Goal: Task Accomplishment & Management: Manage account settings

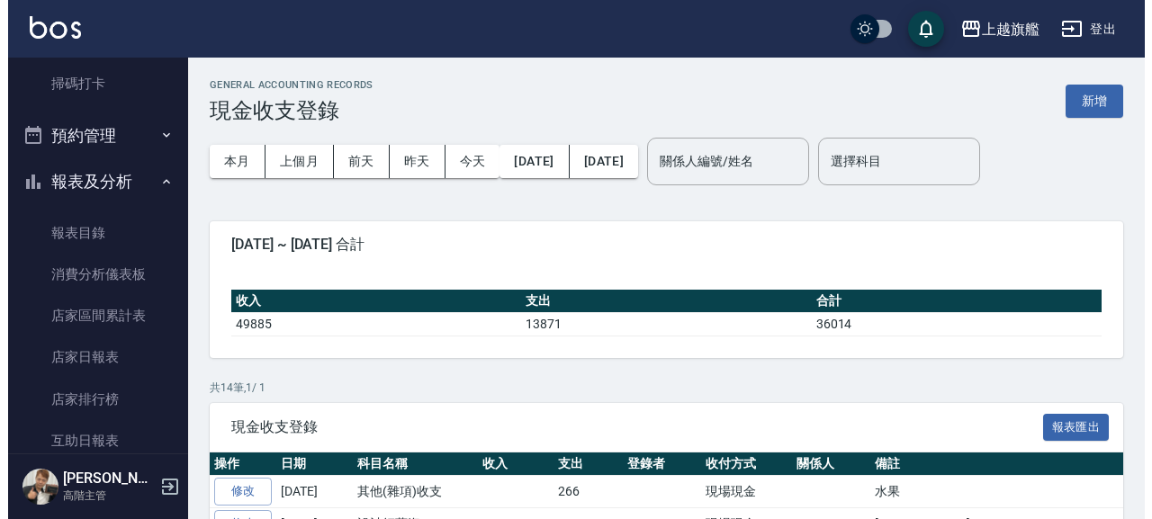
scroll to position [205, 0]
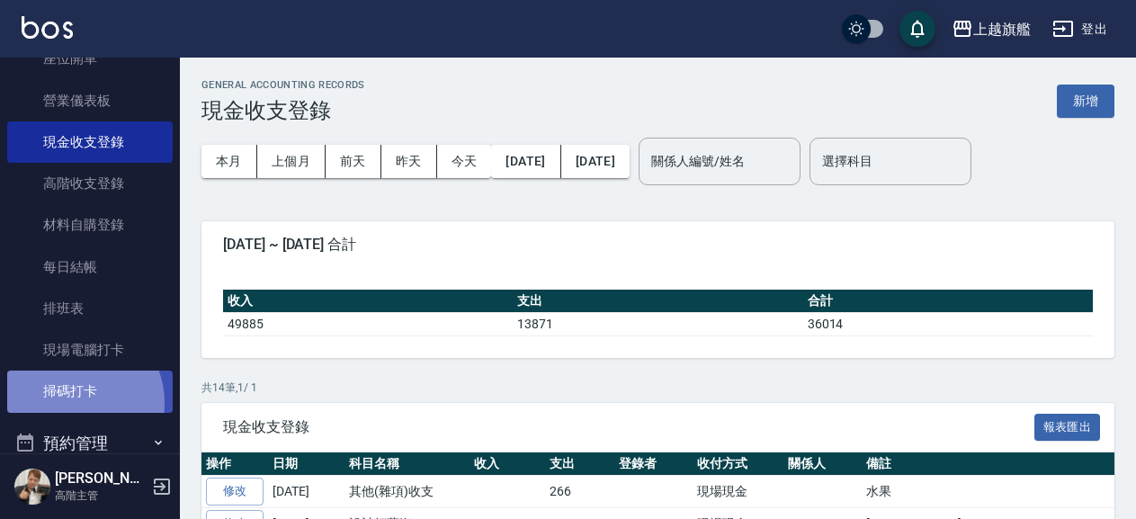
click at [71, 403] on link "掃碼打卡" at bounding box center [90, 391] width 166 height 41
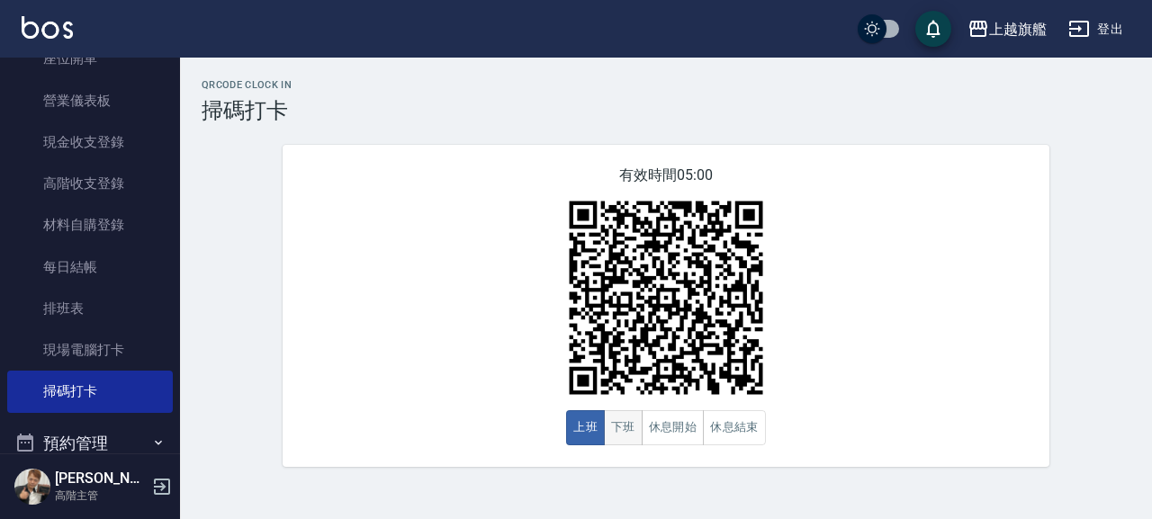
click at [632, 438] on button "下班" at bounding box center [623, 427] width 39 height 35
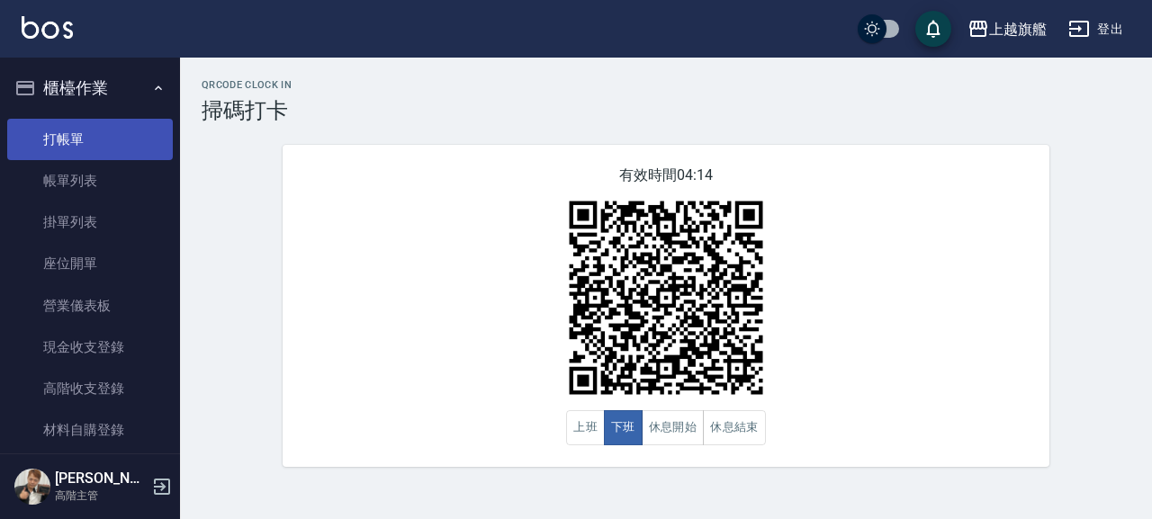
click at [64, 130] on link "打帳單" at bounding box center [90, 139] width 166 height 41
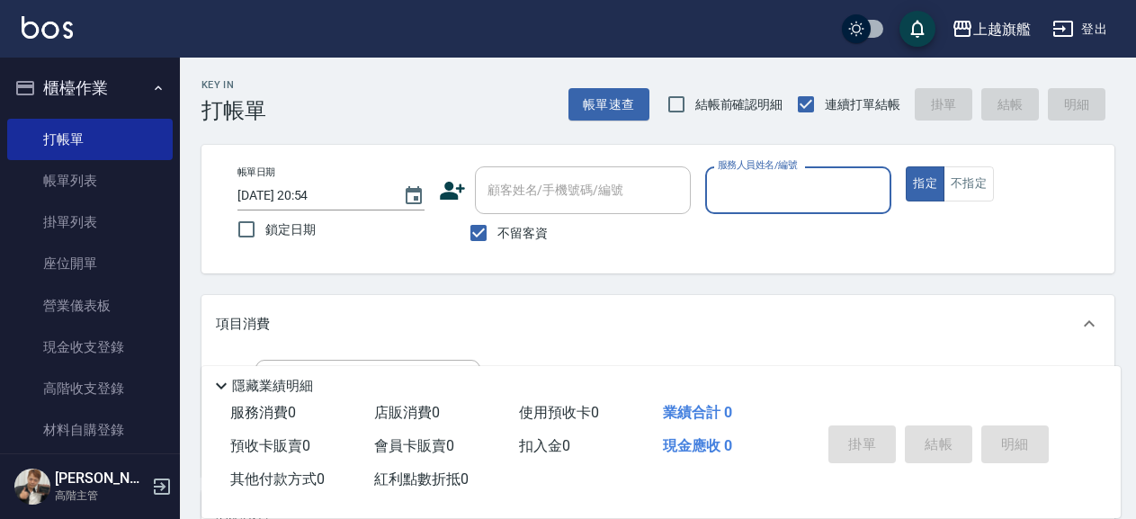
click at [732, 94] on label "結帳前確認明細" at bounding box center [721, 104] width 126 height 38
click at [695, 94] on input "結帳前確認明細" at bounding box center [677, 104] width 38 height 38
checkbox input "true"
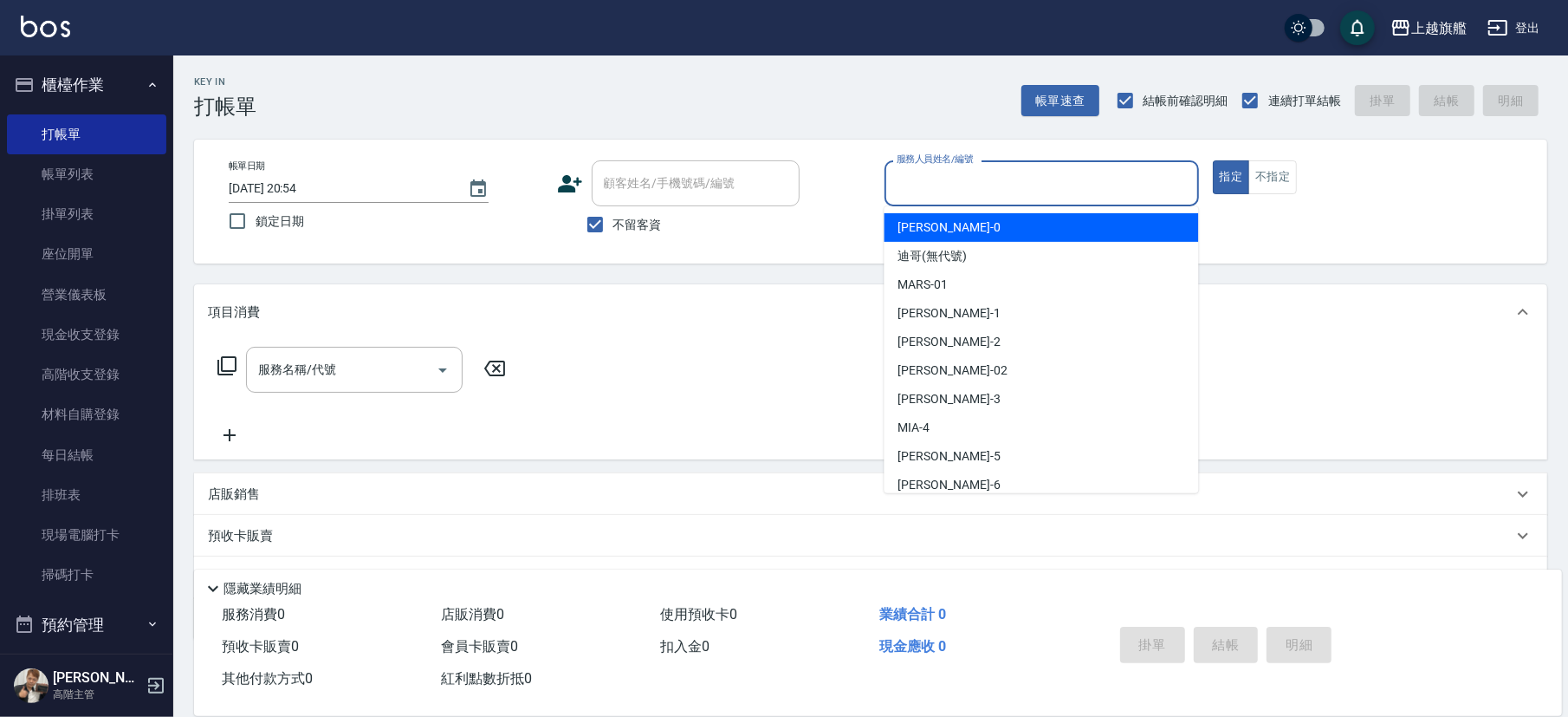
click at [948, 187] on input "服務人員姓名/編號" at bounding box center [1042, 183] width 299 height 30
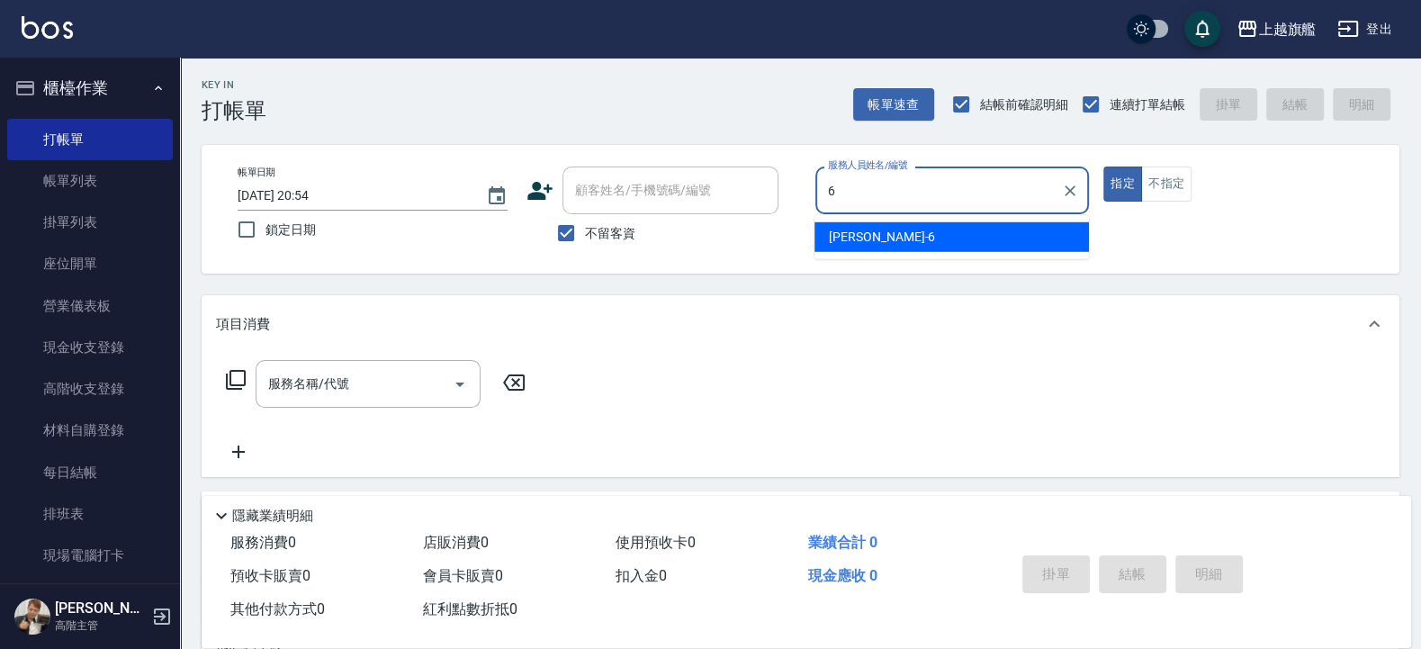
type input "張佳琳-6"
type button "true"
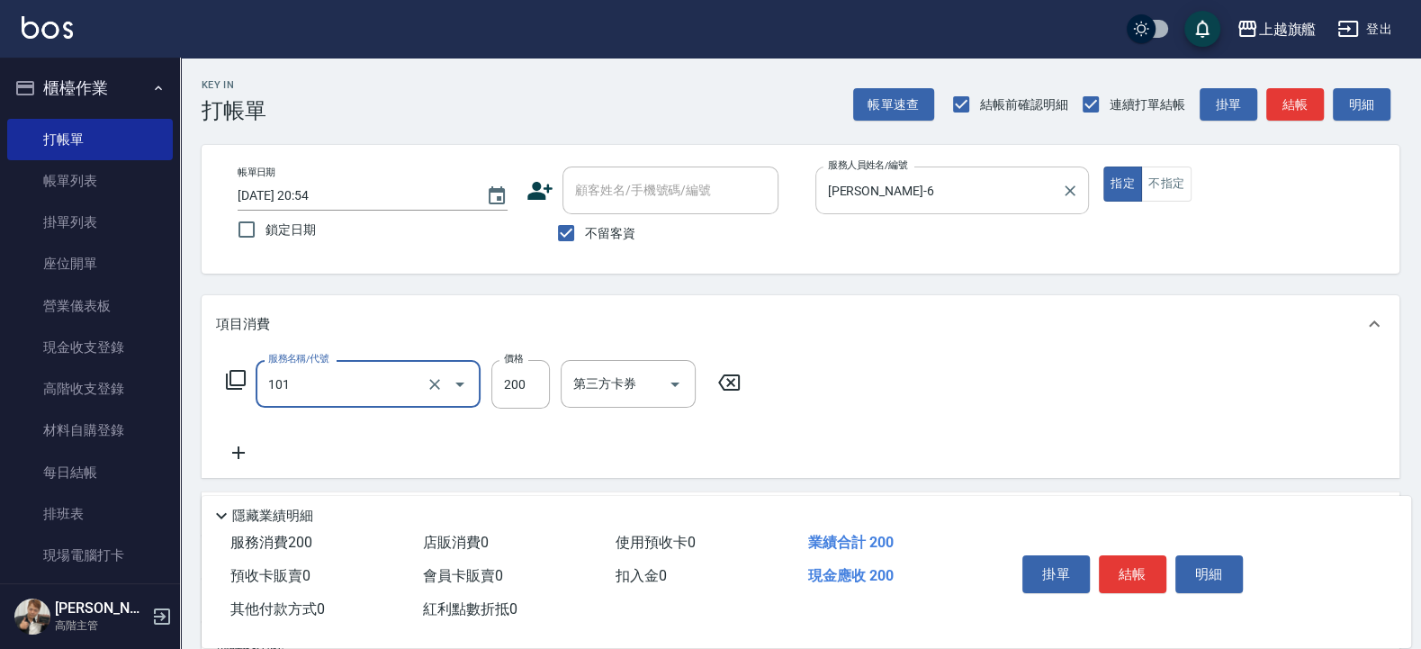
type input "一般洗(101)"
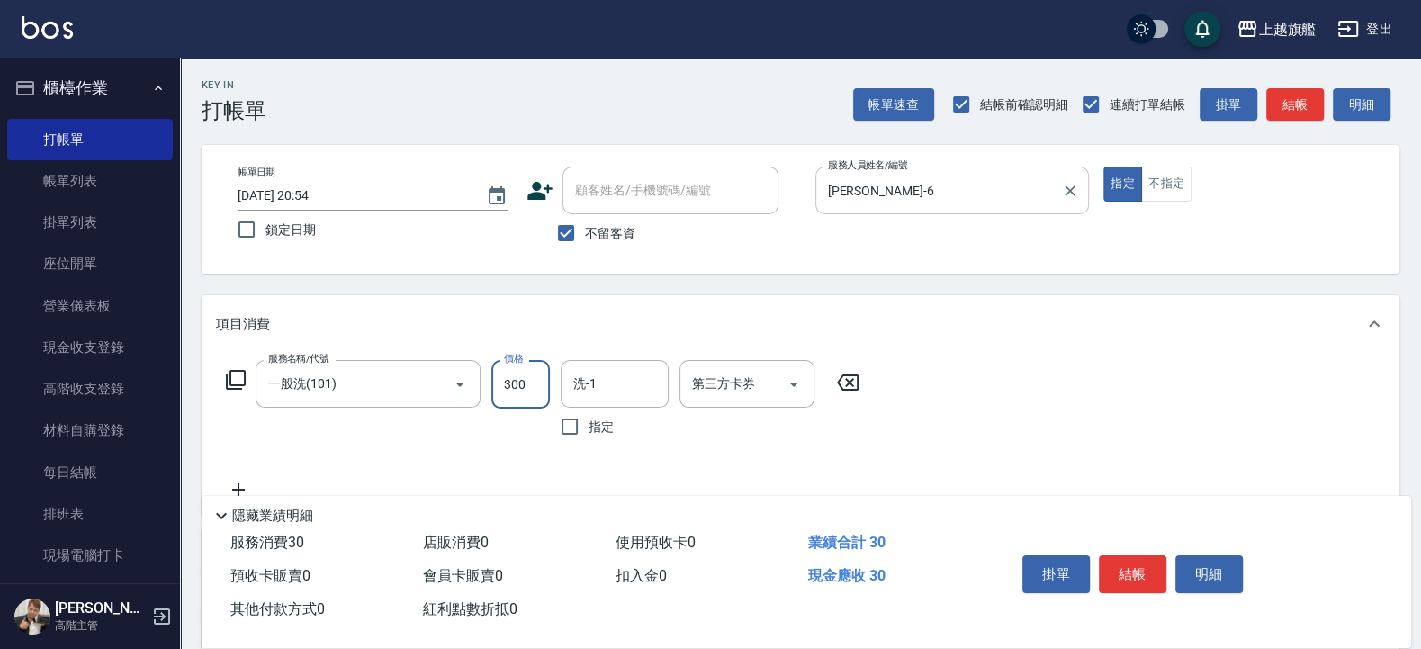
type input "300"
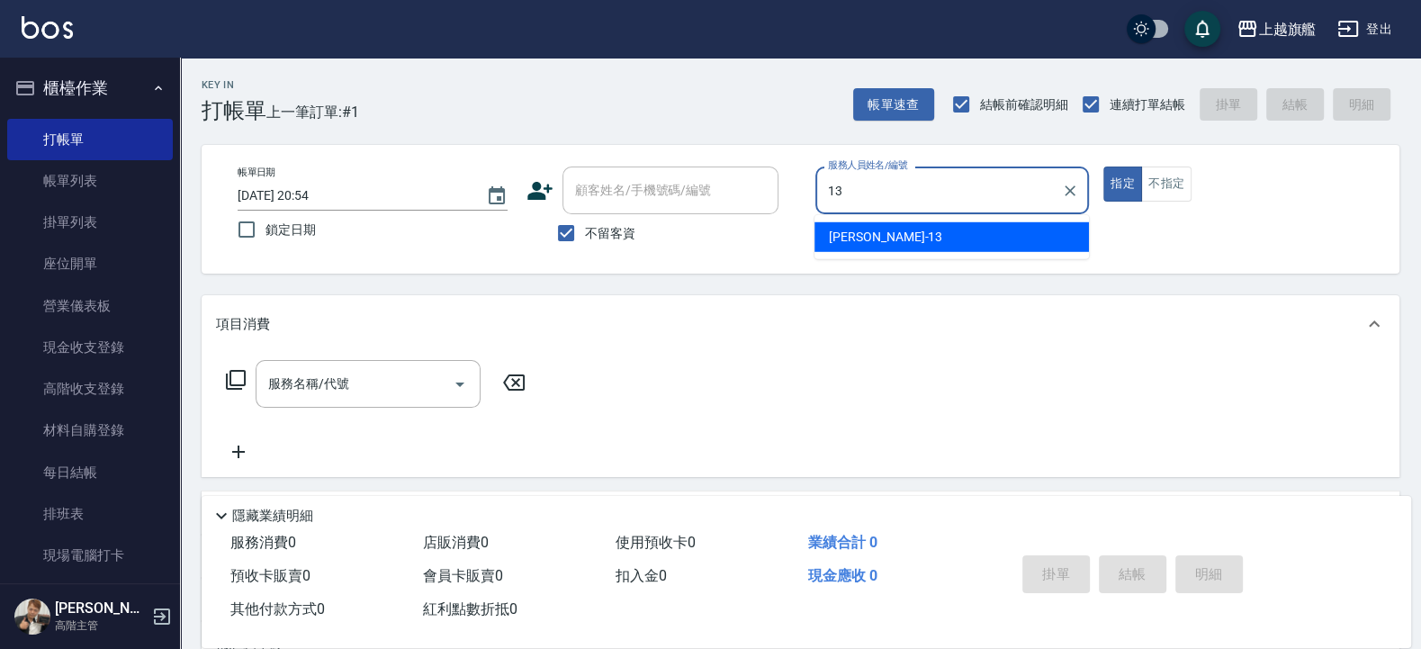
type input "張雅筑-13"
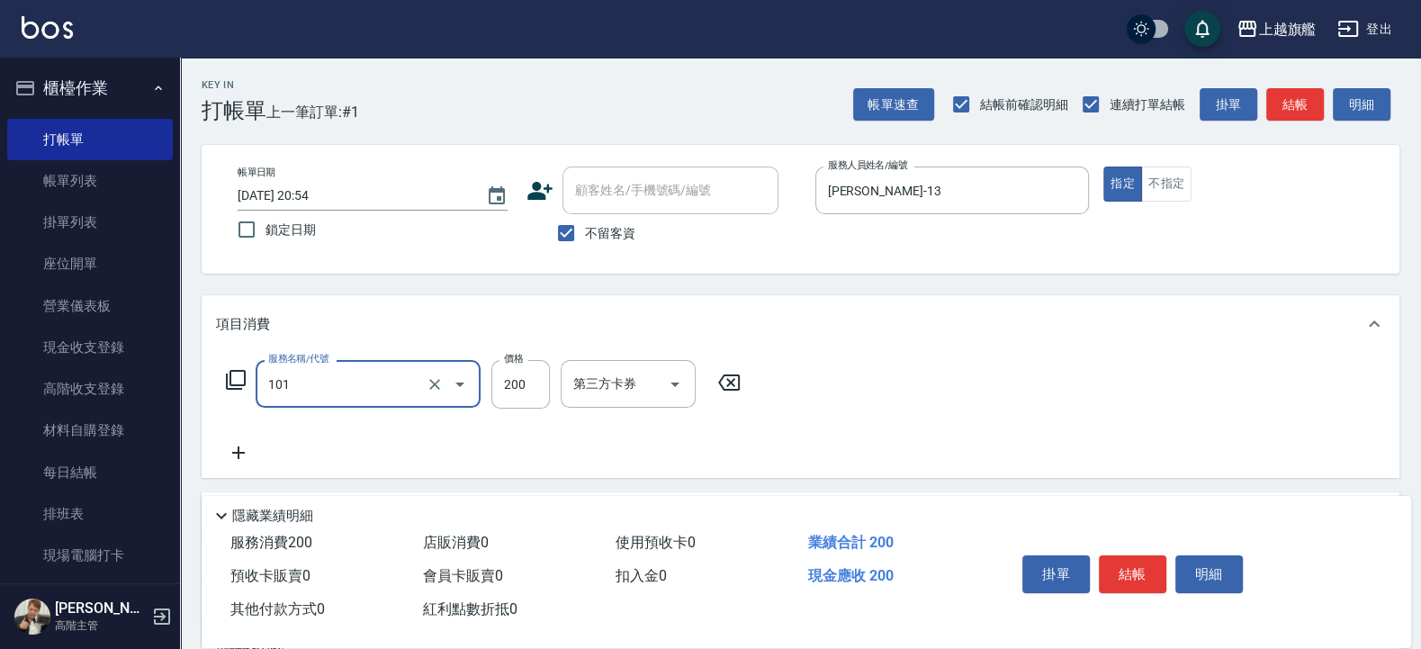
type input "一般洗(101)"
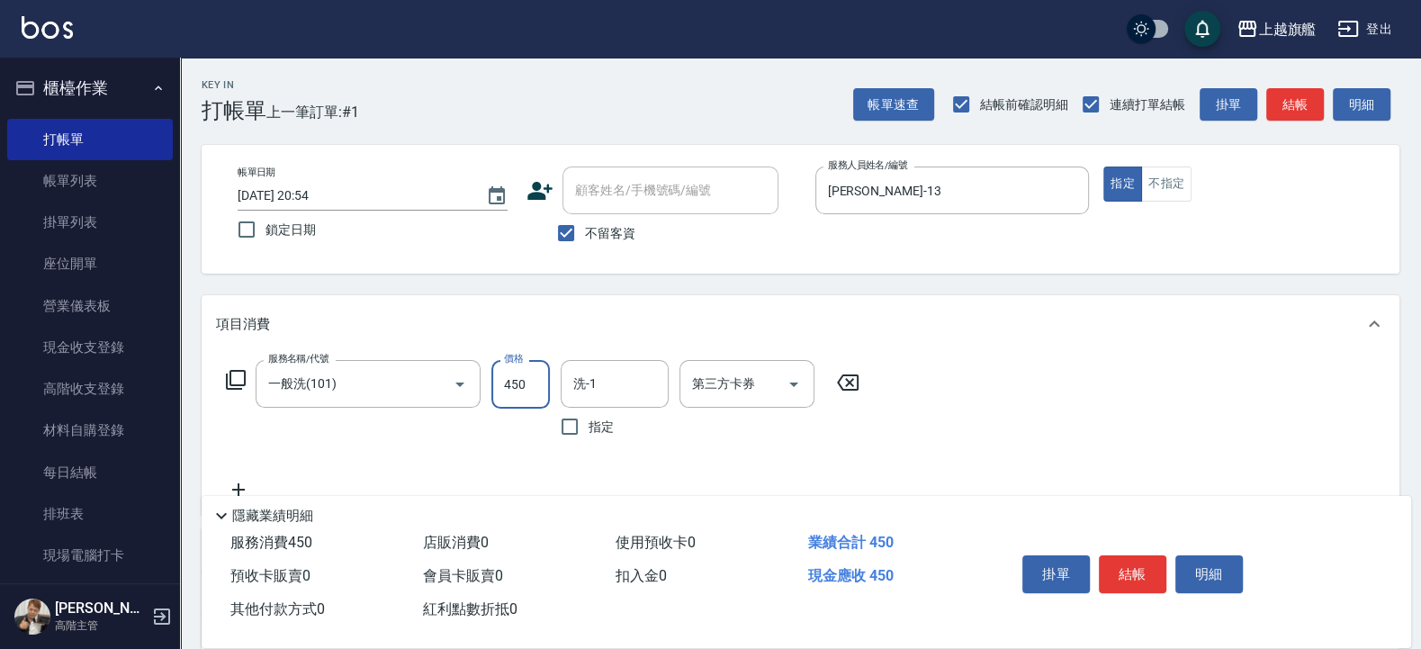
type input "450"
type input "瑜兒-46"
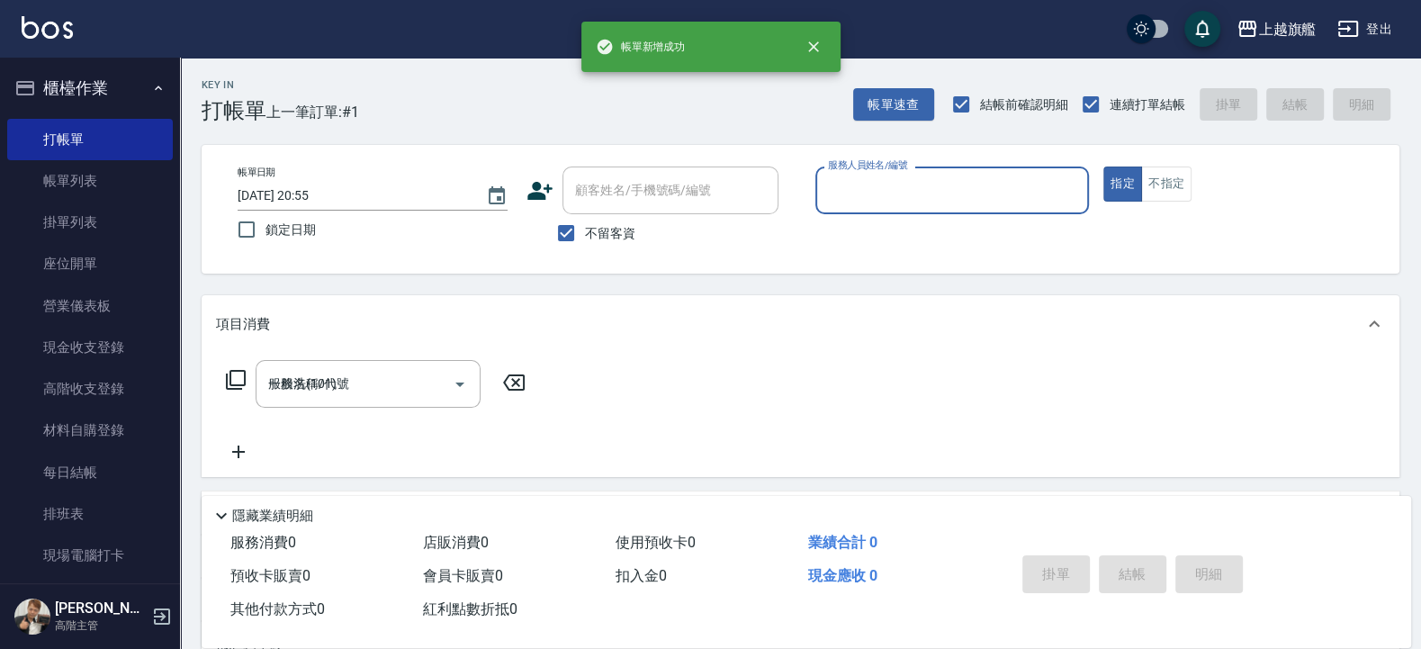
type input "2025/08/24 20:55"
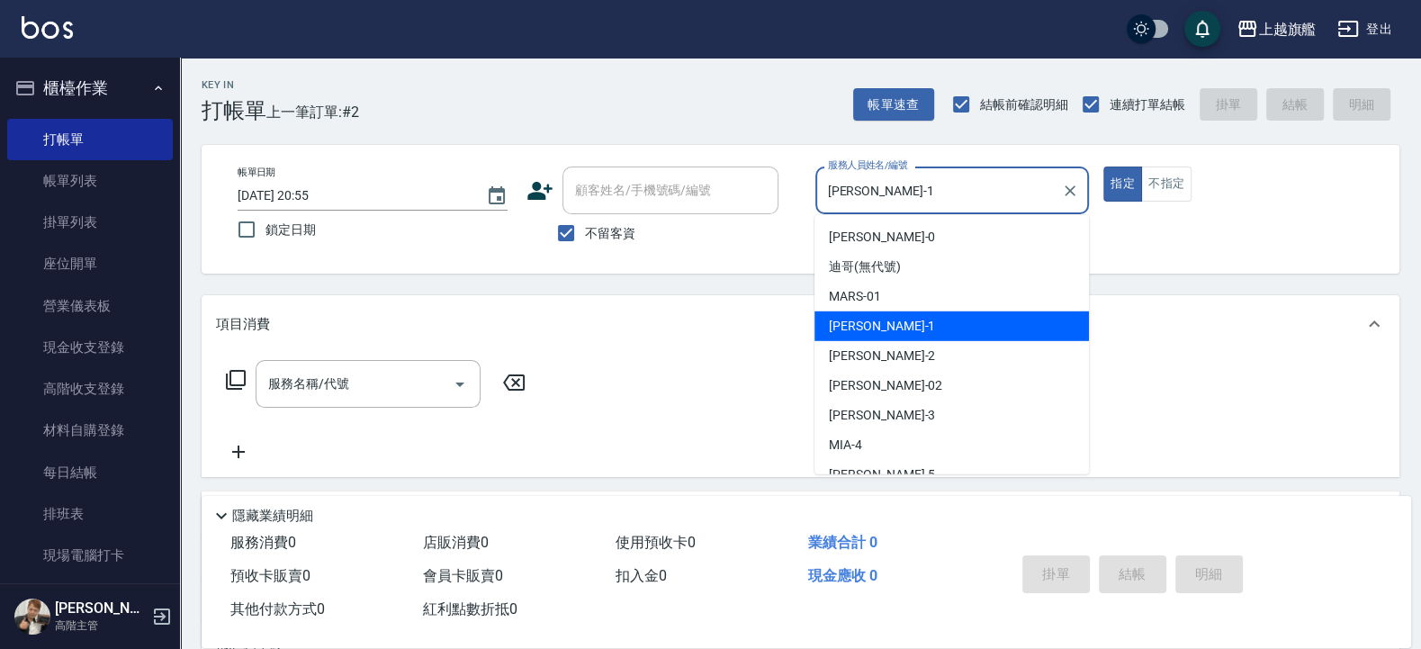
drag, startPoint x: 952, startPoint y: 197, endPoint x: 667, endPoint y: 166, distance: 286.8
click at [823, 175] on input "盧孟-1" at bounding box center [938, 190] width 231 height 31
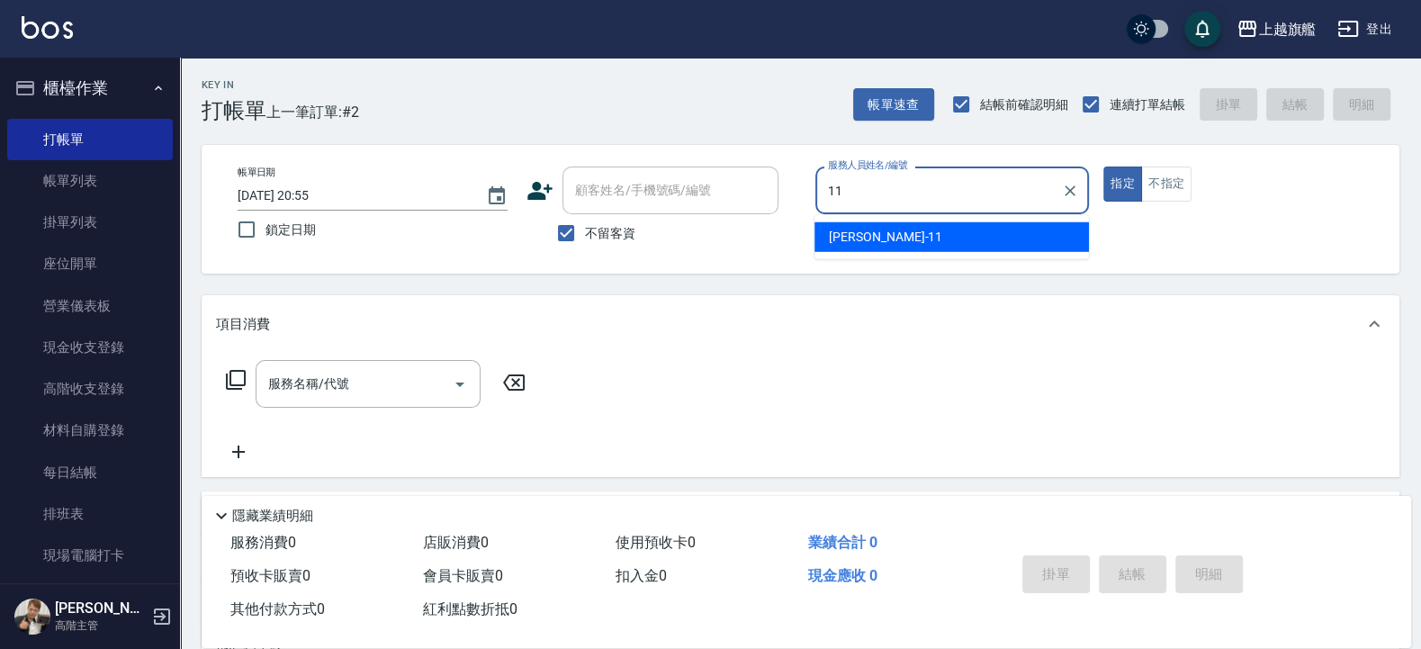
type input "蔡美秀-11"
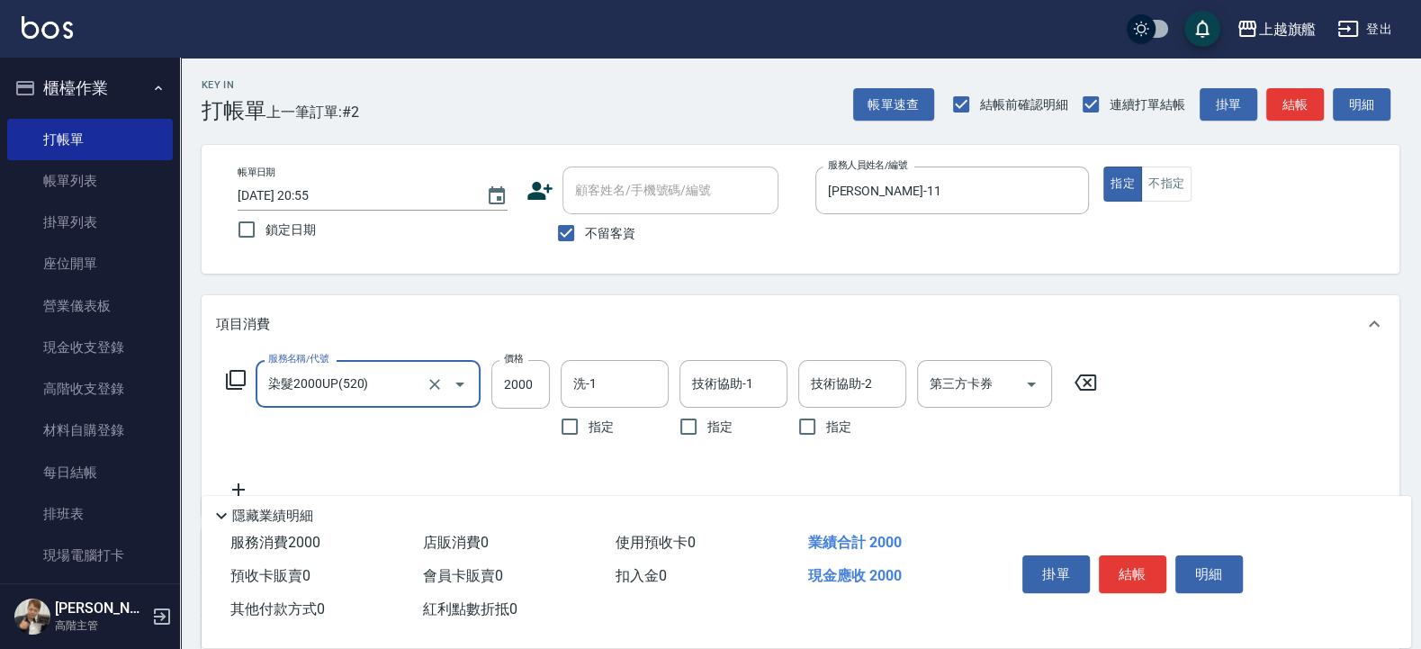
type input "染髮2000UP(520)"
type input "1280"
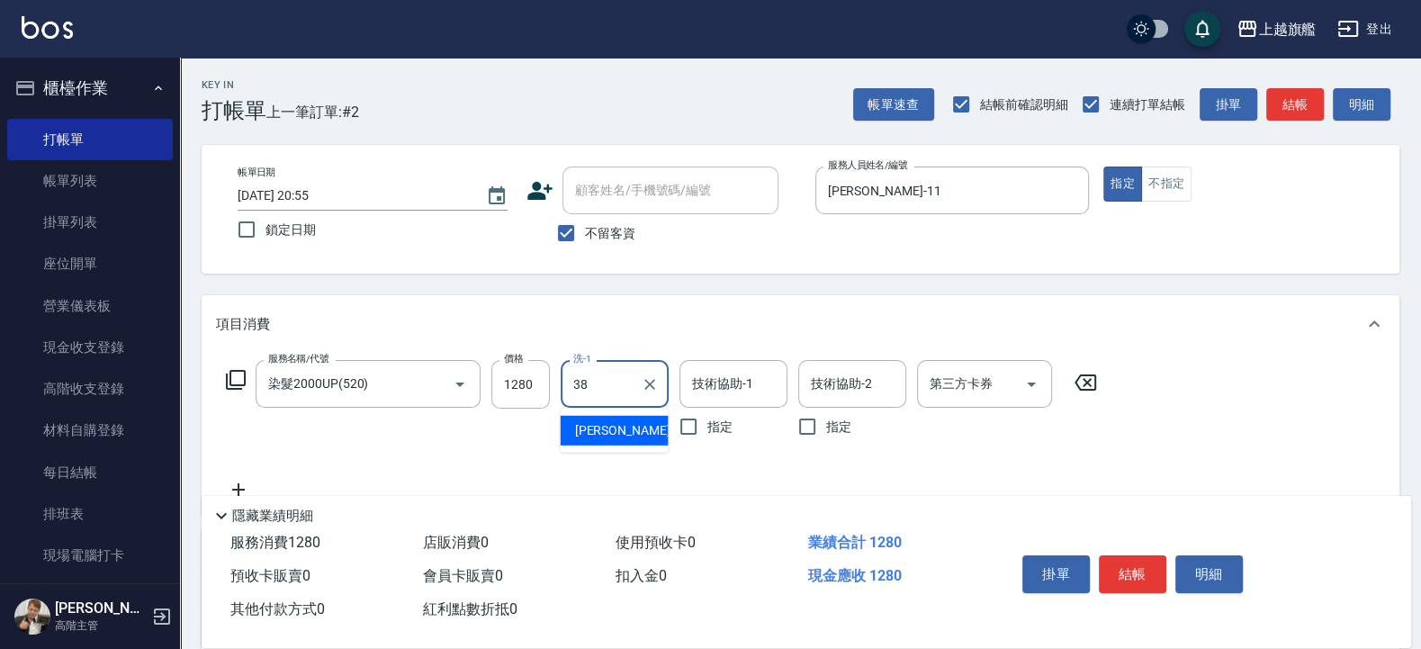
type input "邱靖婷-38"
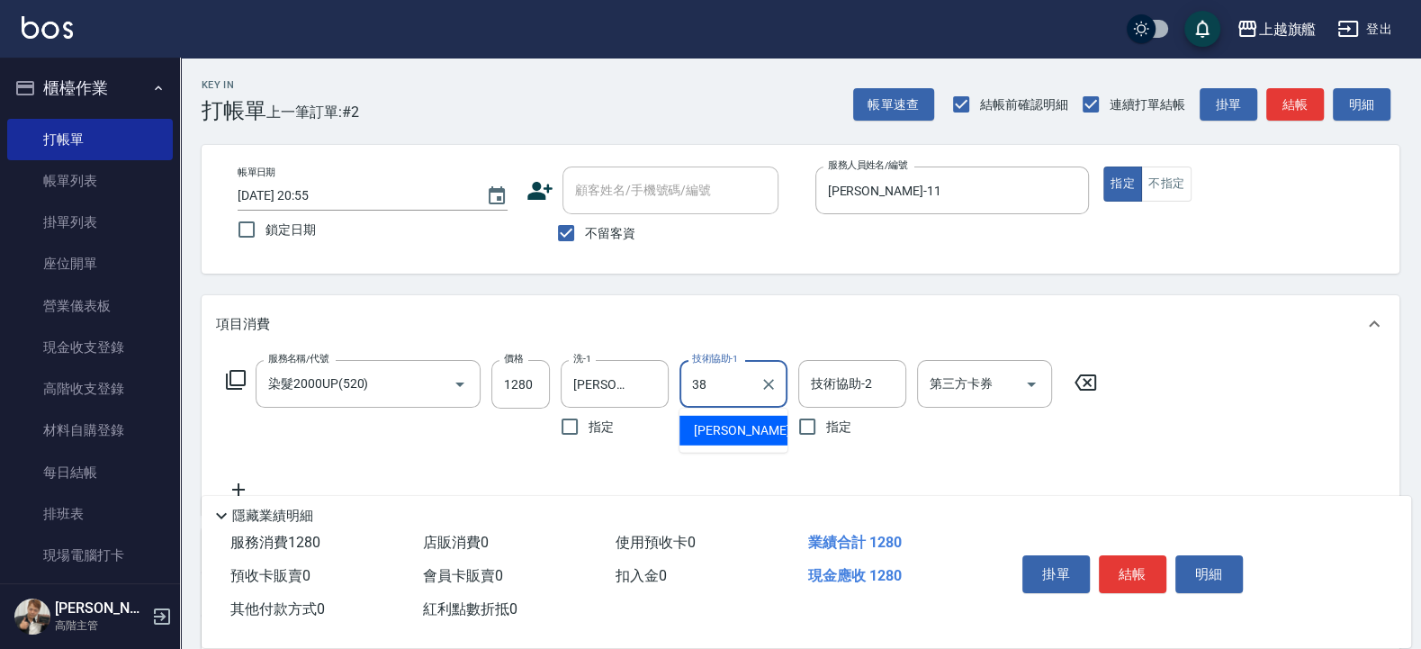
type input "邱靖婷-38"
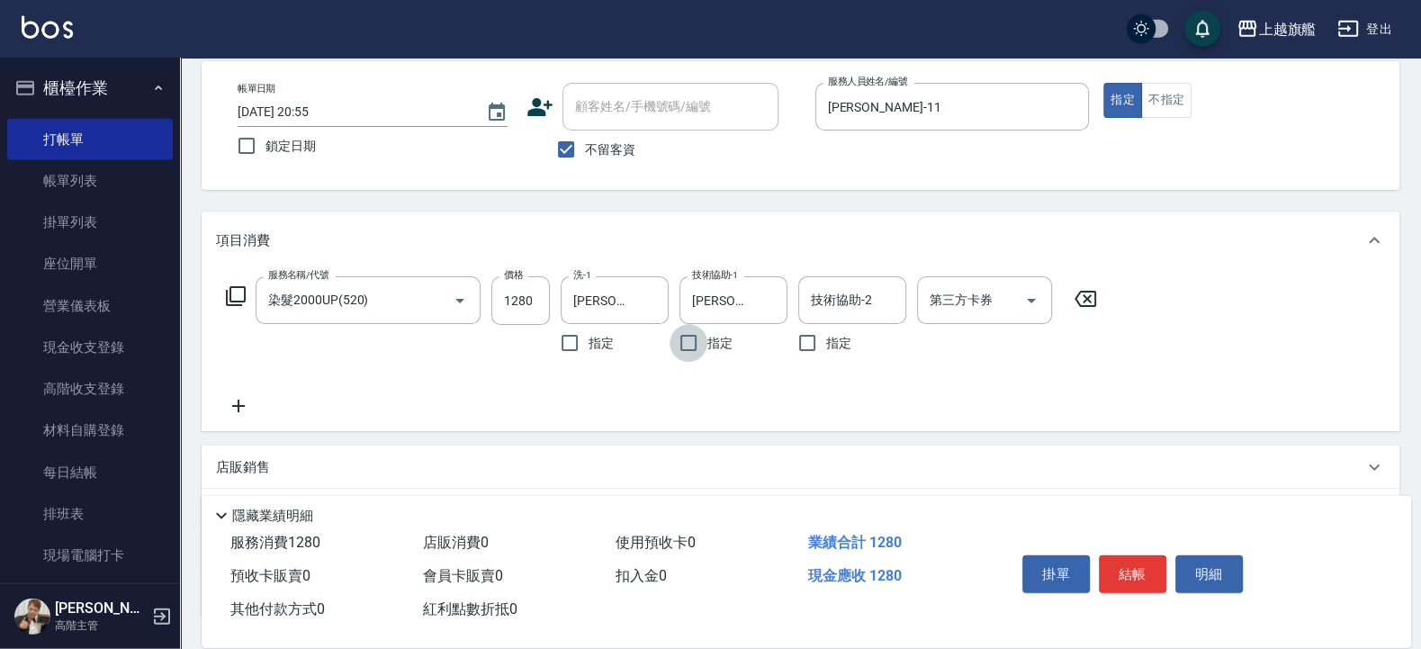
scroll to position [108, 0]
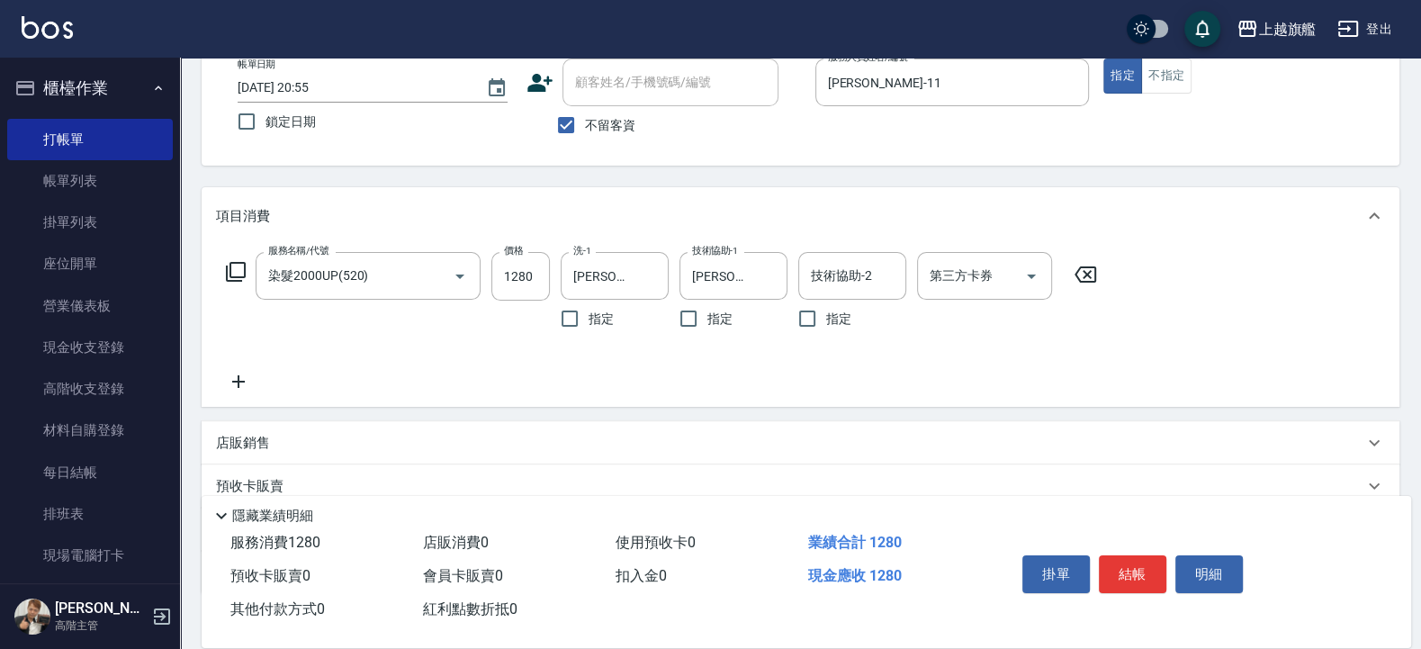
click at [241, 386] on icon at bounding box center [238, 382] width 45 height 22
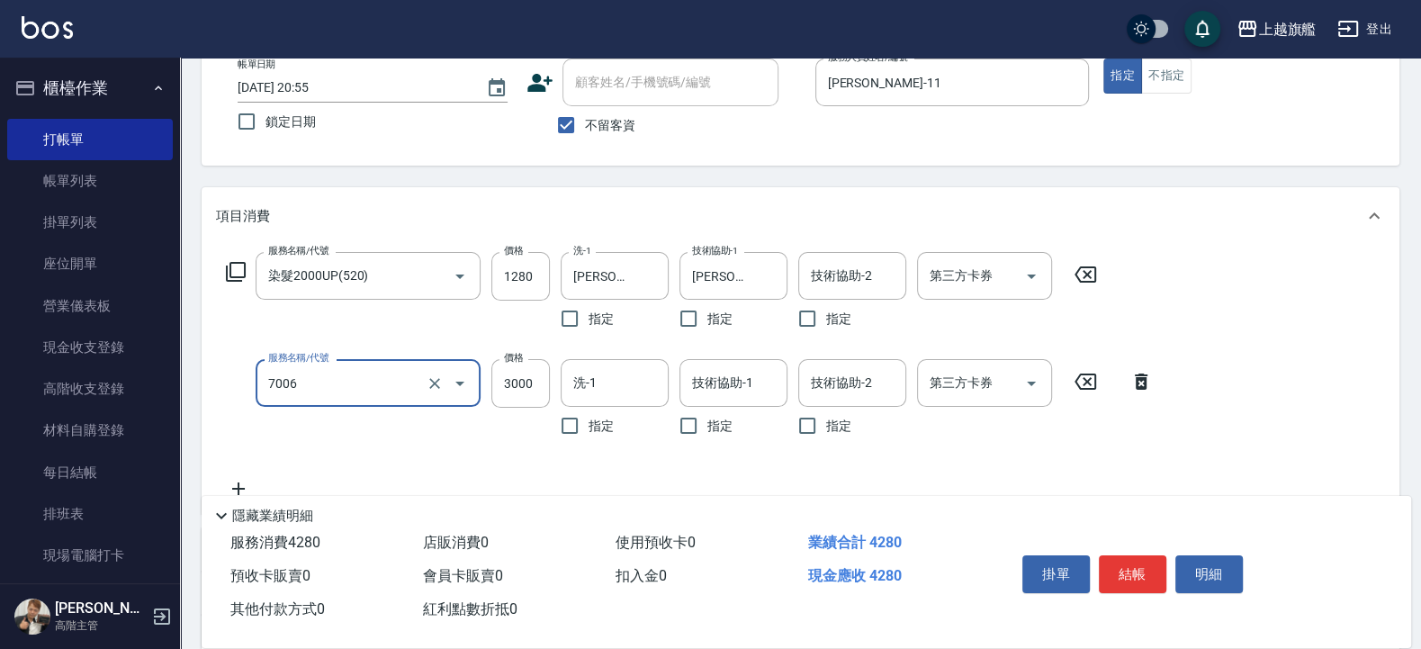
type input "重整(7006)"
type input "1500"
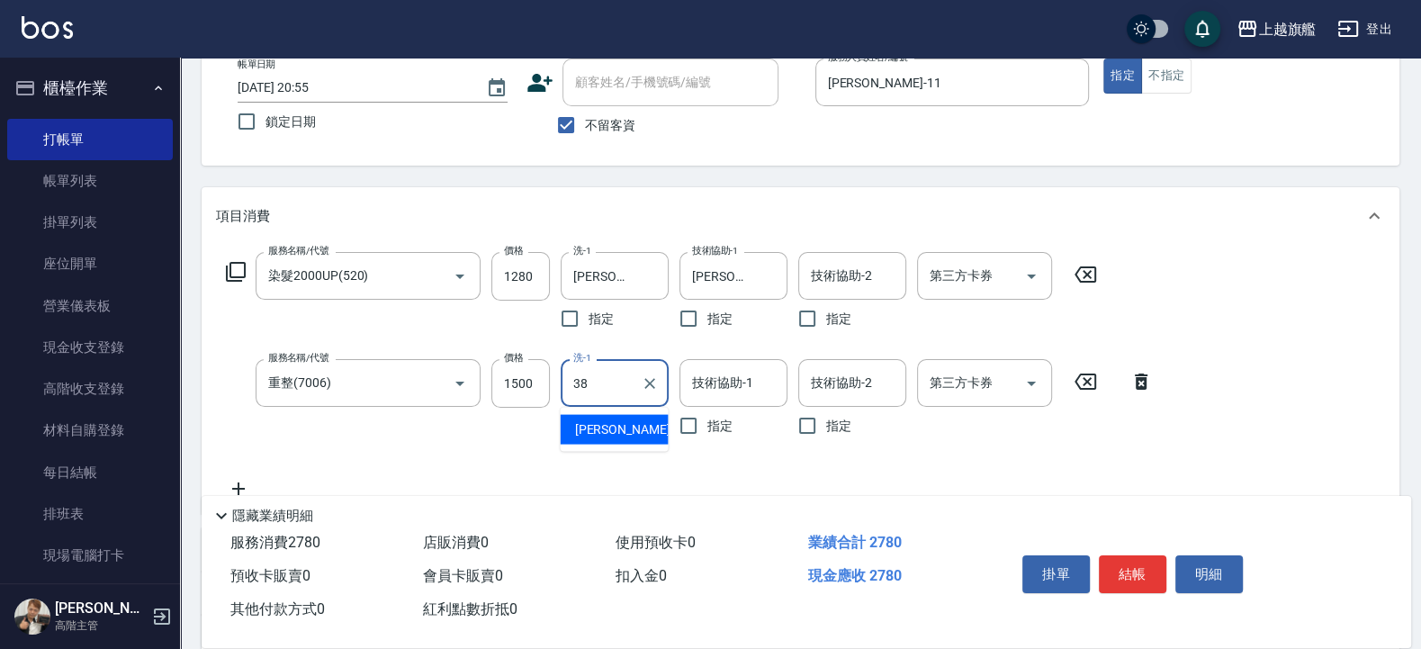
type input "邱靖婷-38"
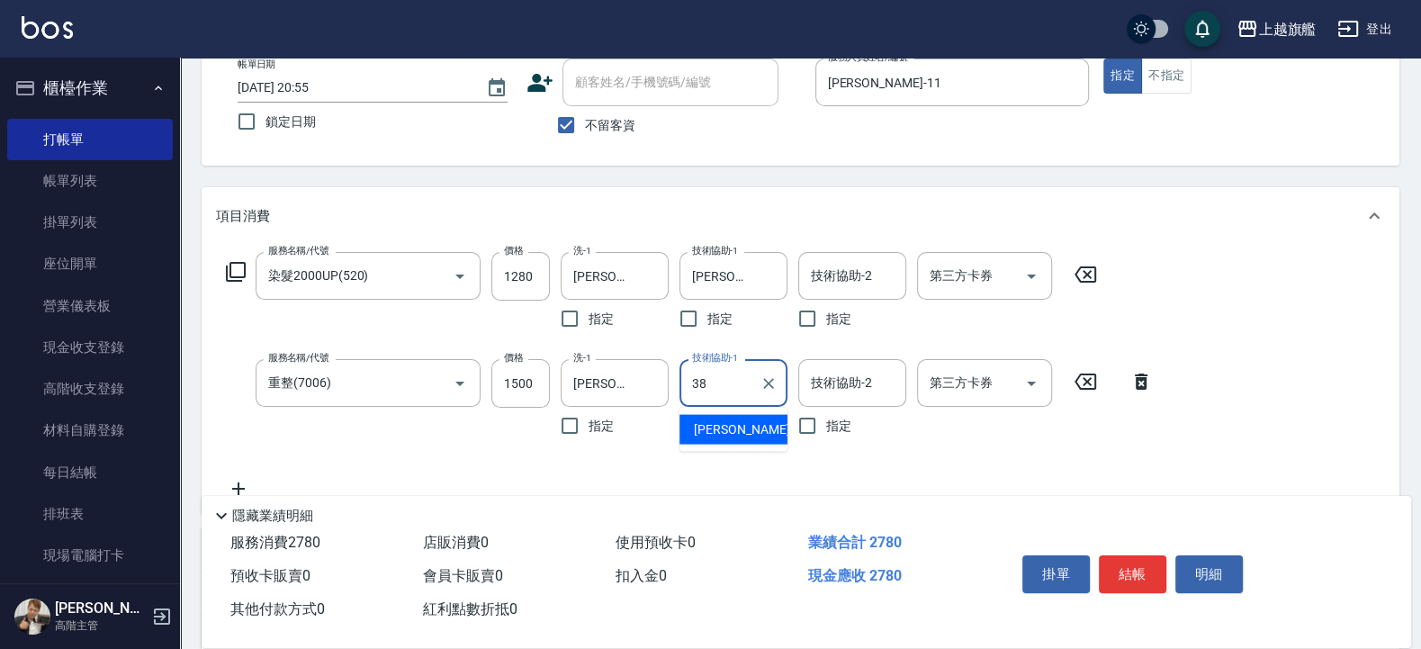
type input "邱靖婷-38"
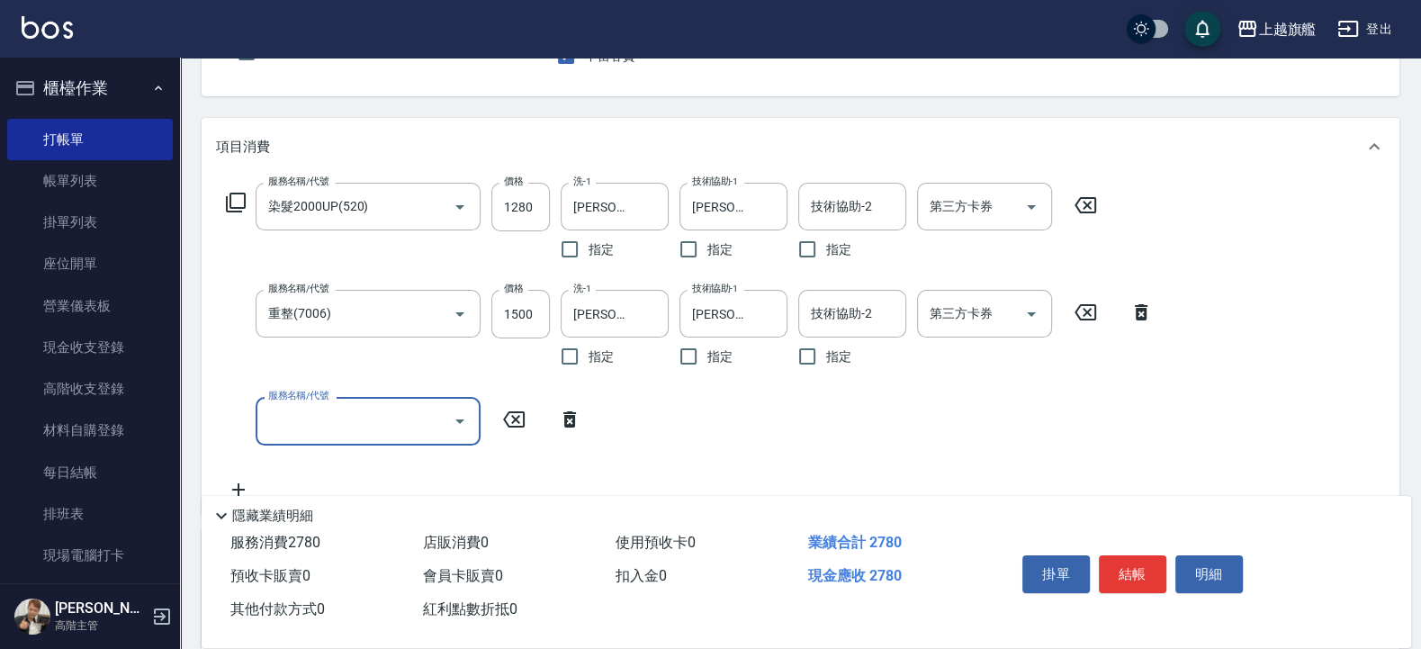
scroll to position [216, 0]
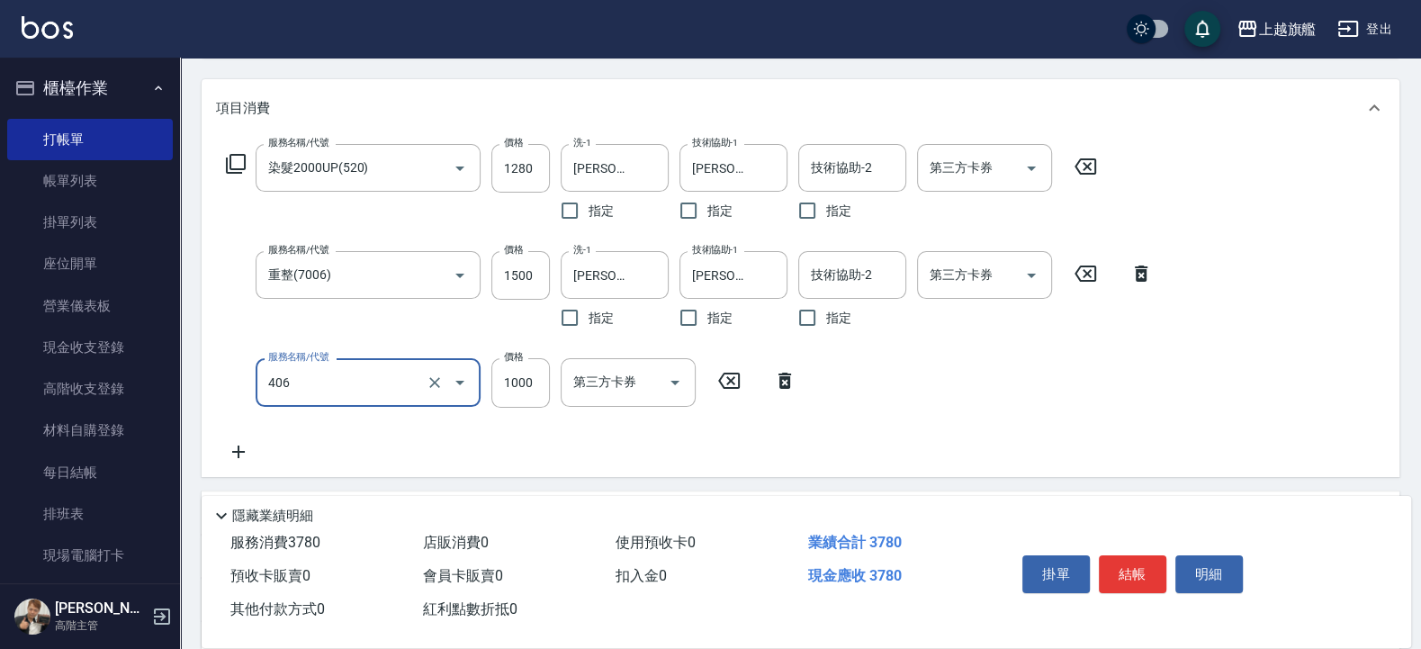
type input "水漾護1000(406)"
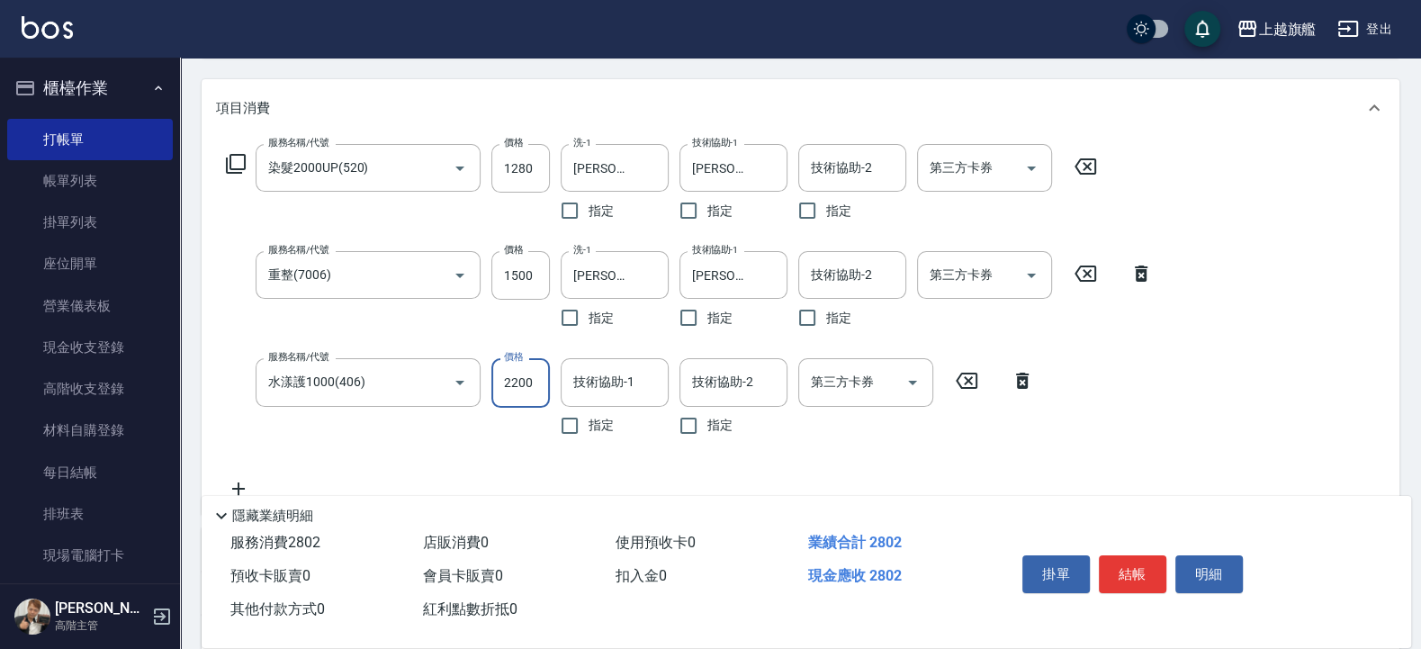
type input "2200"
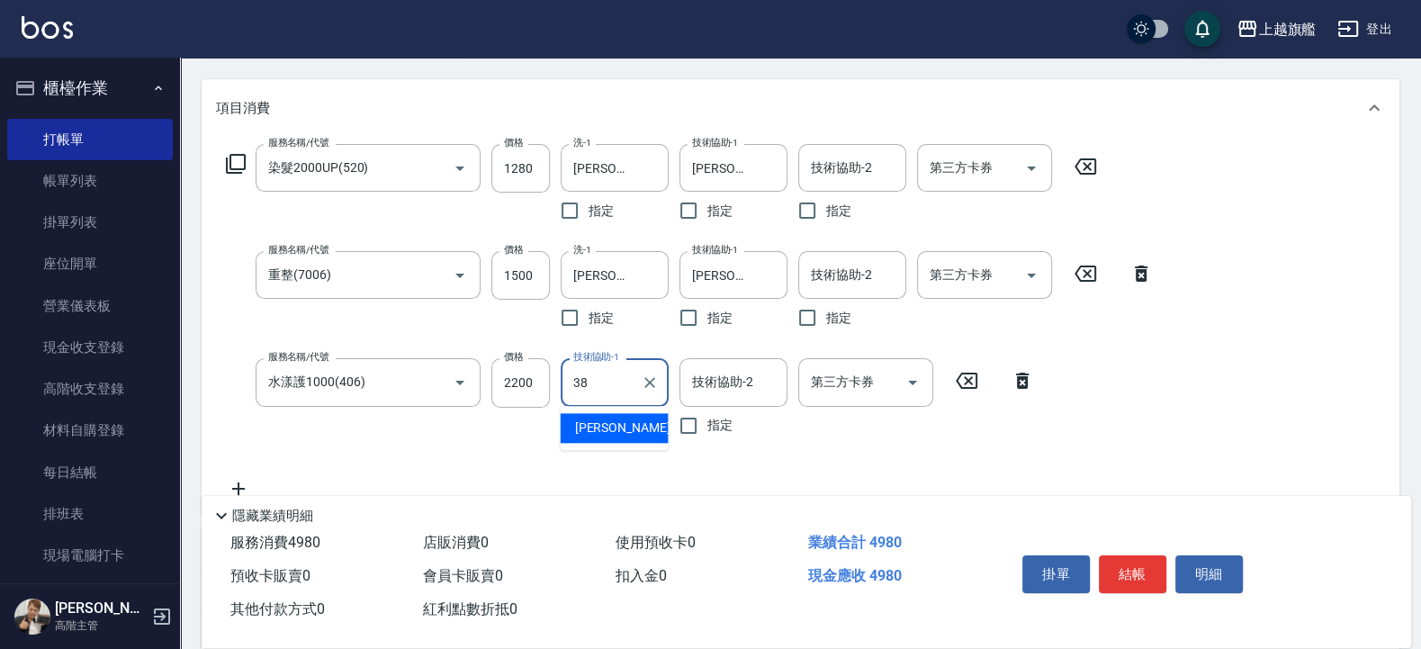
type input "邱靖婷-38"
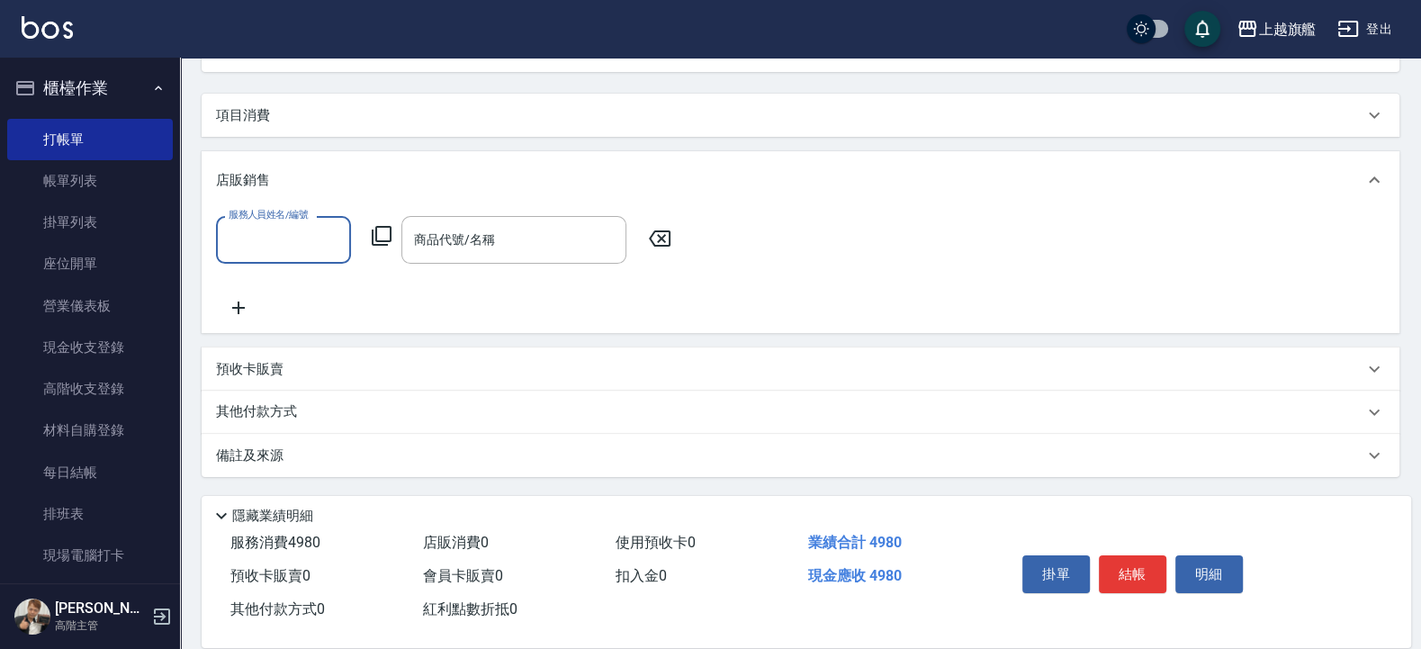
scroll to position [201, 0]
type input "蔡美秀-11"
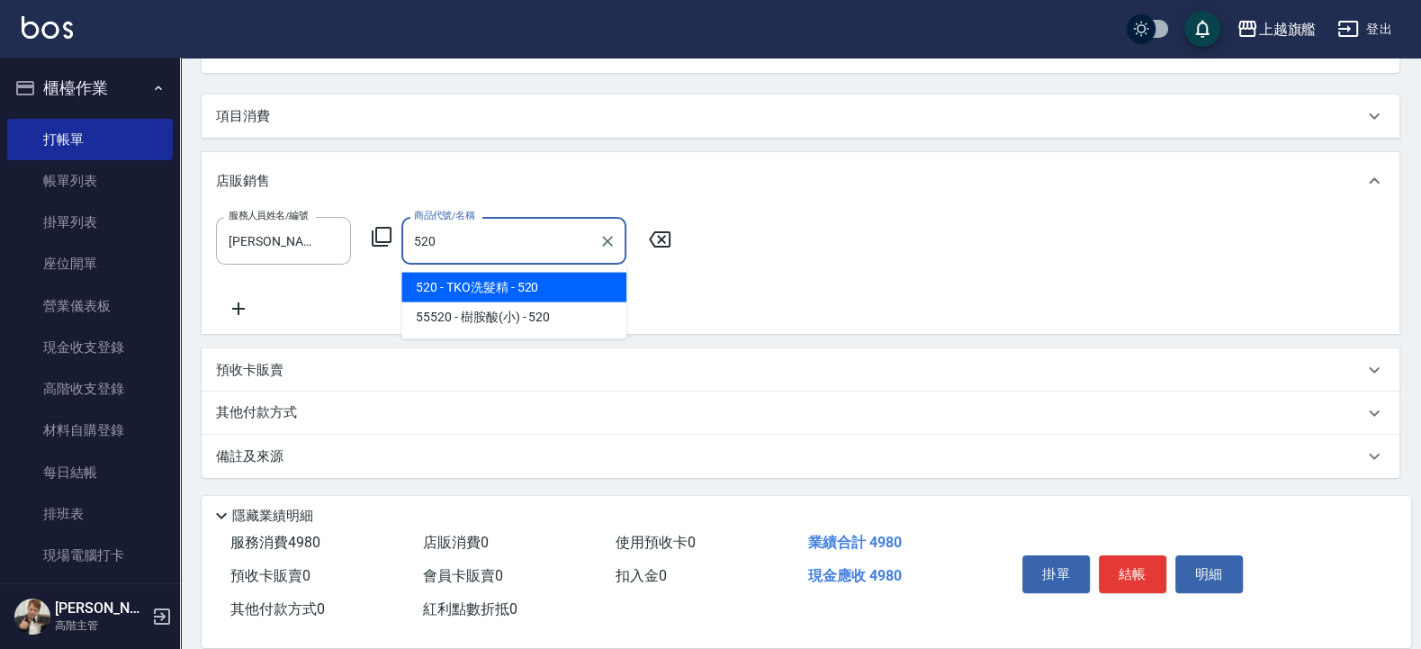
type input "TKO洗髮精"
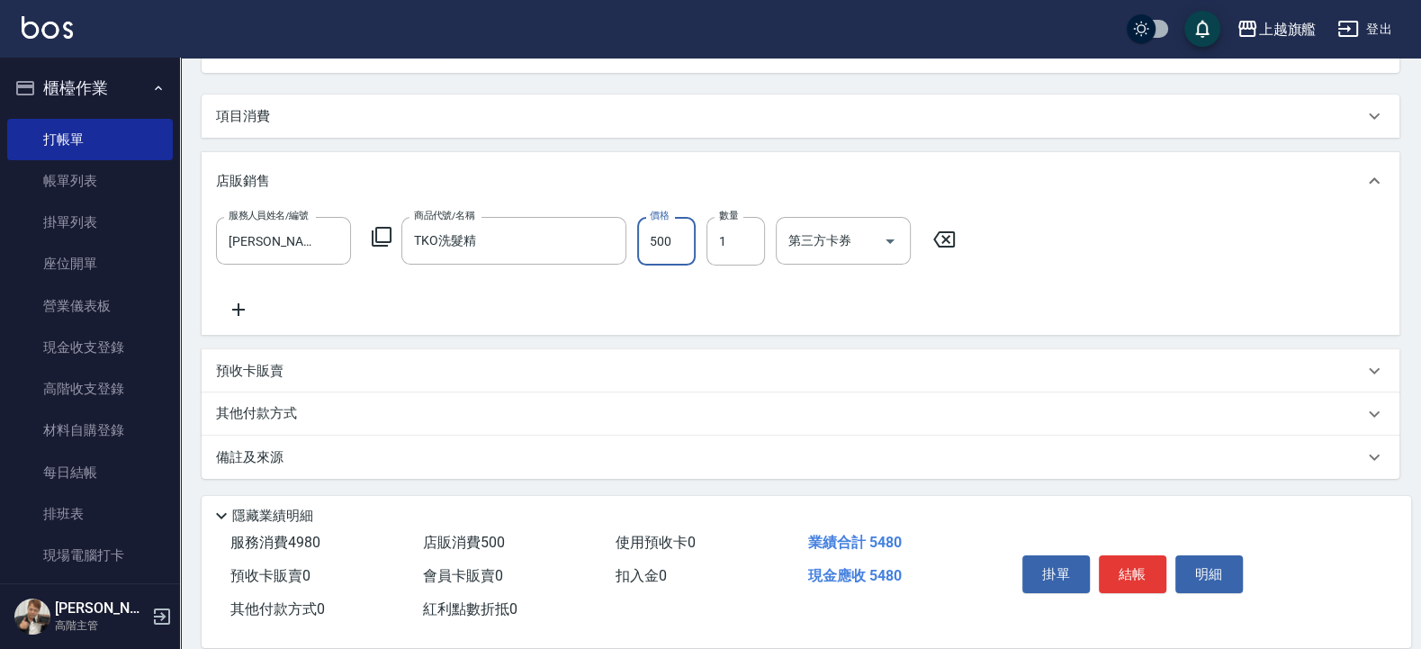
type input "500"
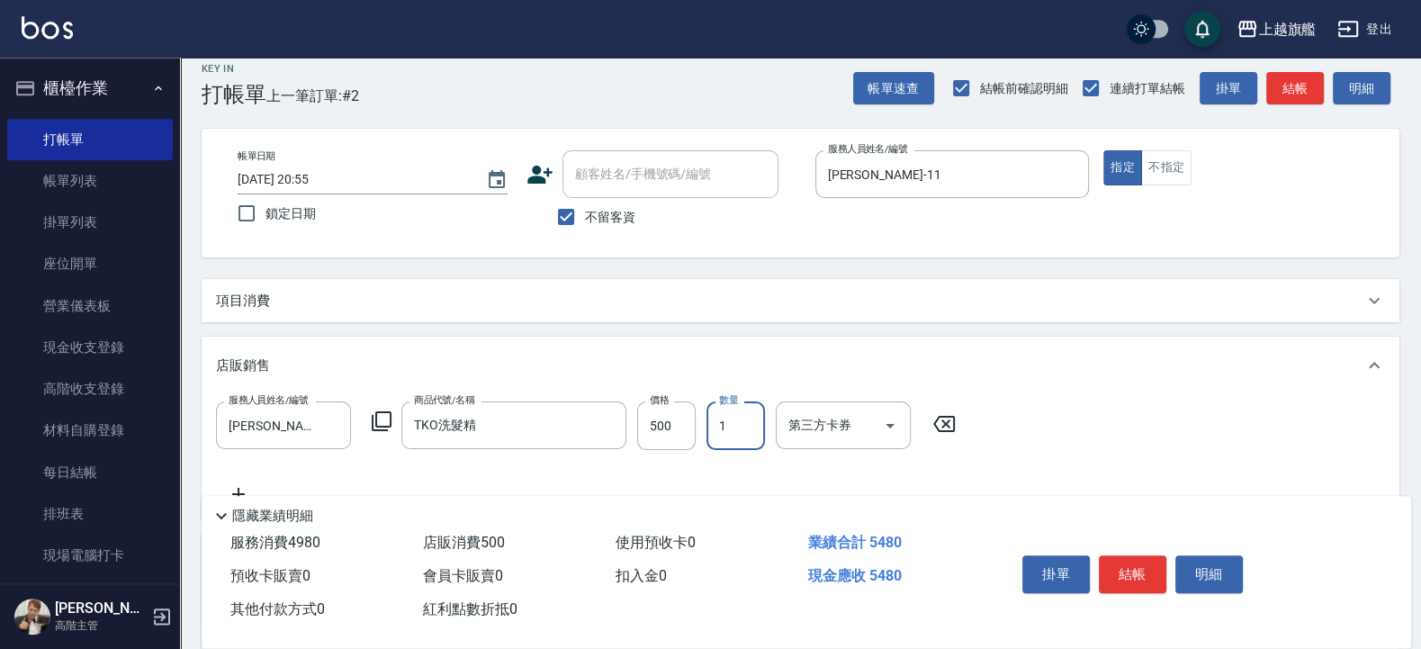
scroll to position [0, 0]
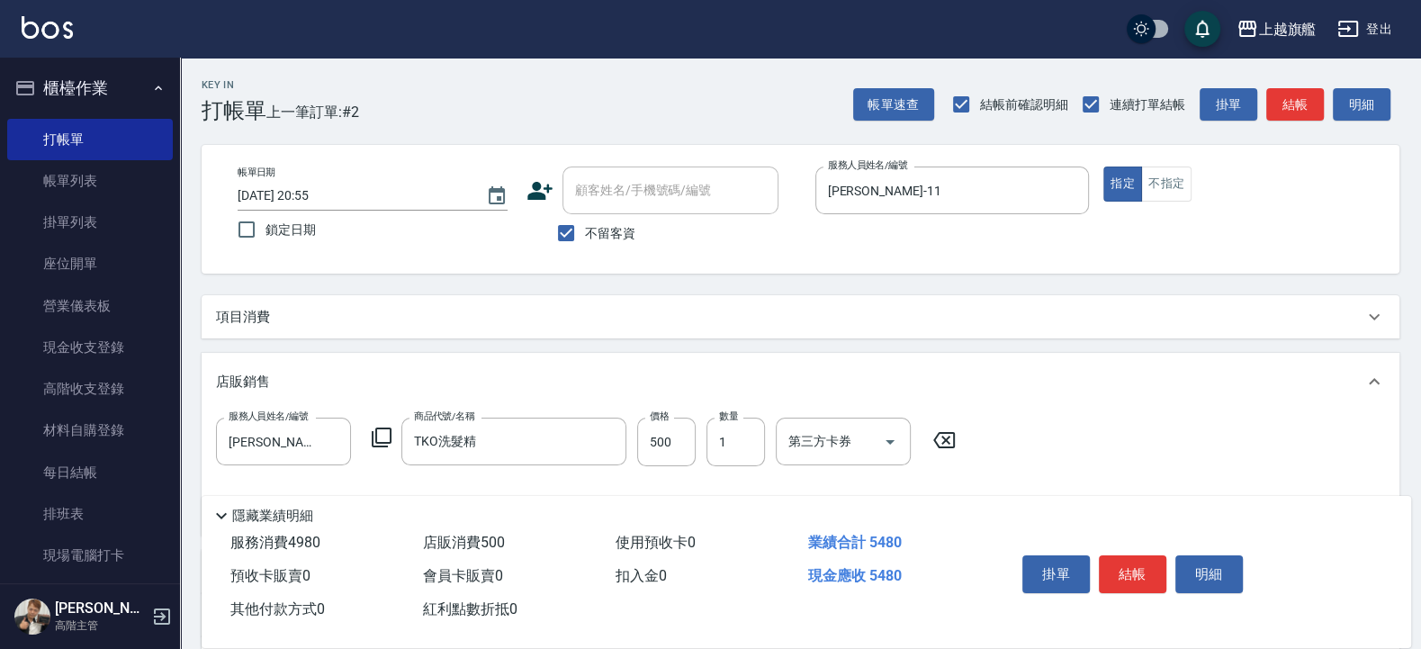
click at [396, 309] on div "項目消費" at bounding box center [789, 317] width 1147 height 19
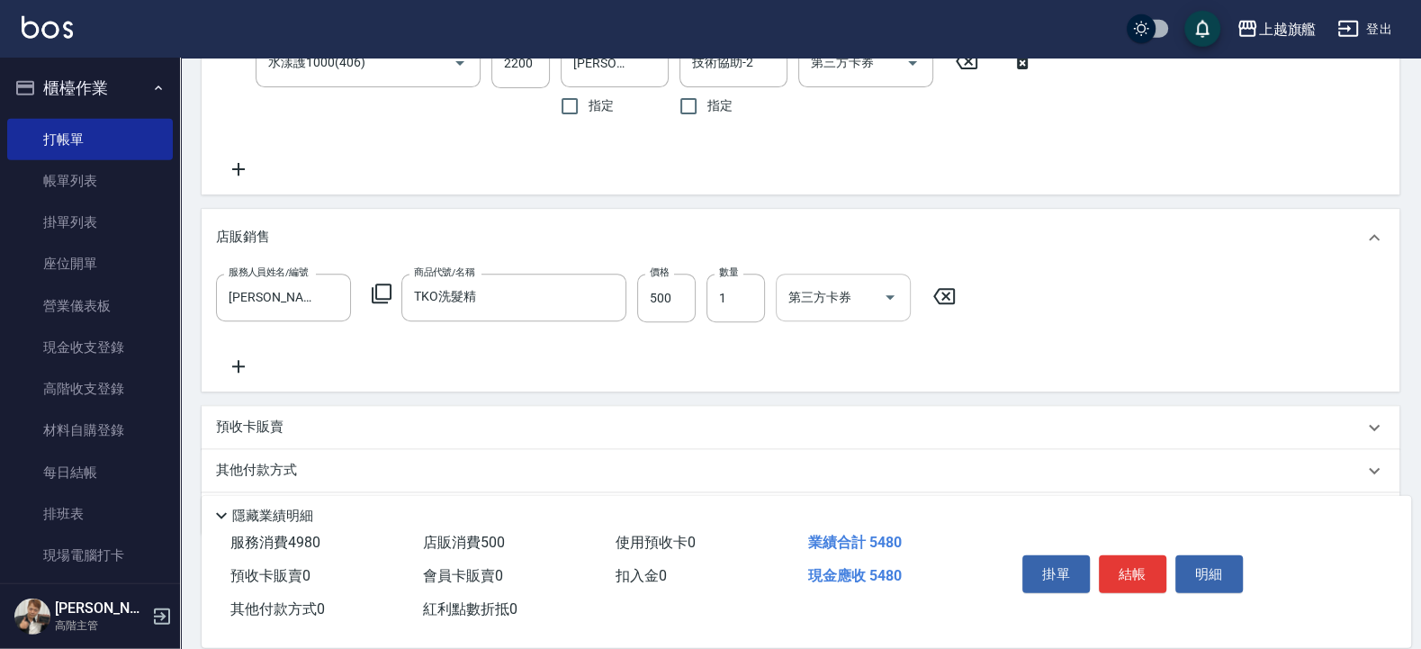
scroll to position [540, 0]
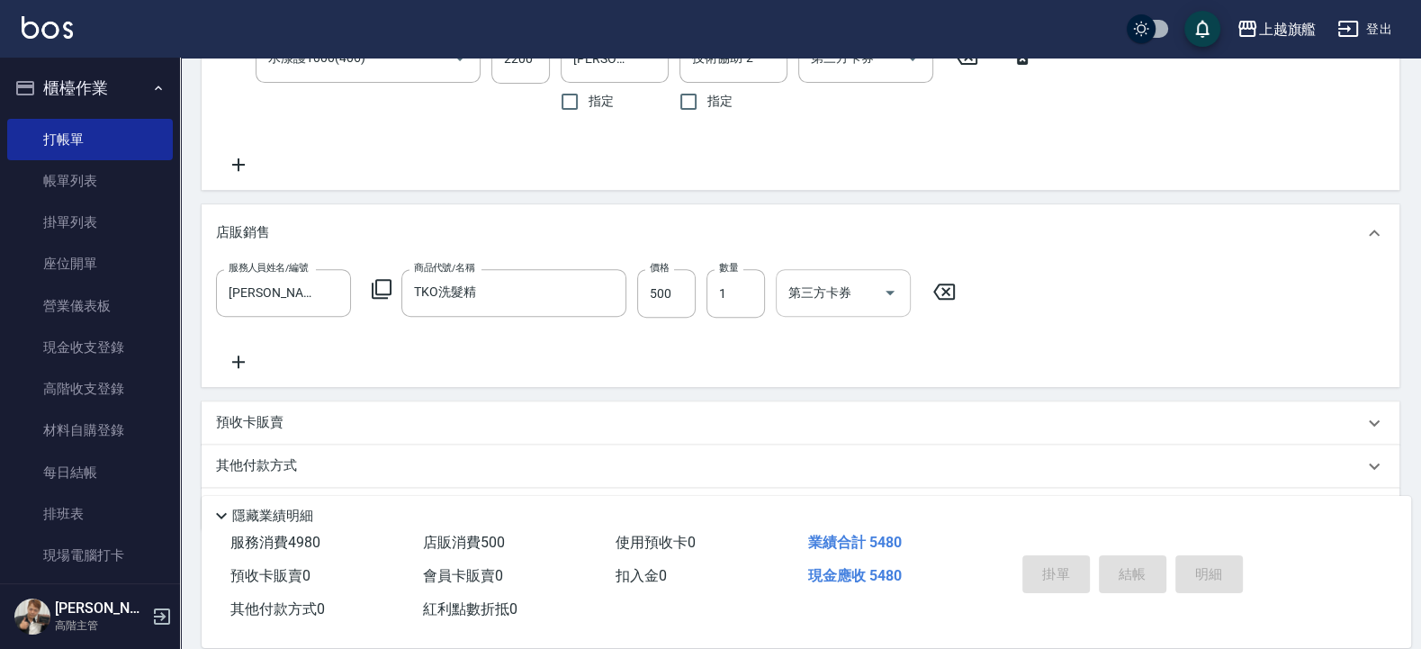
type input "2025/08/24 20:58"
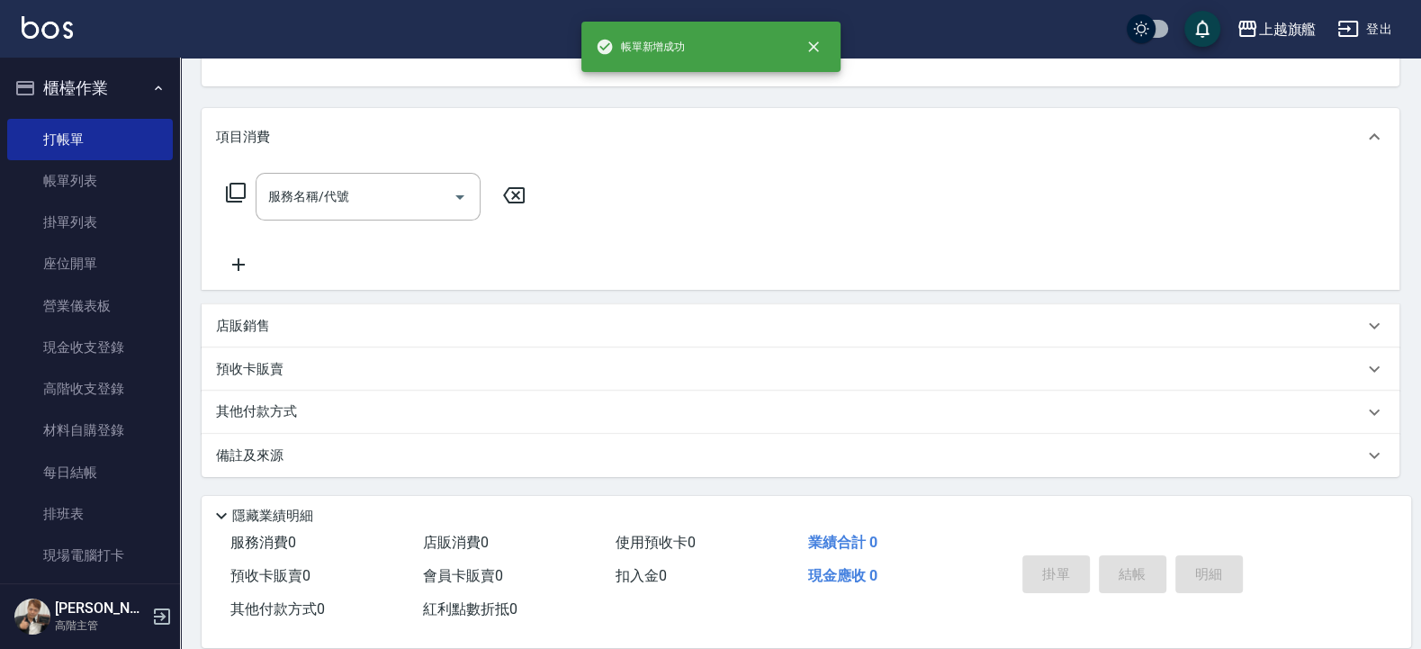
scroll to position [0, 0]
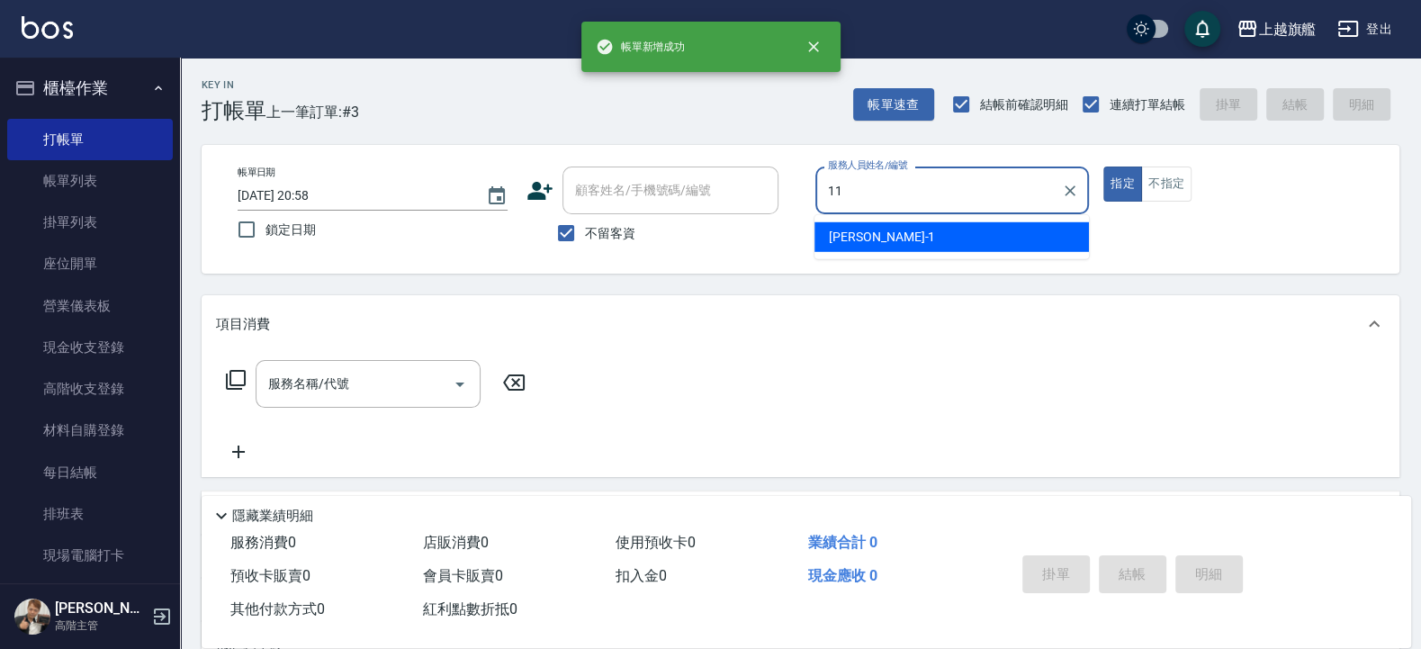
type input "蔡美秀-11"
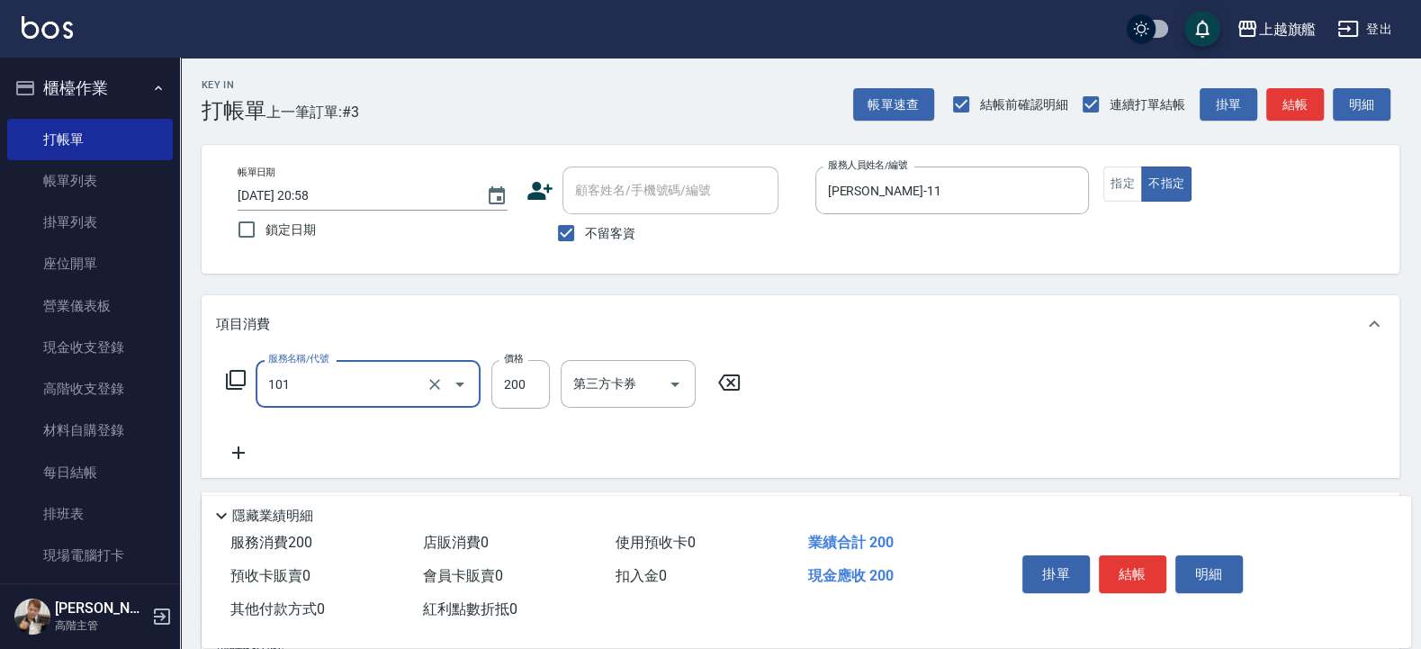
type input "一般洗(101)"
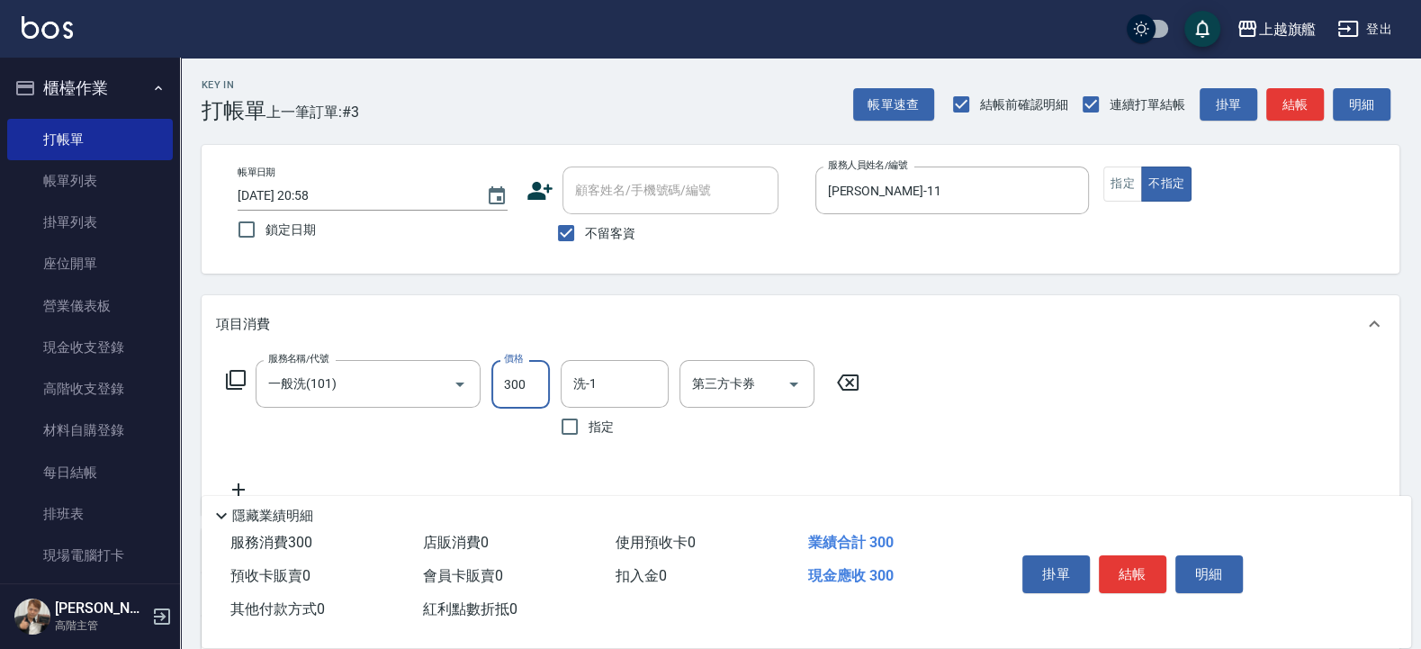
type input "300"
type input "陳祈聿-26"
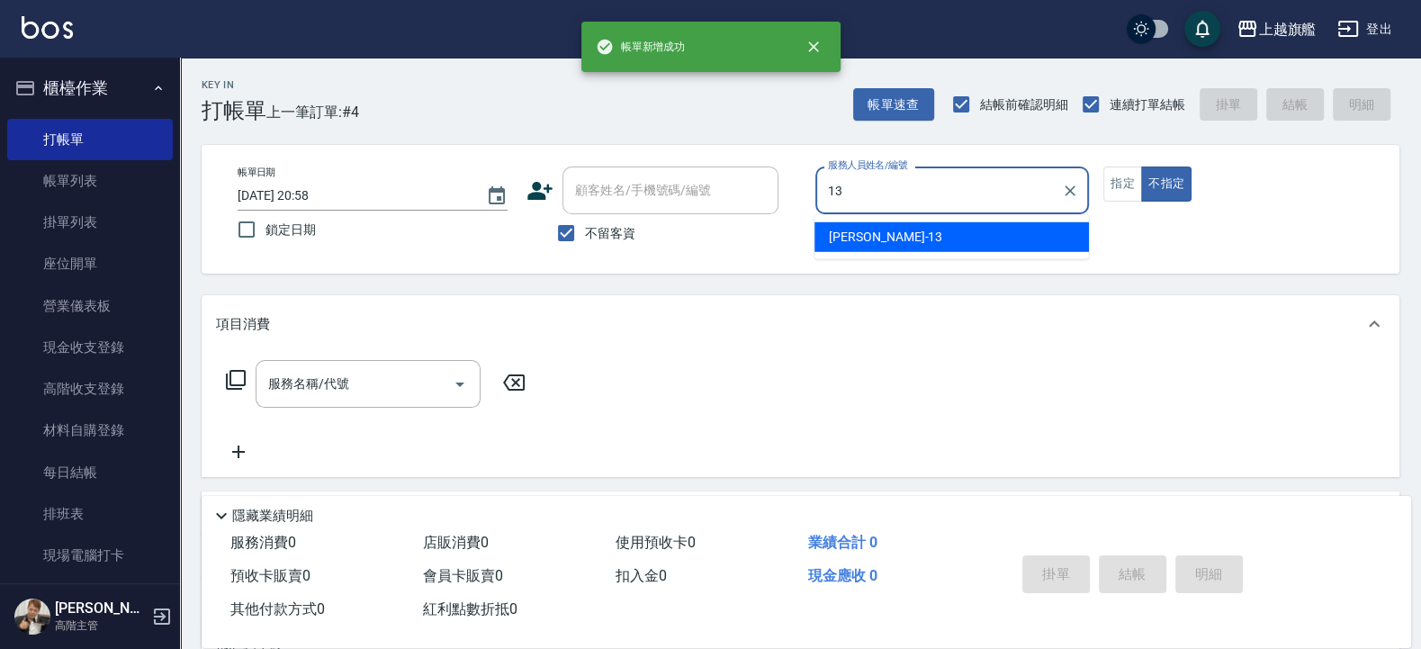
type input "張雅筑-13"
type button "false"
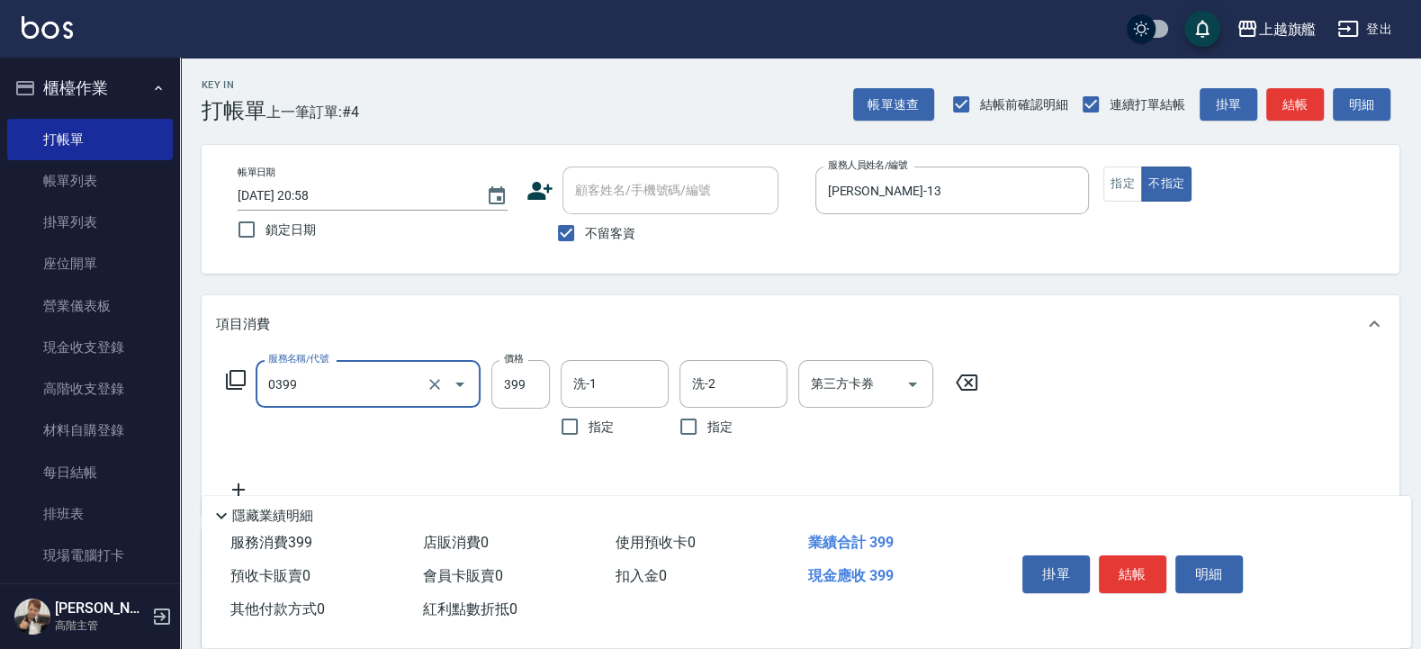
type input "海鹽SPA(0399)"
type input "瑜兒-46"
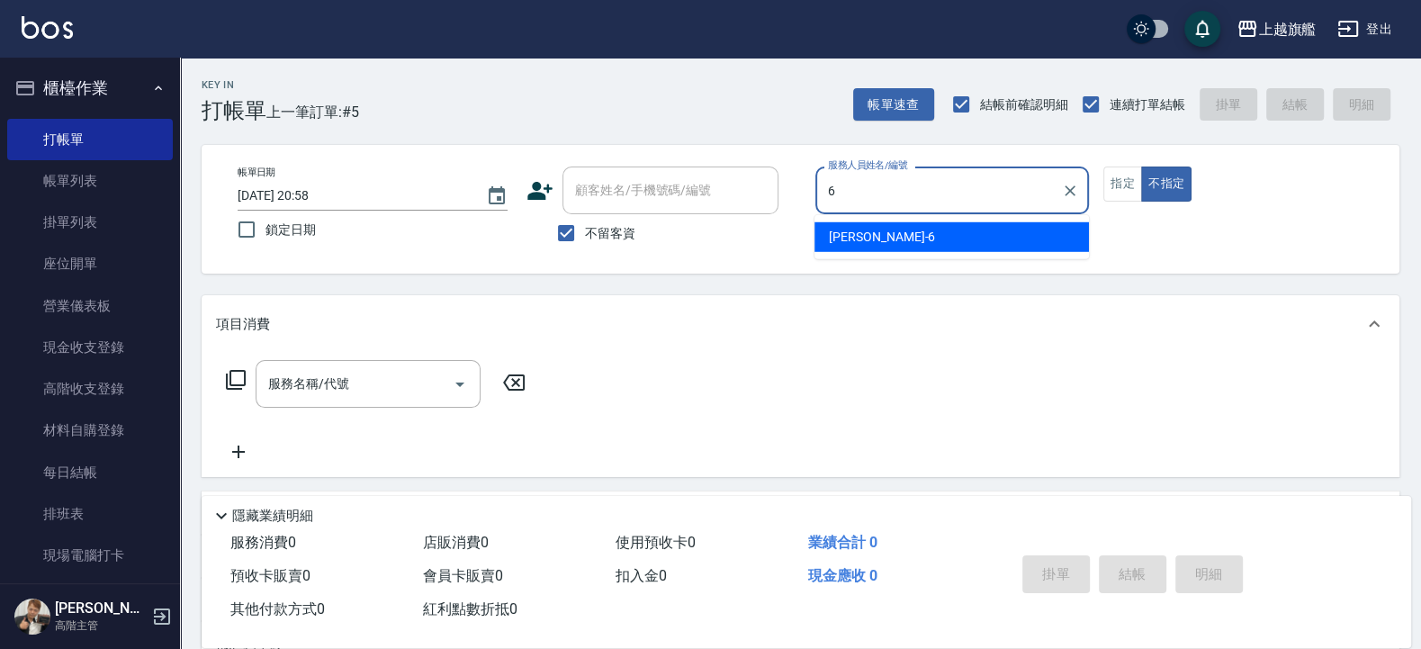
type input "張佳琳-6"
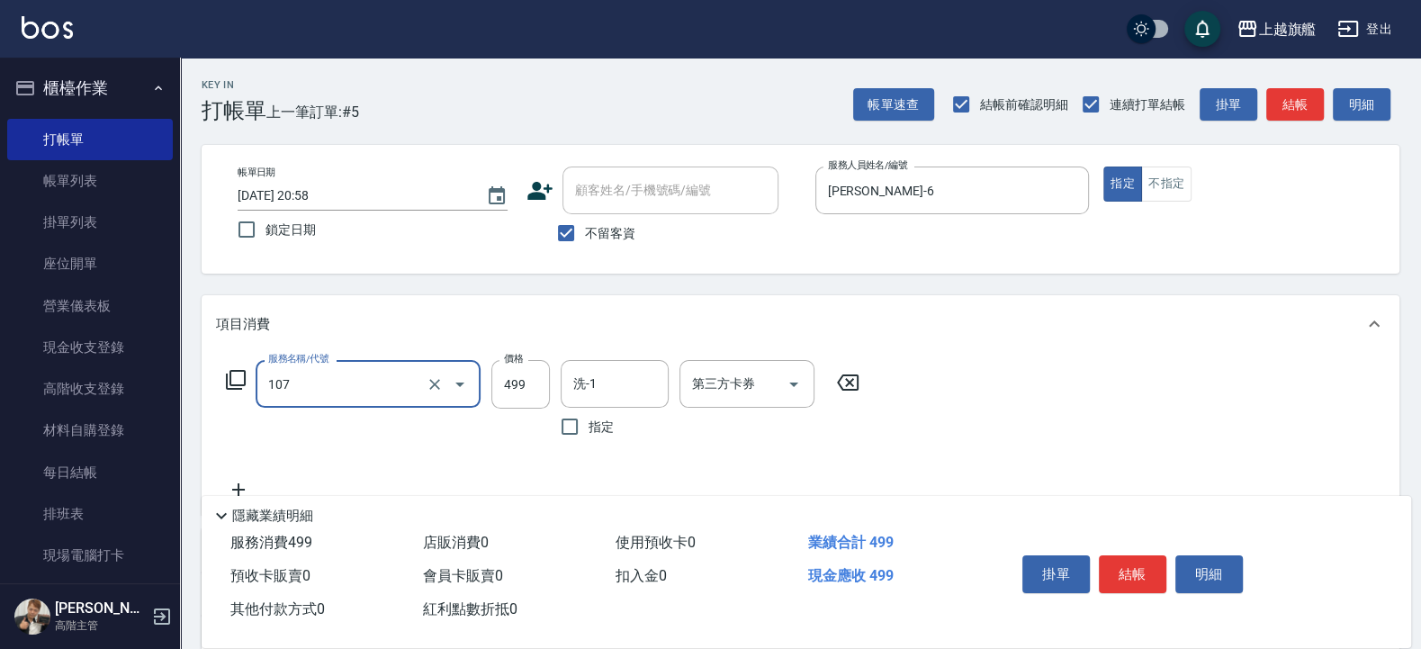
type input "舒活499(107)"
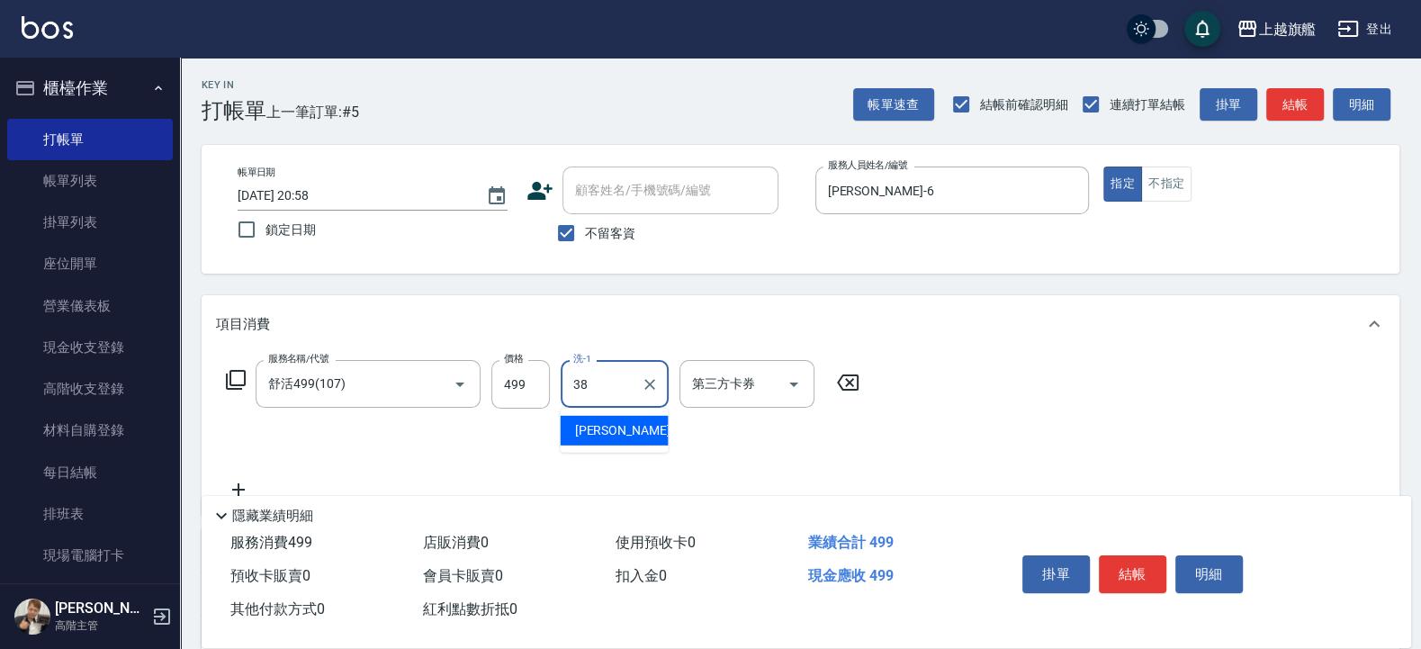
type input "邱靖婷-38"
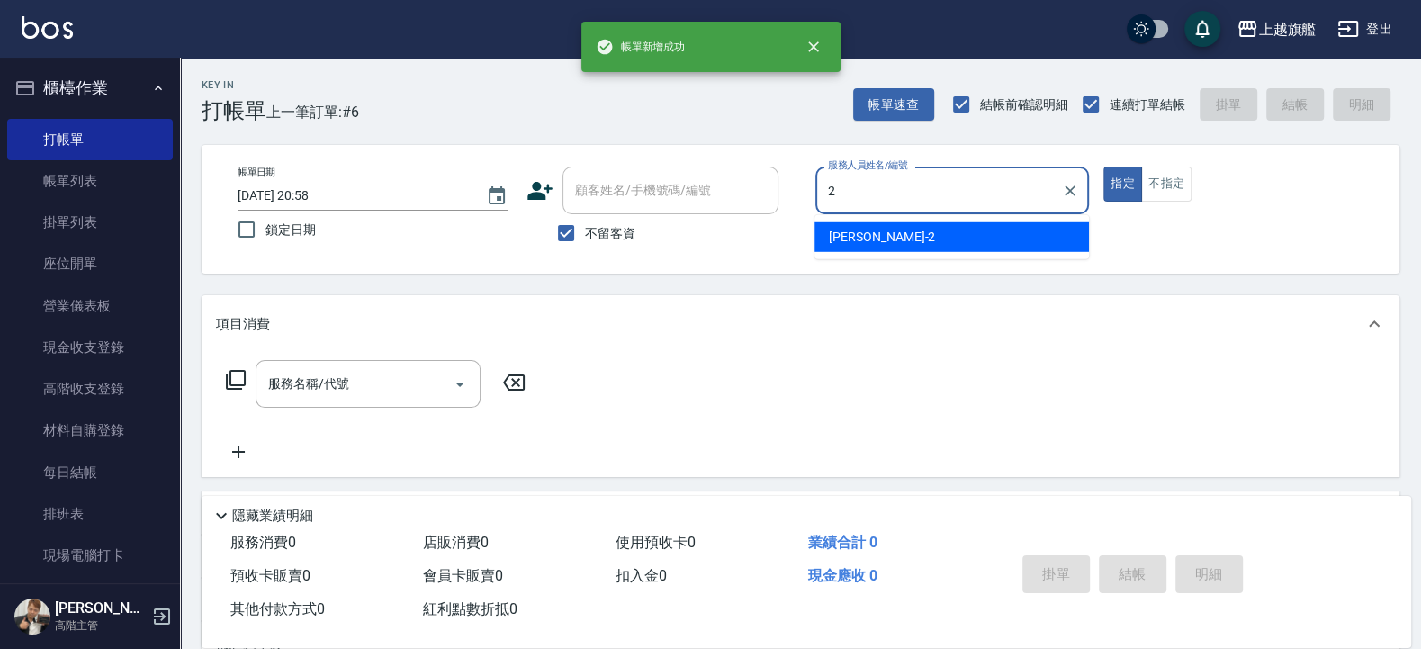
type input "黃瑋琛-2"
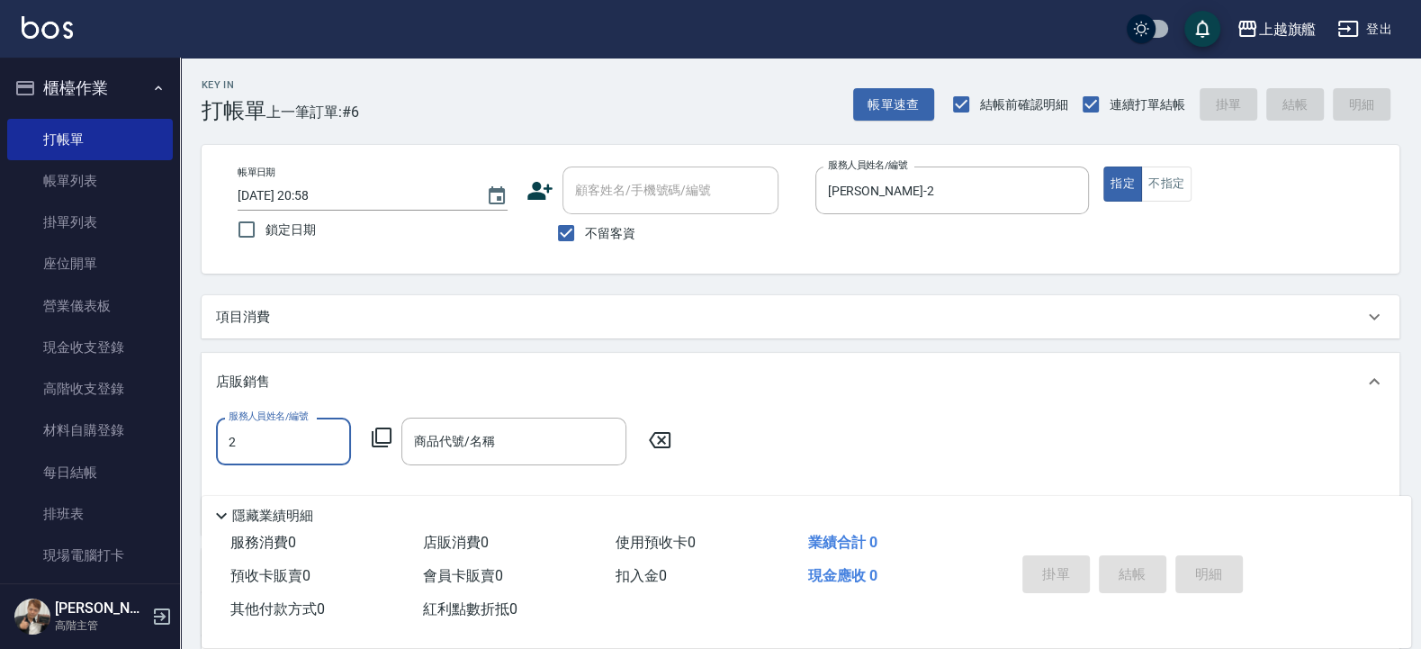
type input "黃瑋琛-2"
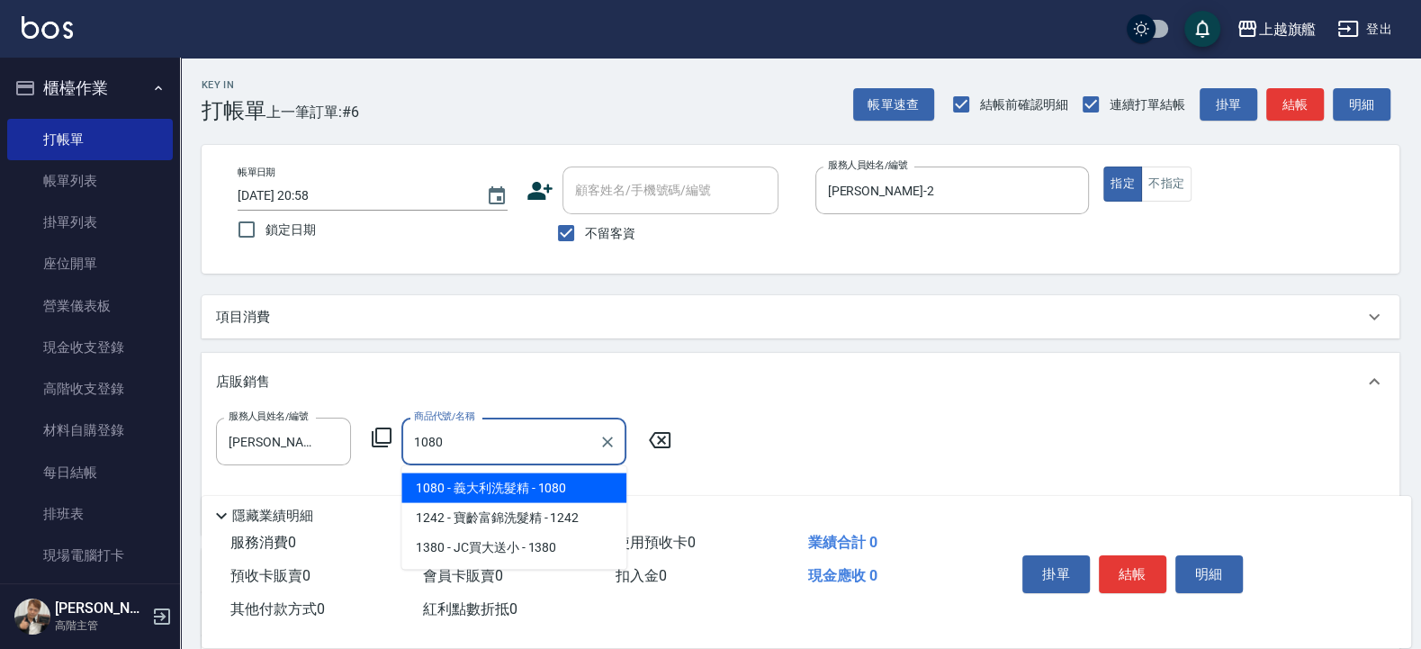
type input "義大利洗髮精"
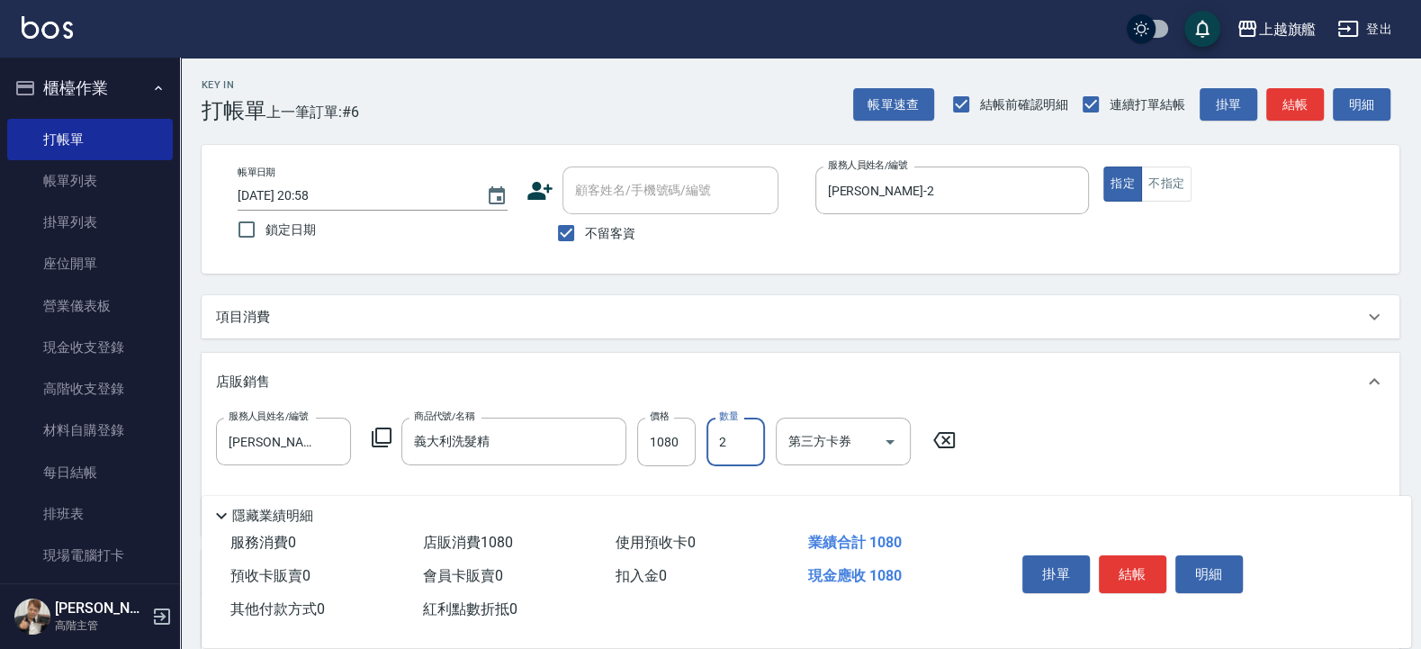
type input "2"
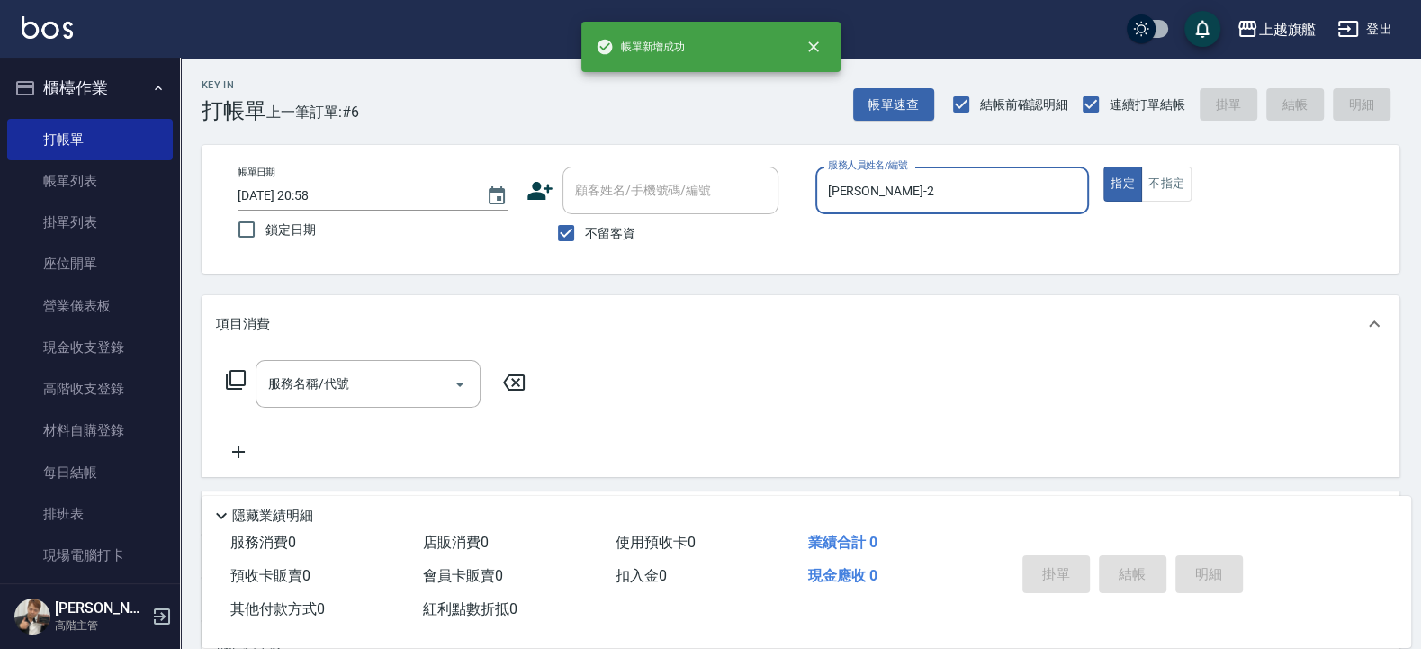
type input "2025/08/24 20:59"
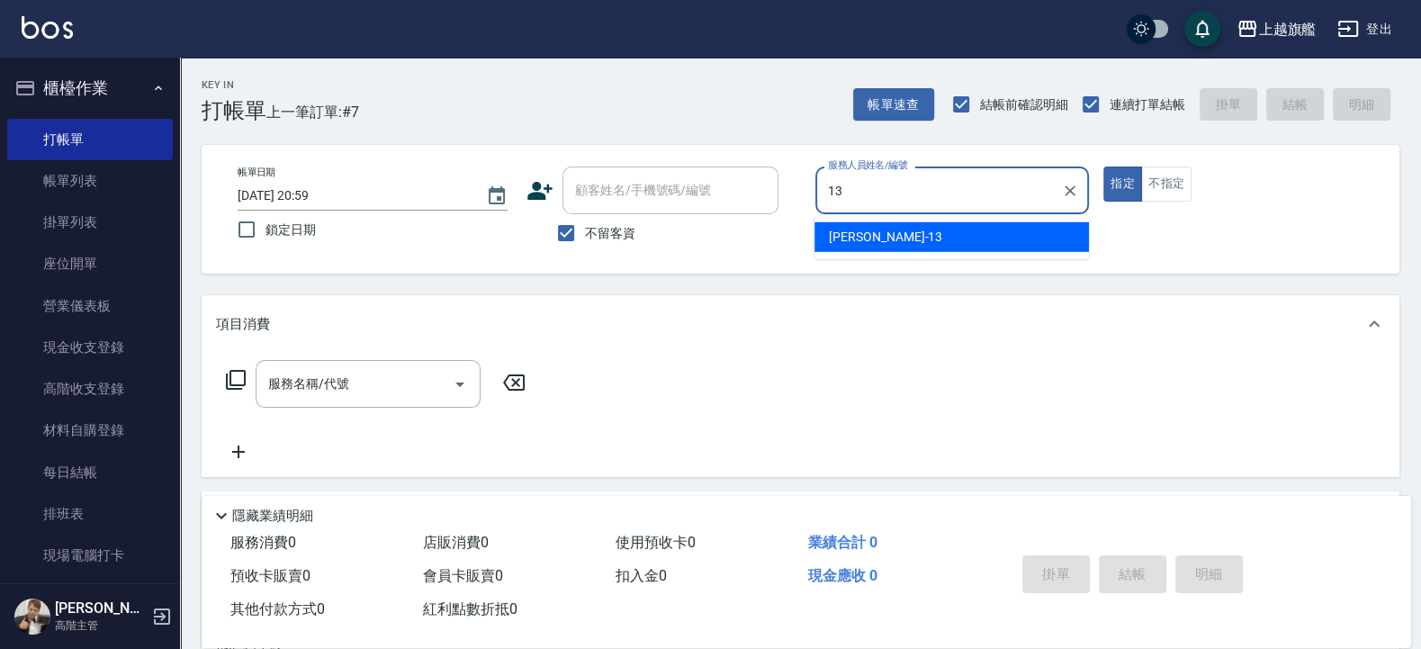
type input "張雅筑-13"
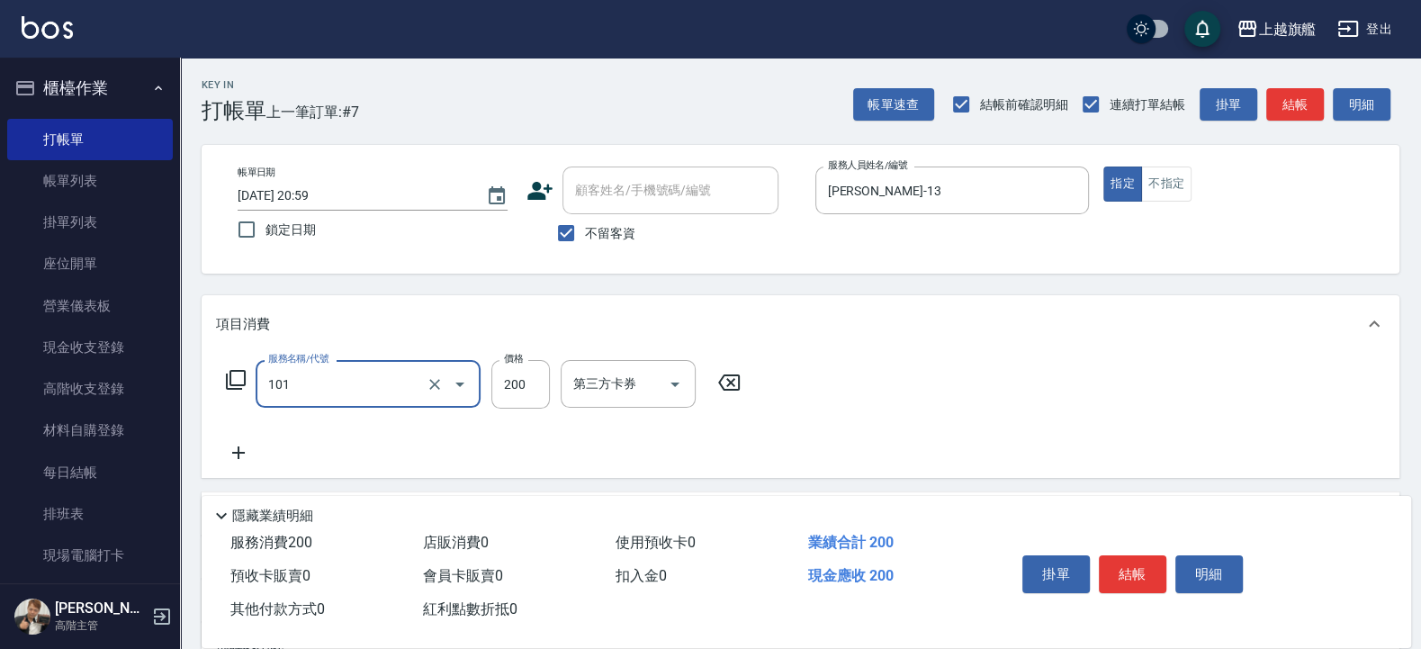
type input "一般洗(101)"
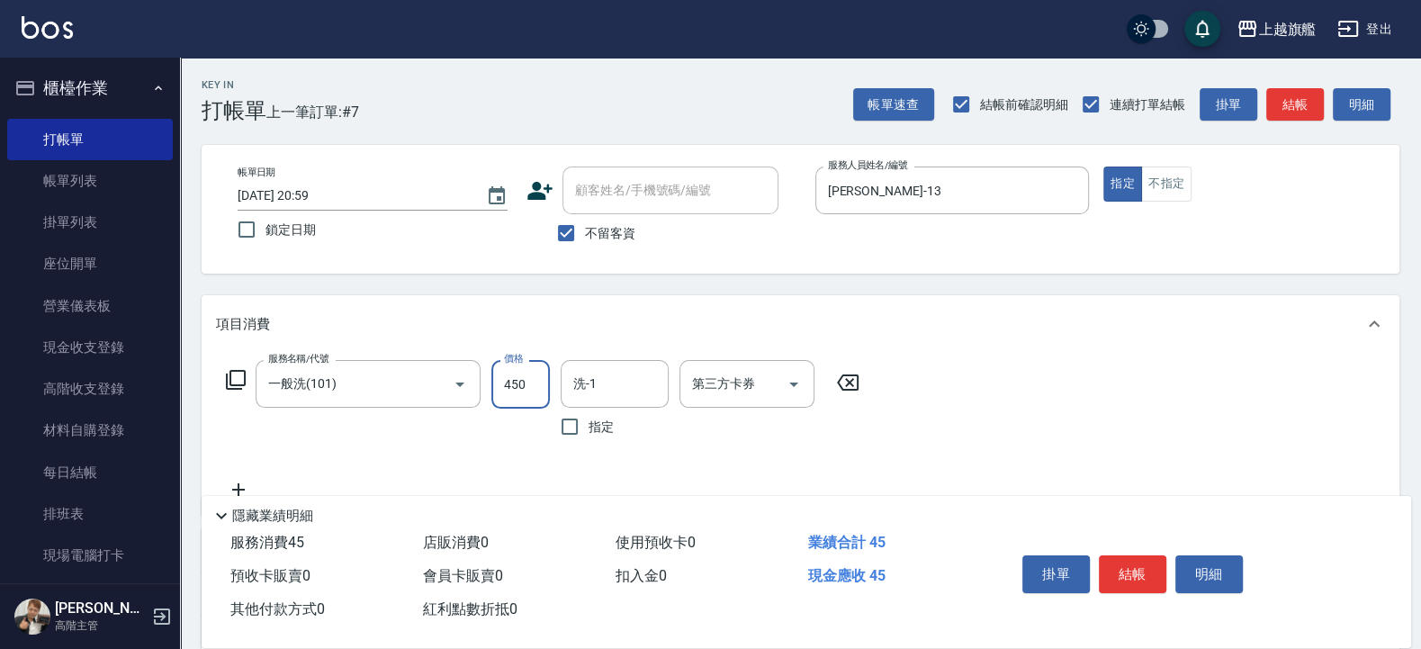
type input "450"
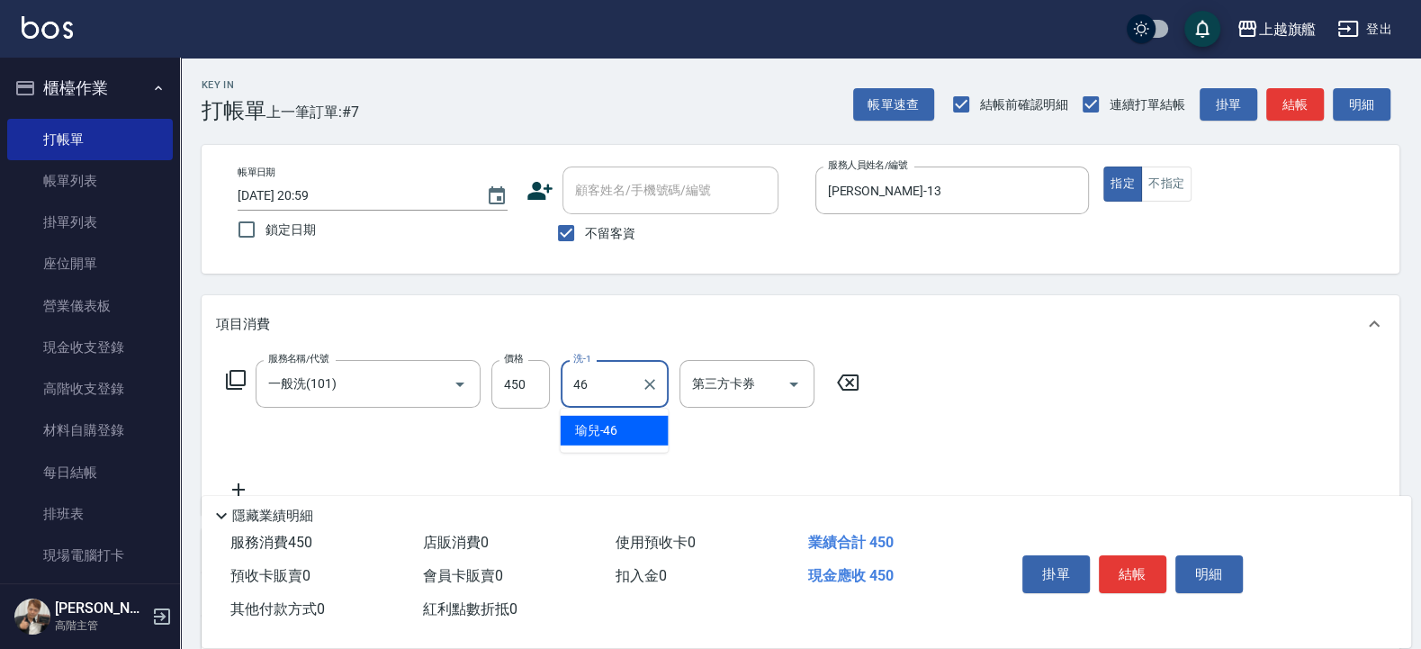
type input "瑜兒-46"
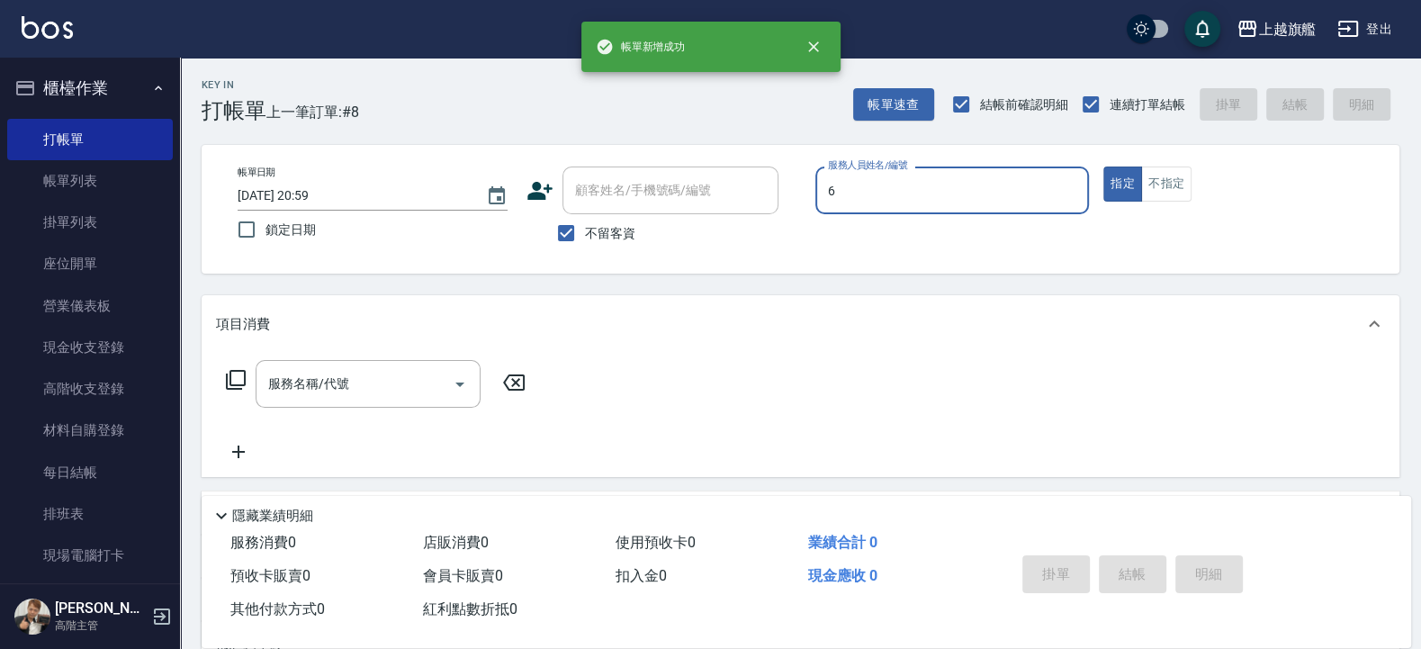
type input "張佳琳-6"
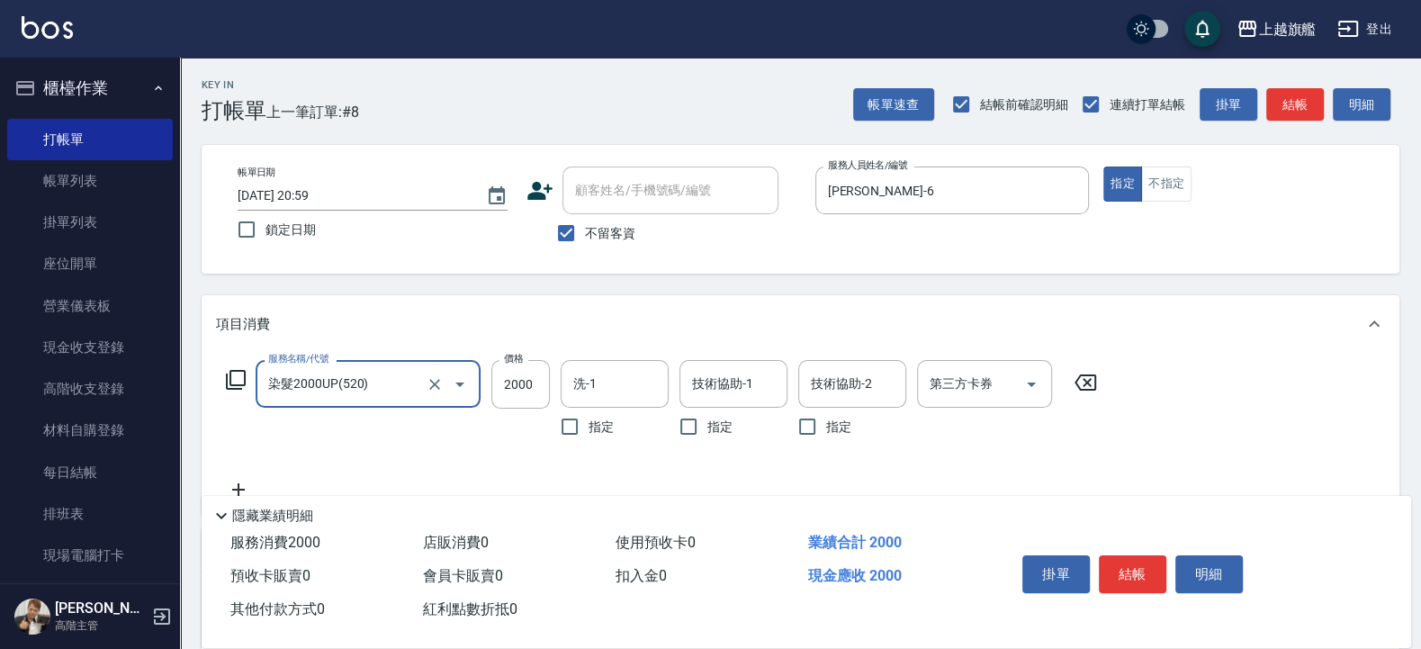
type input "染髮2000UP(520)"
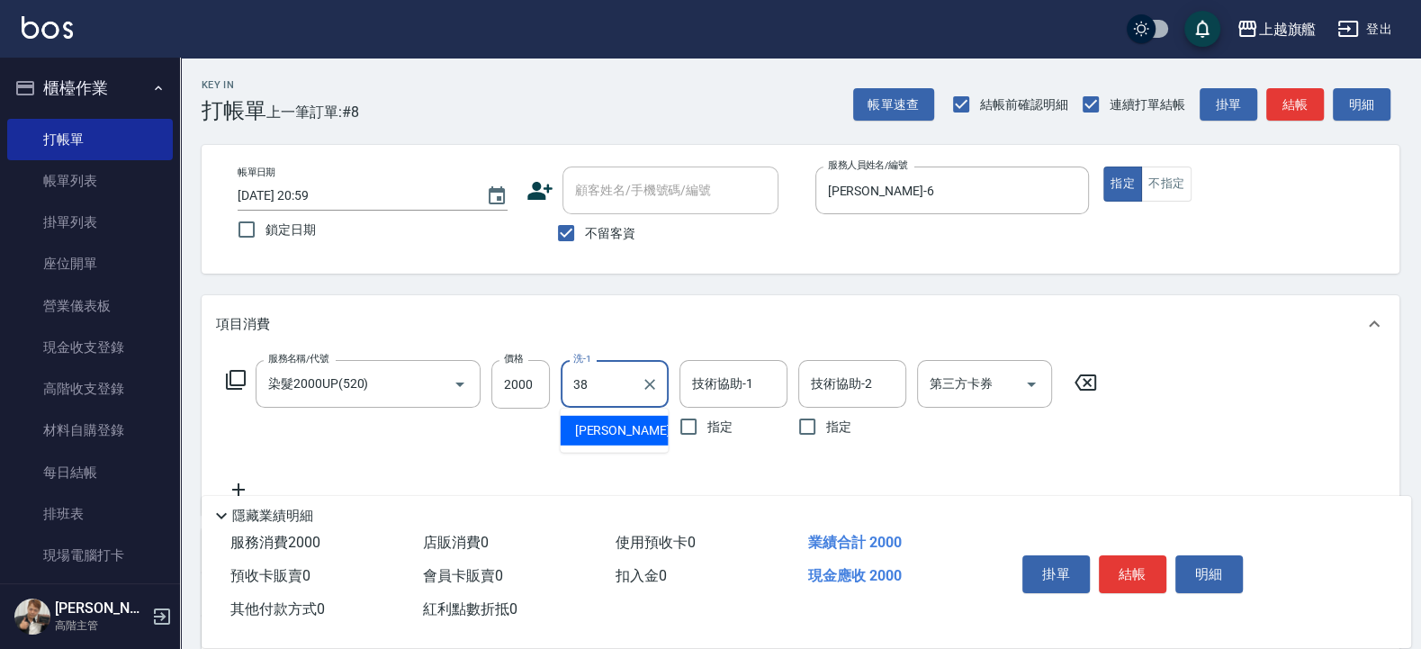
type input "邱靖婷-38"
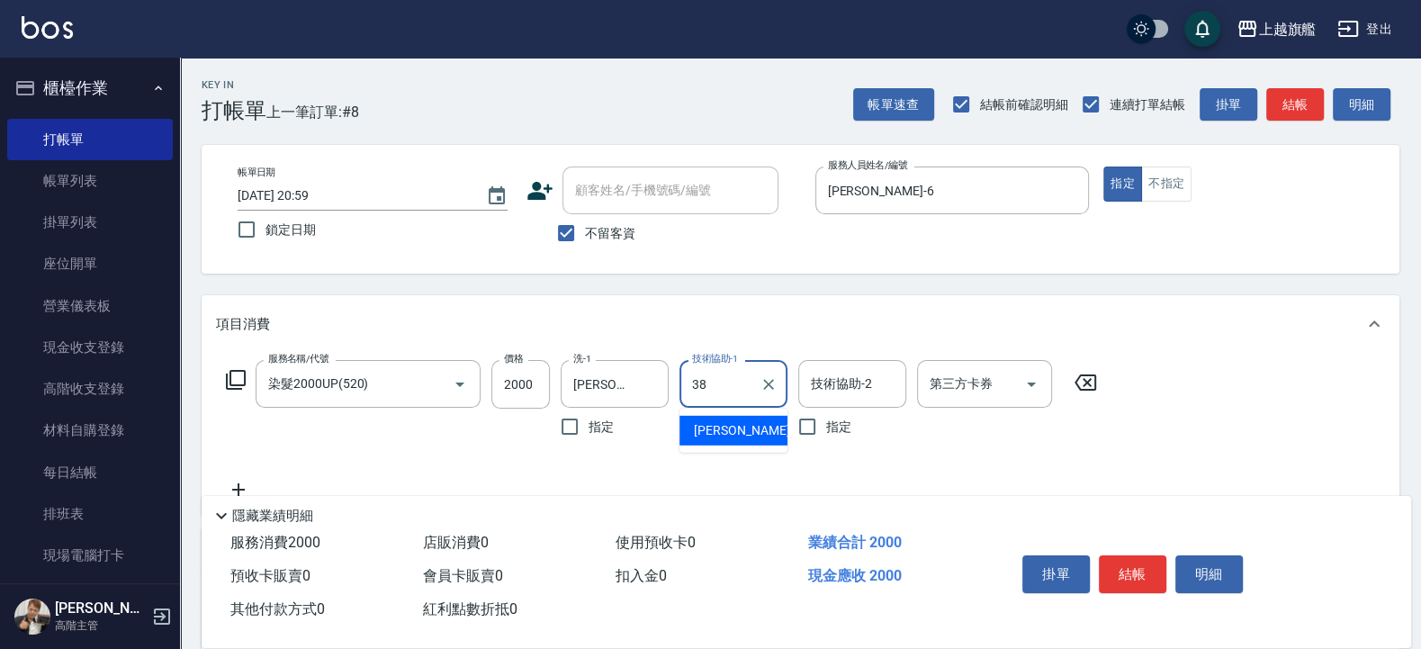
type input "邱靖婷-38"
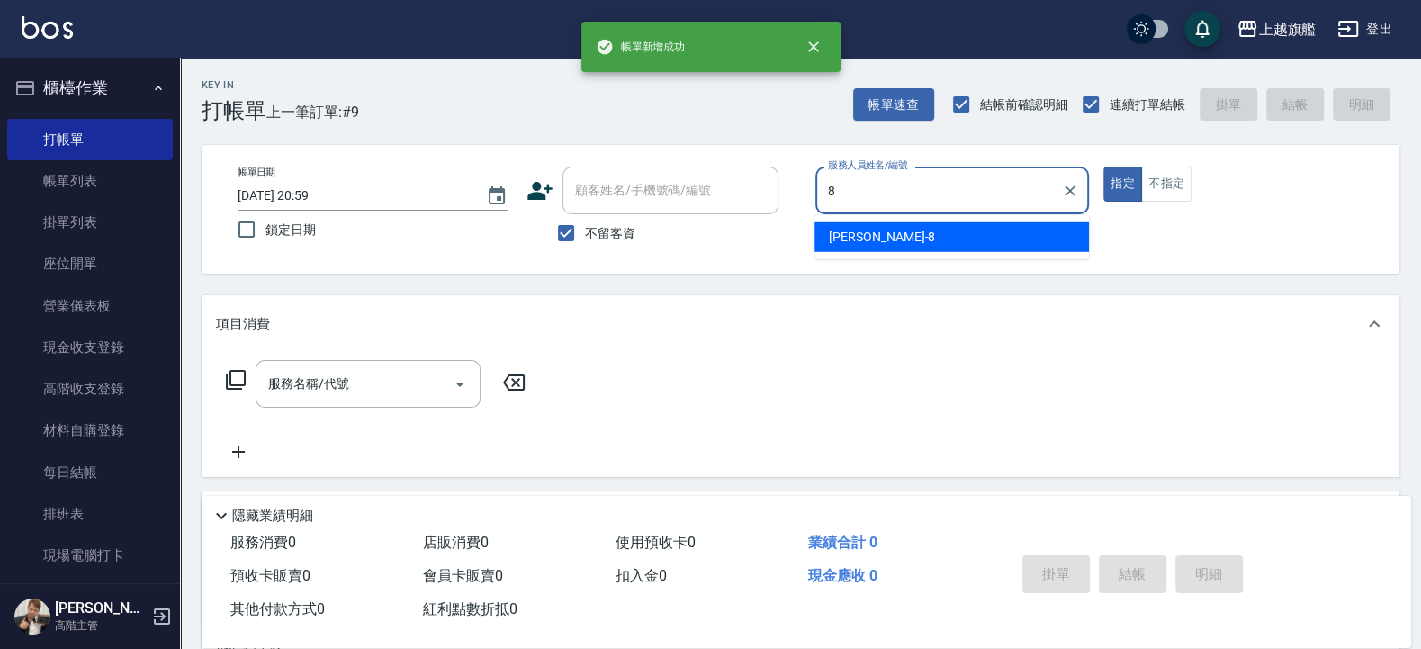
type input "周秀娟-8"
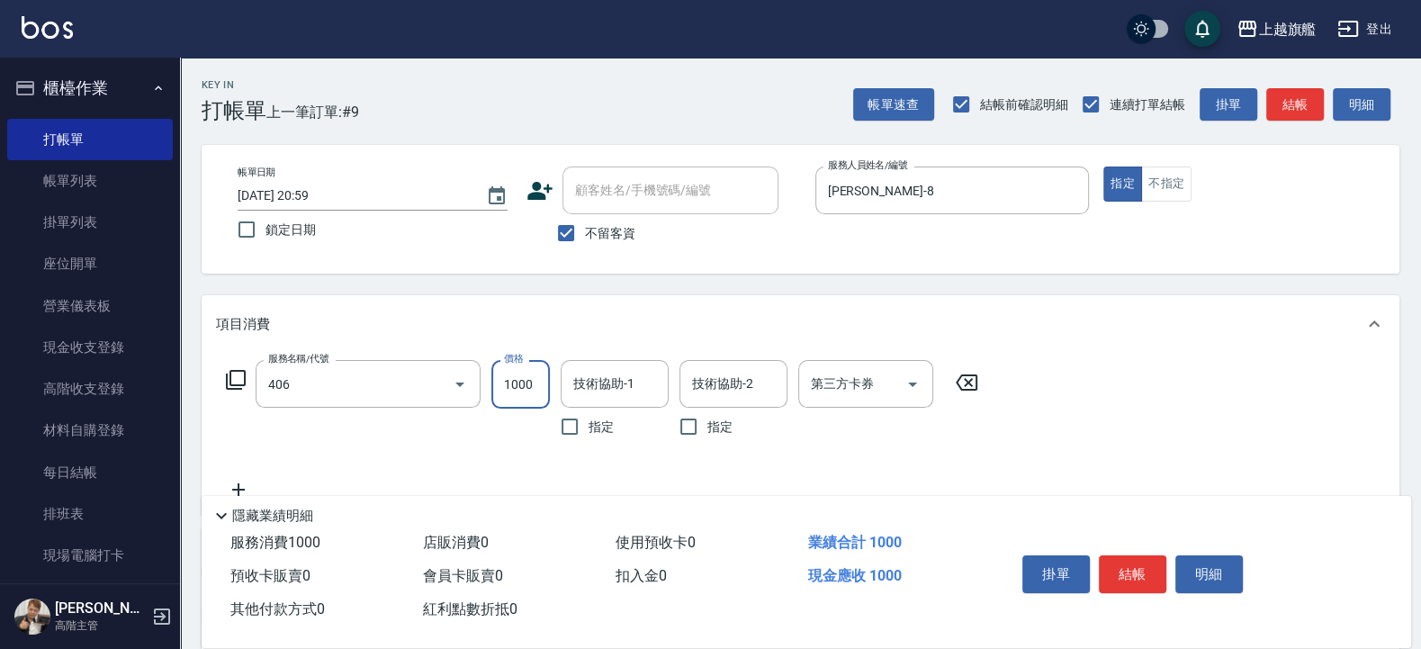
type input "水漾護1000(406)"
type input "0"
type input "陳祈聿-26"
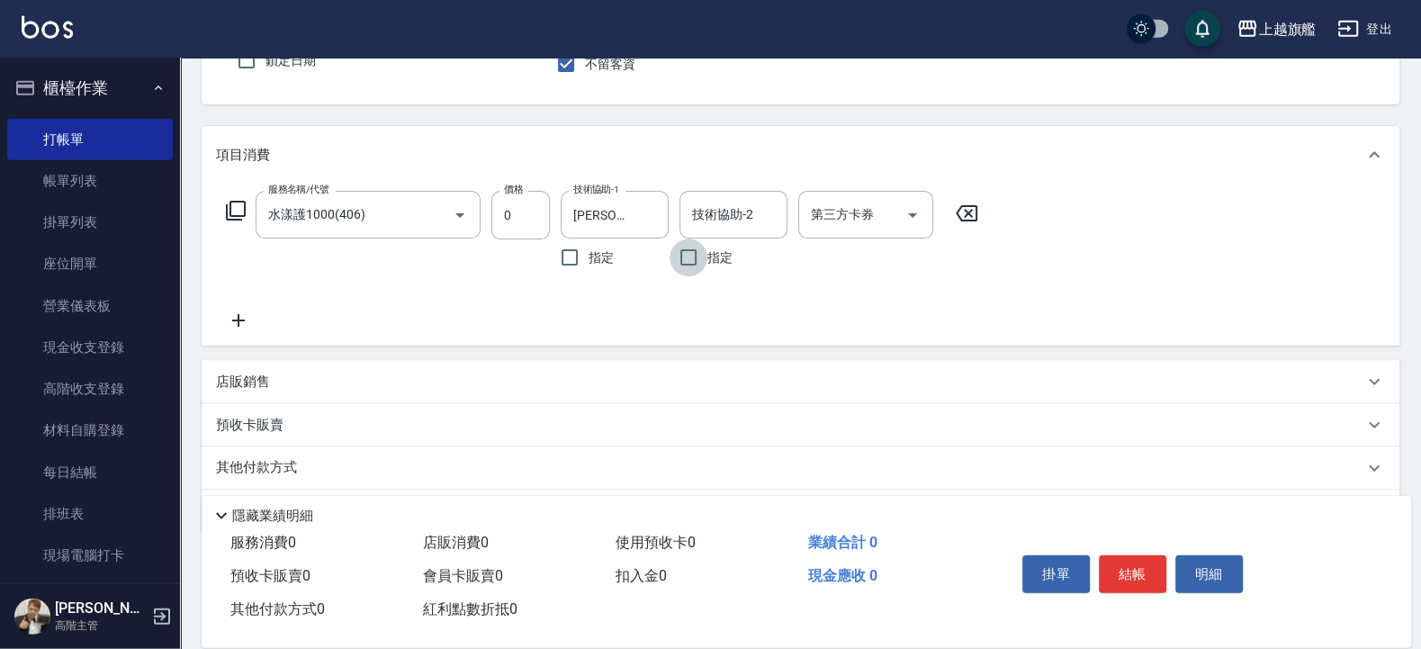
scroll to position [216, 0]
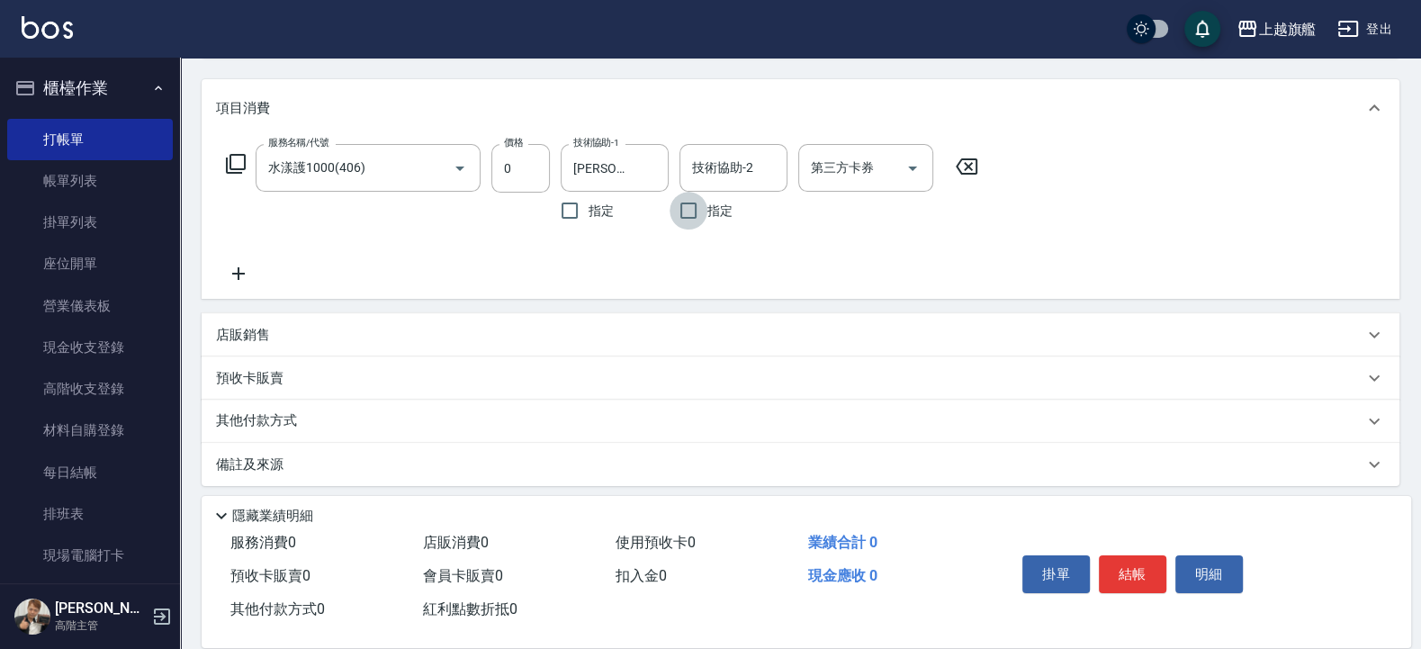
click at [241, 274] on icon at bounding box center [238, 273] width 13 height 13
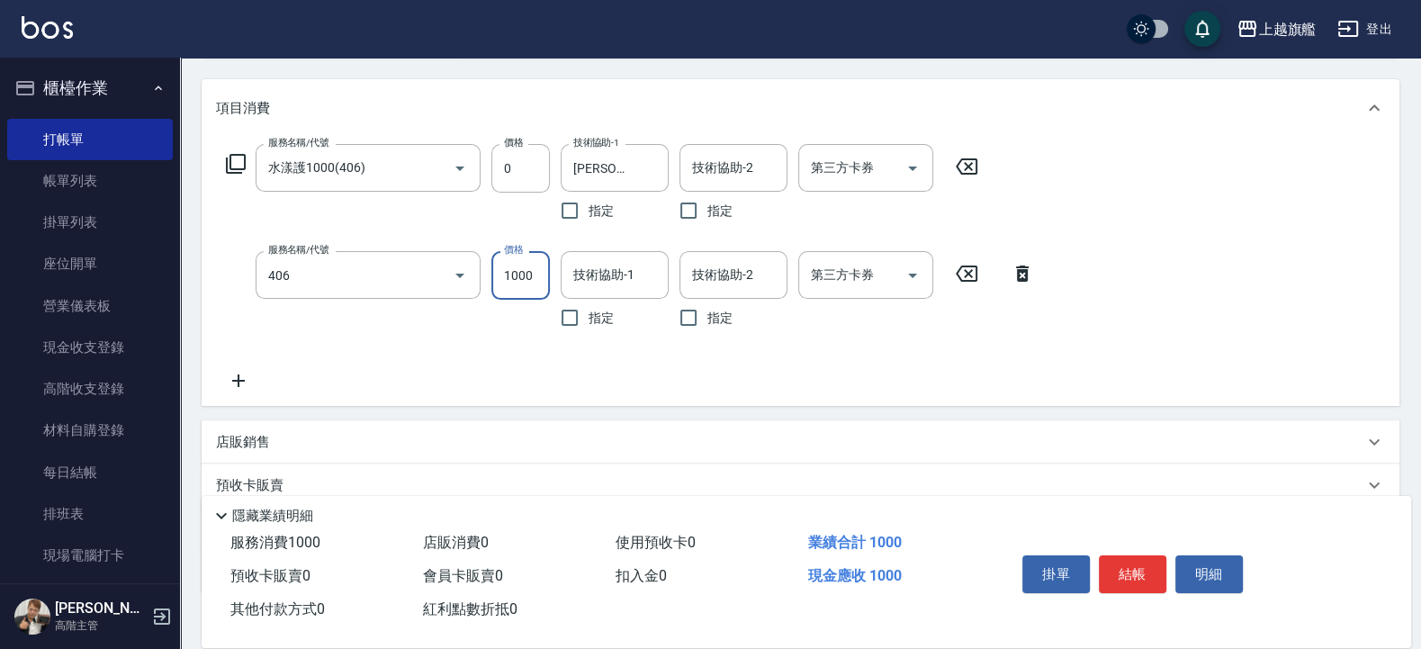
type input "水漾護1000(406)"
type input "陳祈聿-26"
click at [238, 381] on icon at bounding box center [238, 380] width 13 height 13
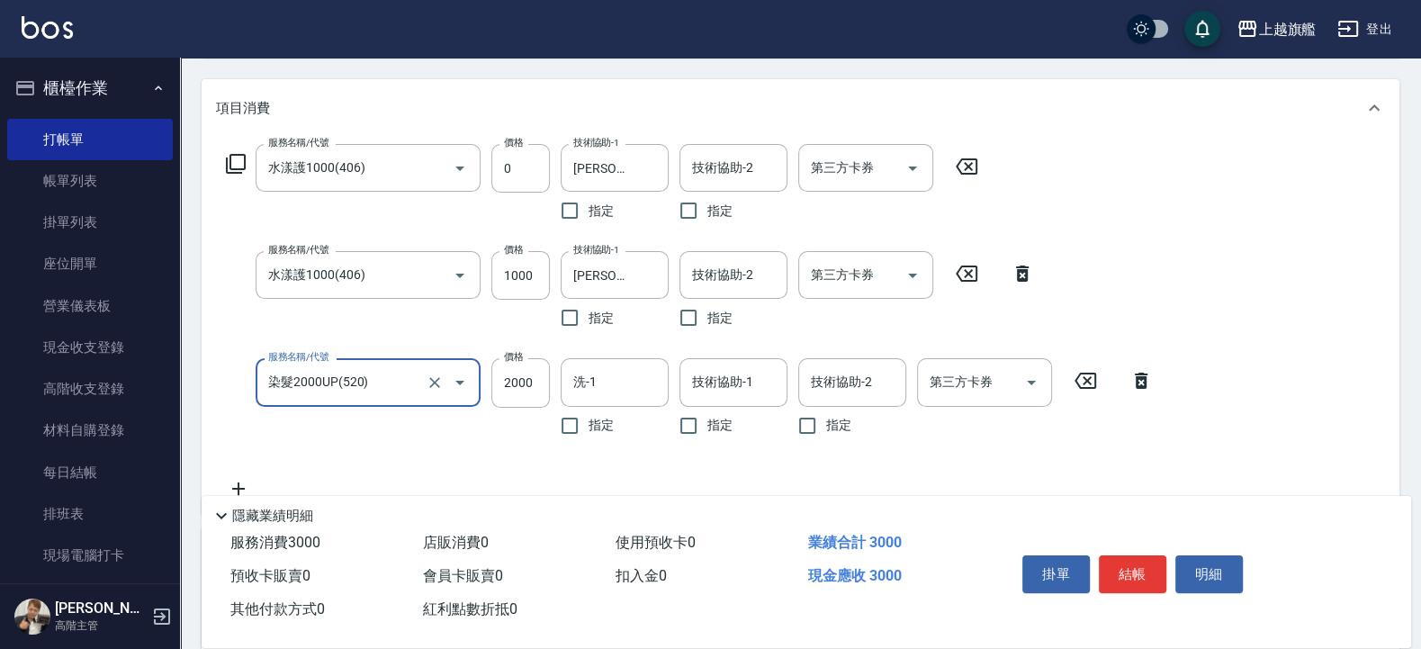
type input "染髮2000UP(520)"
type input "2160"
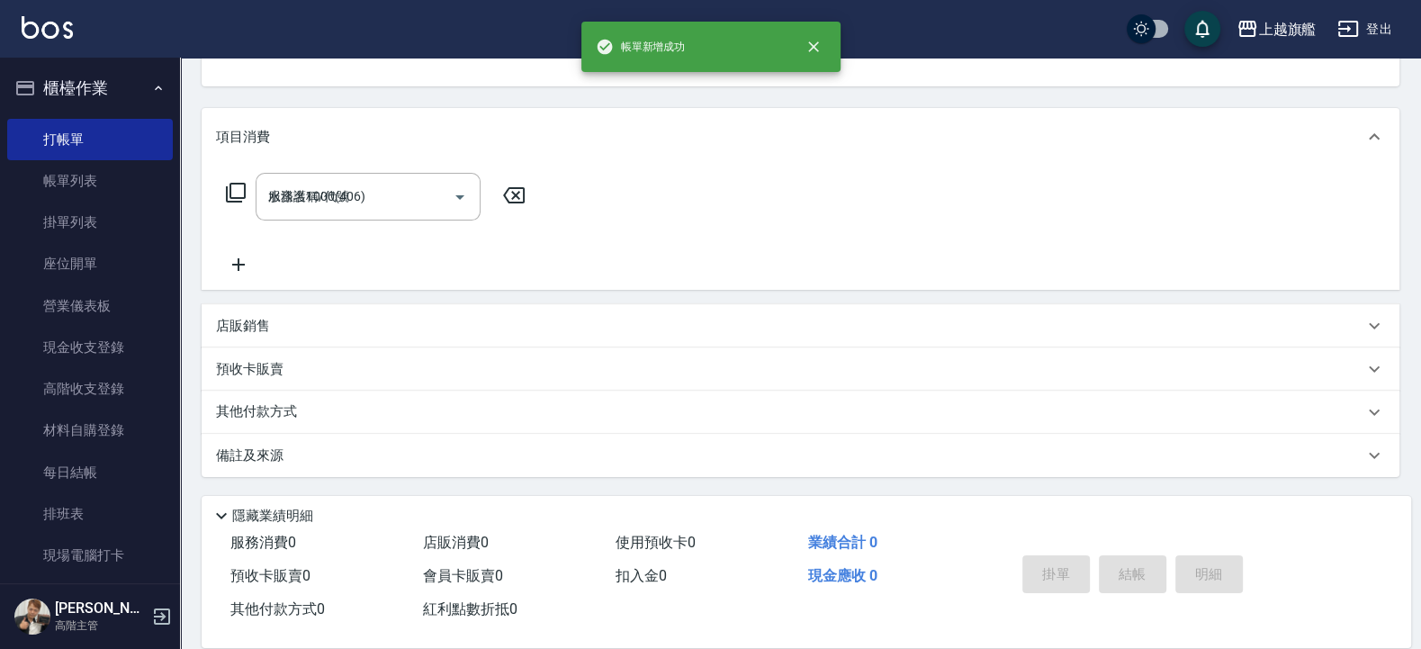
type input "2025/08/24 21:00"
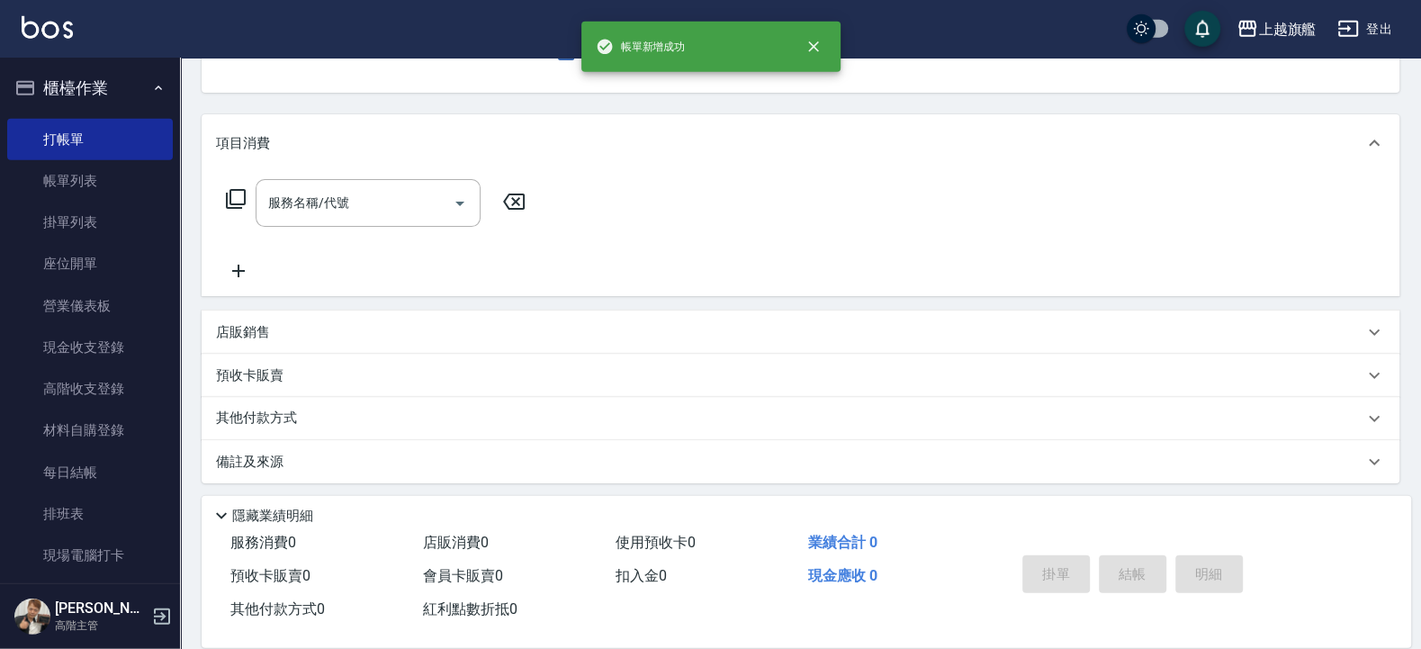
scroll to position [73, 0]
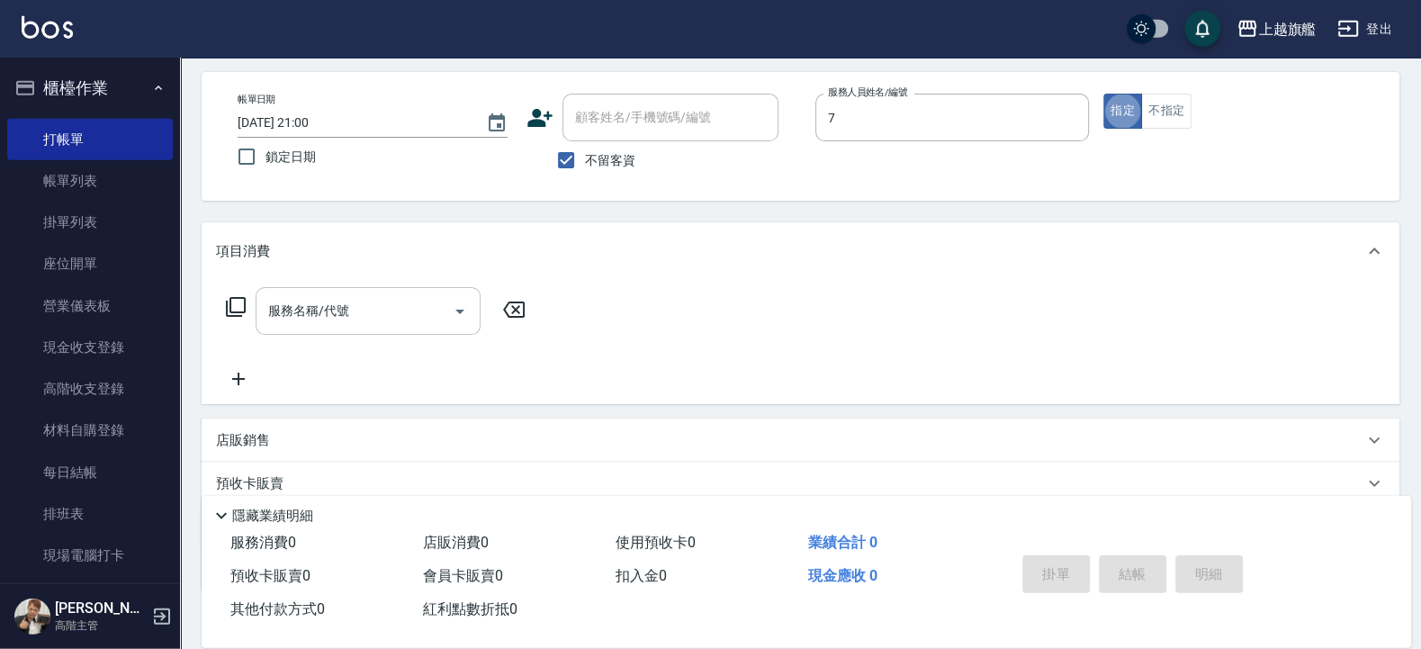
type input "林筱莉-7"
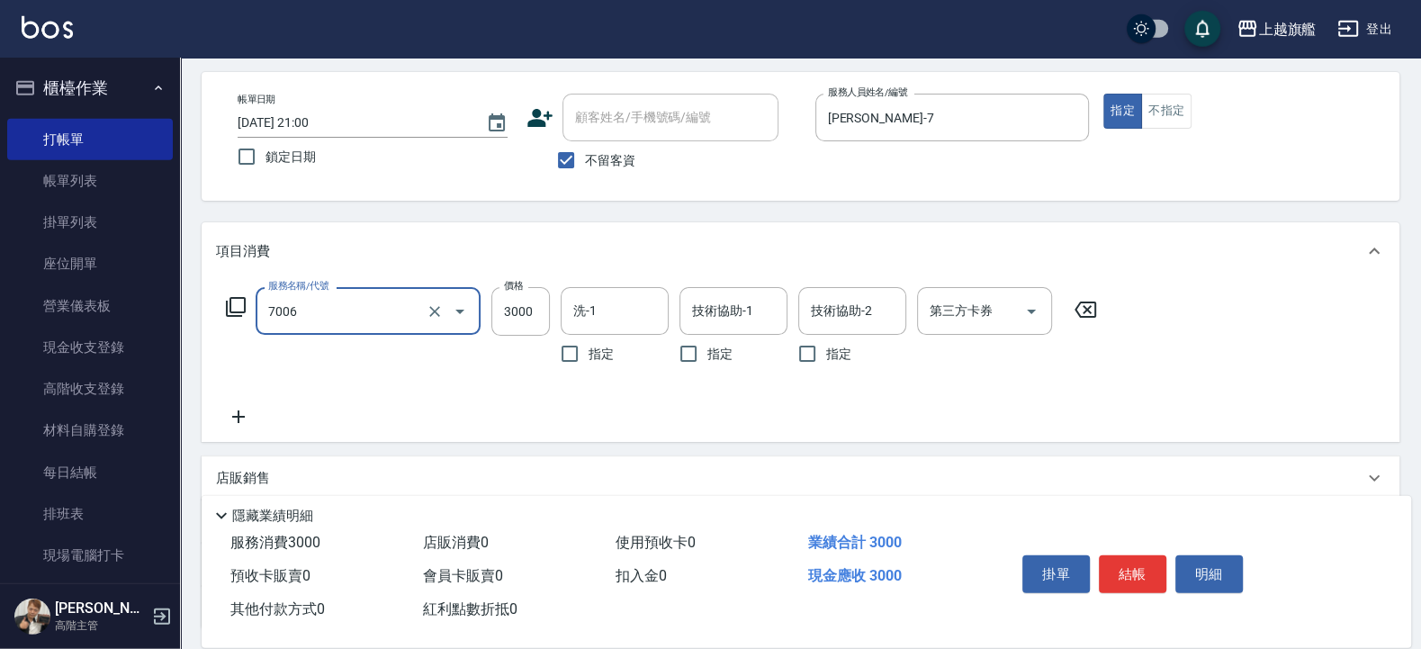
type input "重整(7006)"
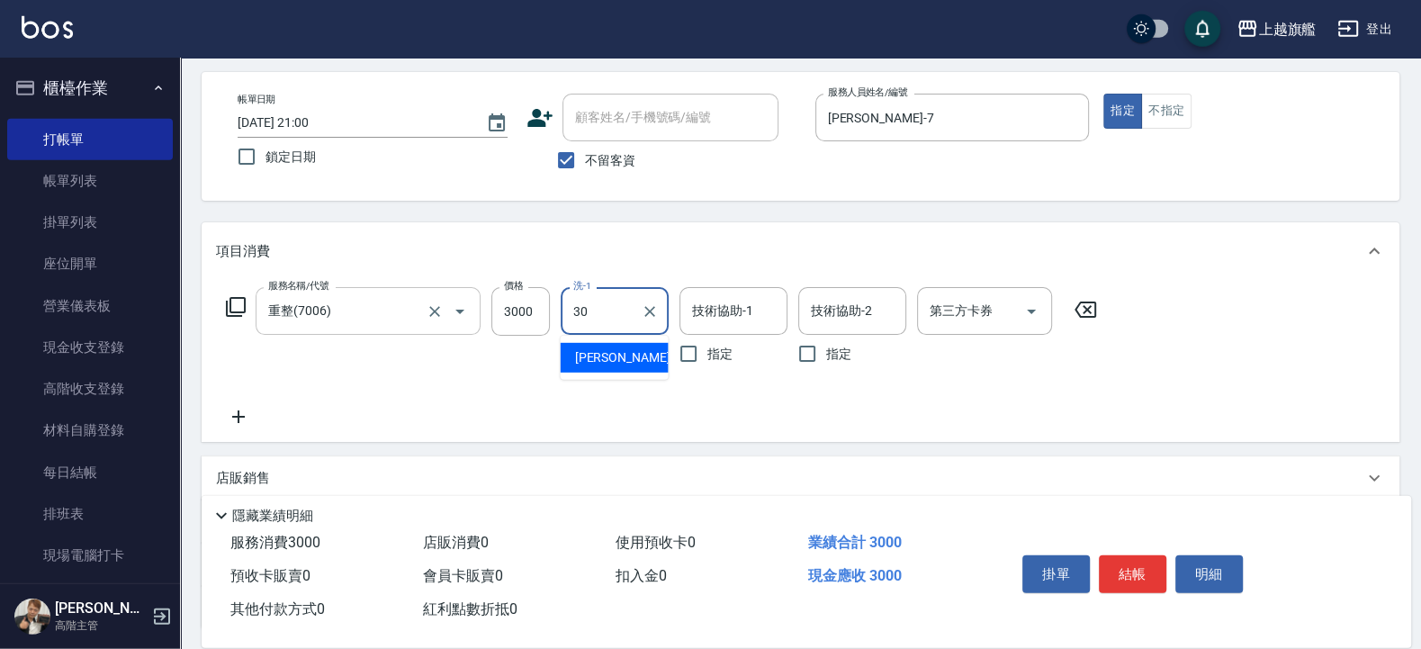
type input "劉羿君-30"
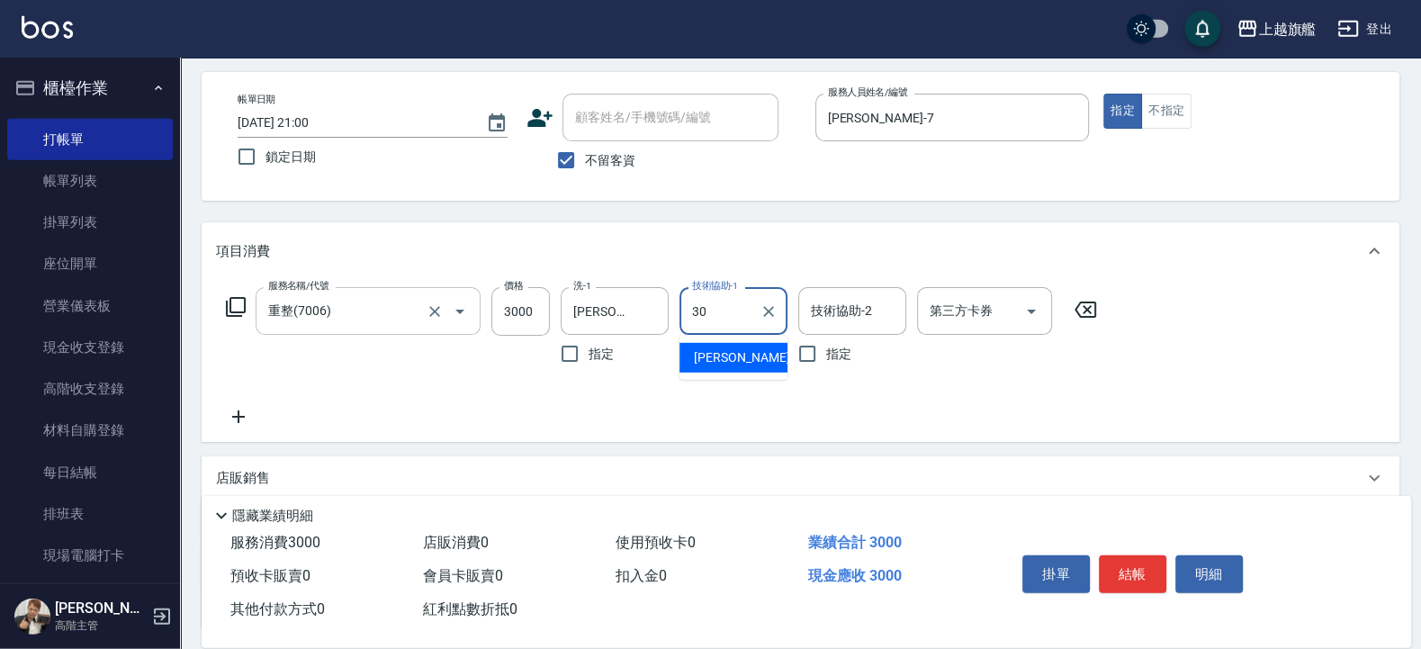
type input "劉羿君-30"
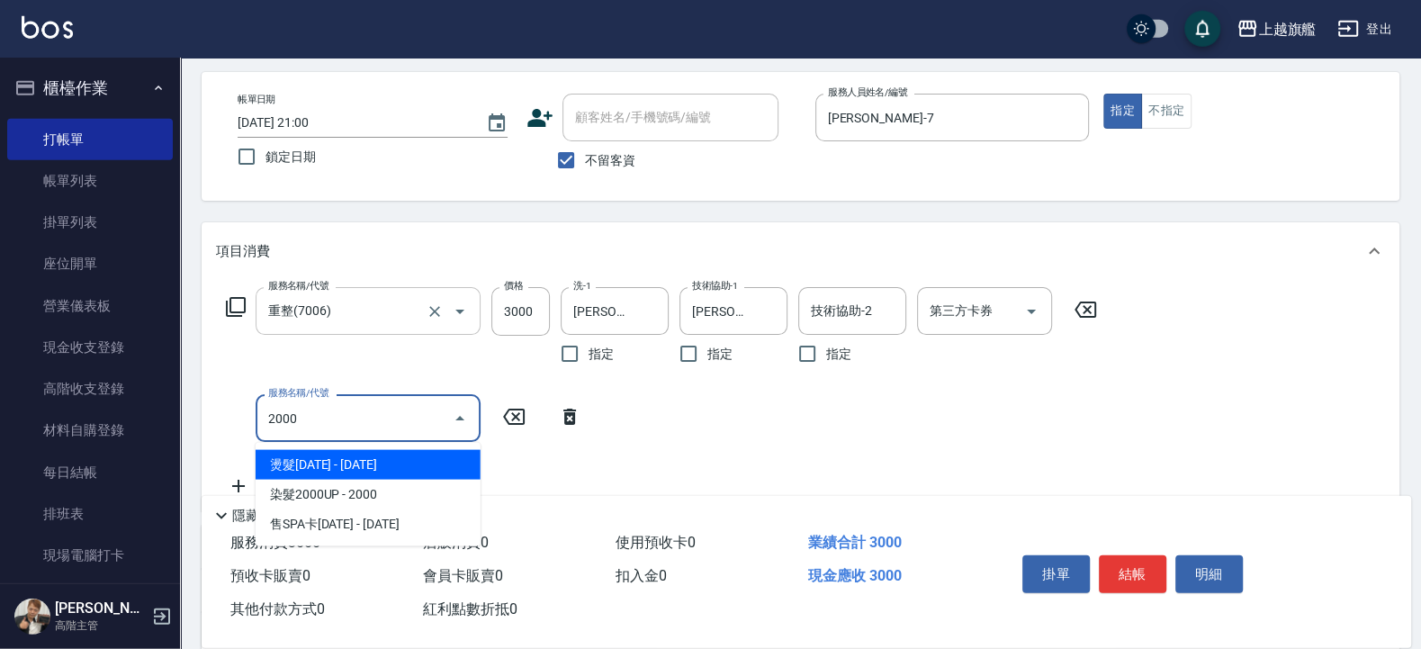
type input "燙髮2000(205)"
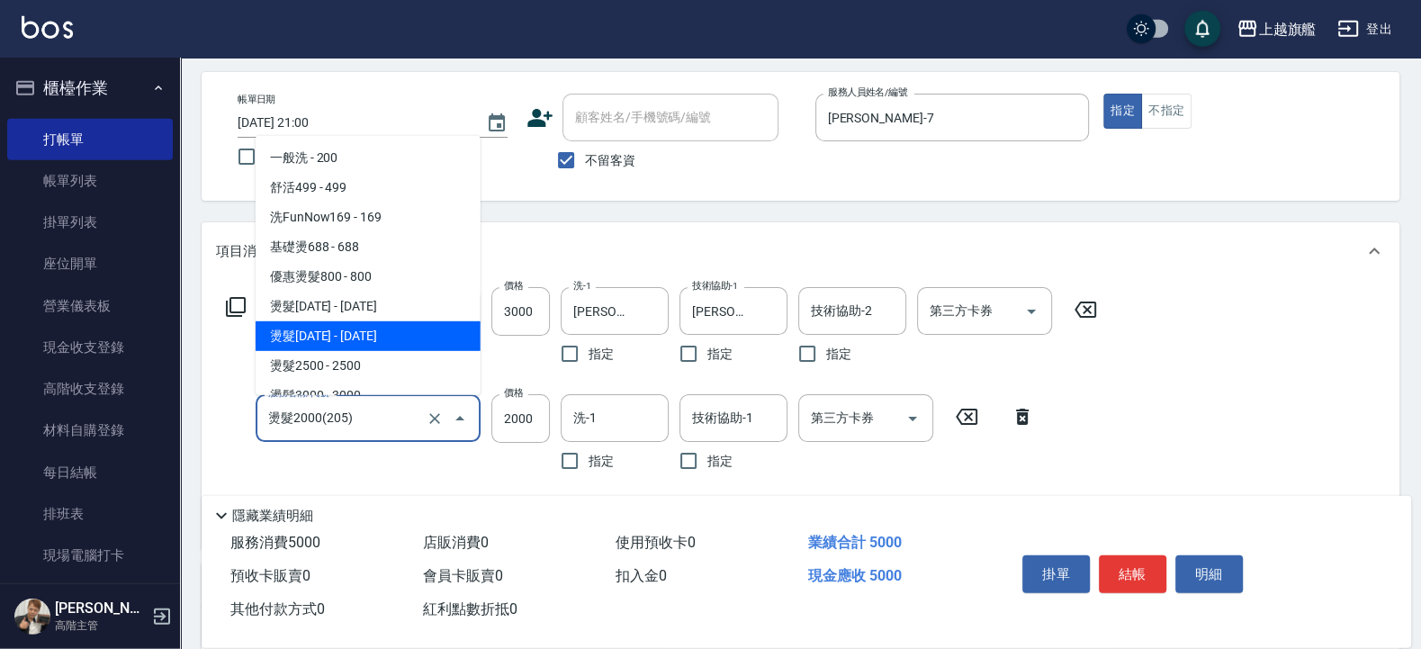
drag, startPoint x: 387, startPoint y: 413, endPoint x: 217, endPoint y: 413, distance: 170.0
click at [264, 413] on input "燙髮2000(205)" at bounding box center [343, 417] width 158 height 31
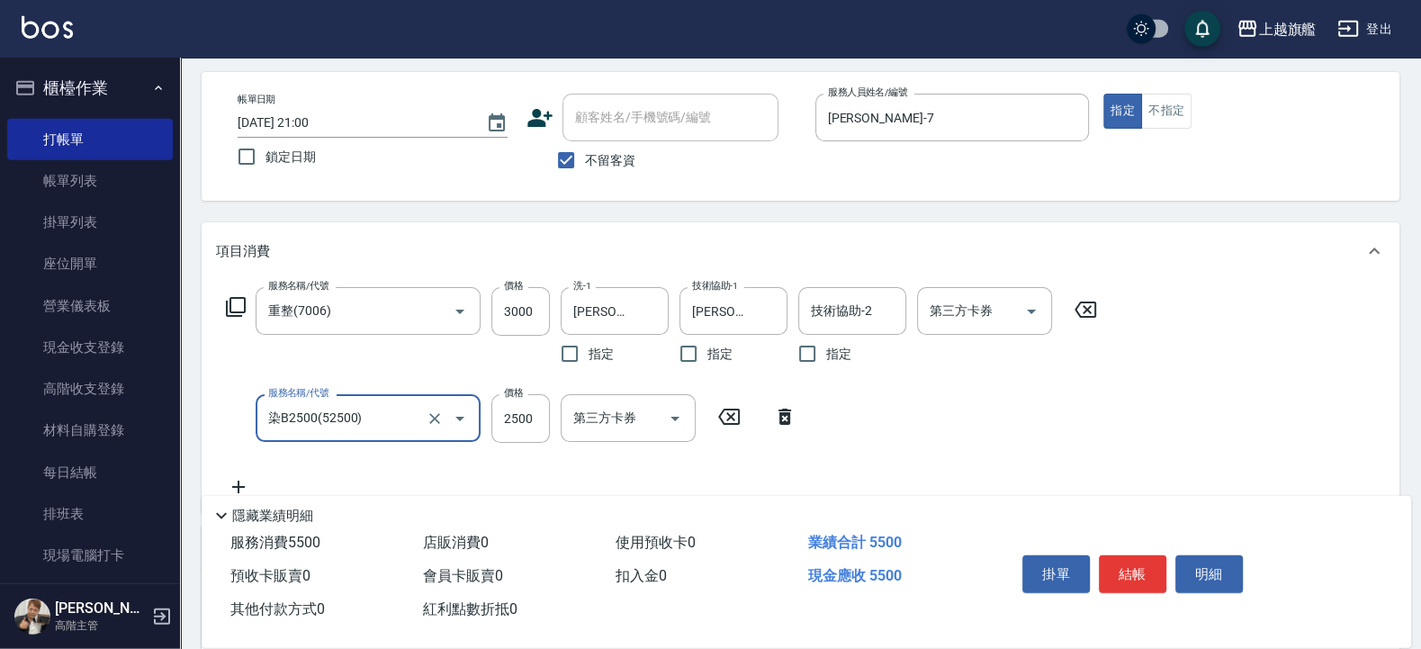
type input "染B2500(52500)"
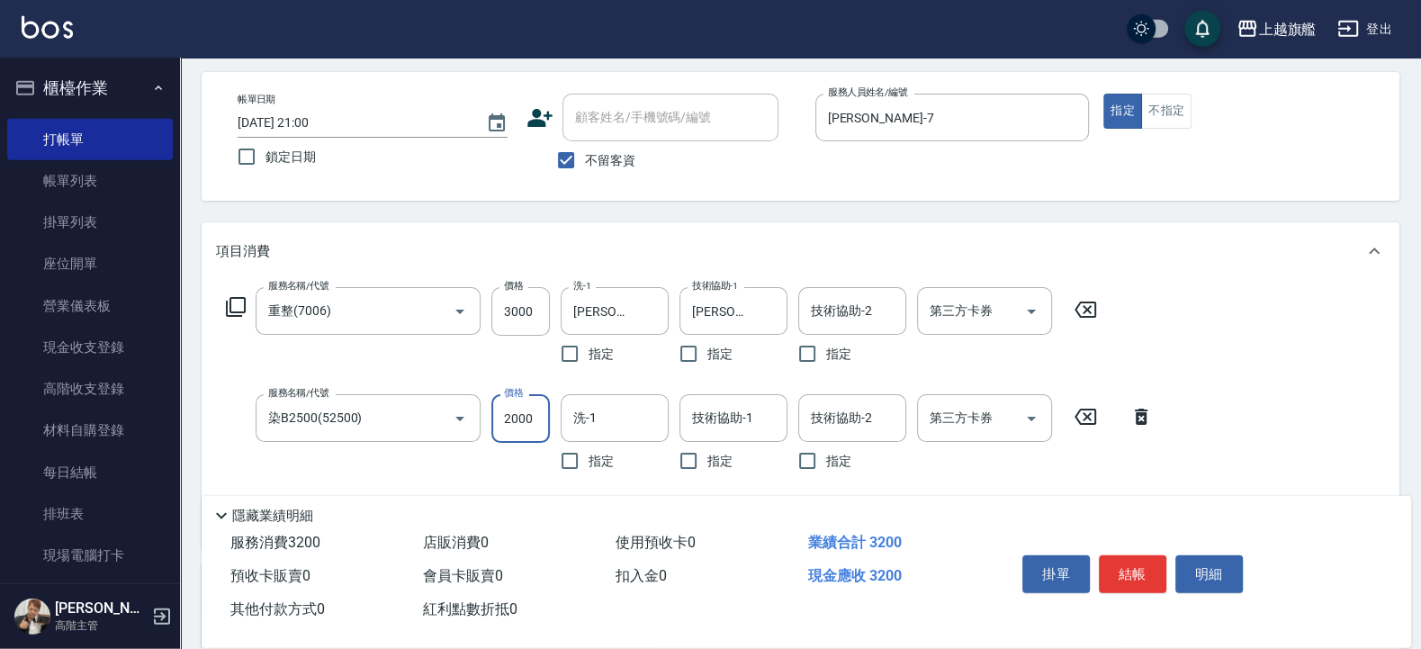
type input "2000"
type input "劉羿君-30"
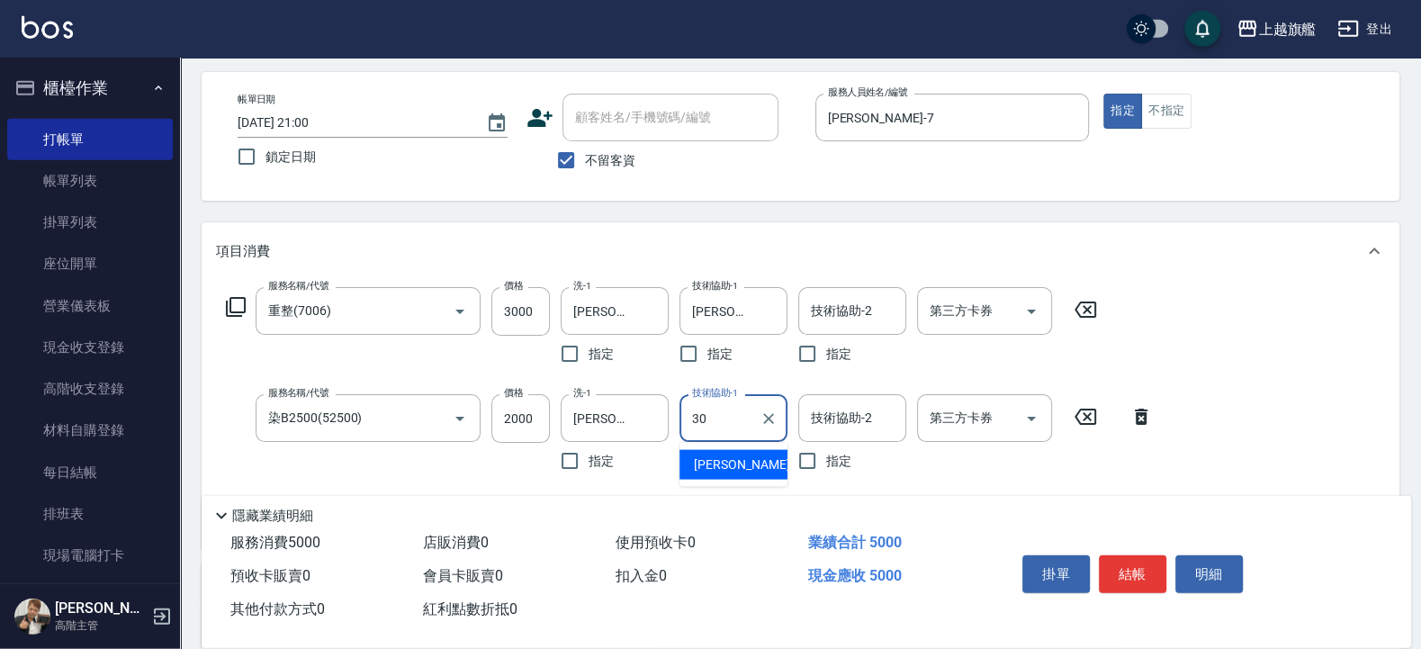
type input "劉羿君-30"
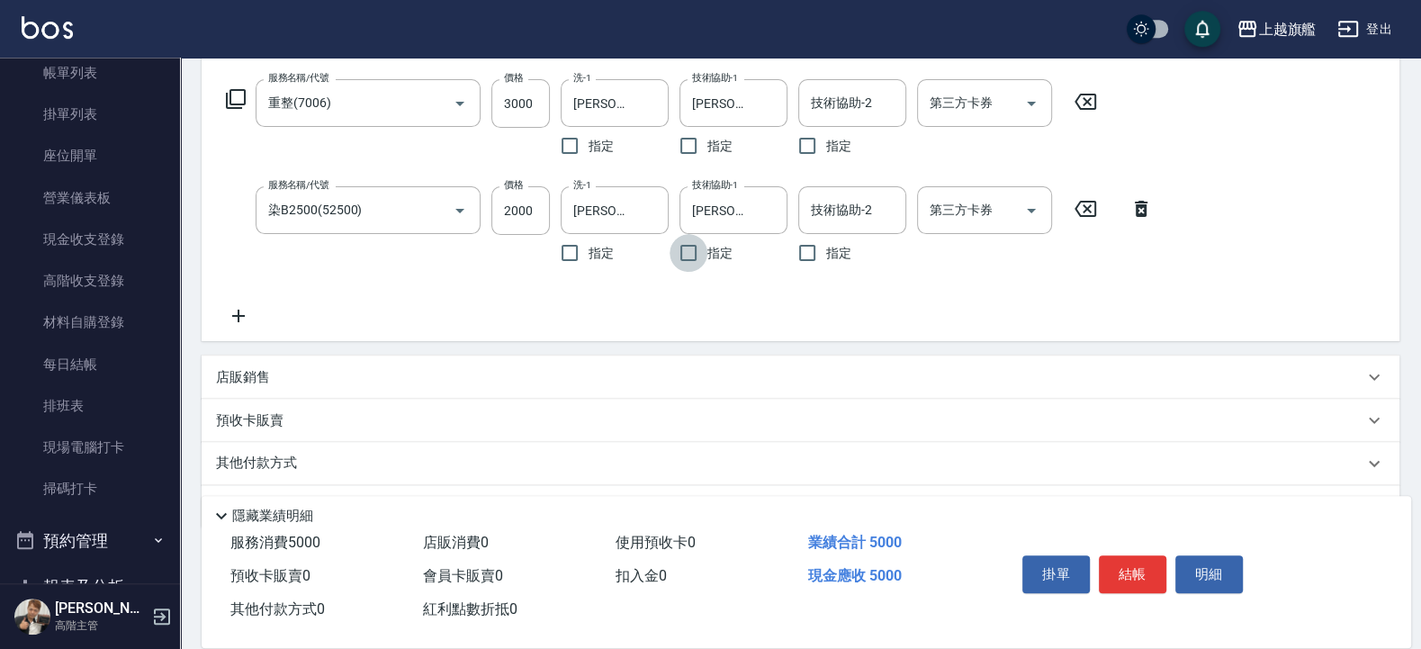
scroll to position [289, 0]
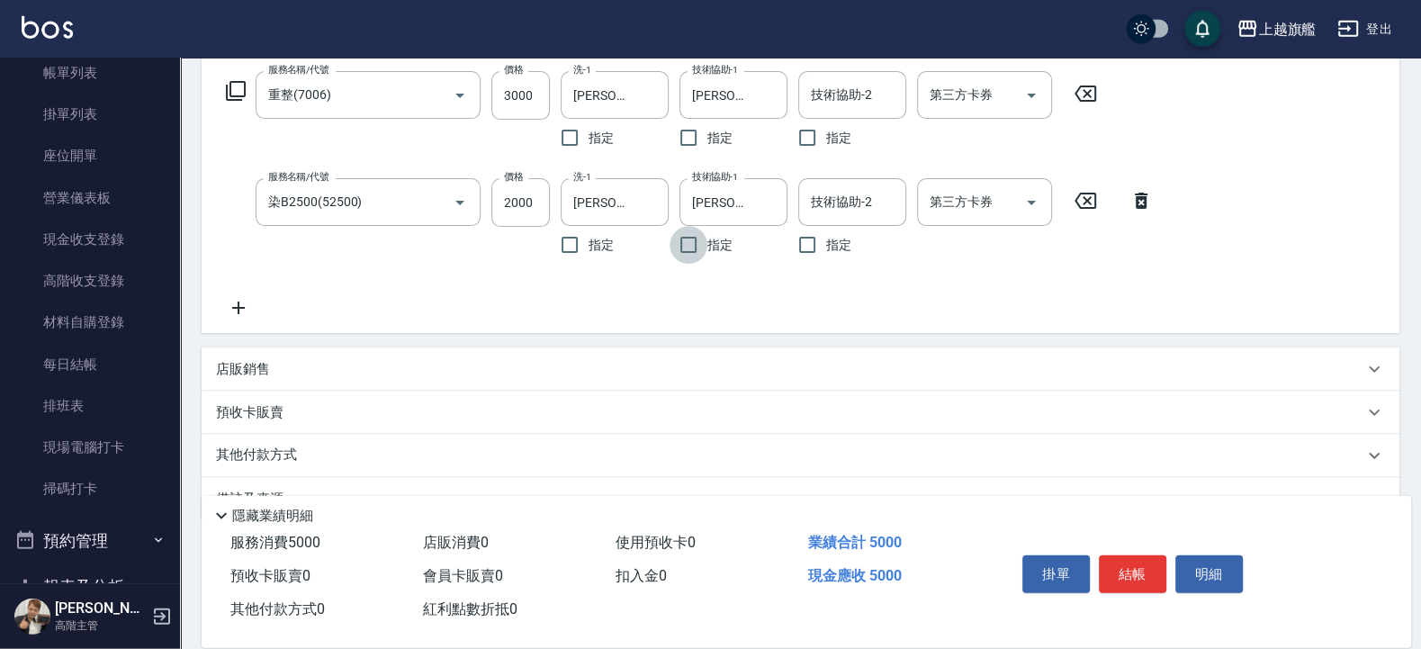
click at [225, 317] on icon at bounding box center [238, 308] width 45 height 22
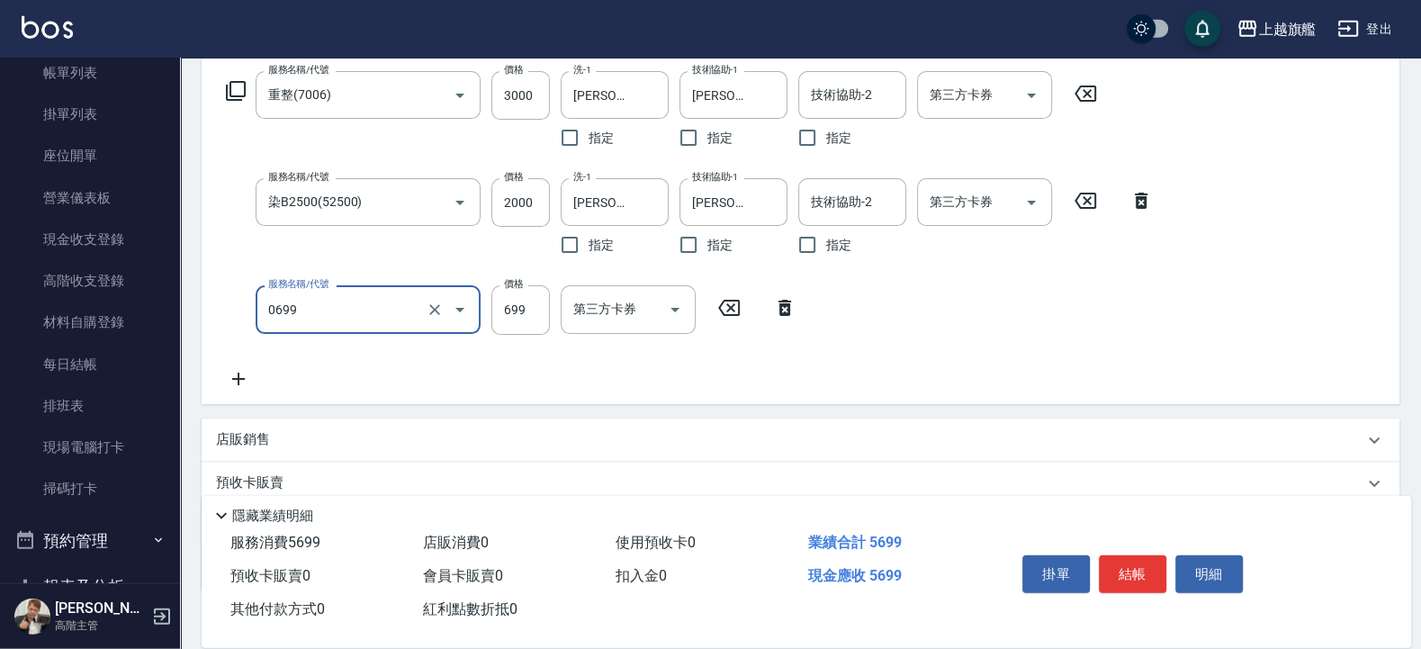
type input "精油SPA(0699)"
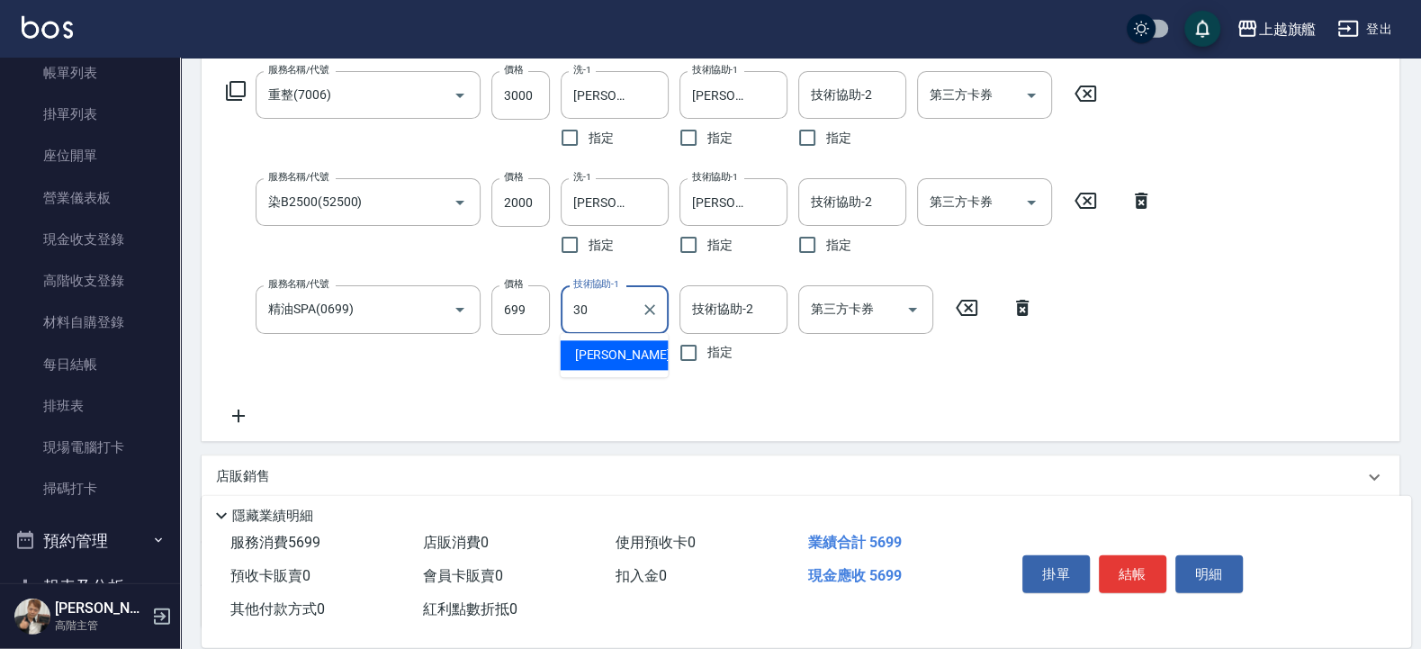
type input "劉羿君-30"
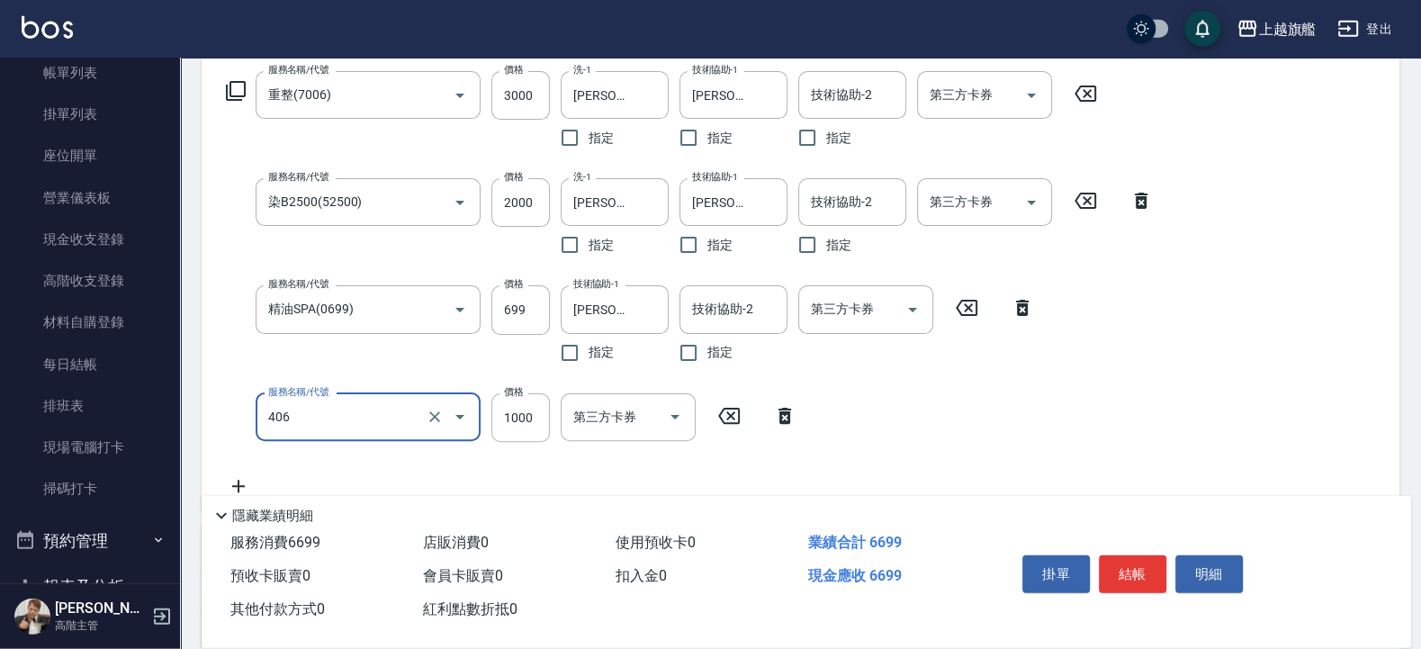
type input "水漾護1000(406)"
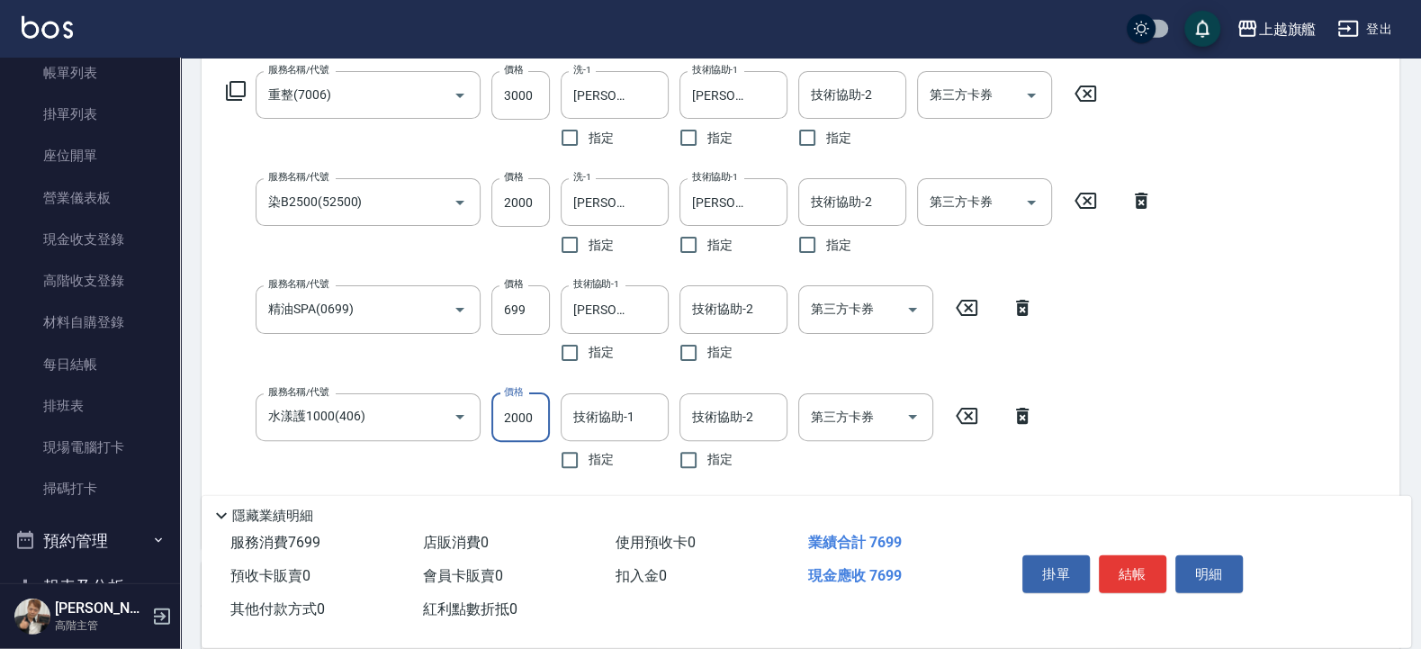
type input "2000"
type input "劉羿君-30"
click at [530, 418] on input "2000" at bounding box center [520, 417] width 58 height 49
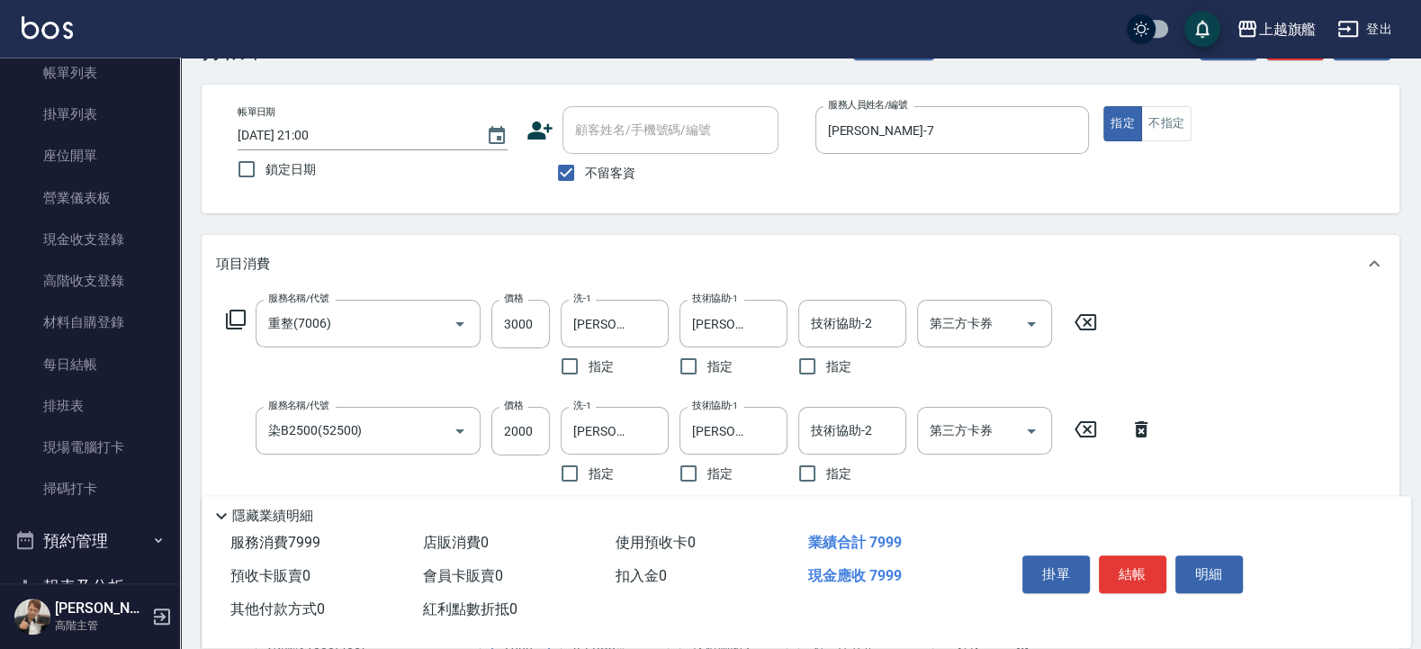
scroll to position [0, 0]
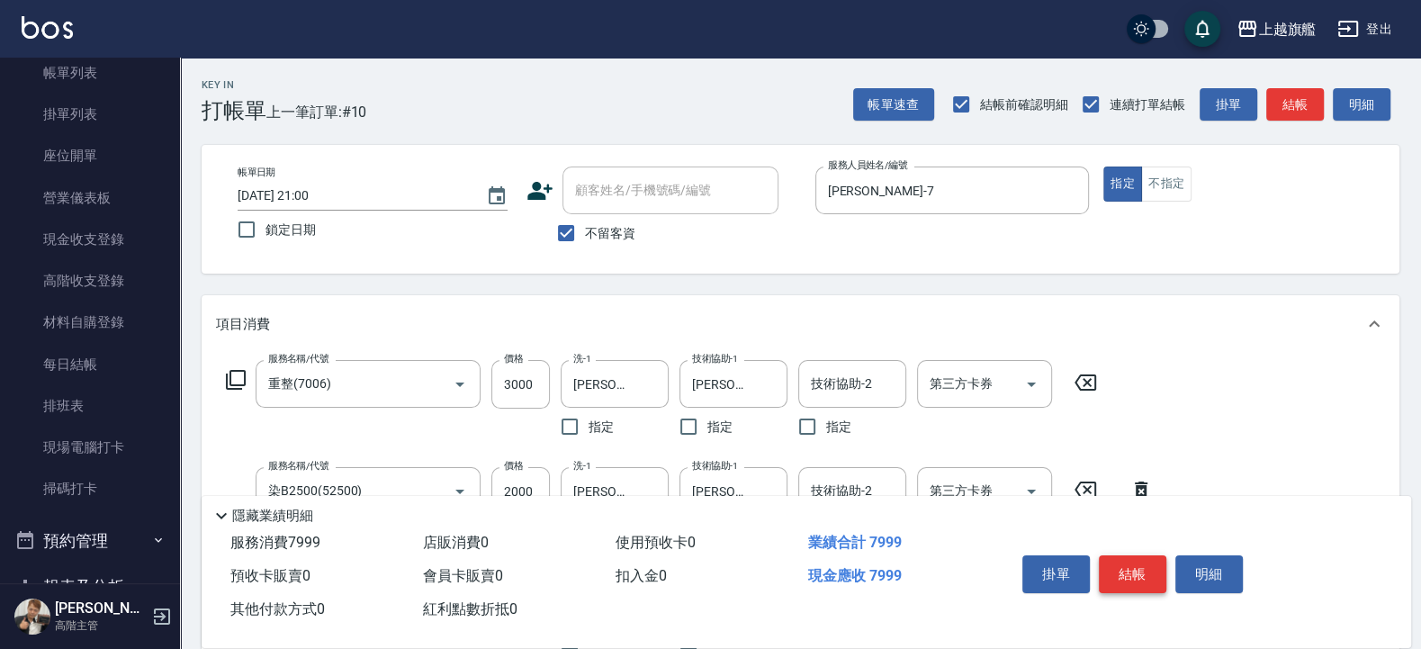
type input "2300"
click at [1135, 518] on button "結帳" at bounding box center [1131, 574] width 67 height 38
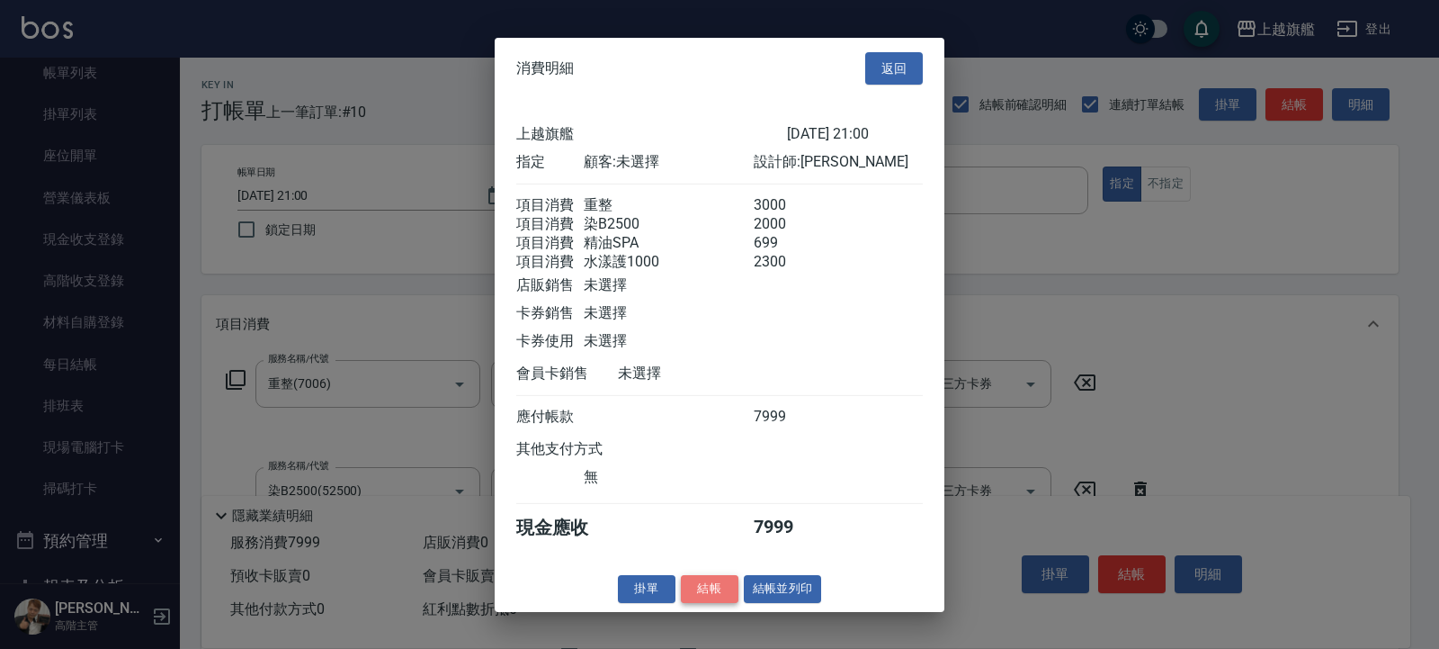
click at [716, 518] on button "結帳" at bounding box center [710, 589] width 58 height 28
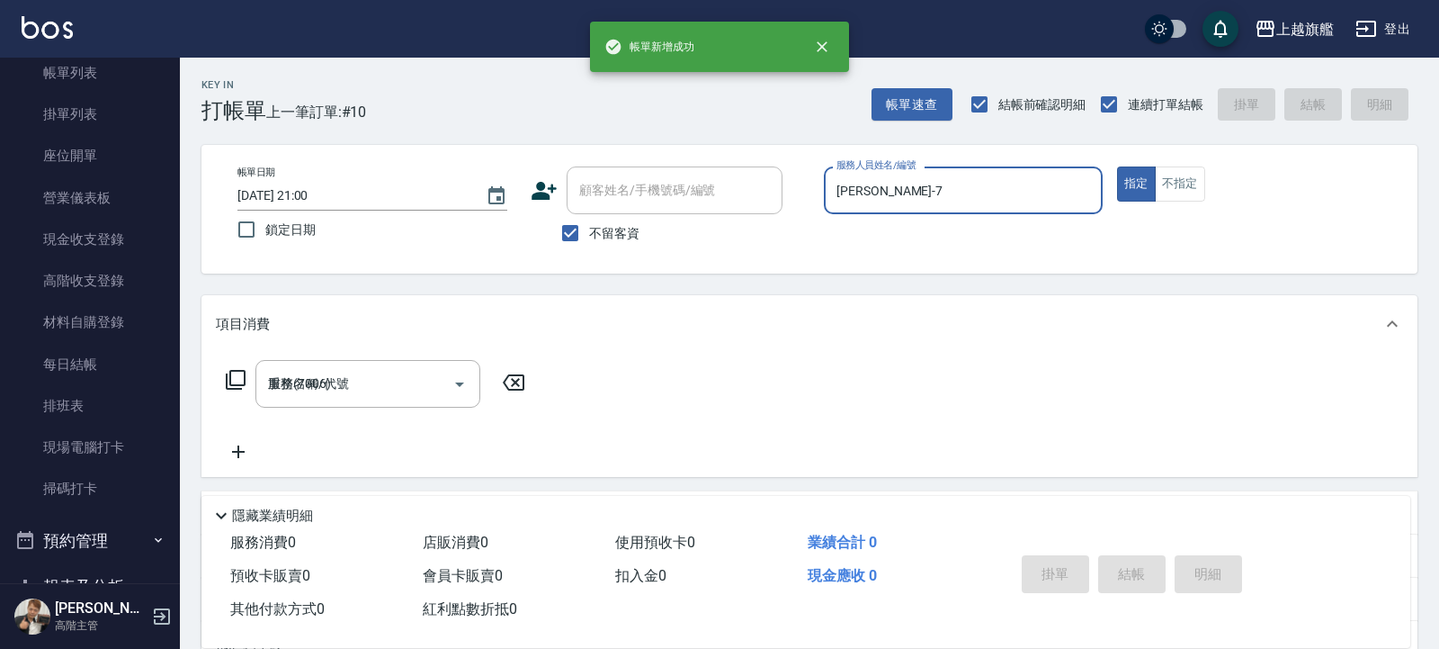
type input "2025/08/24 21:01"
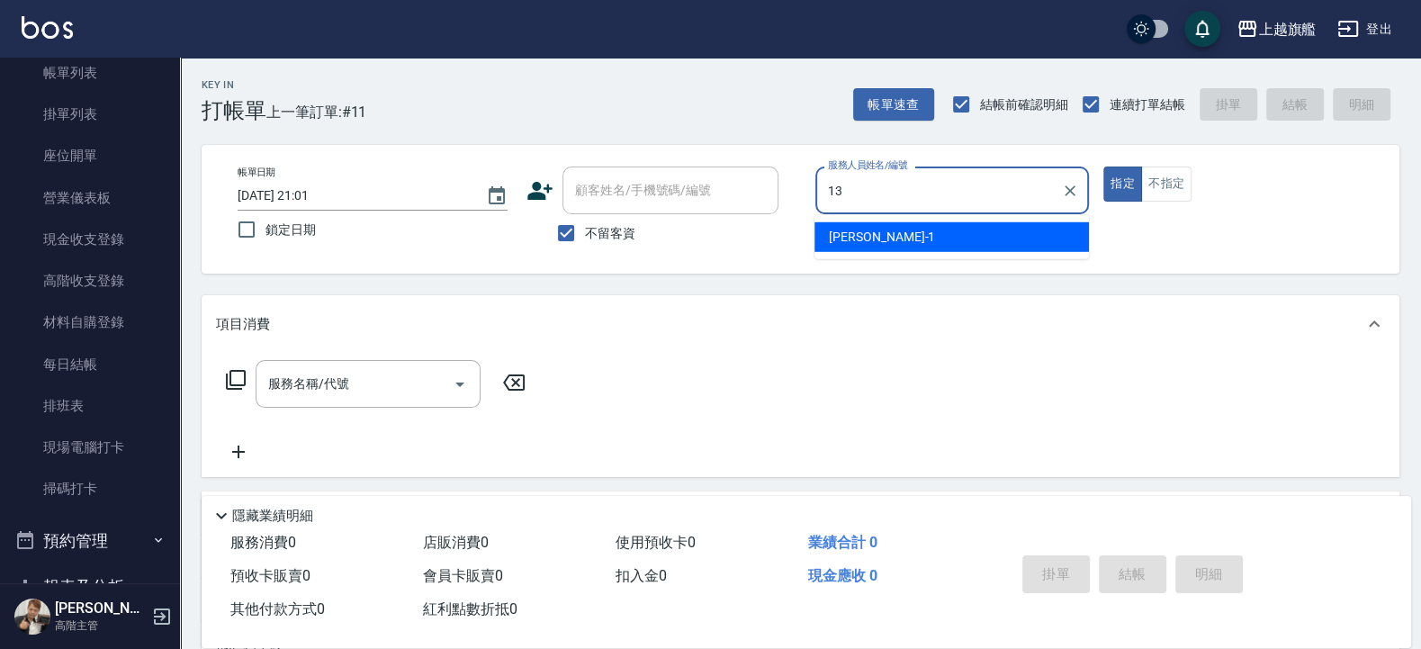
type input "張雅筑-13"
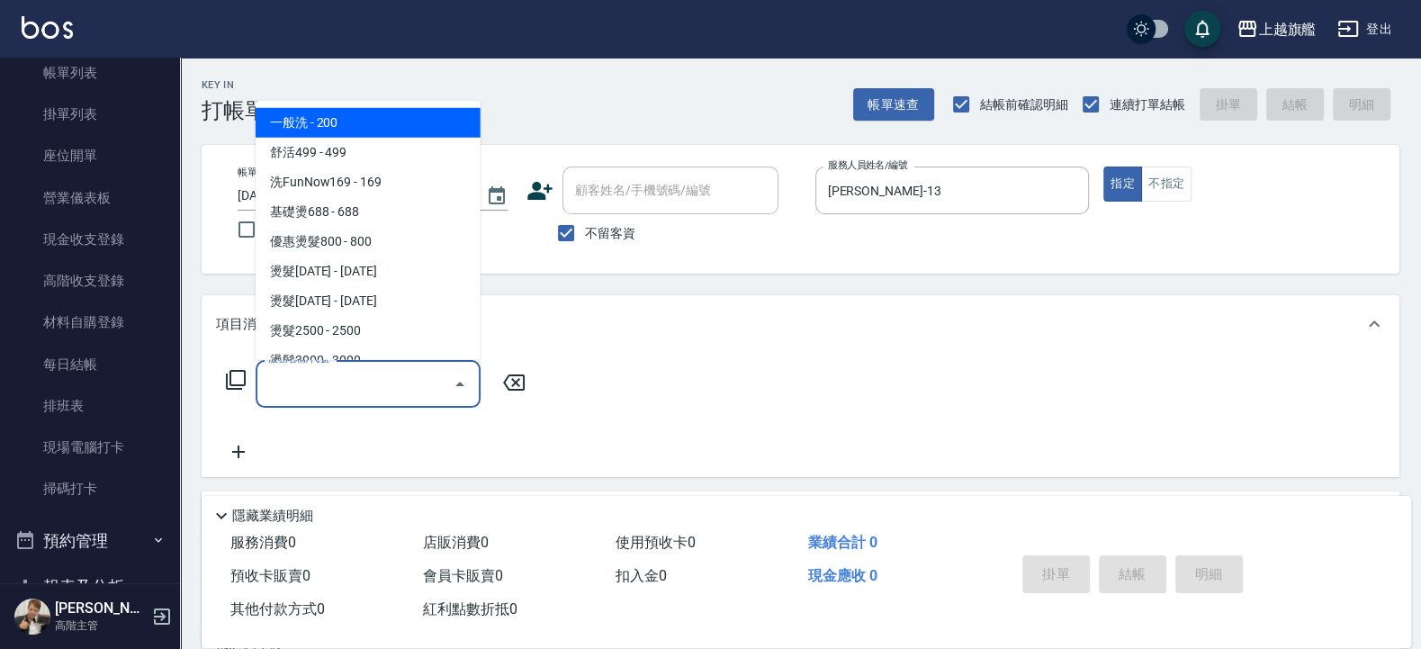
click at [383, 386] on input "服務名稱/代號" at bounding box center [355, 383] width 182 height 31
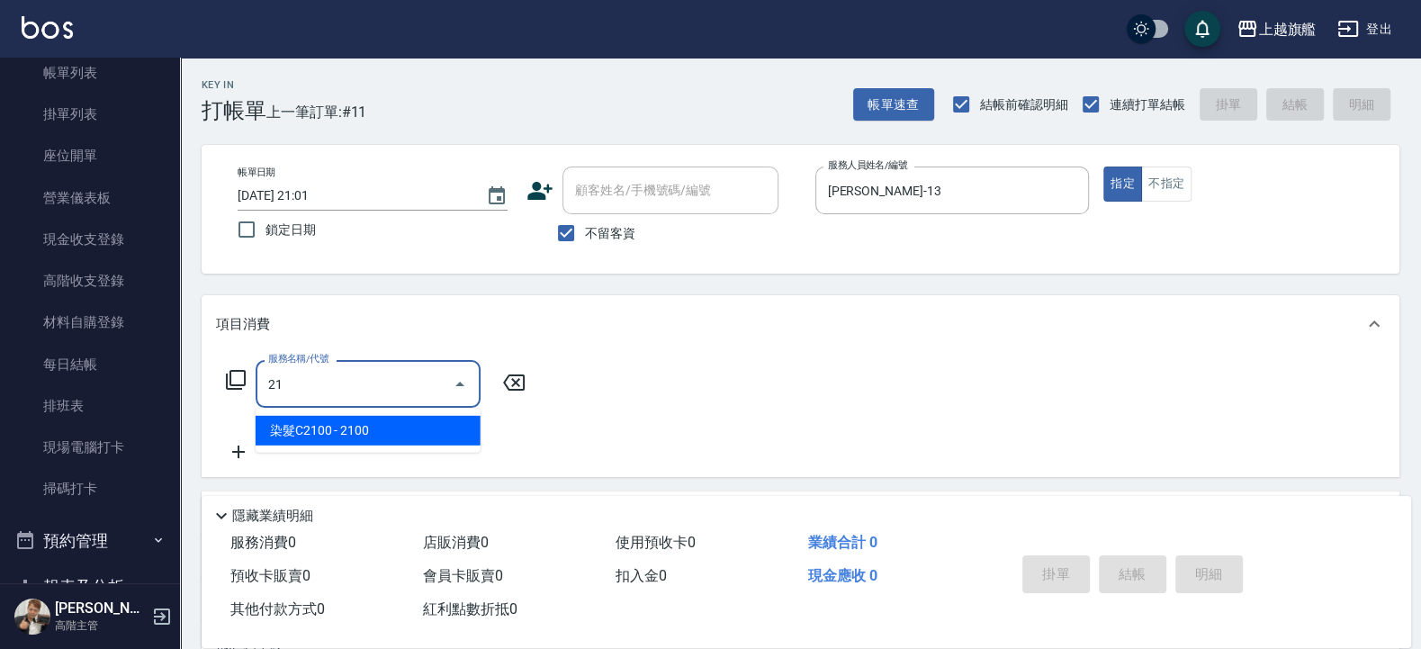
type input "2"
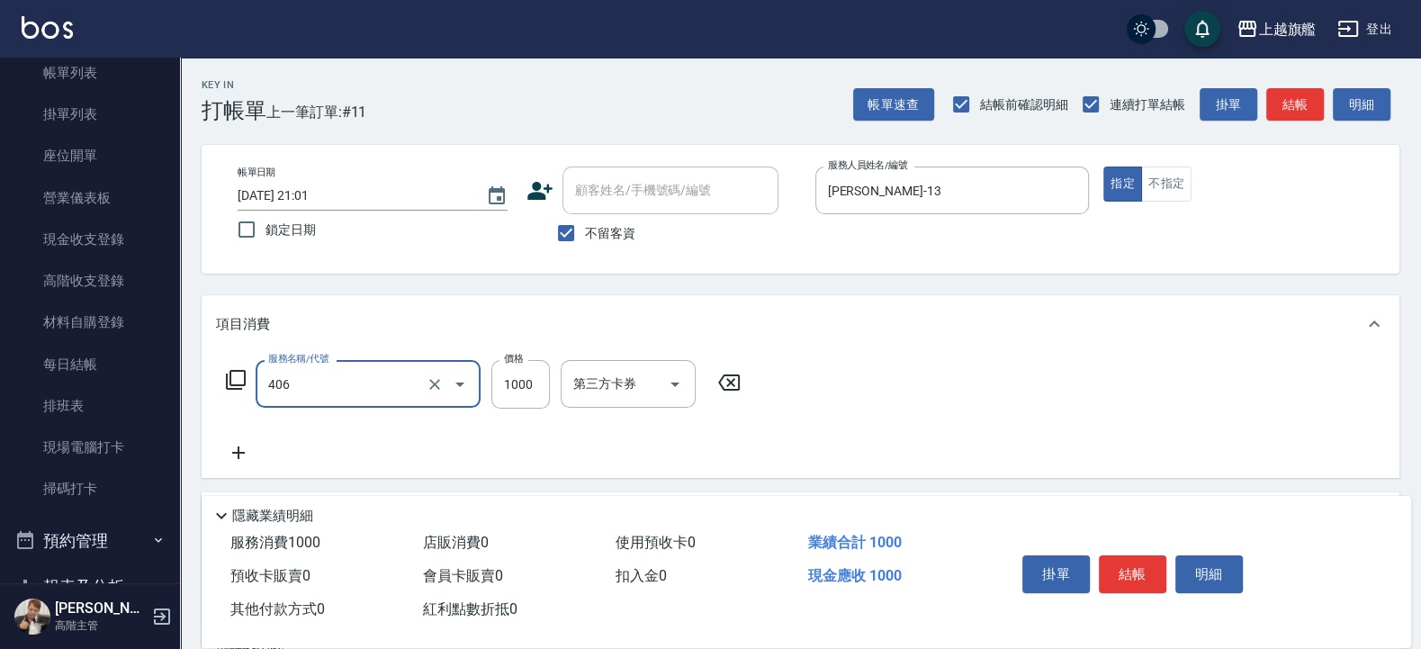
type input "水漾護1000(406)"
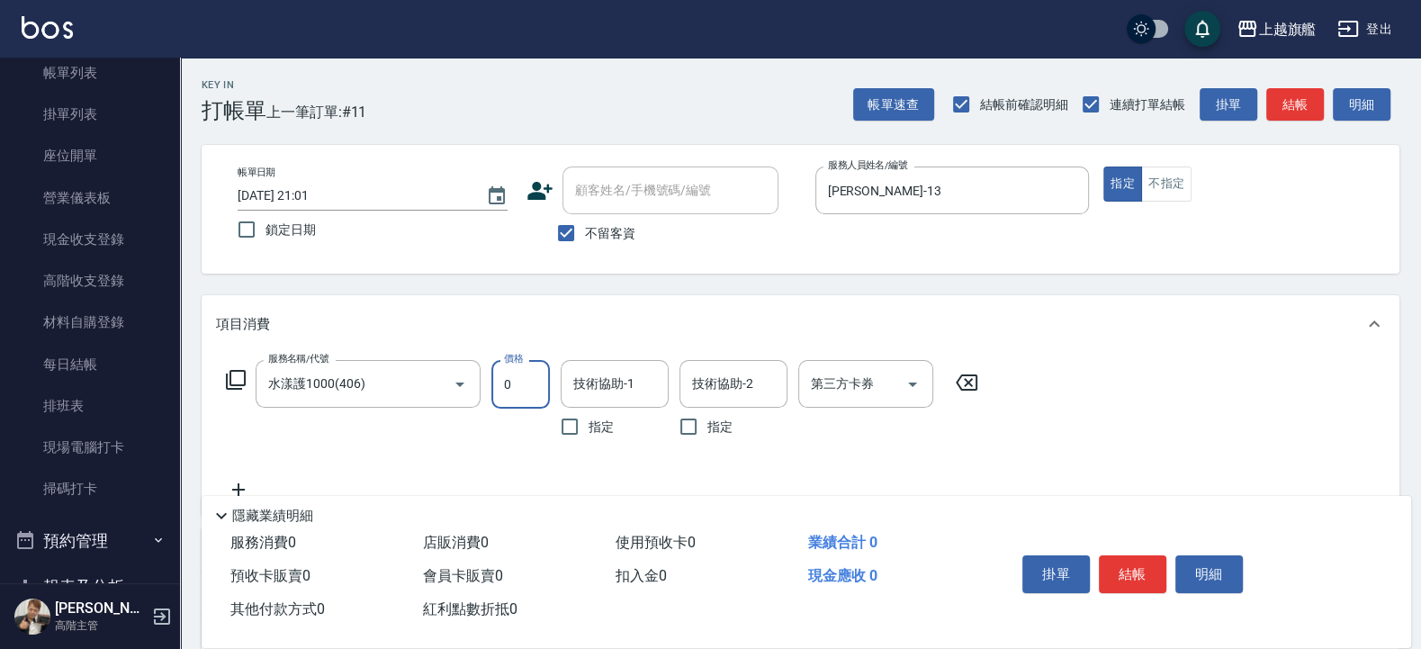
type input "0"
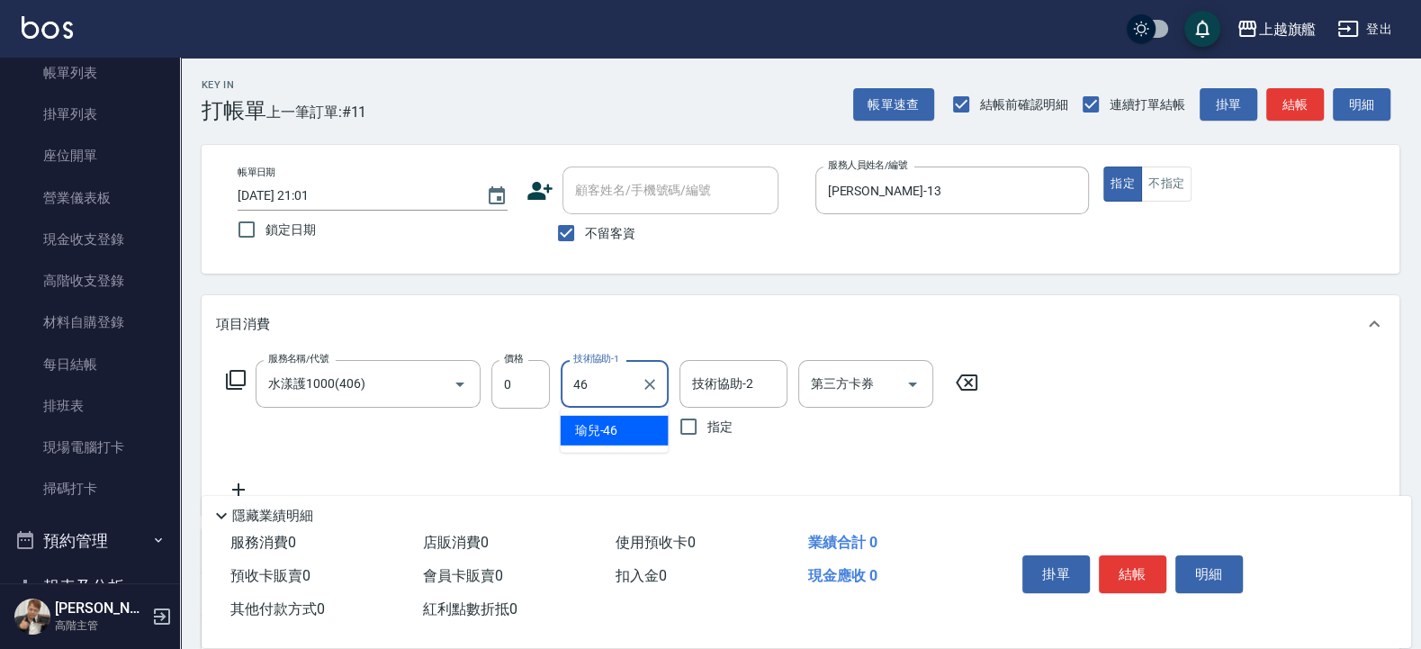
type input "瑜兒-46"
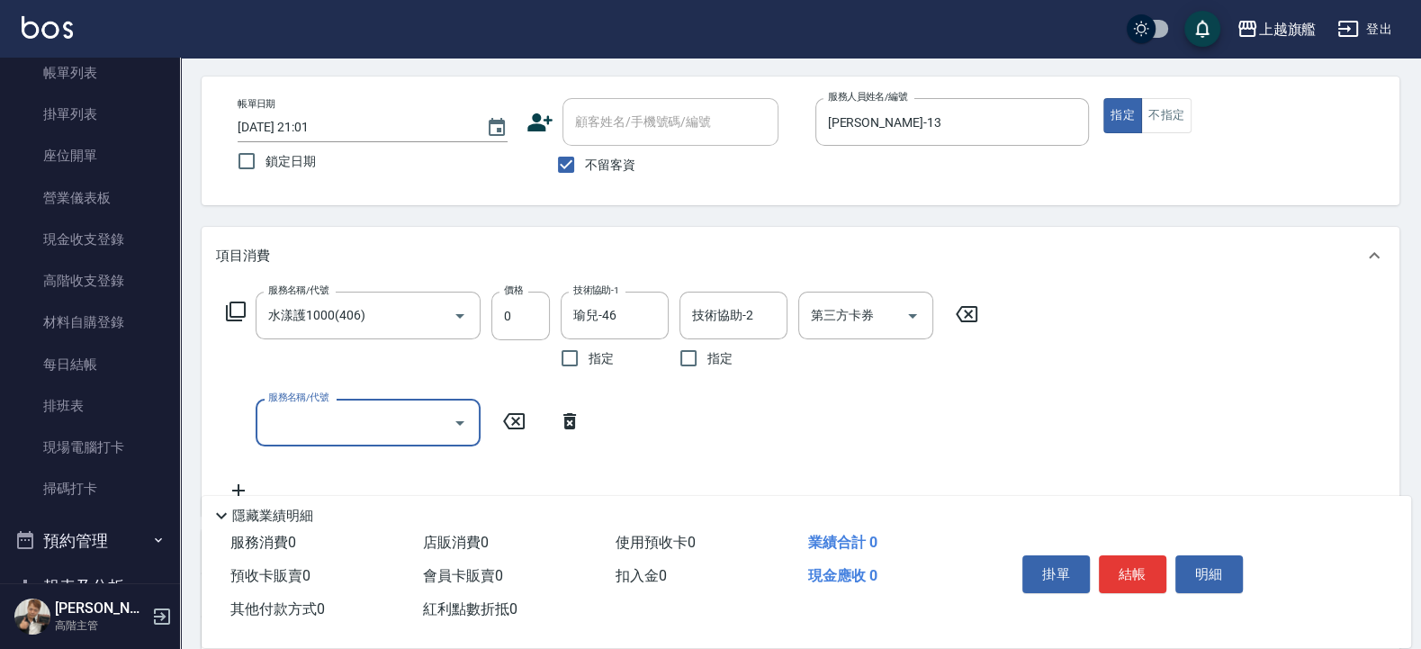
scroll to position [108, 0]
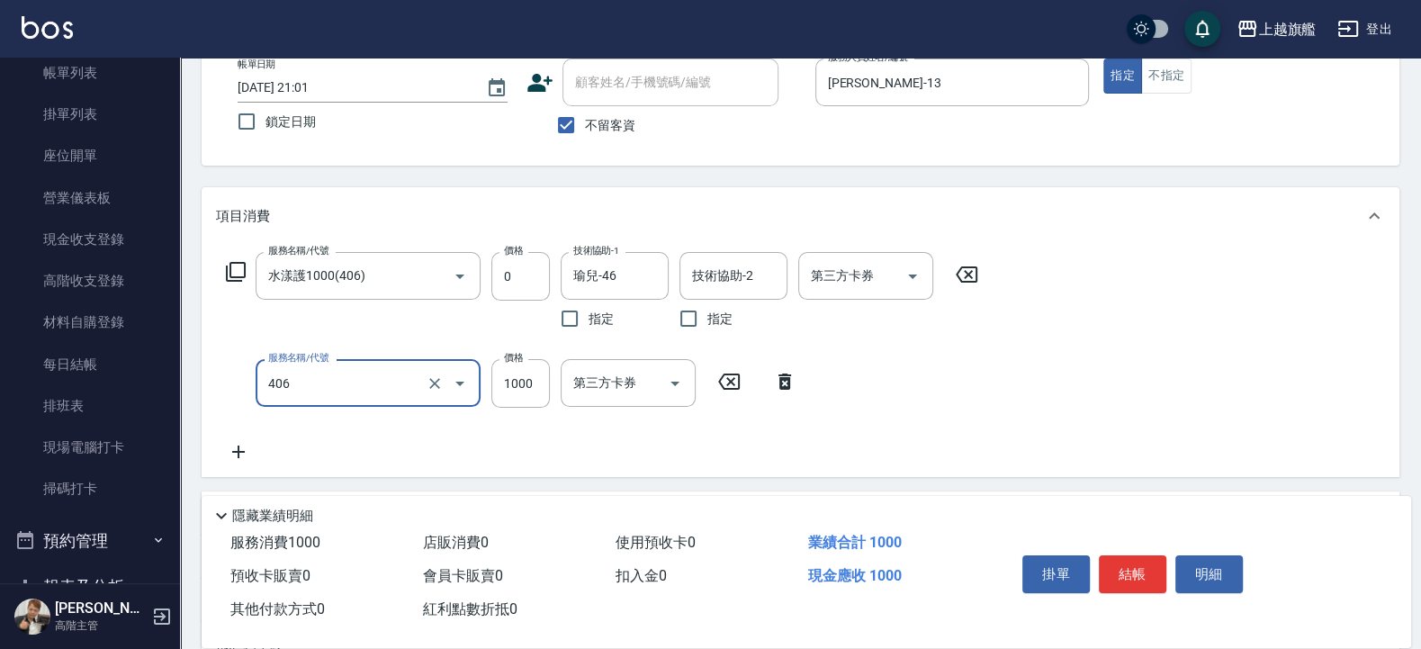
type input "水漾護1000(406)"
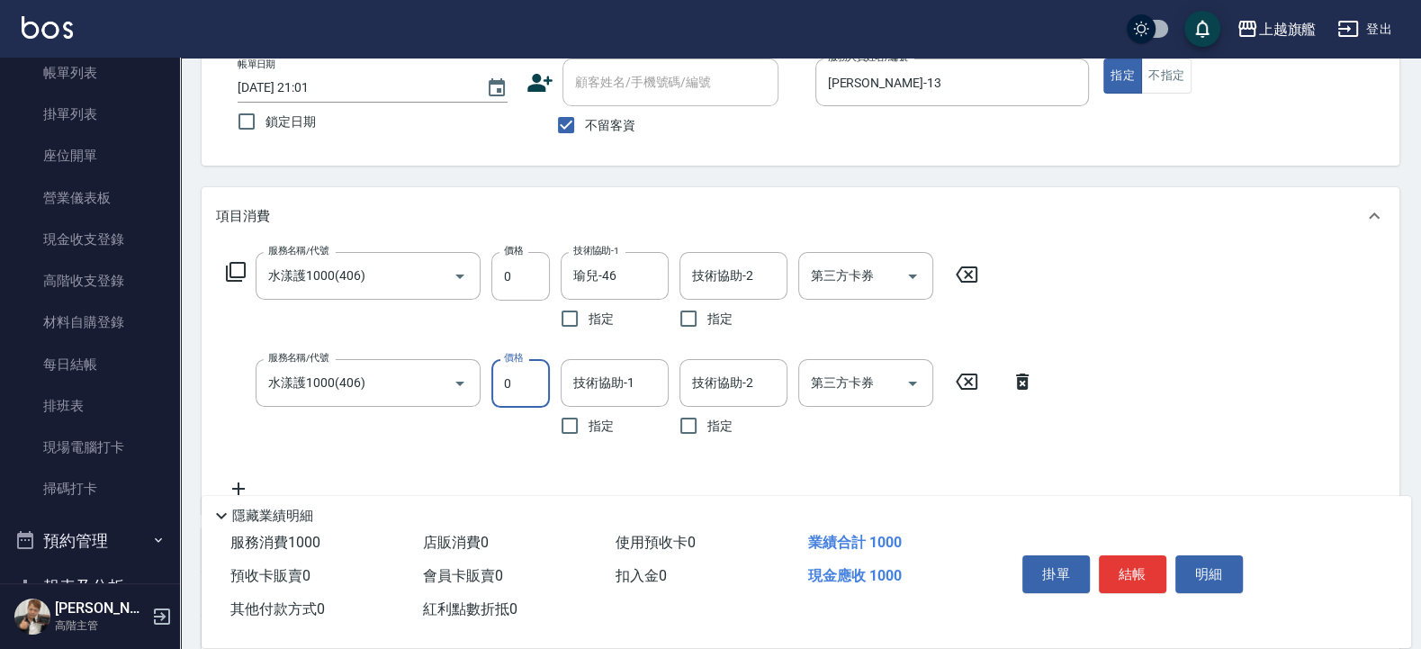
type input "0"
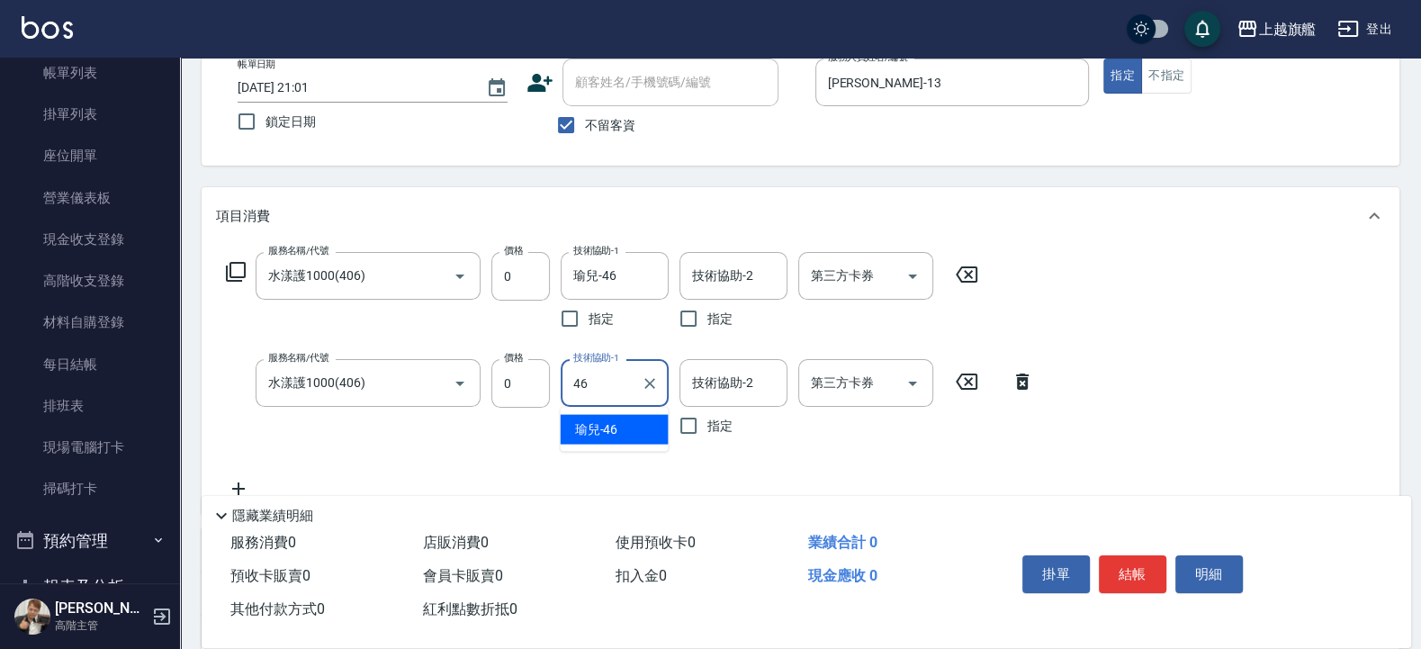
type input "瑜兒-46"
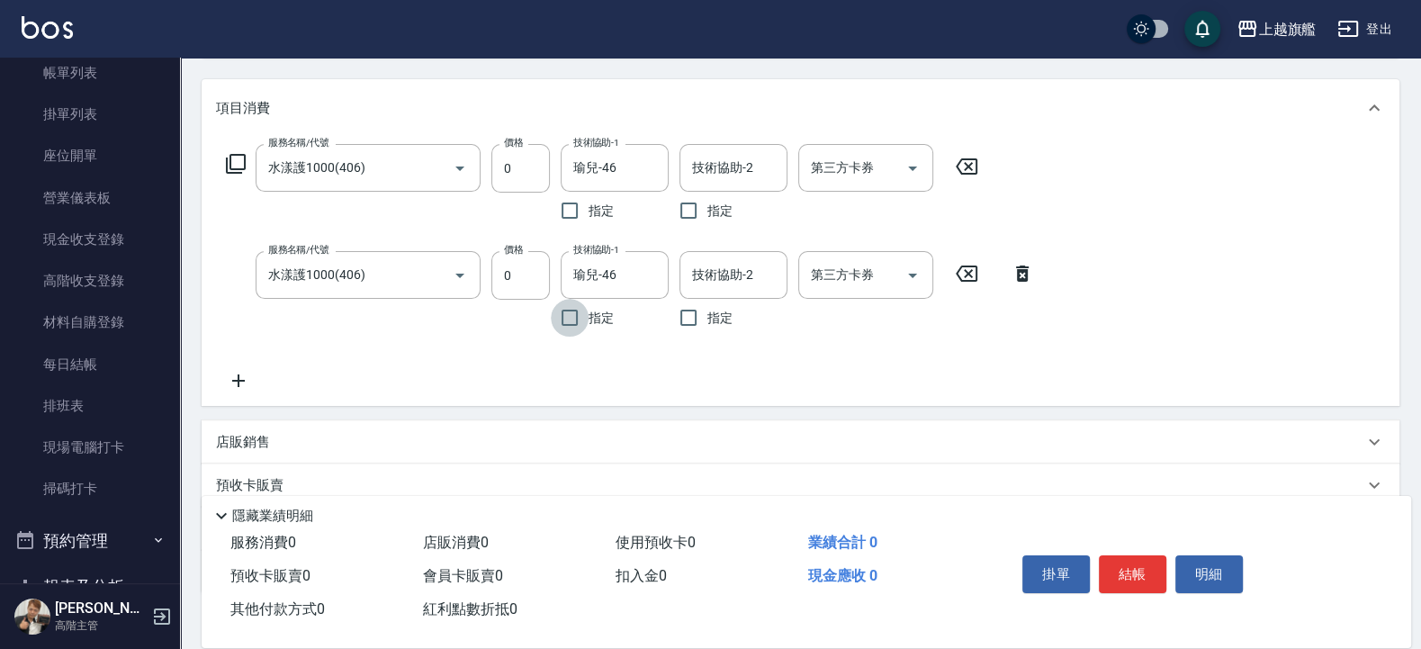
click at [247, 364] on div "服務名稱/代號 水漾護1000(406) 服務名稱/代號 價格 0 價格 技術協助-1 瑜兒-46 技術協助-1 指定 技術協助-2 技術協助-2 指定 第三…" at bounding box center [630, 267] width 829 height 247
click at [242, 381] on icon at bounding box center [238, 380] width 13 height 13
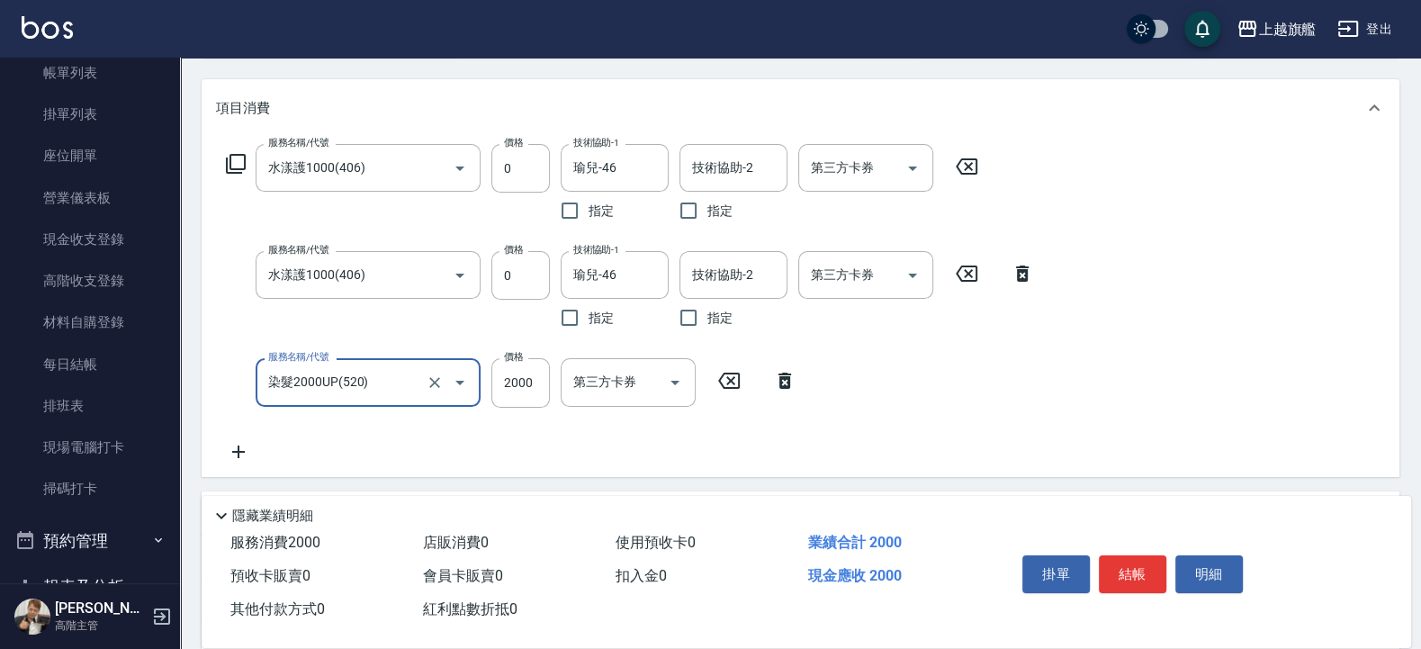
type input "染髮2000UP(520)"
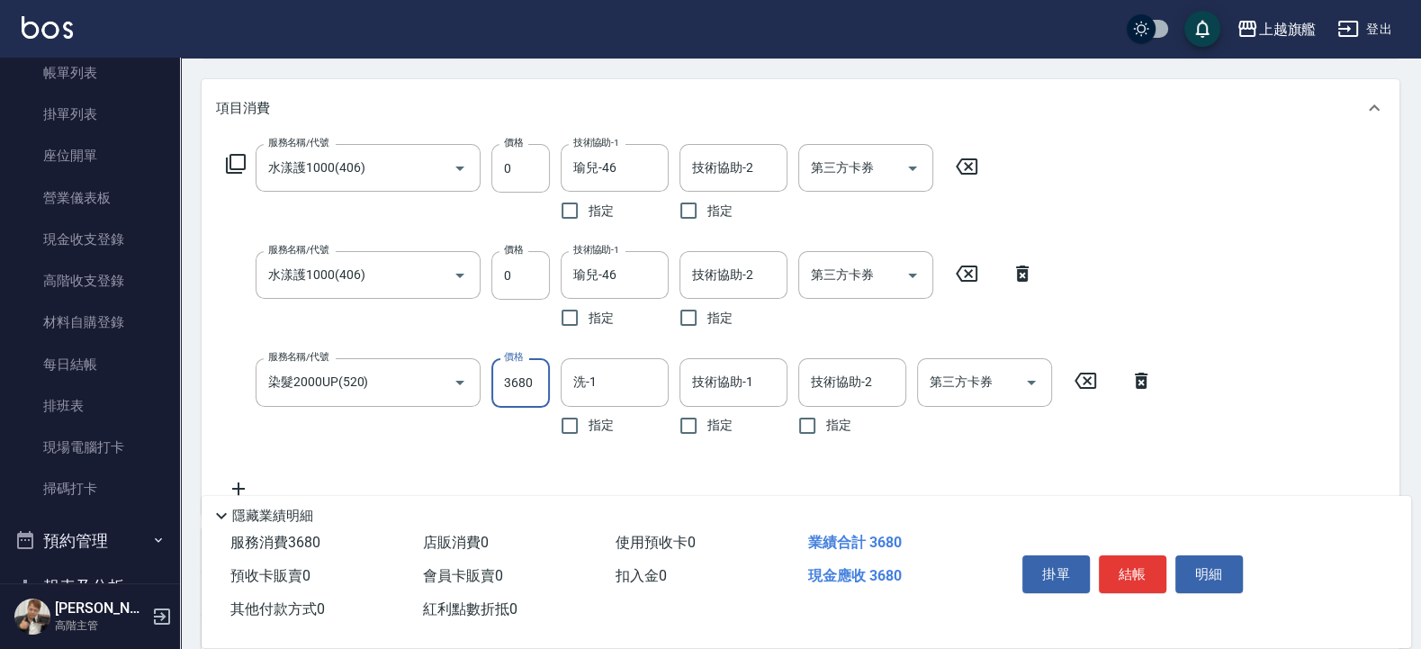
type input "3680"
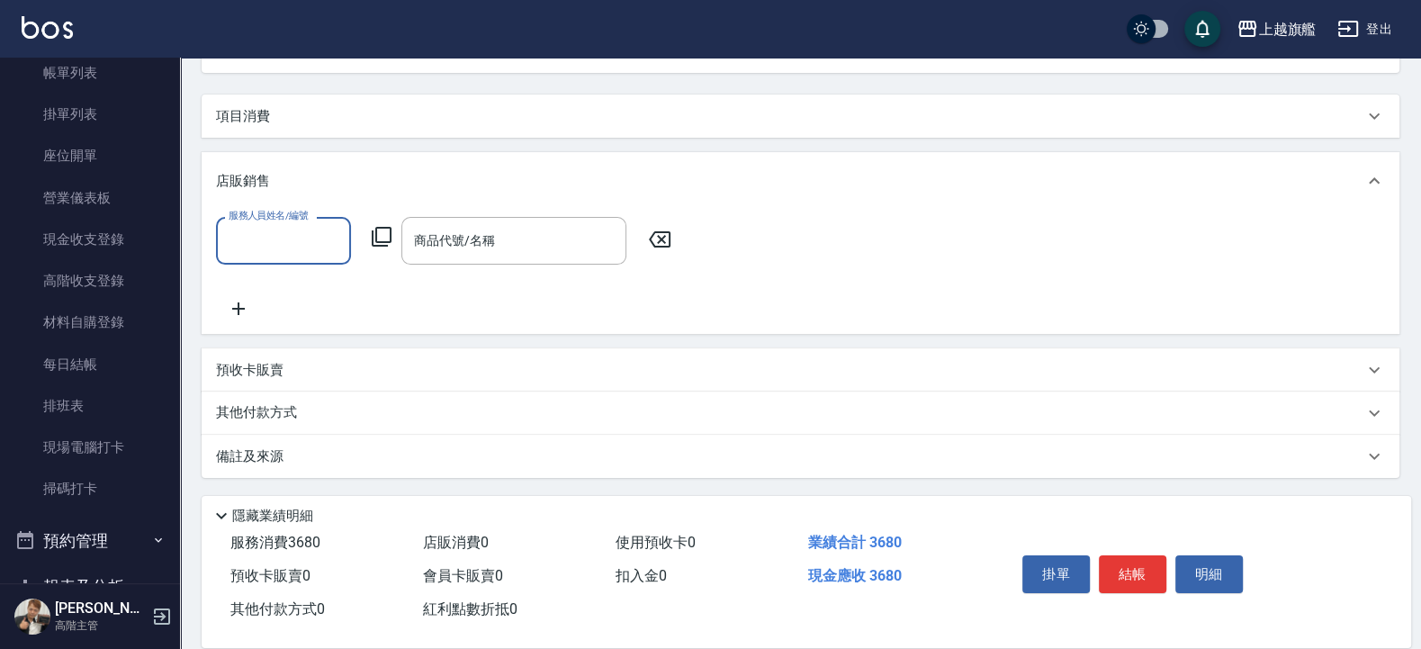
scroll to position [0, 0]
type input "1"
type input "瑜兒-46"
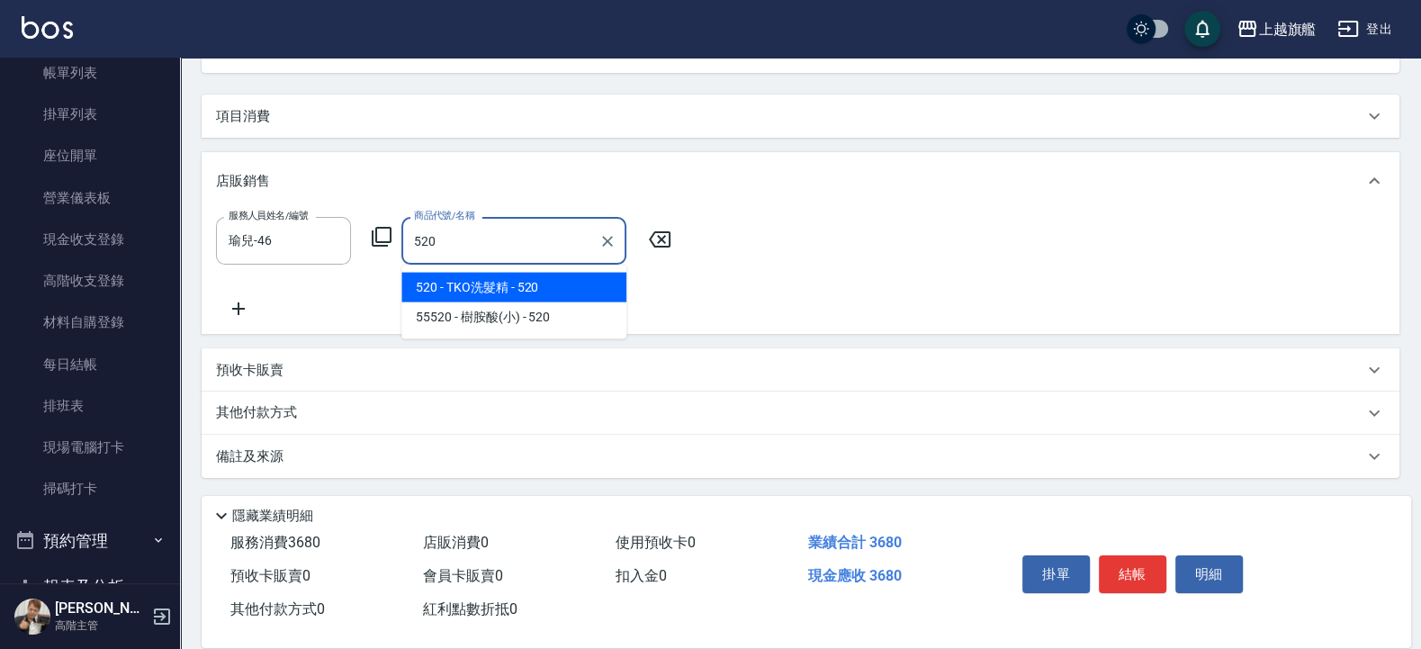
type input "TKO洗髮精"
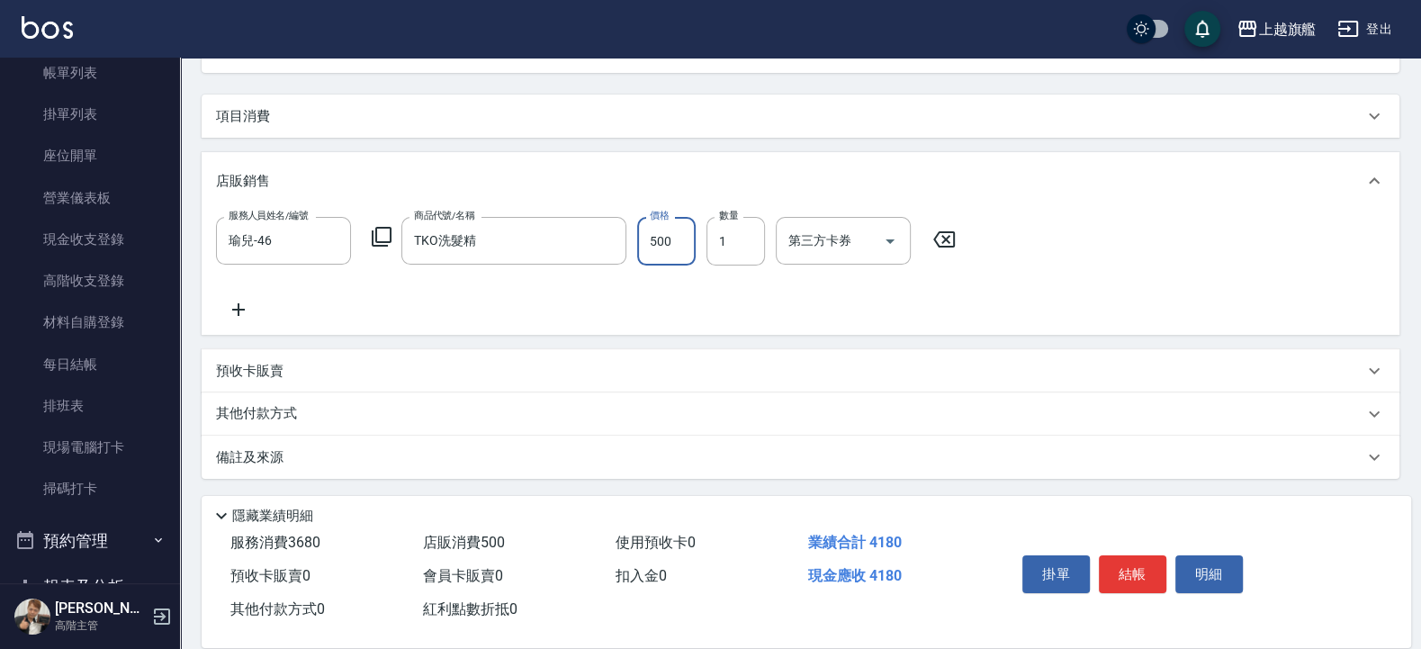
type input "500"
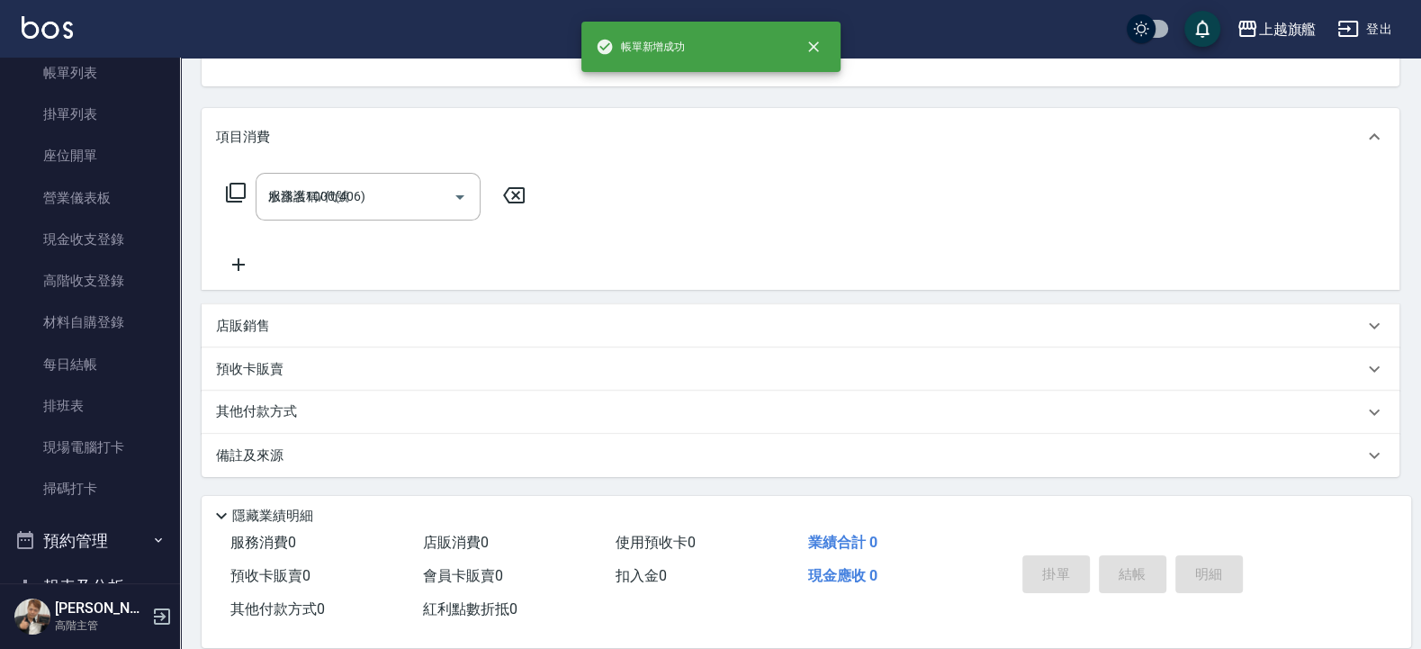
type input "2025/08/24 21:02"
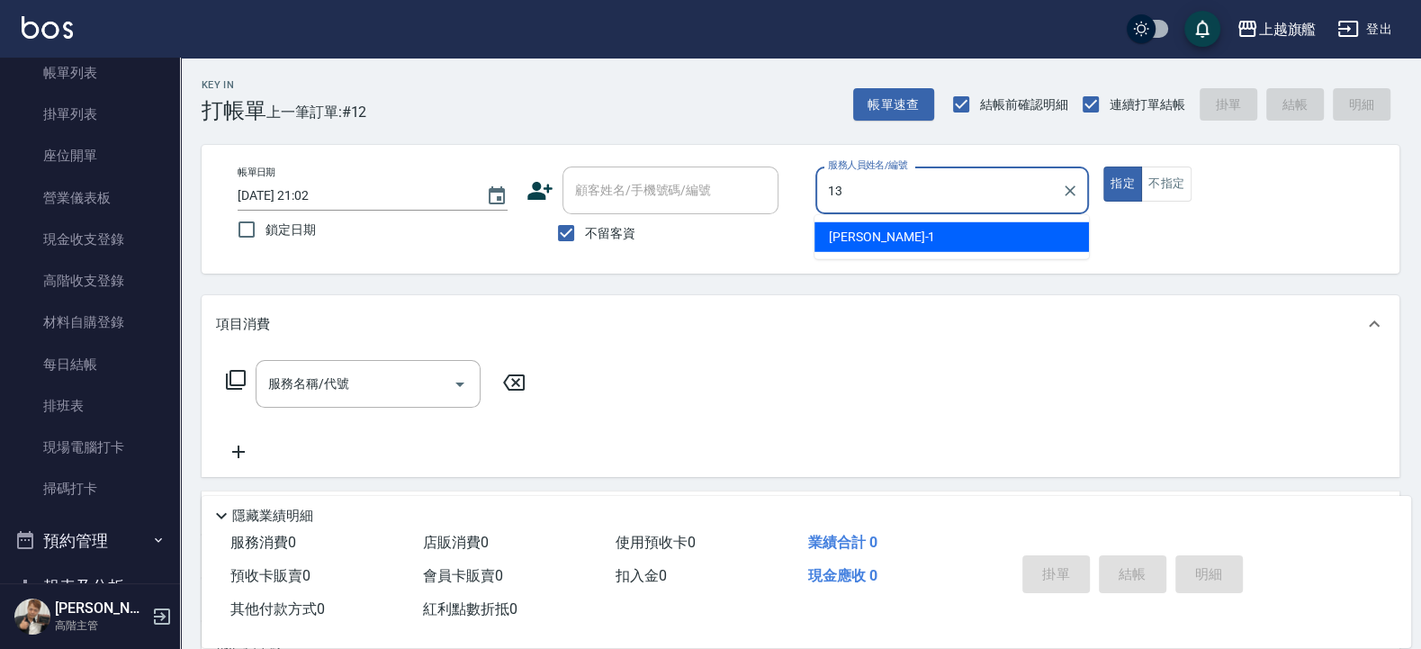
type input "張雅筑-13"
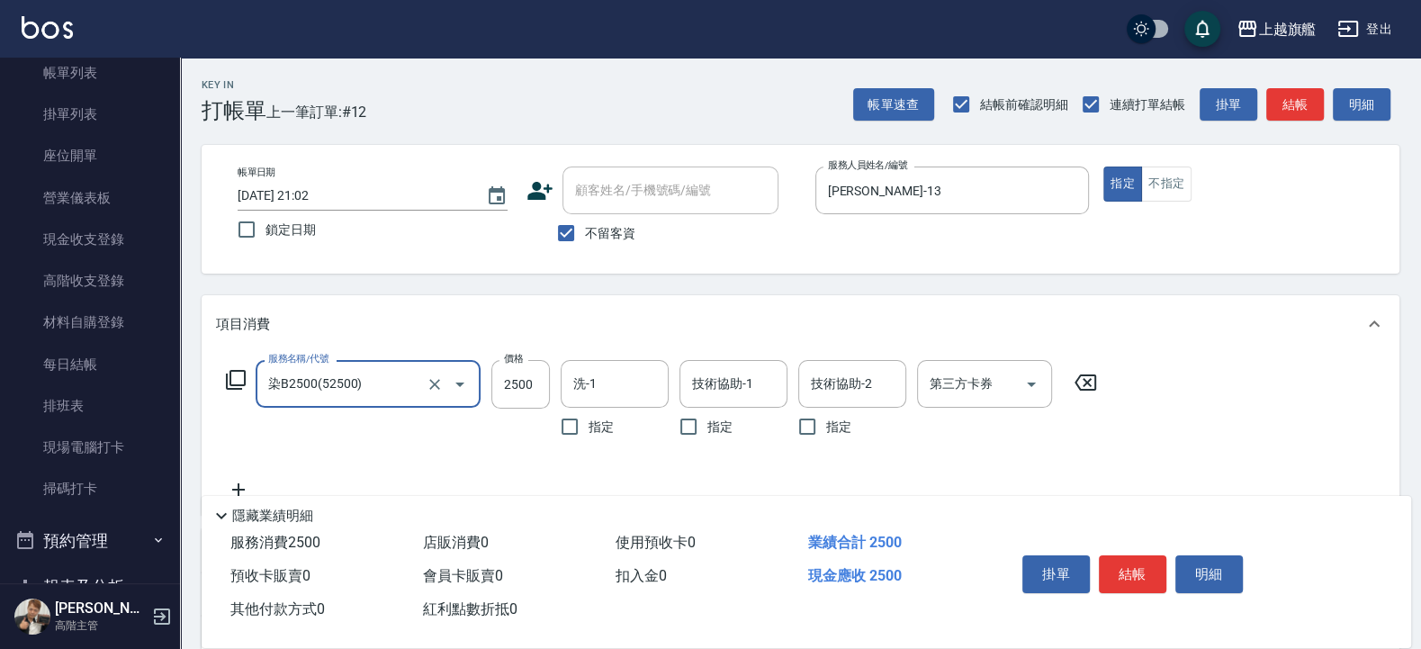
type input "染B2500(52500)"
type input "3680"
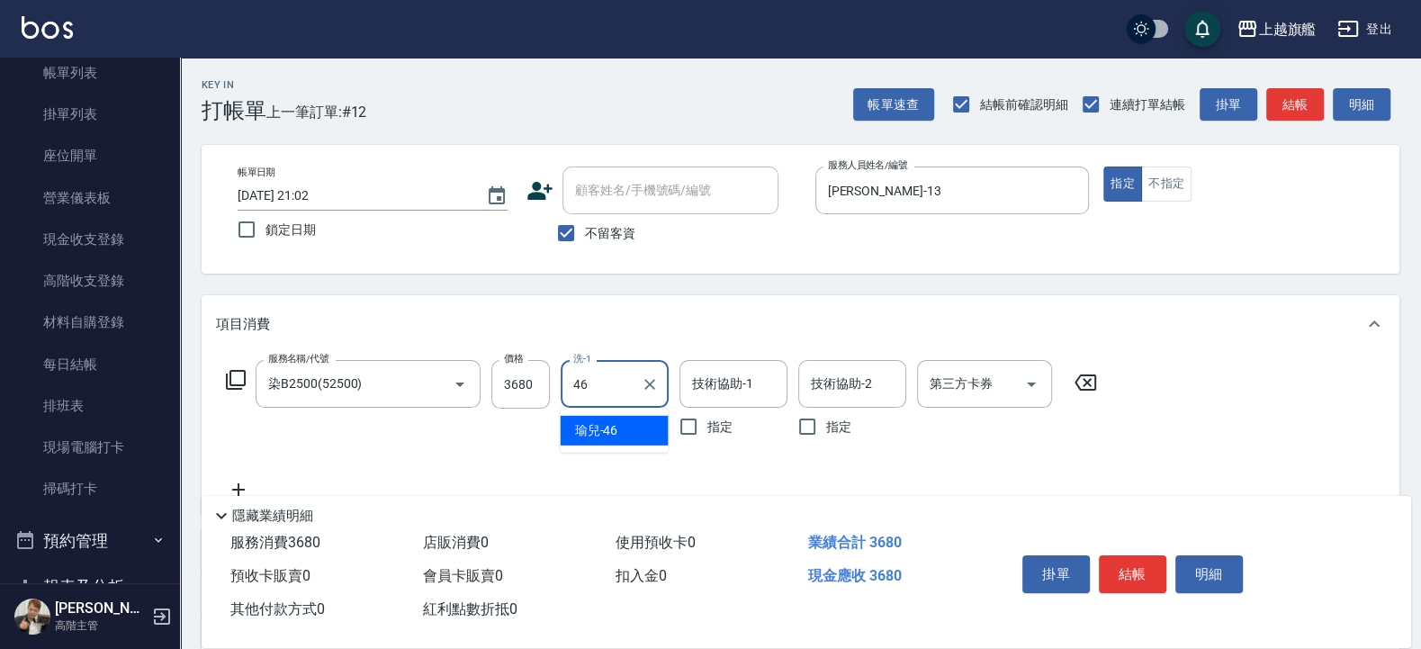
type input "瑜兒-46"
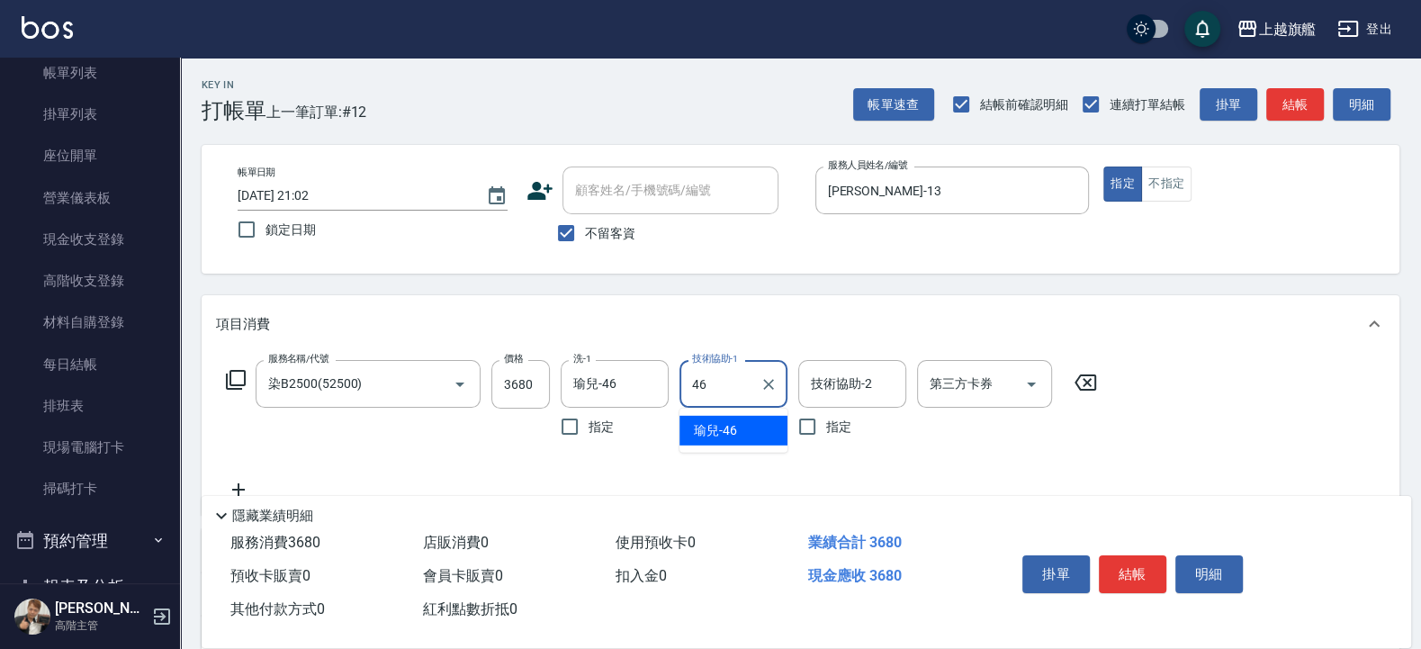
type input "瑜兒-46"
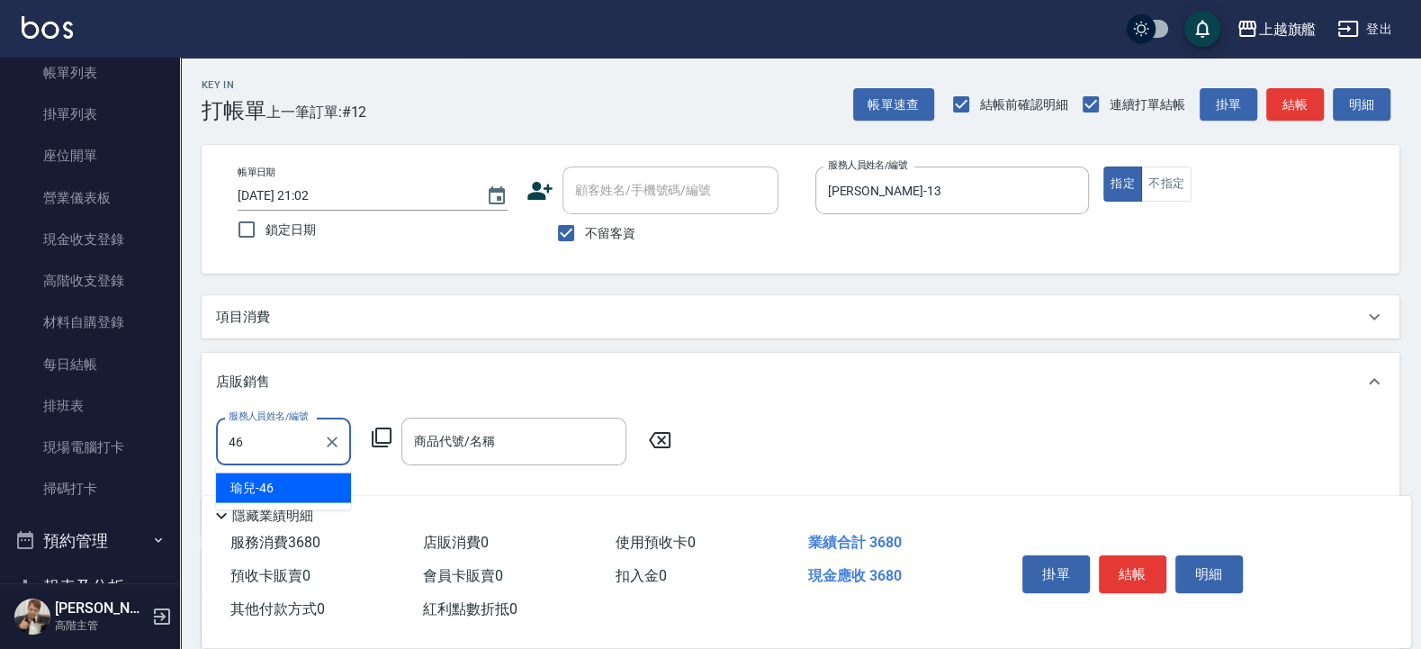
type input "瑜兒-46"
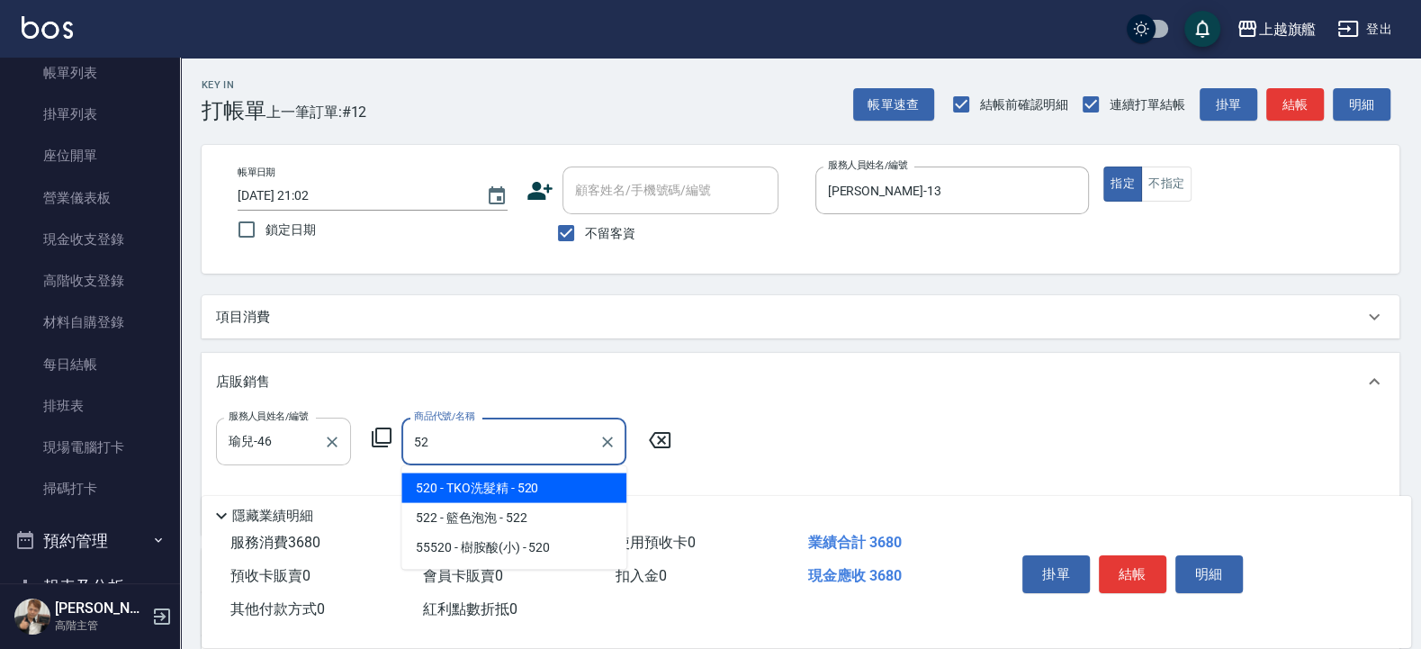
type input "52"
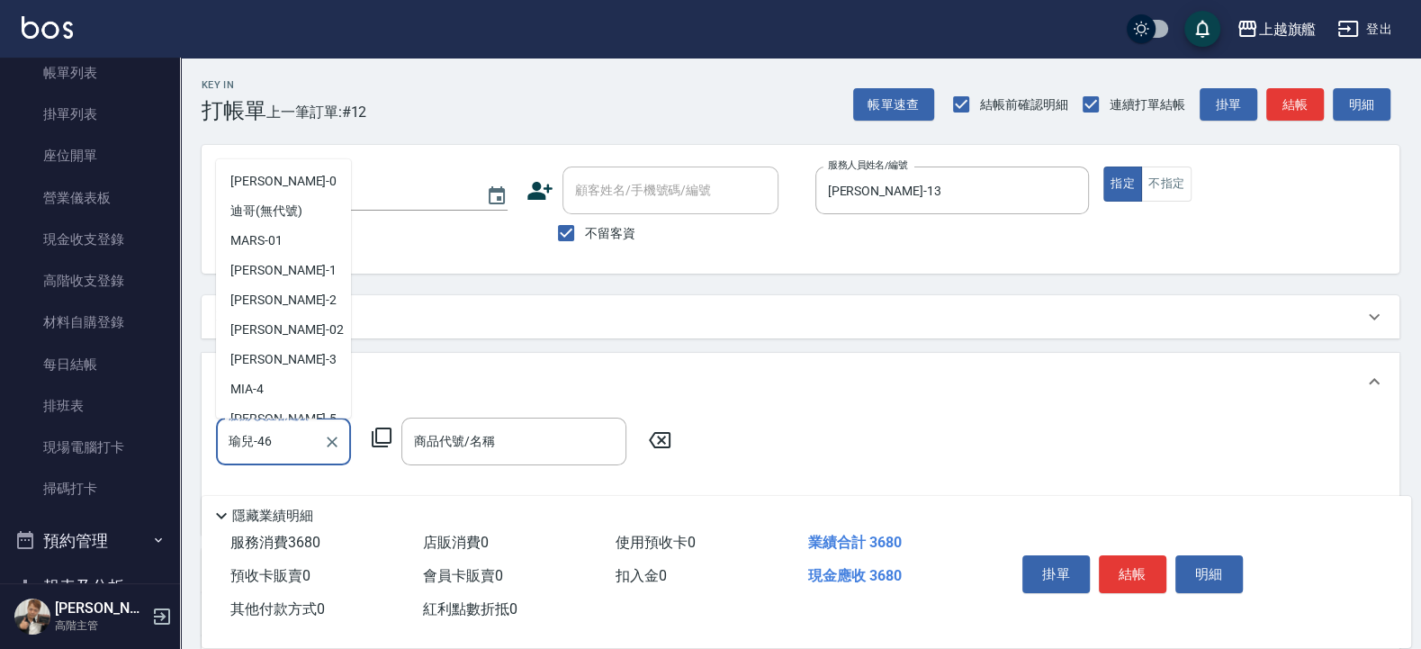
scroll to position [637, 0]
drag, startPoint x: 284, startPoint y: 441, endPoint x: 188, endPoint y: 433, distance: 96.6
click at [224, 442] on input "瑜兒-46" at bounding box center [270, 441] width 92 height 31
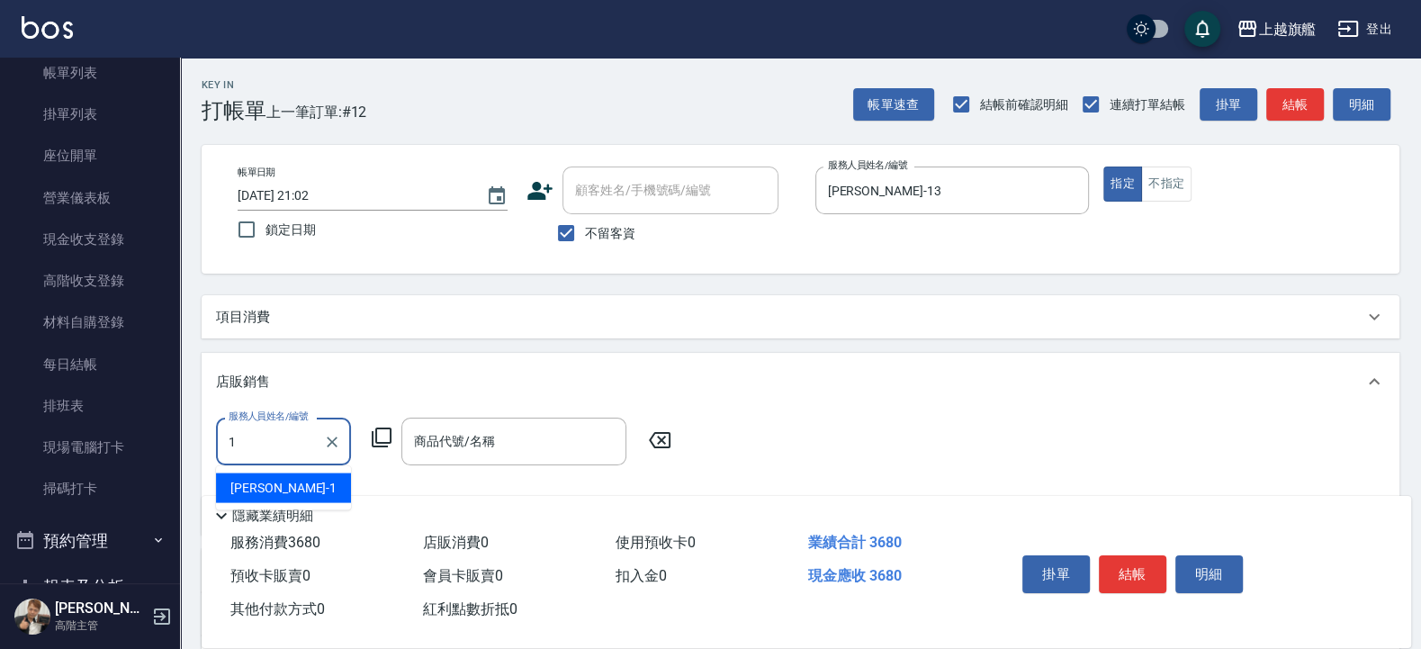
scroll to position [0, 0]
type input "張雅筑-13"
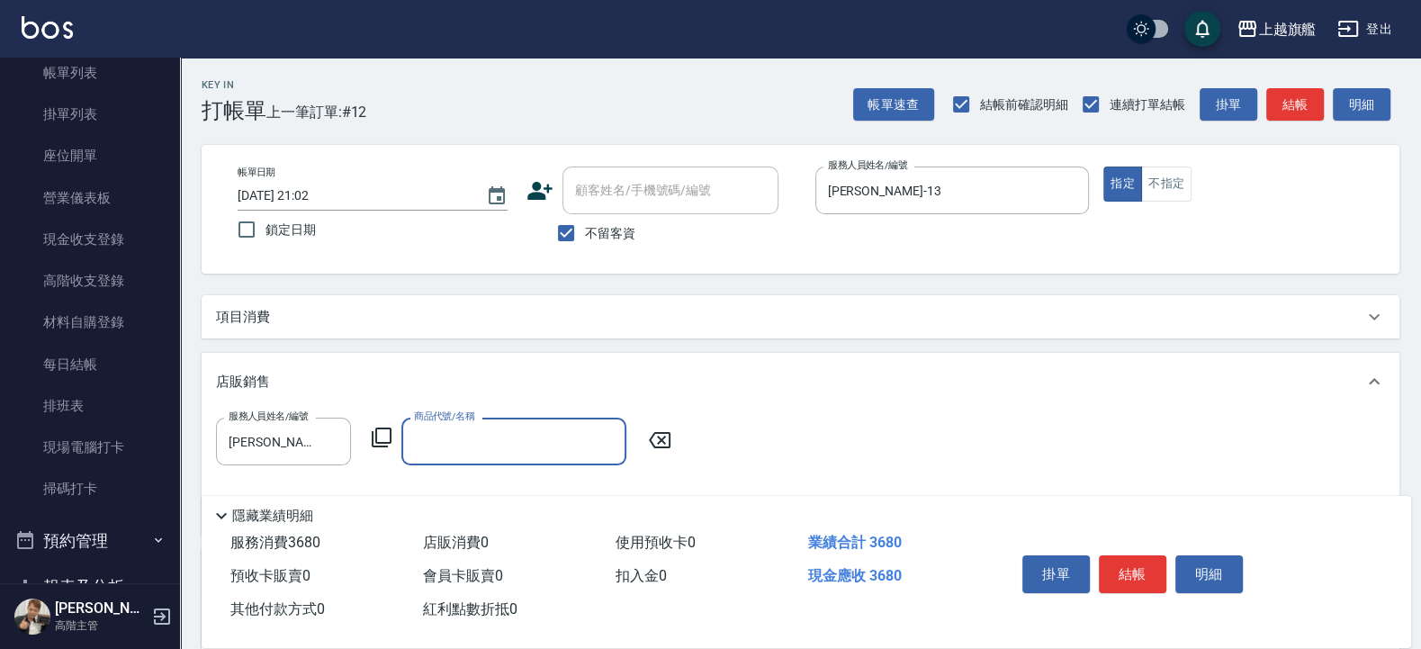
type input "4"
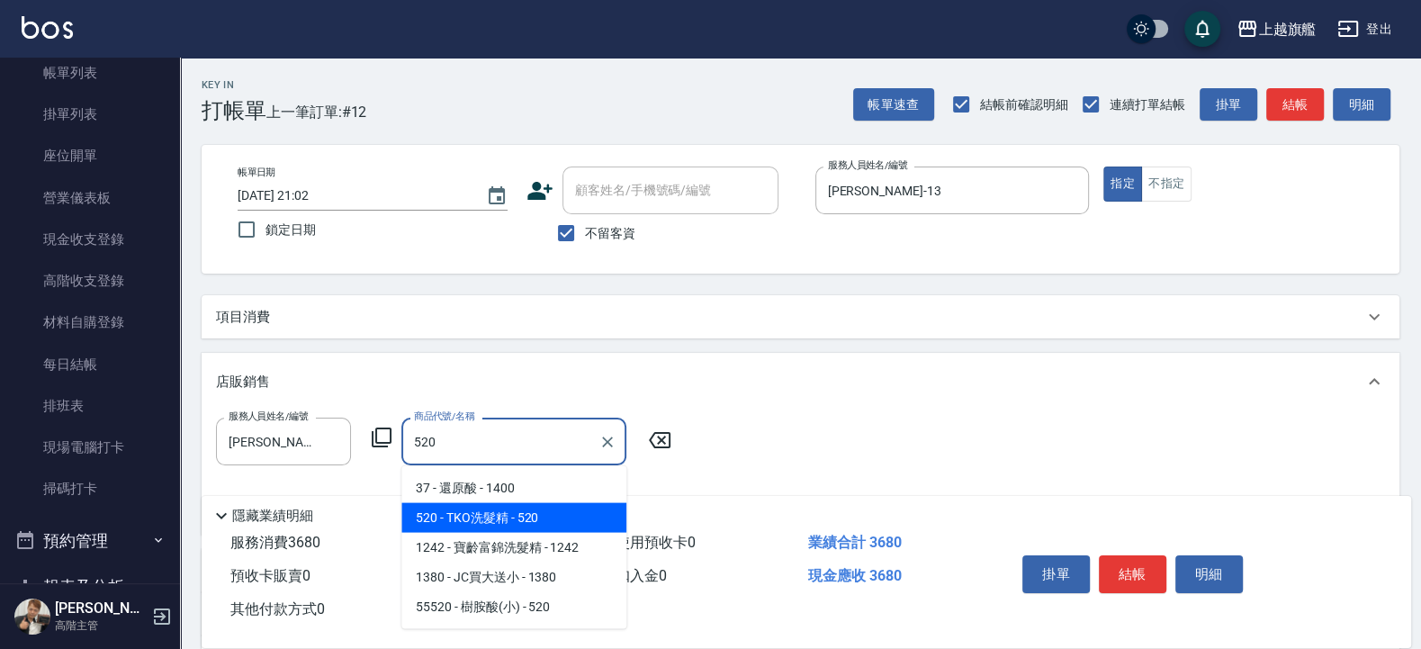
type input "TKO洗髮精"
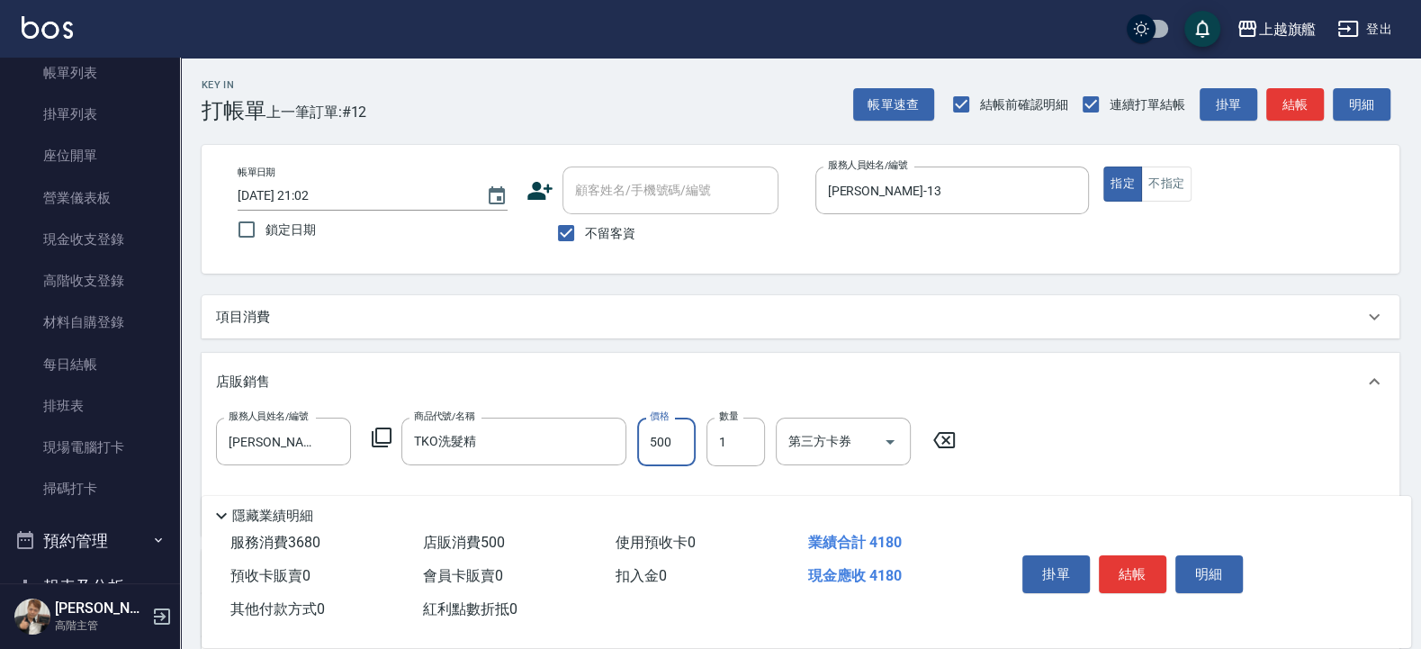
type input "500"
click at [342, 314] on div "項目消費" at bounding box center [789, 317] width 1147 height 19
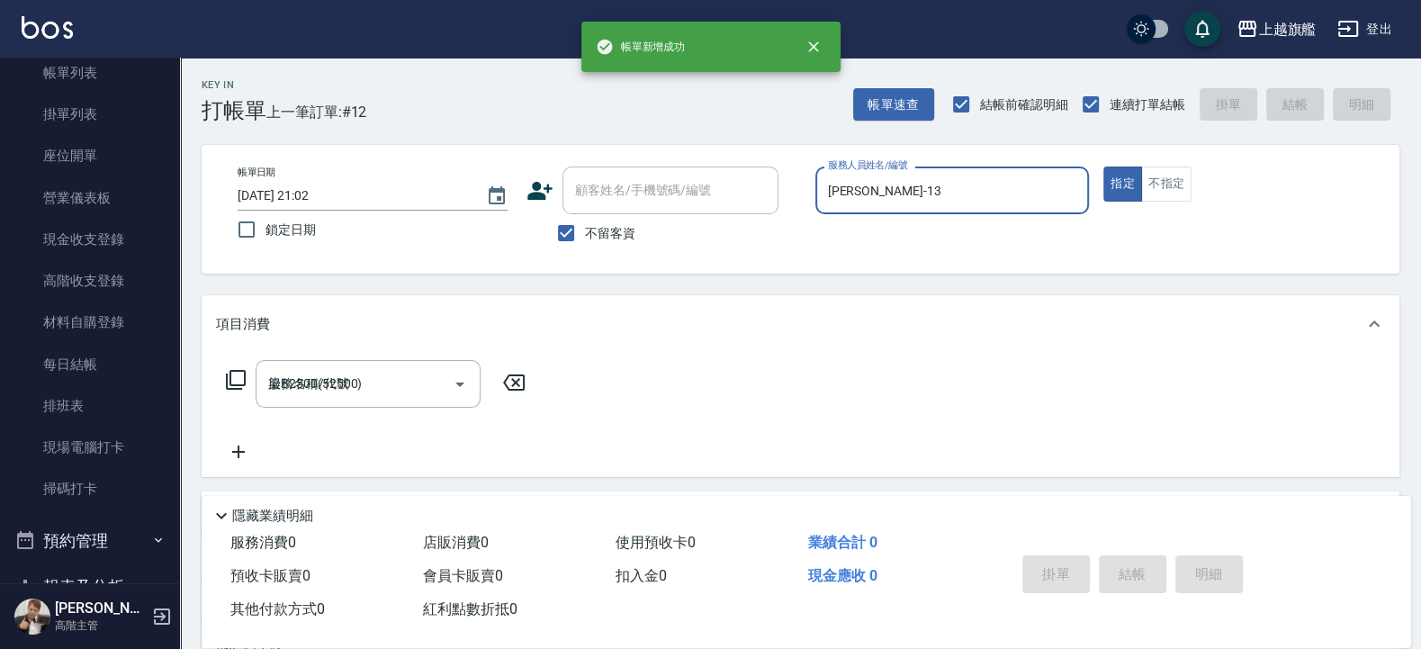
type input "2025/08/24 21:06"
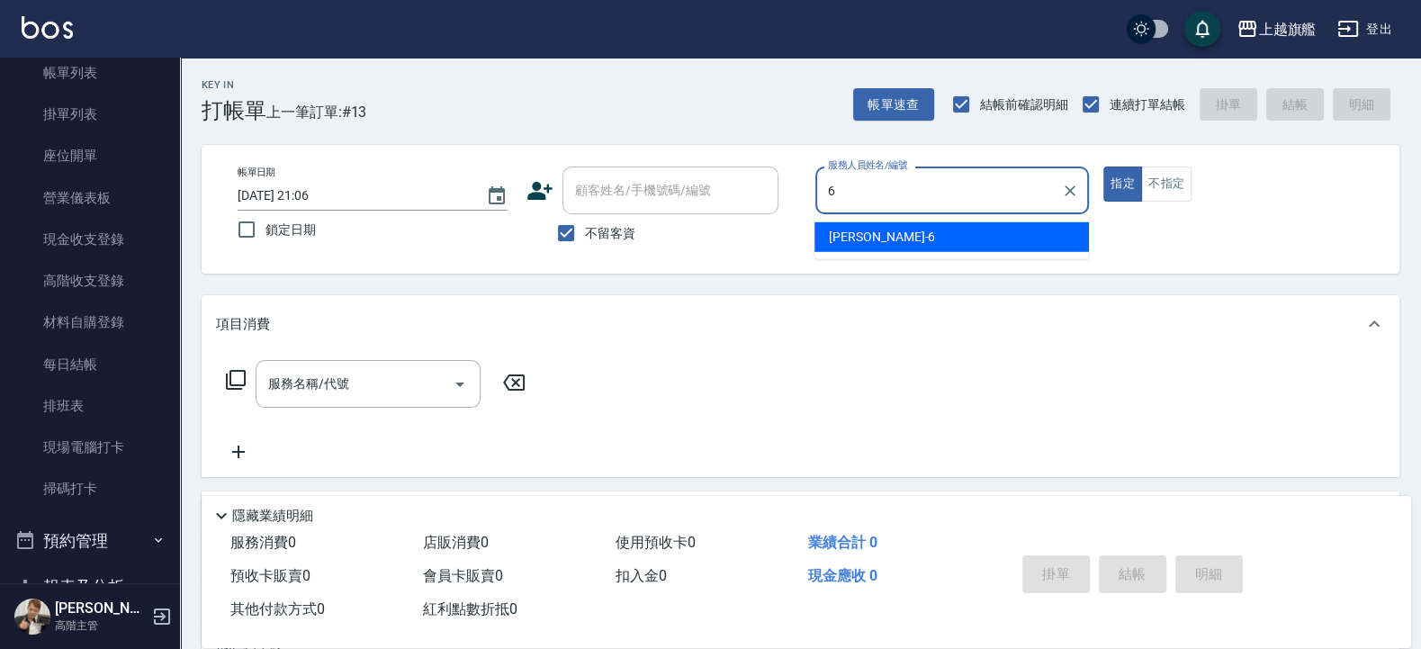
type input "張佳琳-6"
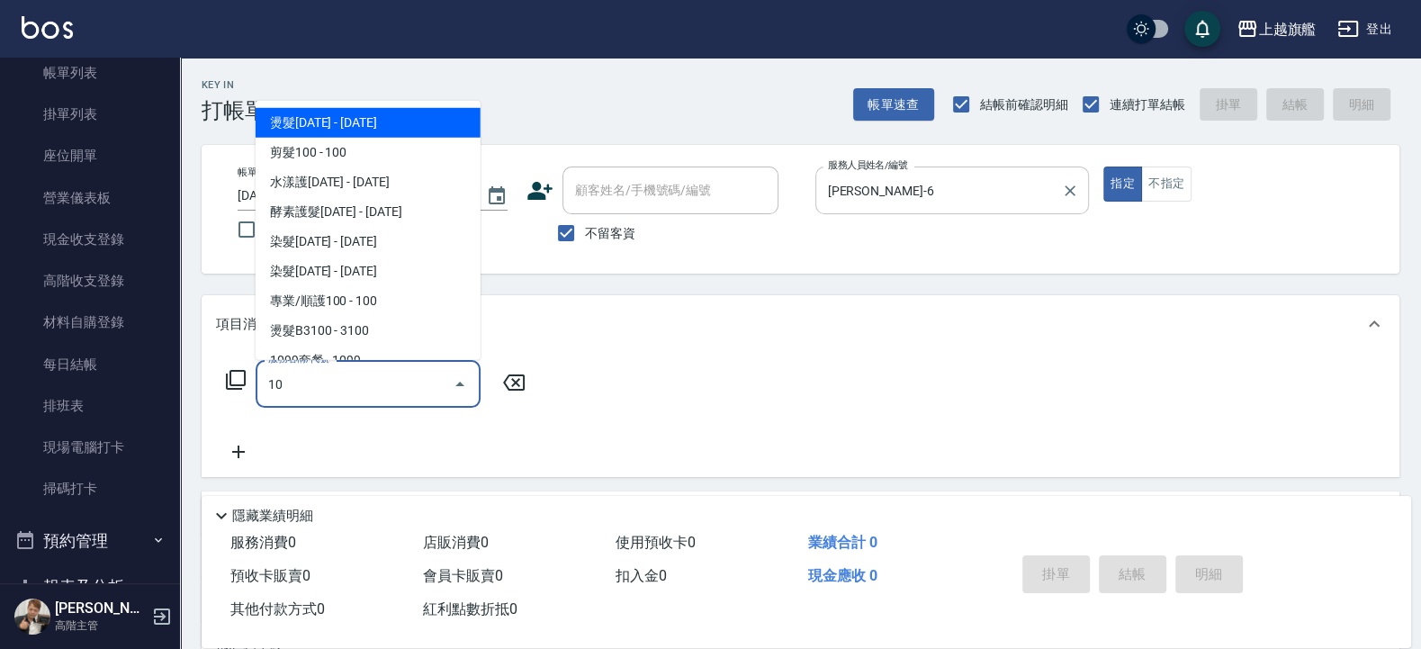
type input "101"
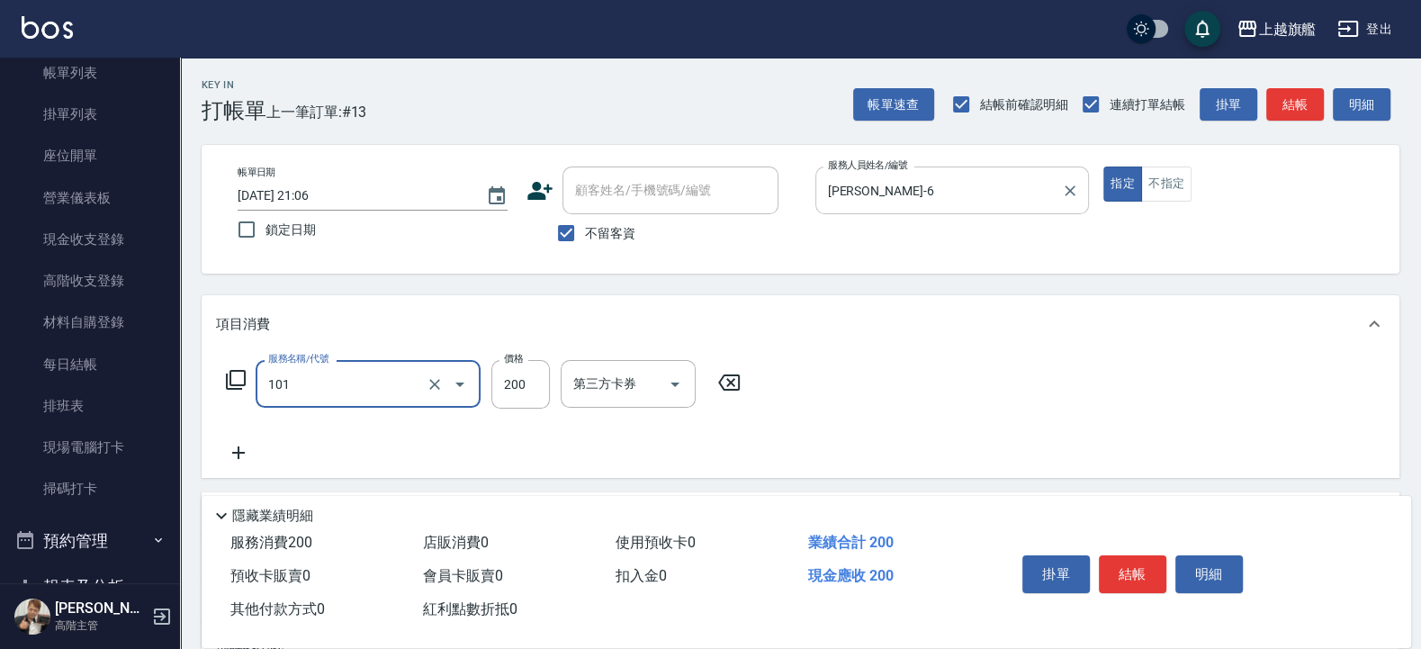
type input "一般洗(101)"
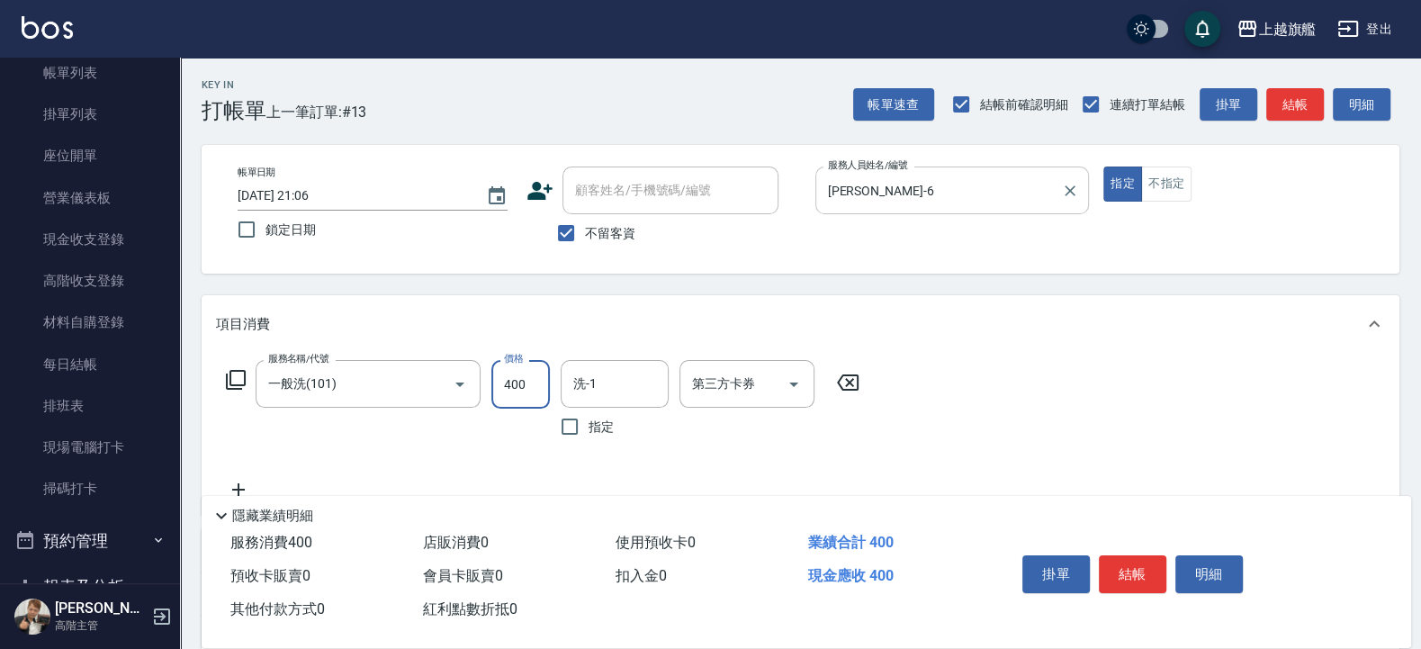
type input "400"
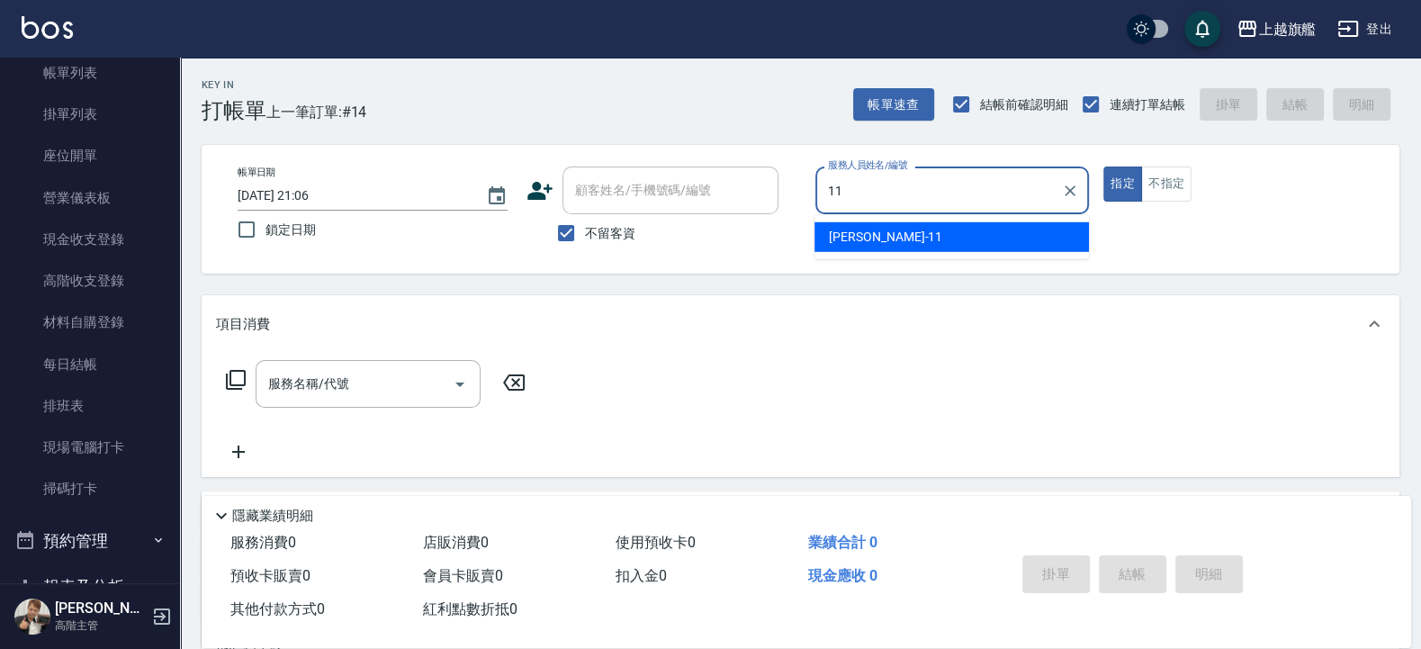
type input "蔡美秀-11"
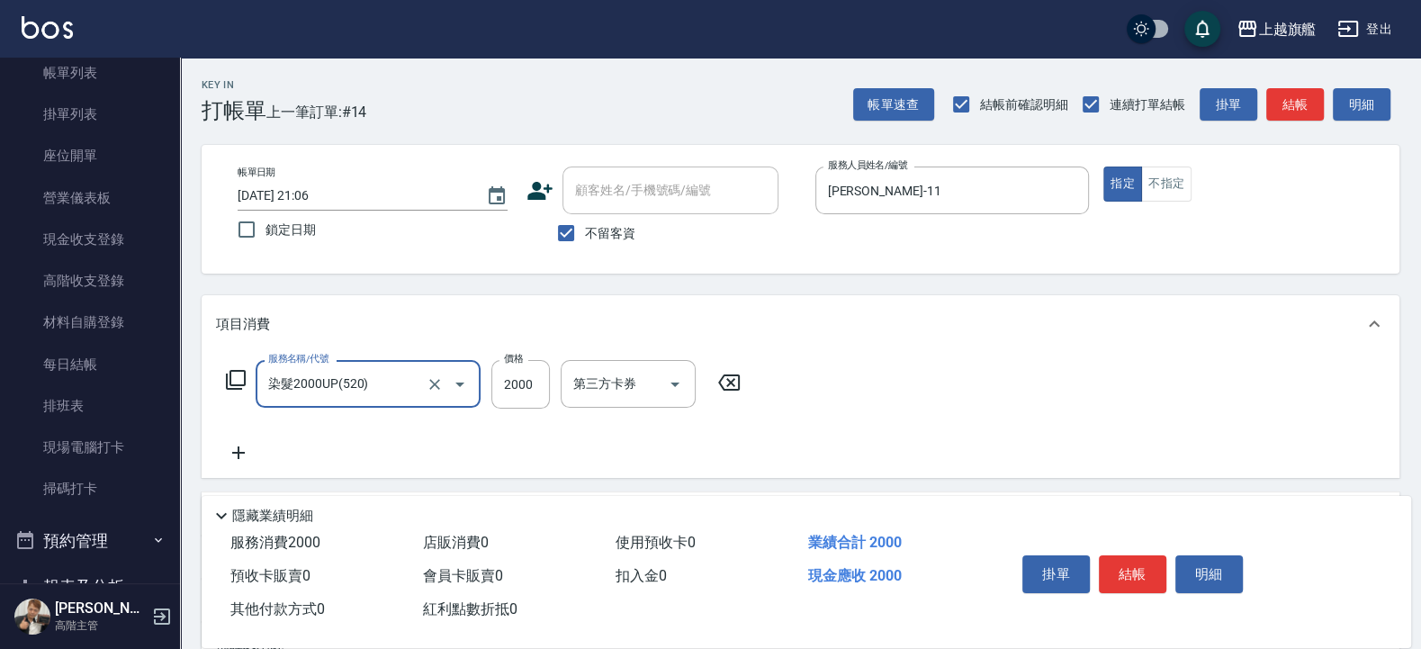
type input "染髮2000UP(520)"
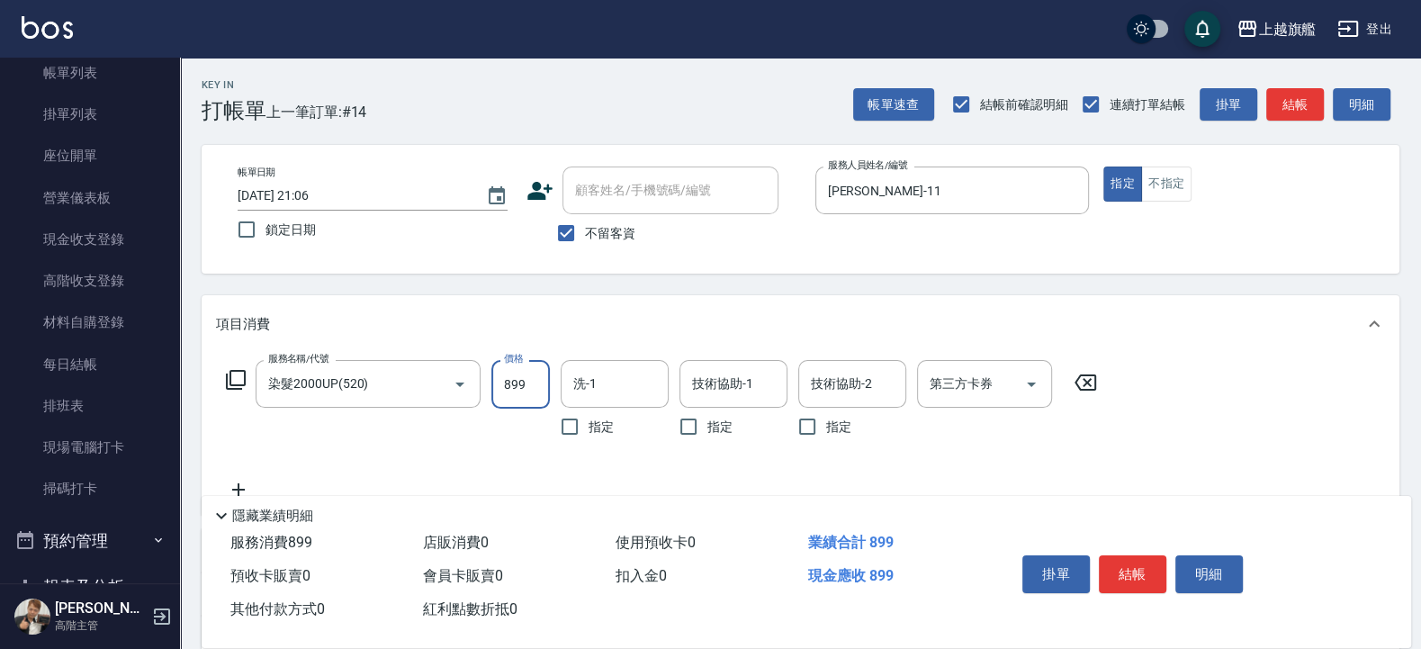
type input "899"
type input "邱靖婷-38"
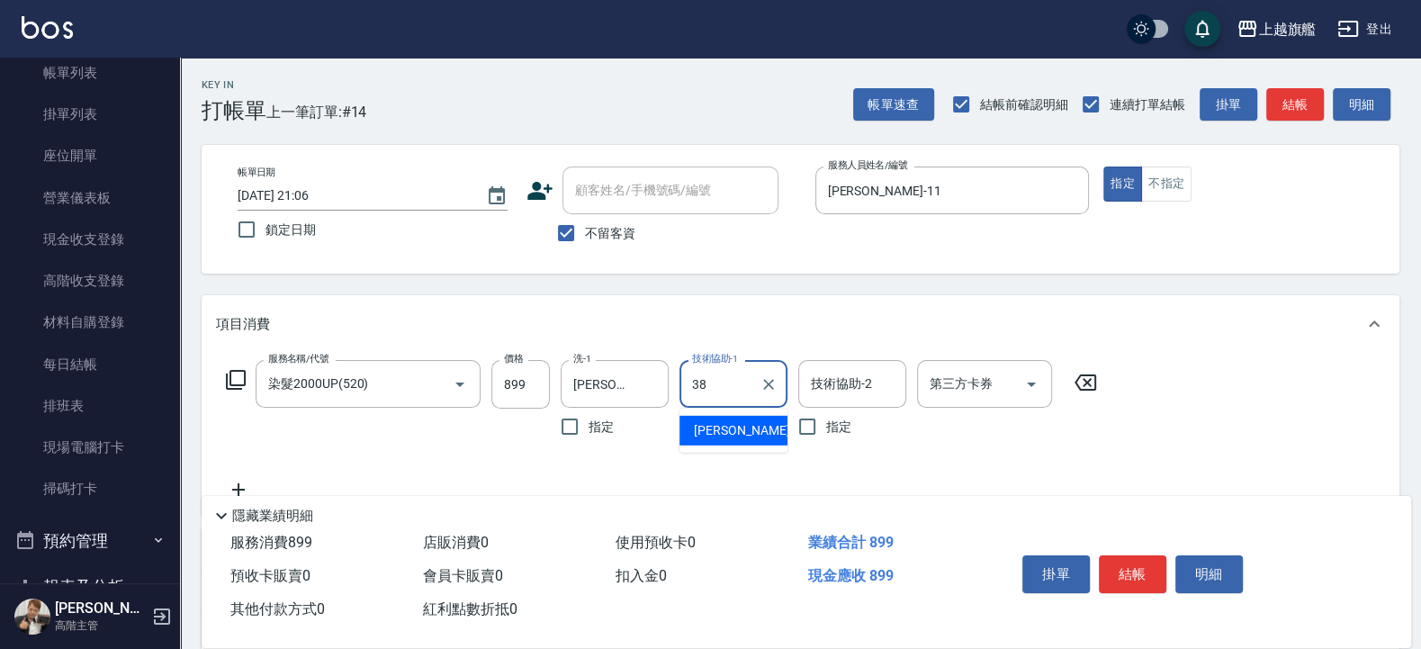
type input "邱靖婷-38"
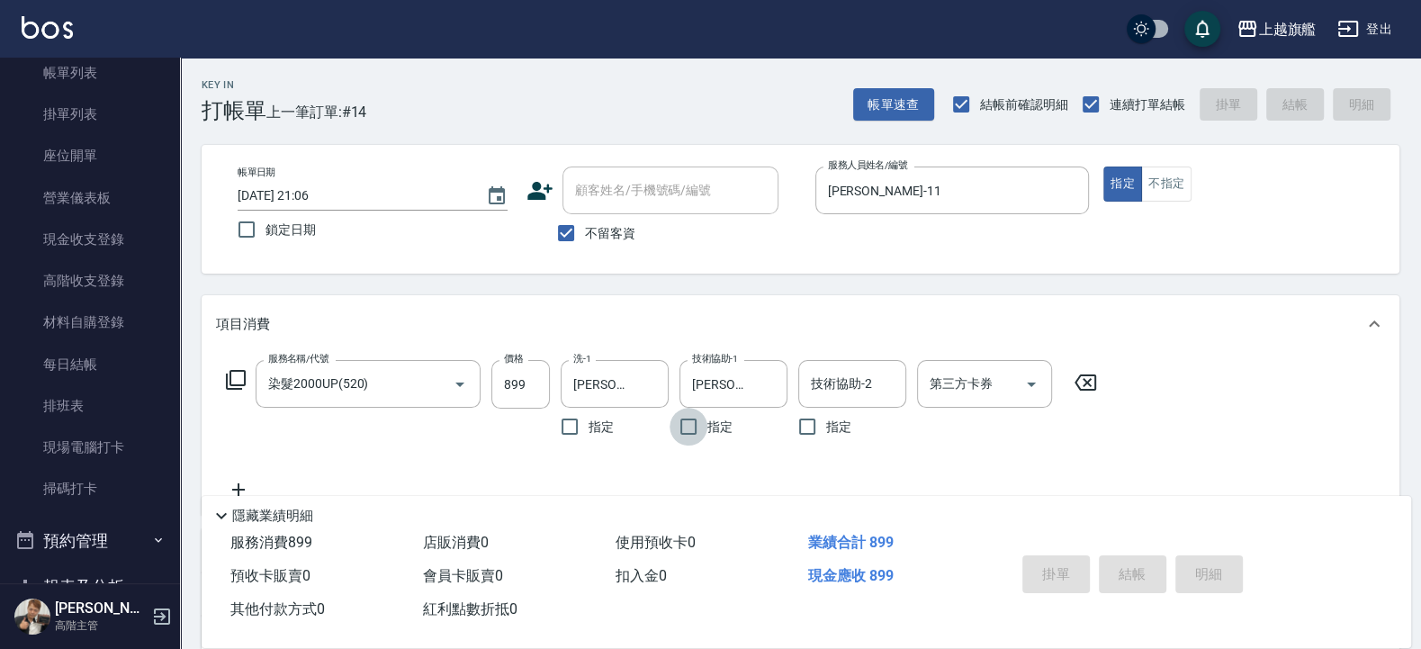
type input "2025/08/24 21:07"
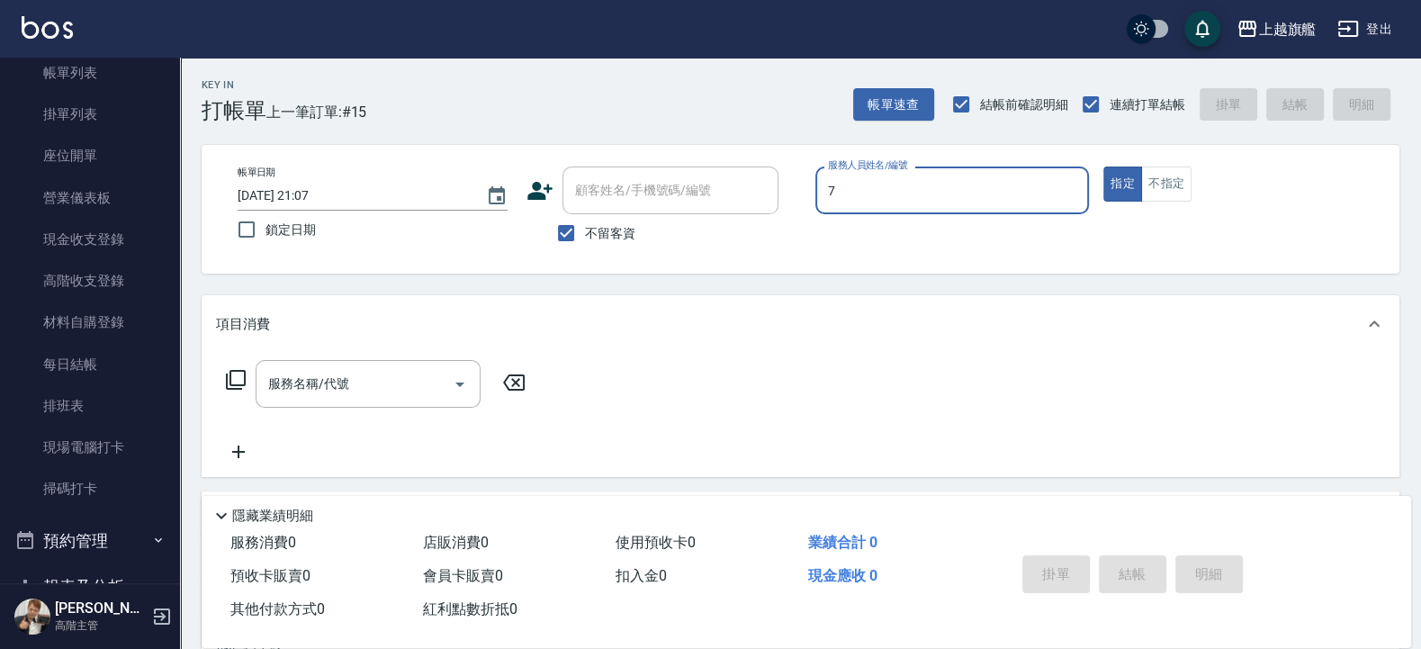
type input "林筱莉-7"
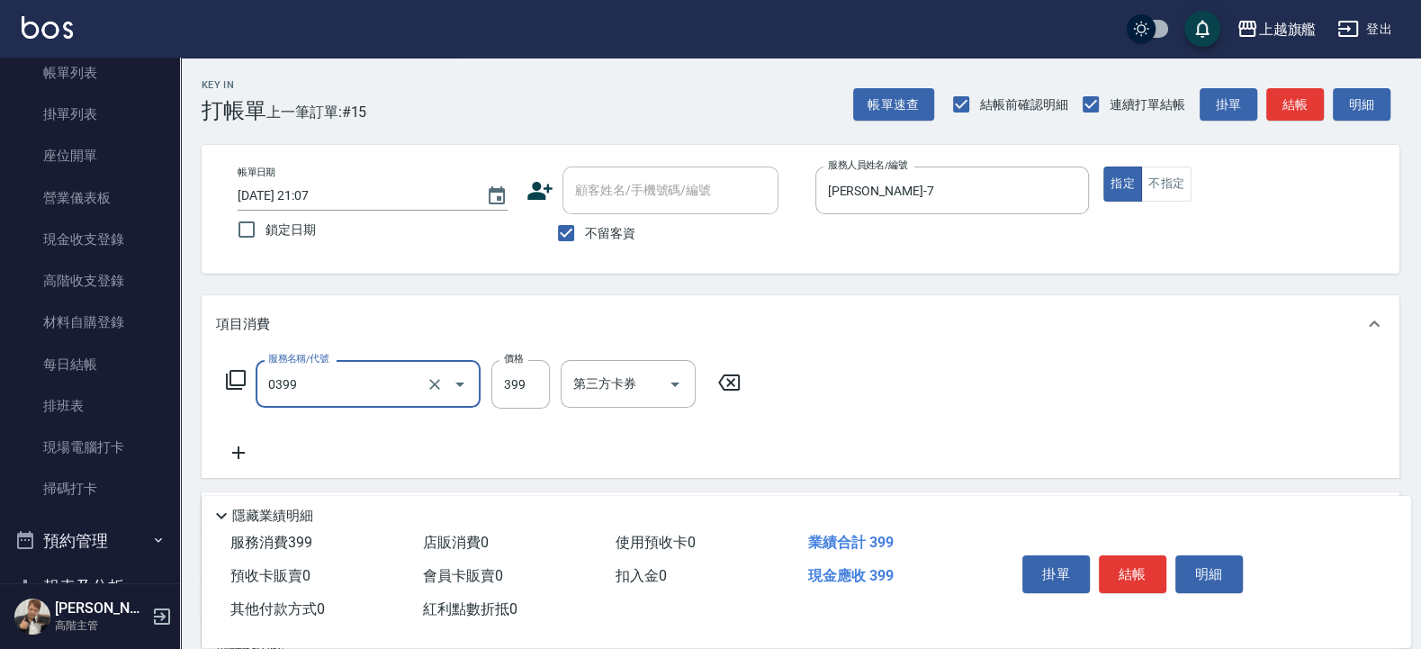
type input "海鹽SPA(0399)"
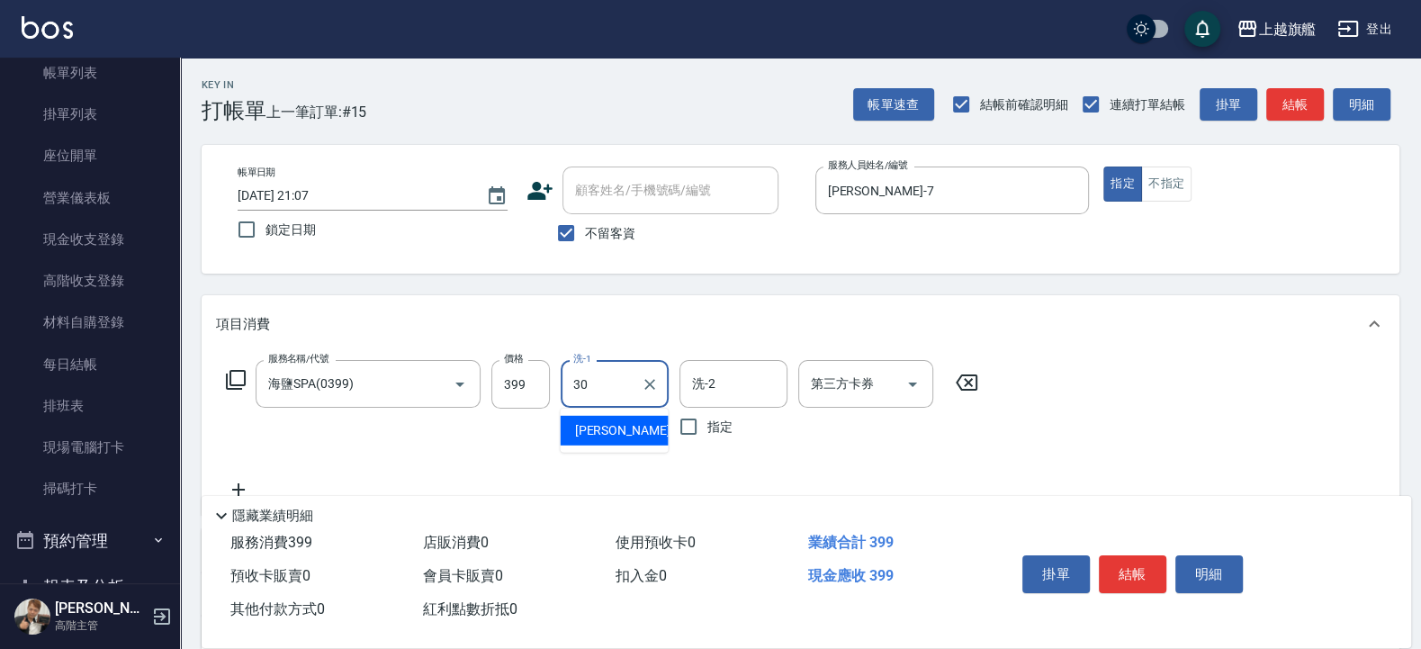
type input "劉羿君-30"
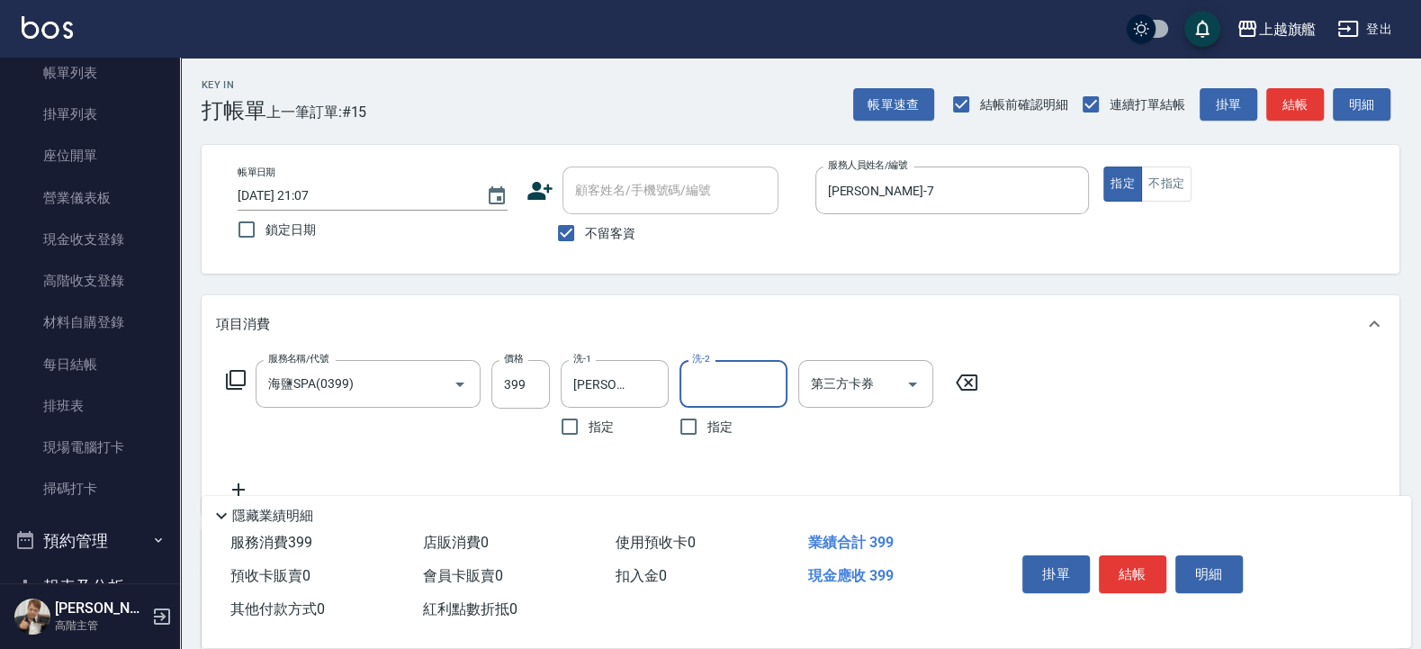
type input "3"
type input "戴汝蓓-0"
click at [763, 373] on button "Clear" at bounding box center [768, 384] width 25 height 25
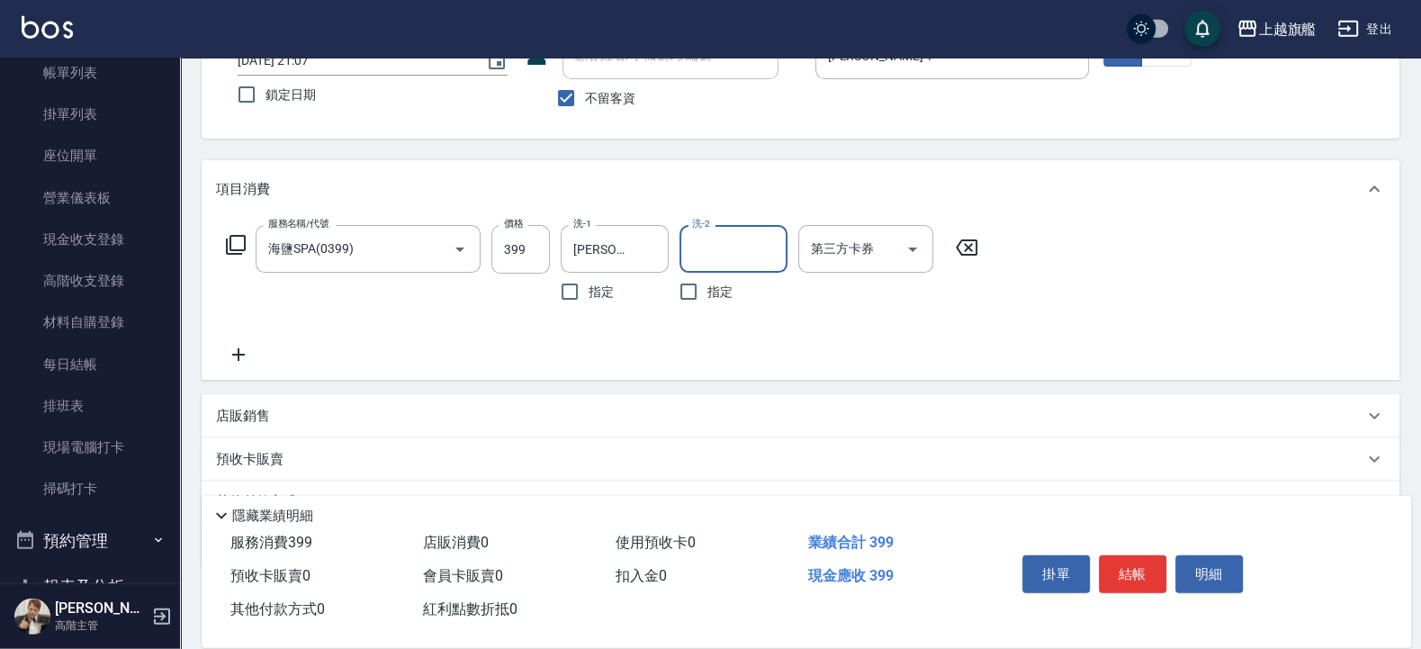
scroll to position [216, 0]
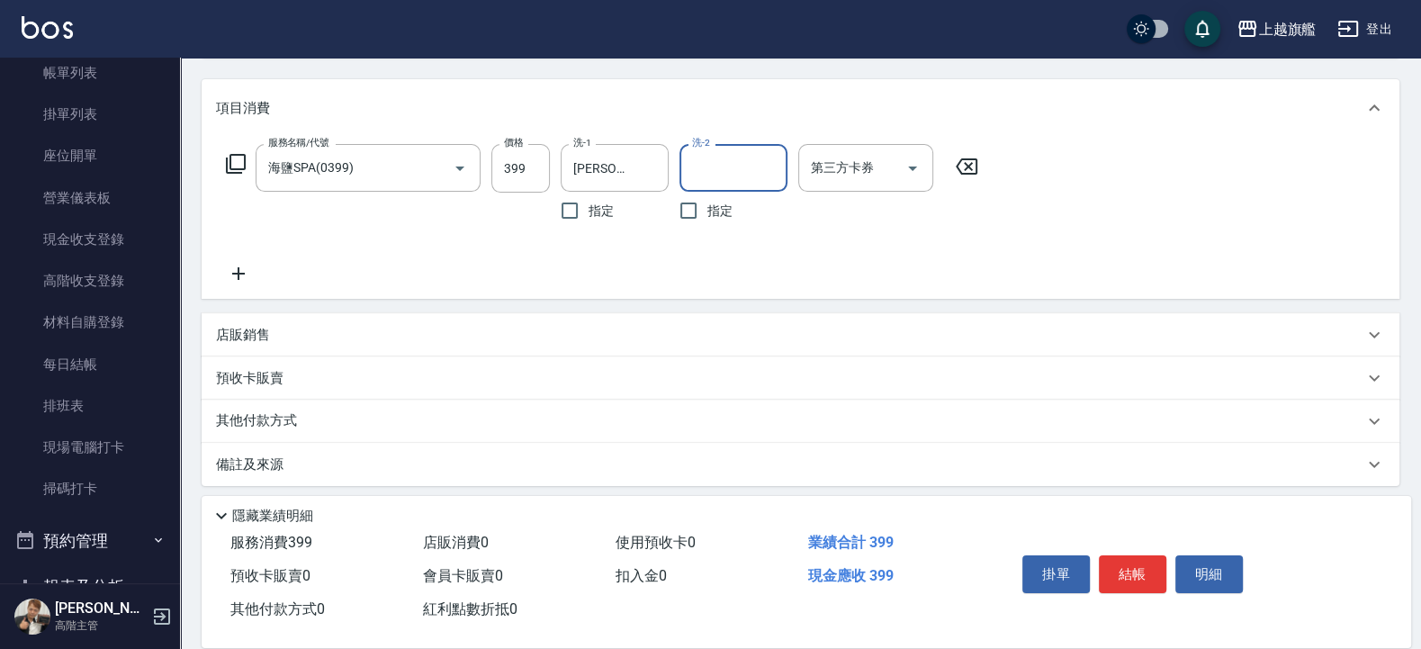
click at [237, 273] on icon at bounding box center [238, 273] width 13 height 13
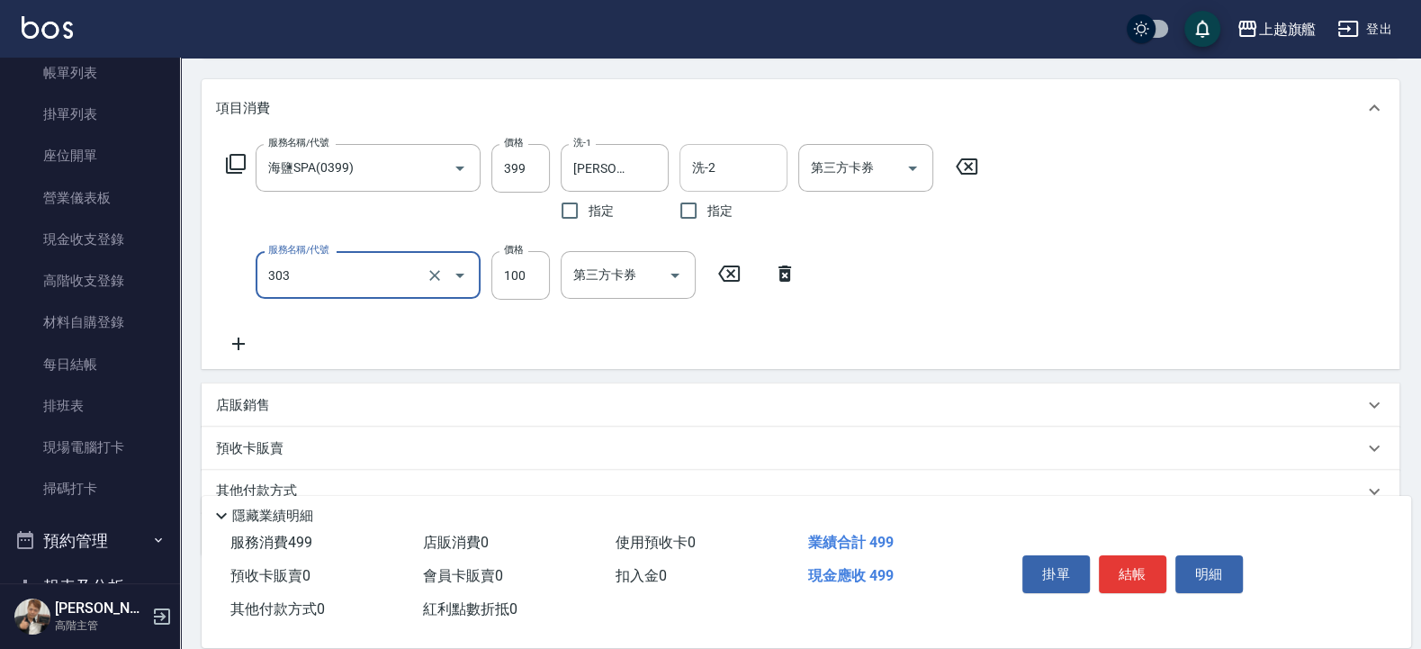
type input "剪髮100(303)"
type input "200"
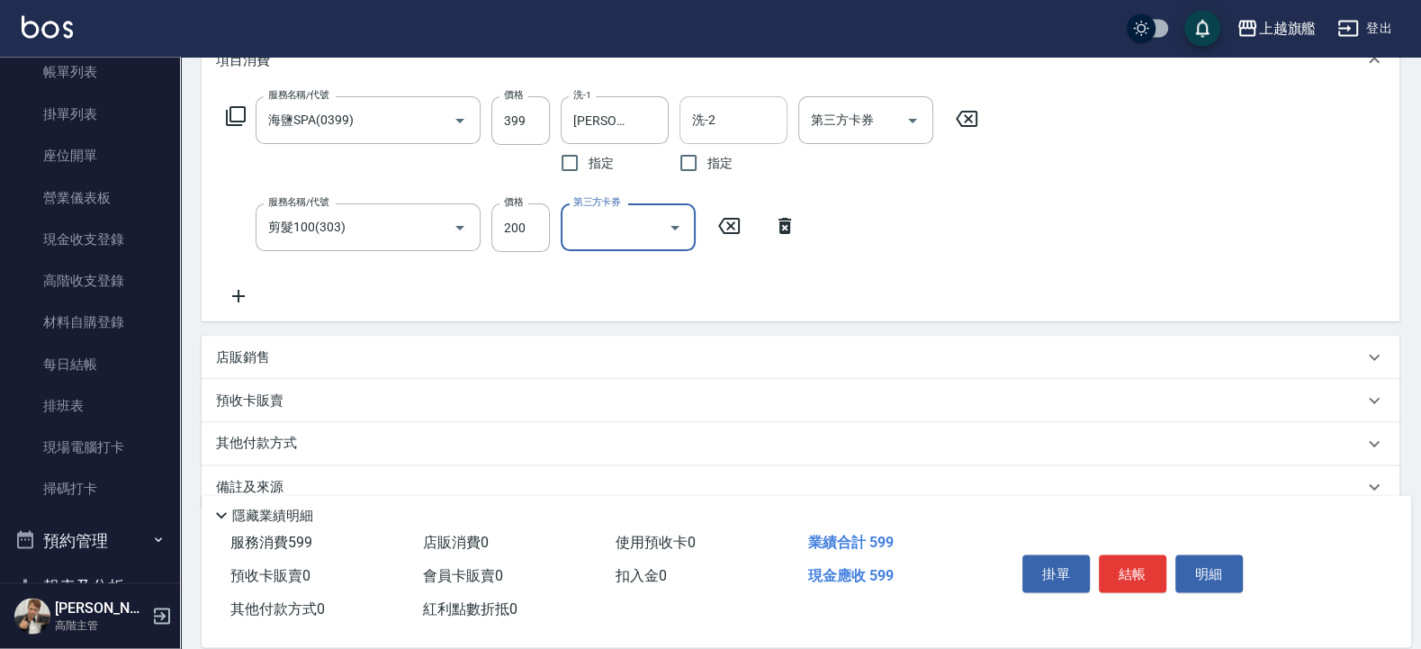
scroll to position [295, 0]
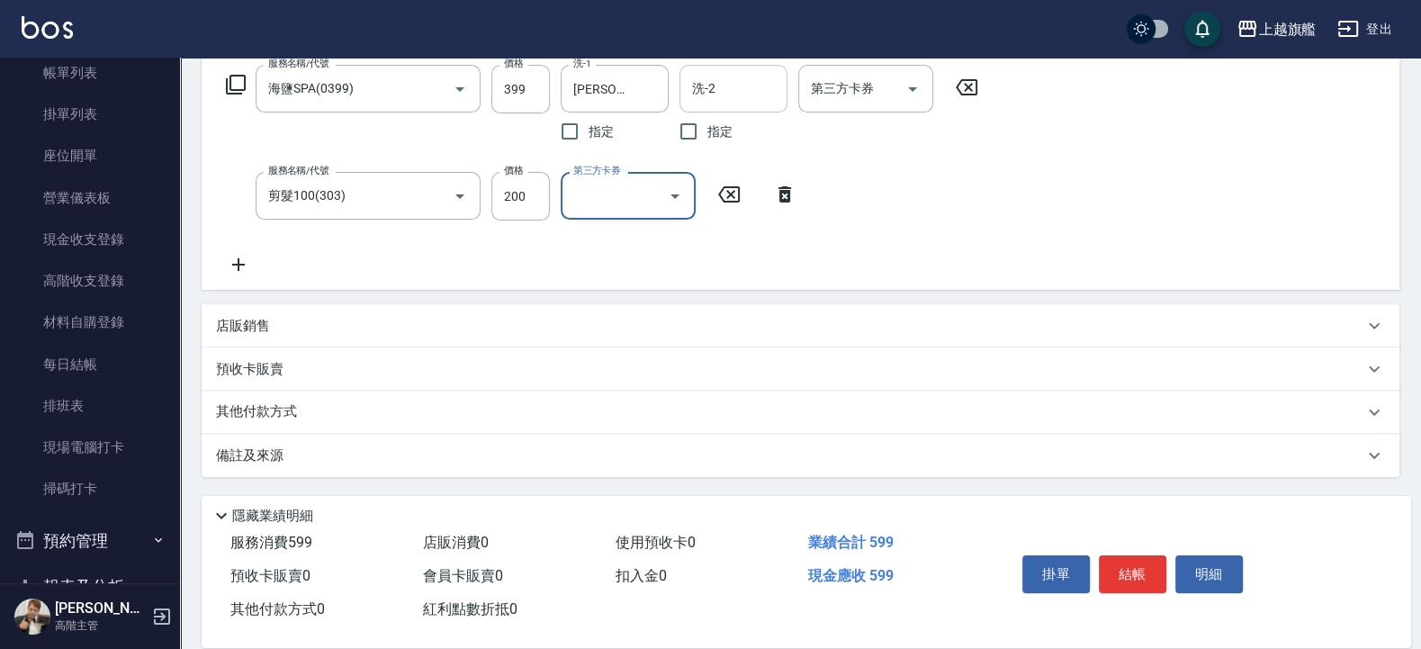
click at [238, 256] on icon at bounding box center [238, 265] width 45 height 22
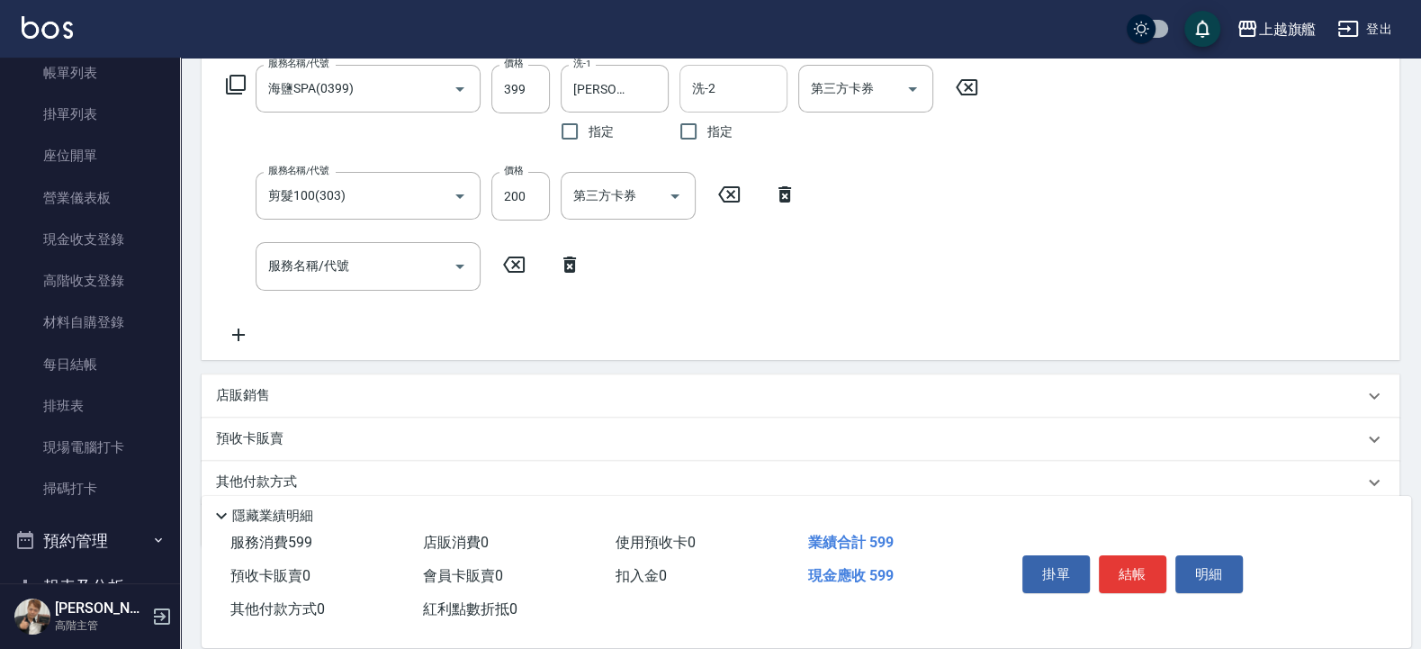
click at [246, 338] on icon at bounding box center [238, 335] width 45 height 22
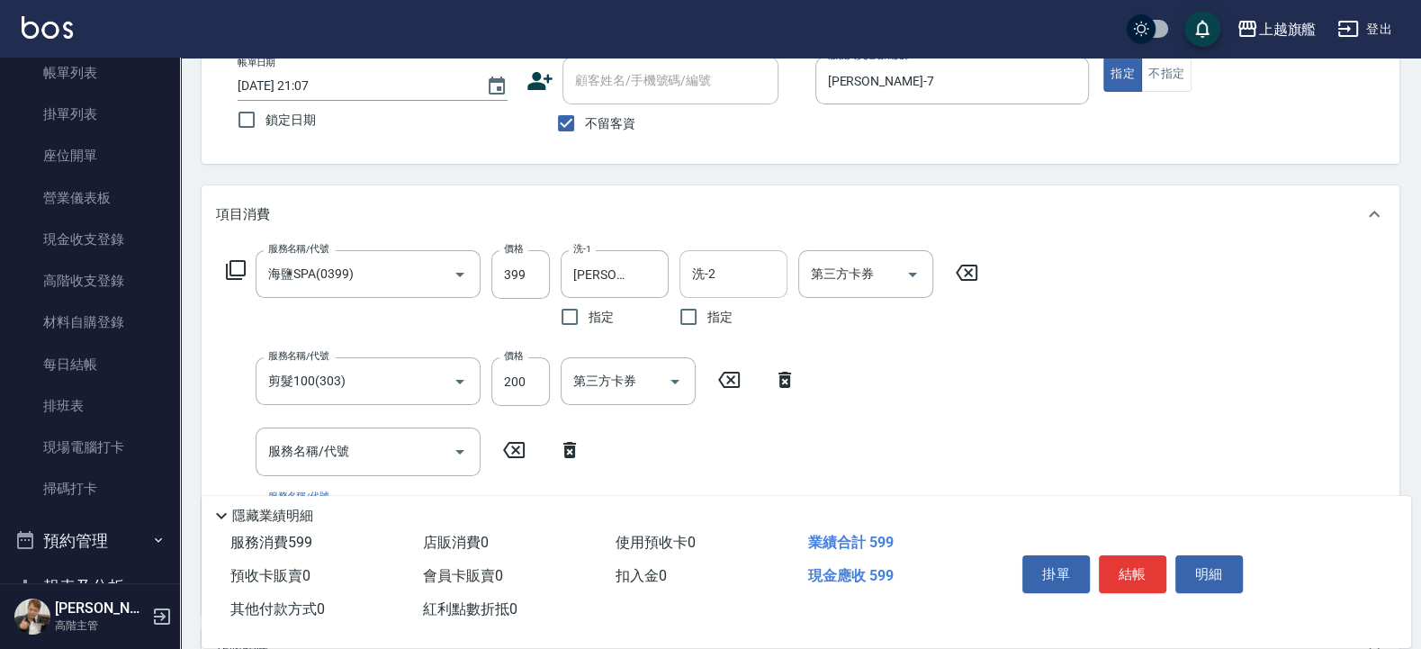
scroll to position [218, 0]
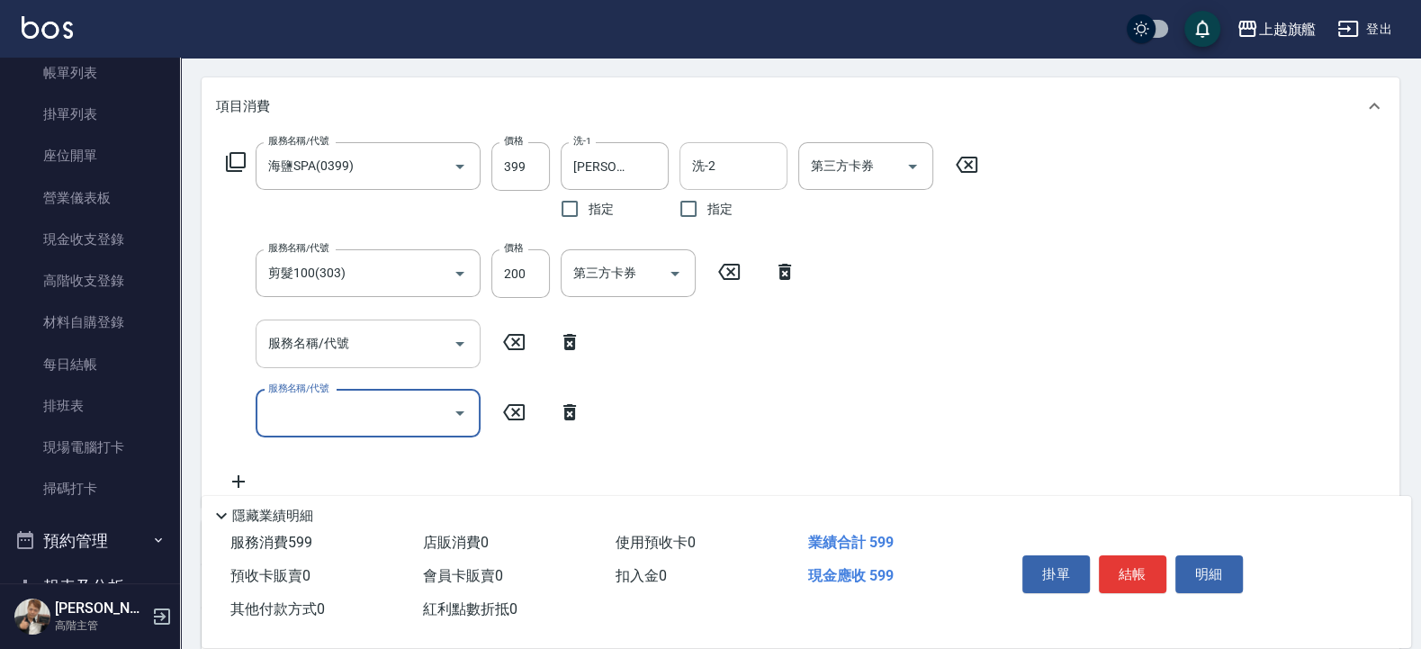
click at [345, 356] on input "服務名稱/代號" at bounding box center [355, 342] width 182 height 31
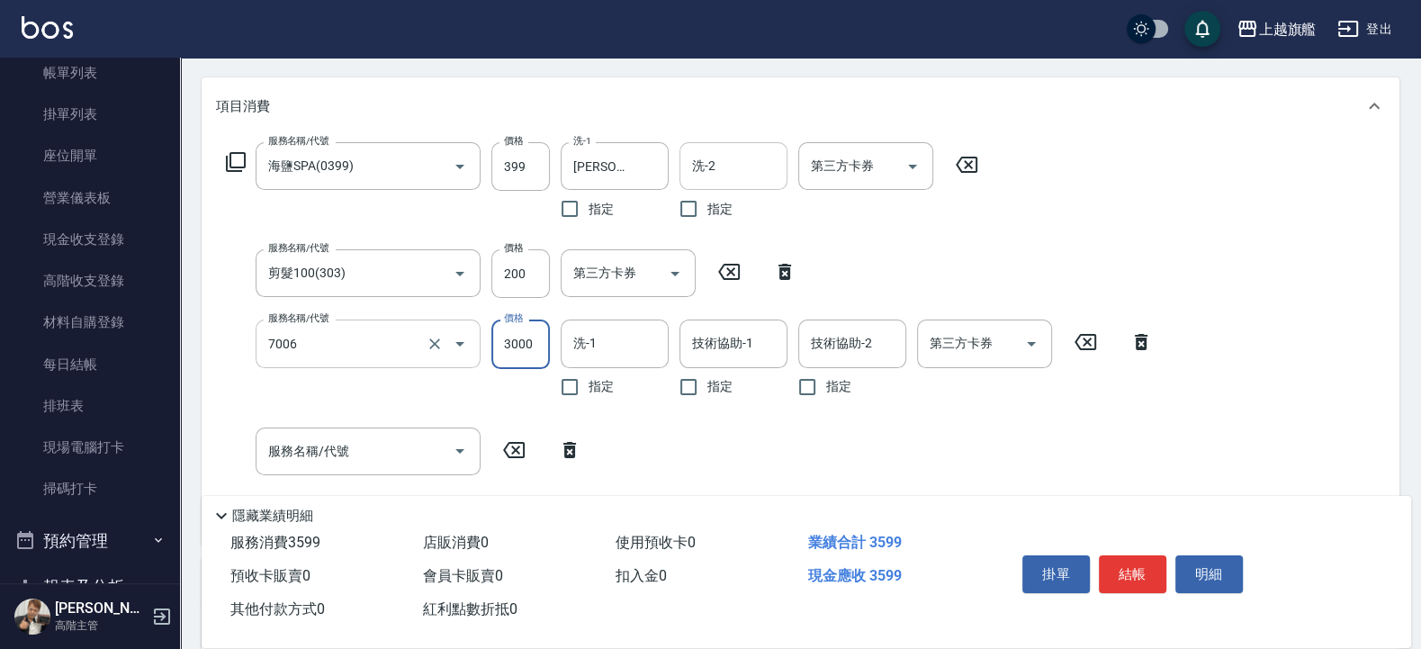
type input "重整(7006)"
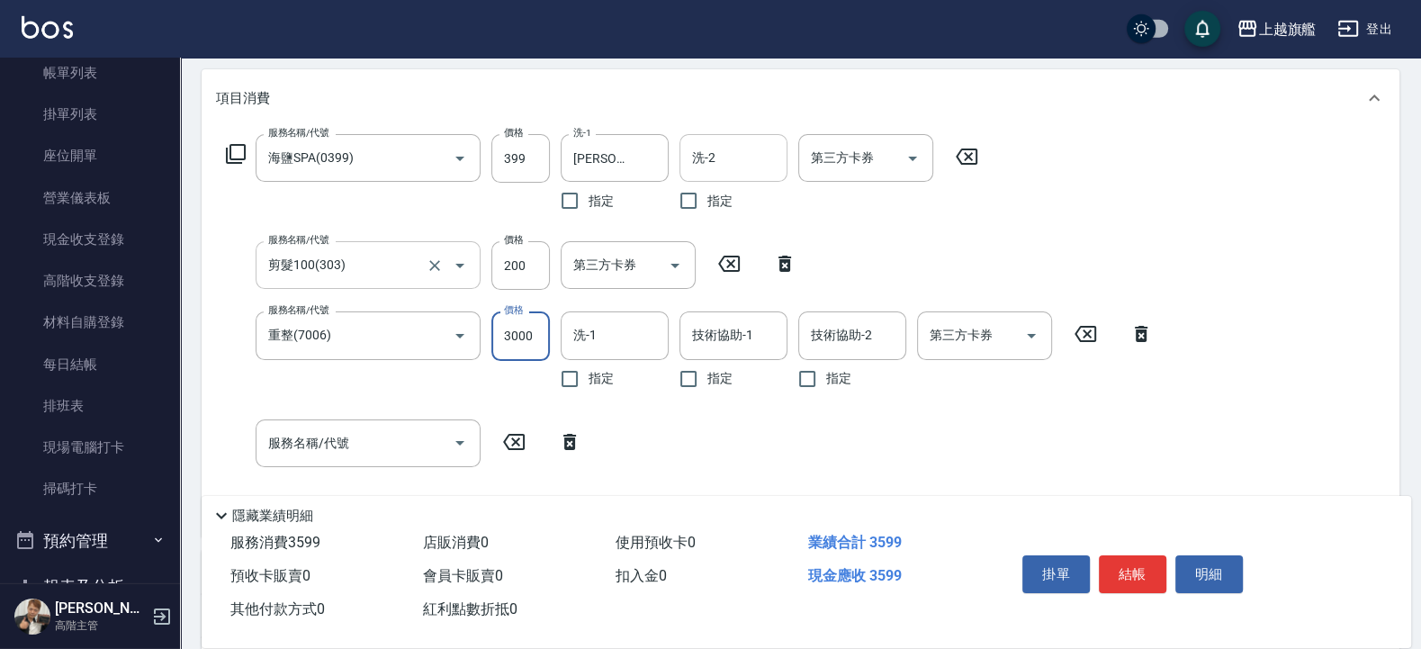
scroll to position [326, 0]
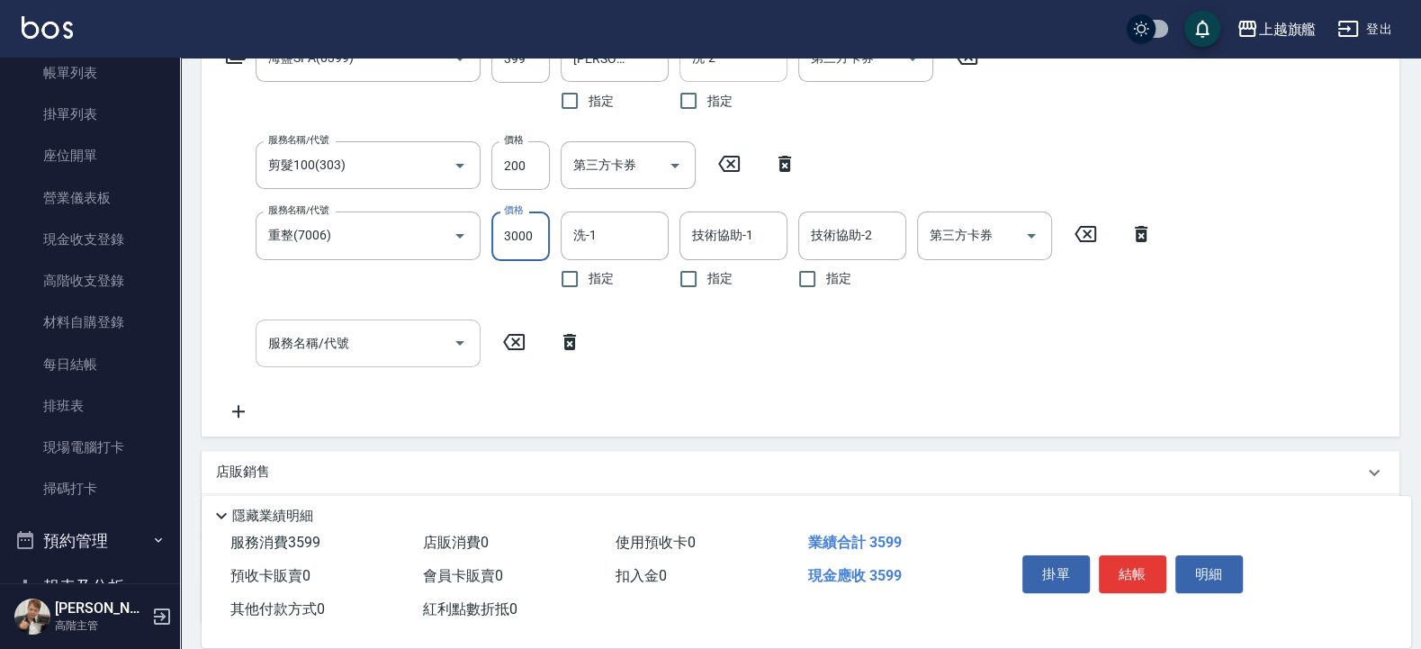
click at [365, 356] on input "服務名稱/代號" at bounding box center [355, 342] width 182 height 31
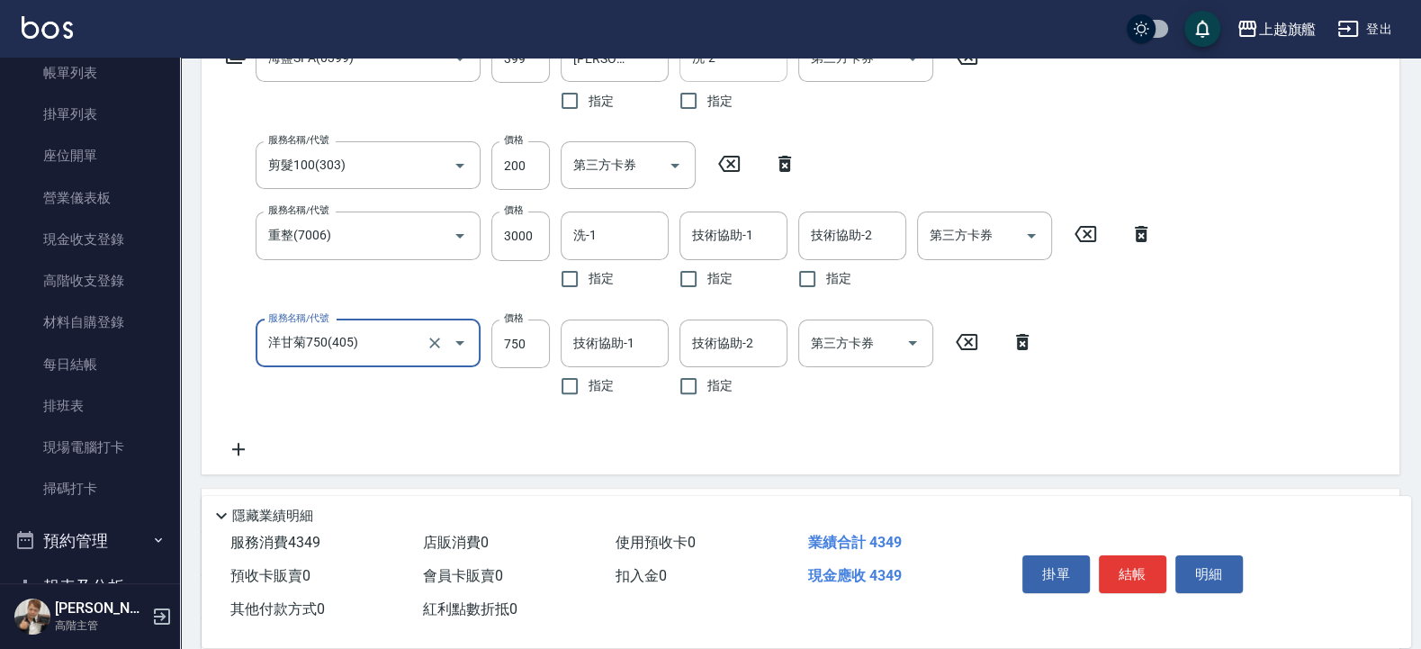
type input "洋甘菊750(405)"
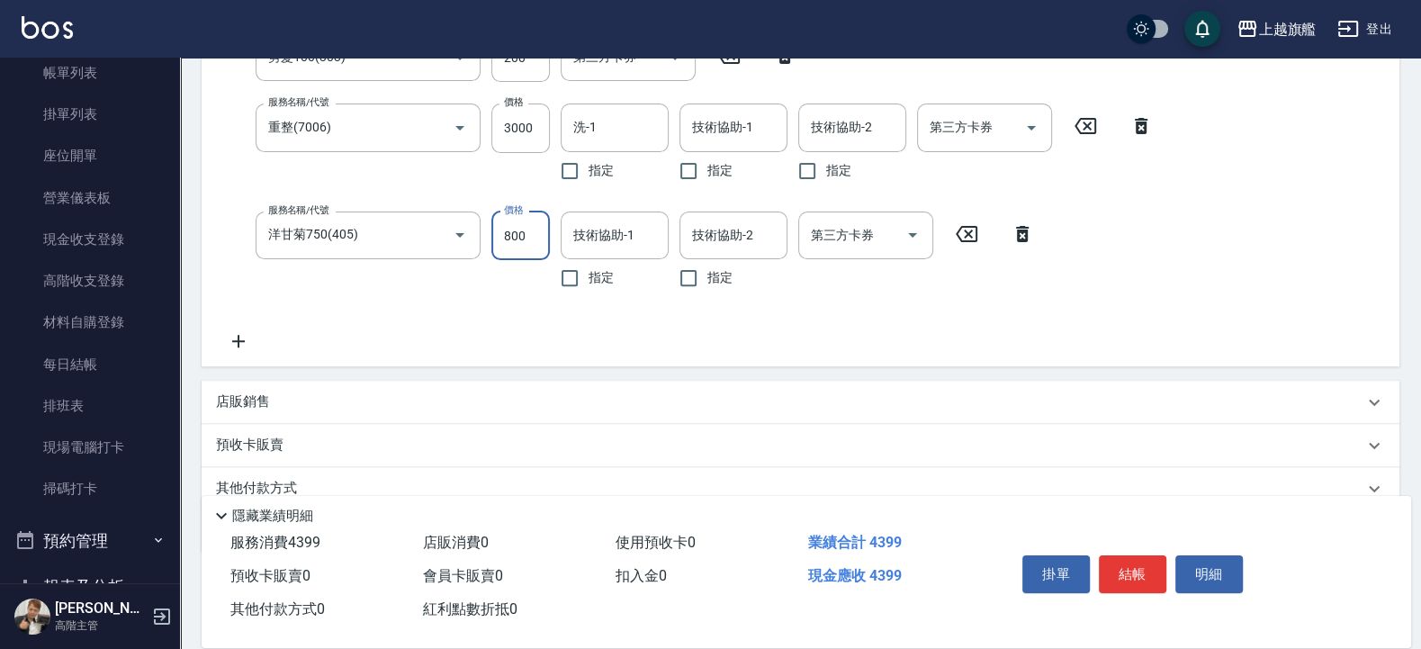
type input "800"
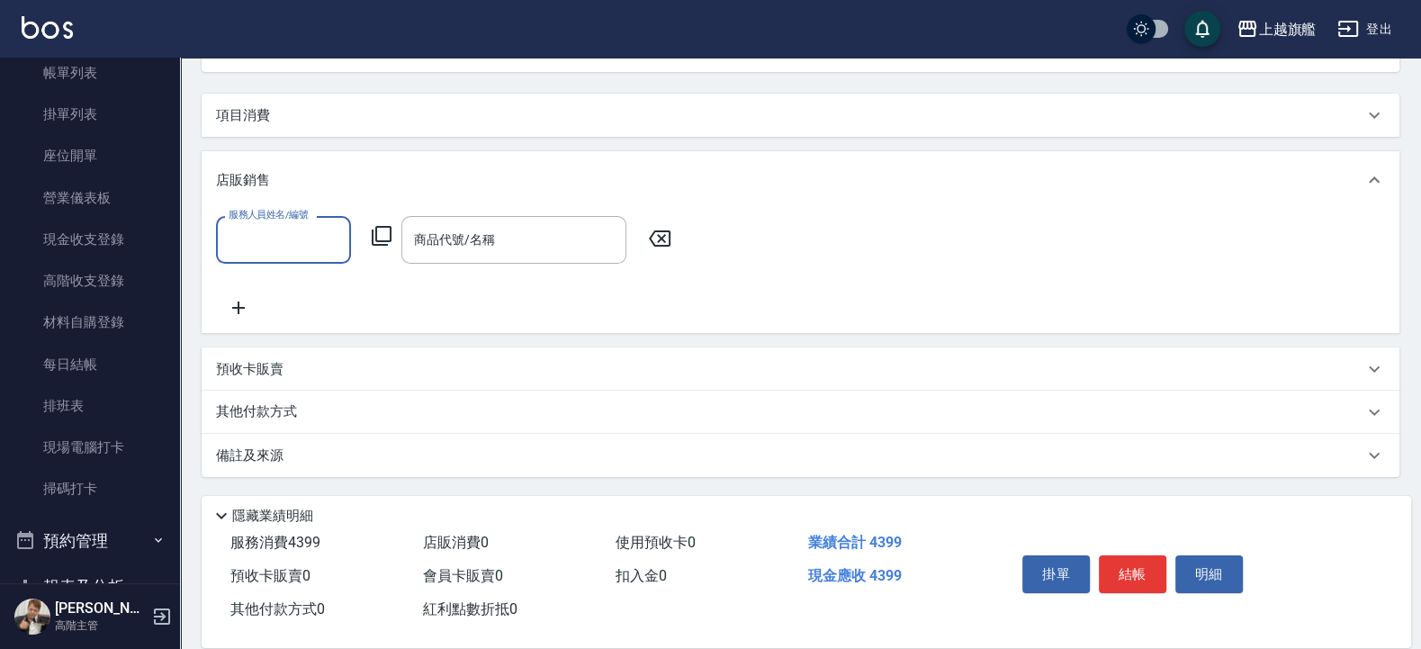
scroll to position [0, 0]
type input "林筱莉-7"
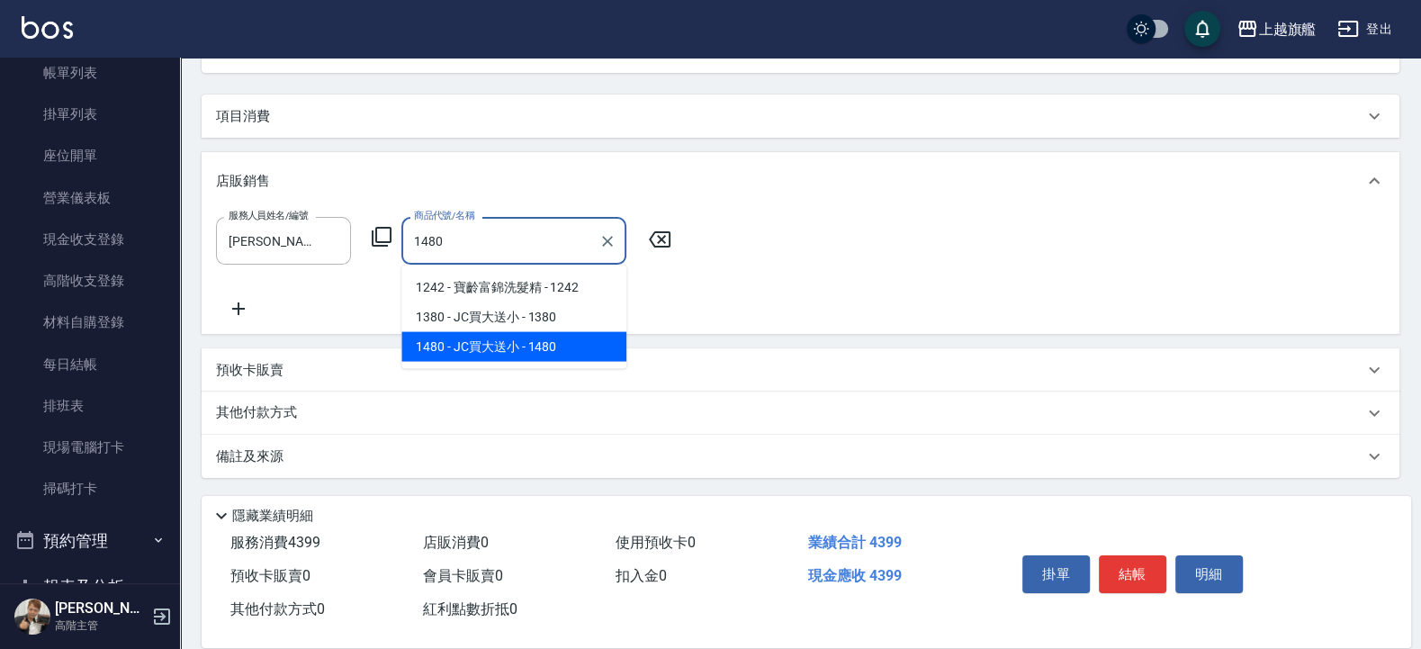
type input "JC買大送小"
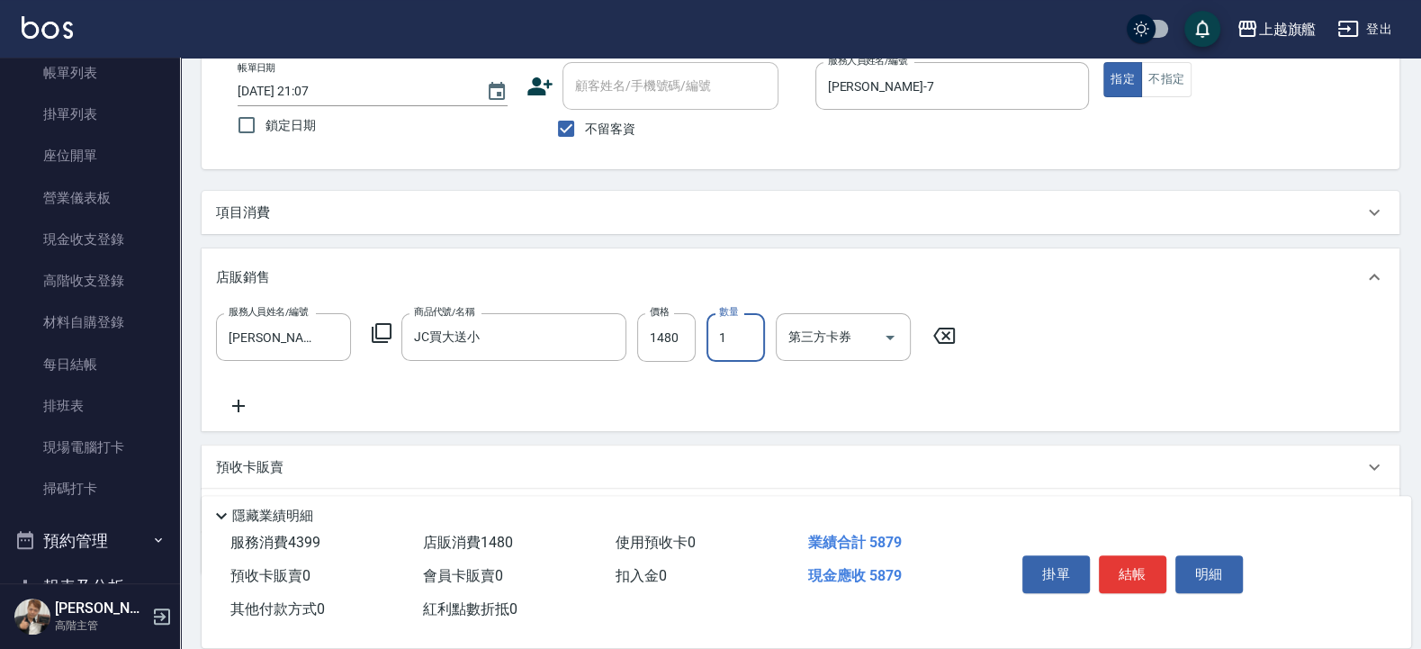
scroll to position [93, 0]
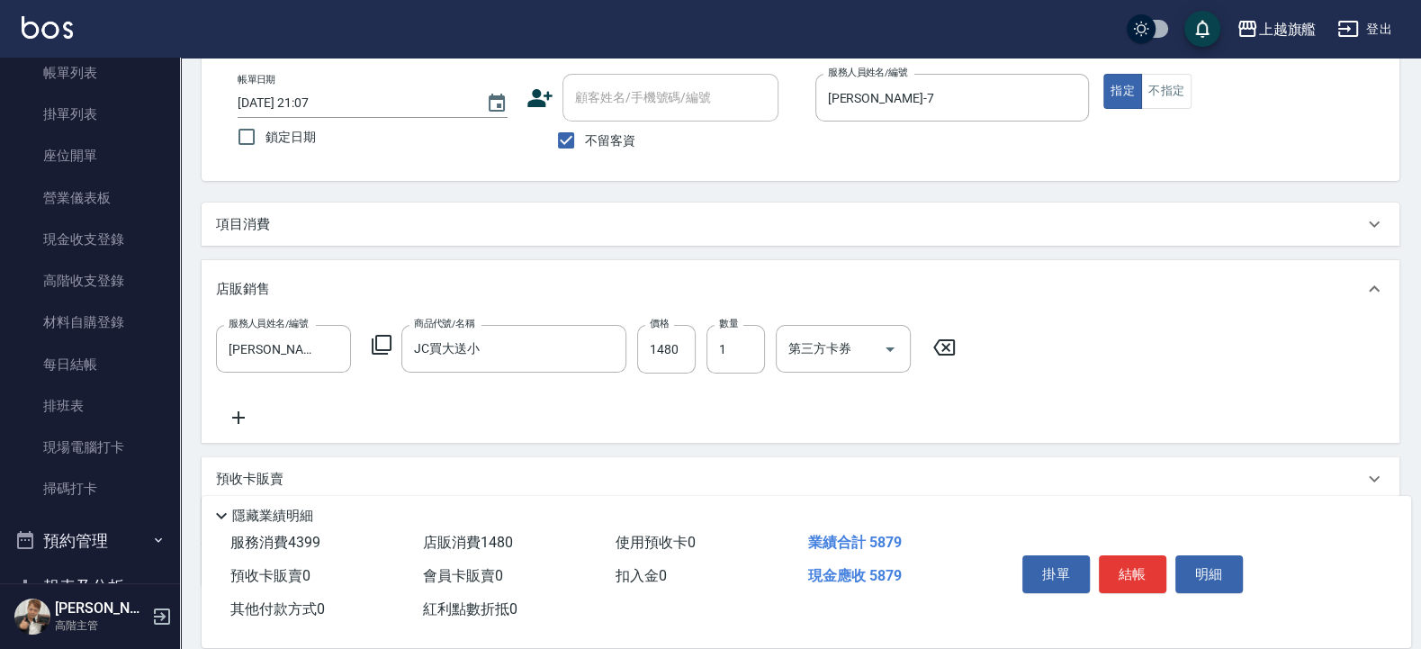
click at [274, 211] on div "項目消費" at bounding box center [800, 223] width 1197 height 43
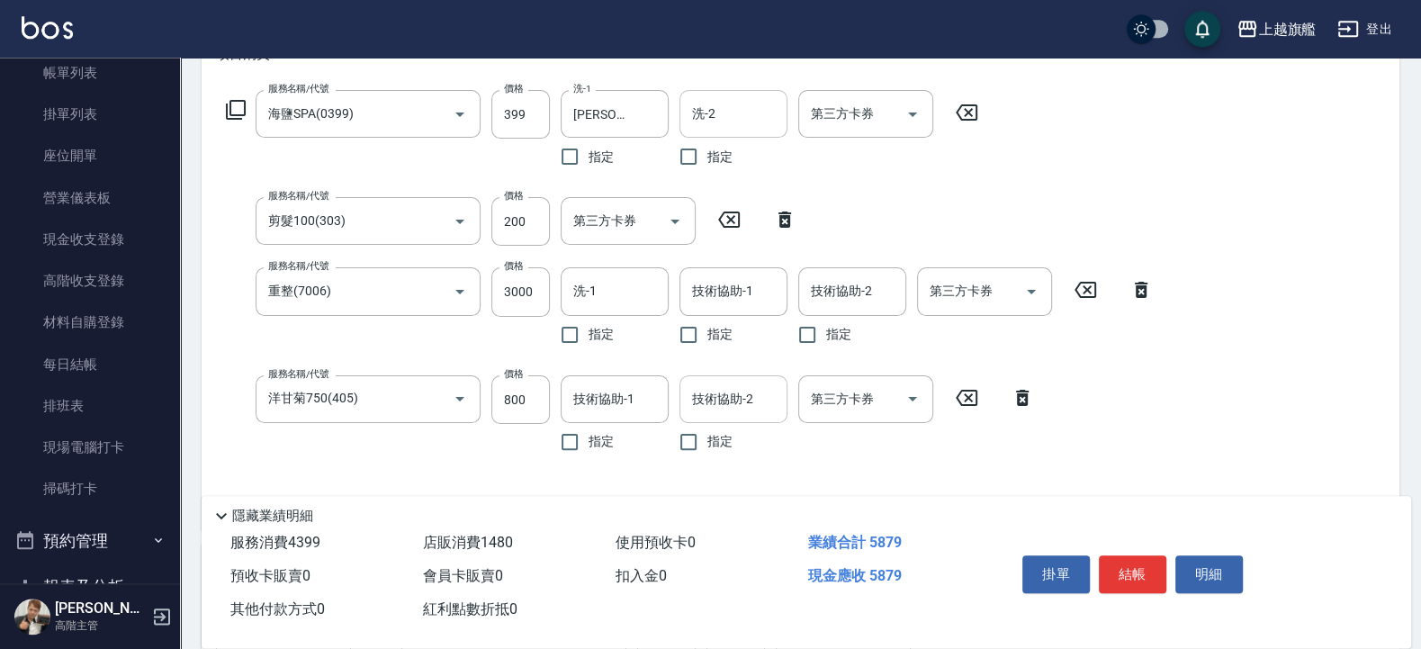
scroll to position [309, 0]
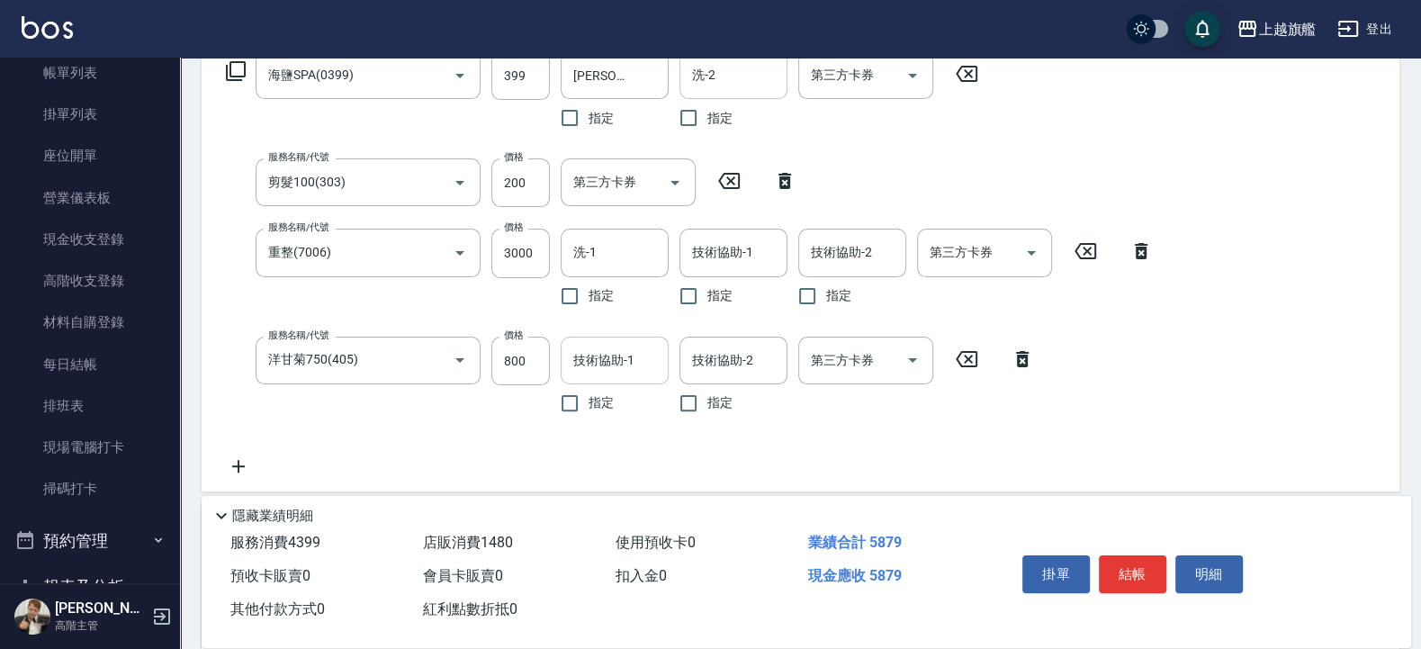
click at [619, 350] on input "技術協助-1" at bounding box center [615, 360] width 92 height 31
type input "劉羿君-30"
click at [593, 255] on input "洗-1" at bounding box center [615, 252] width 92 height 31
type input "劉羿君-30"
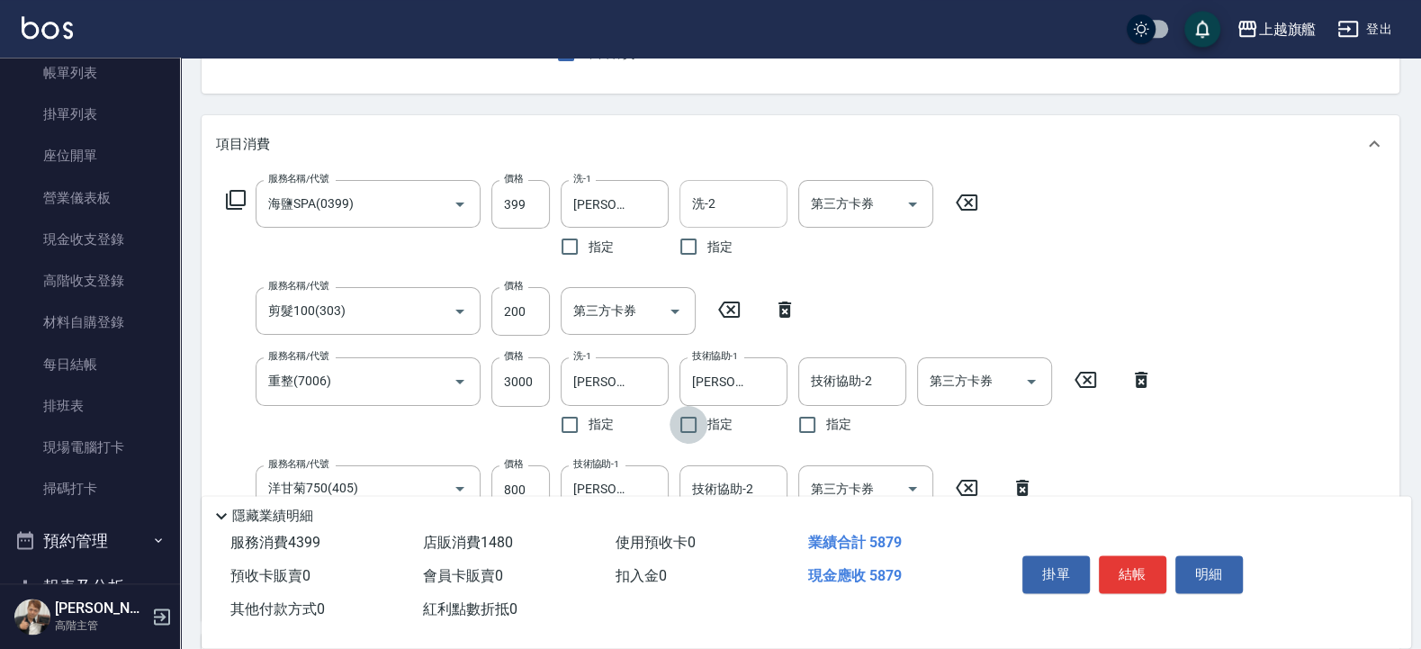
scroll to position [216, 0]
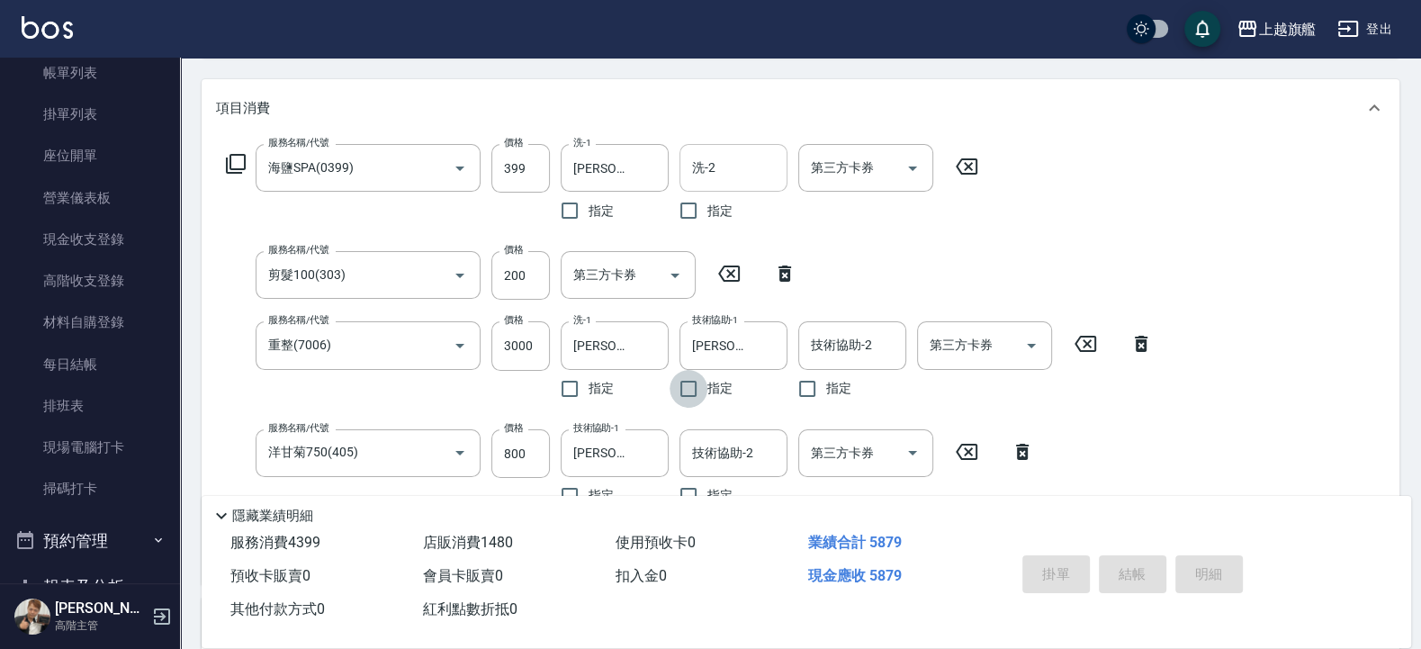
type input "2025/08/24 21:09"
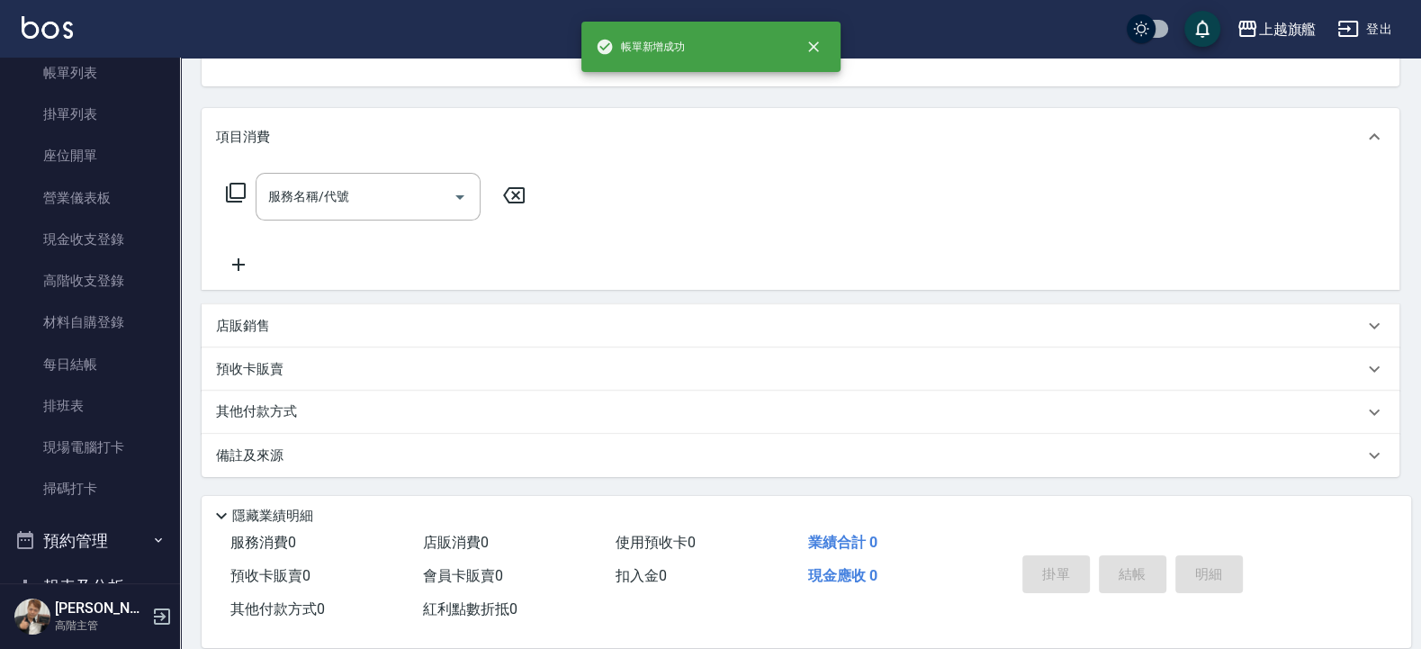
scroll to position [0, 0]
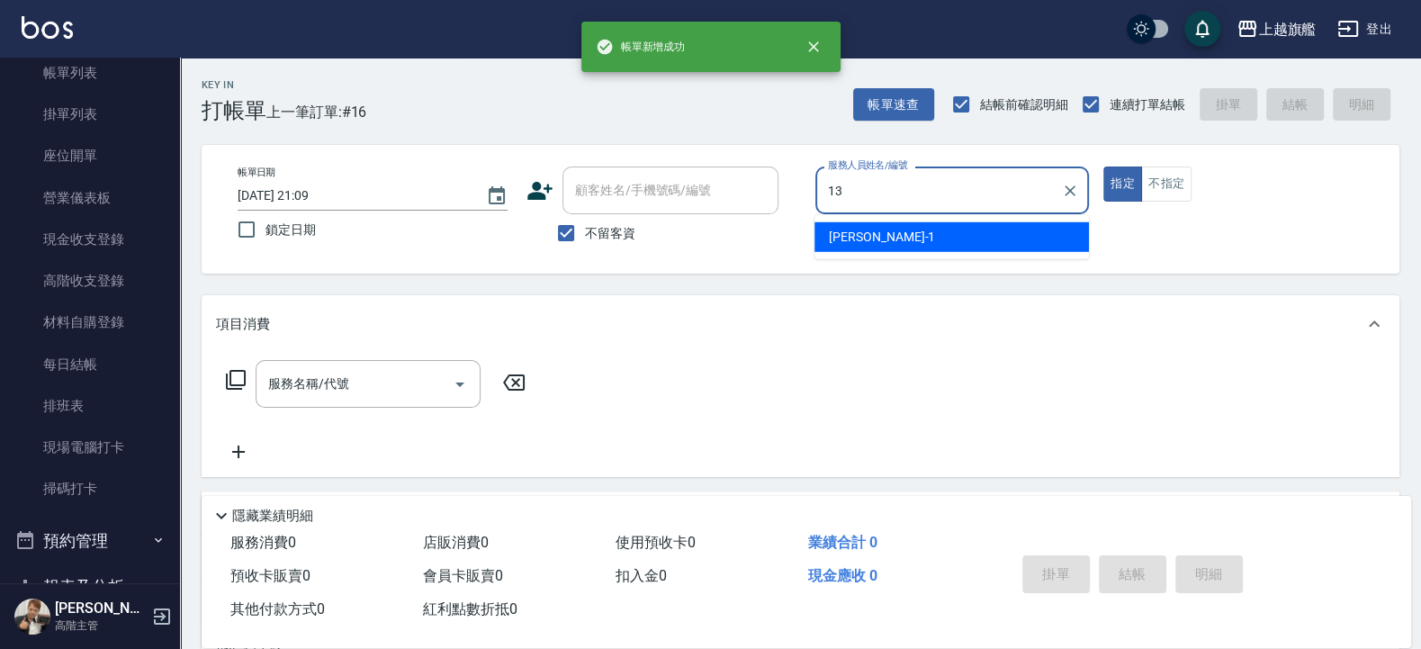
type input "張雅筑-13"
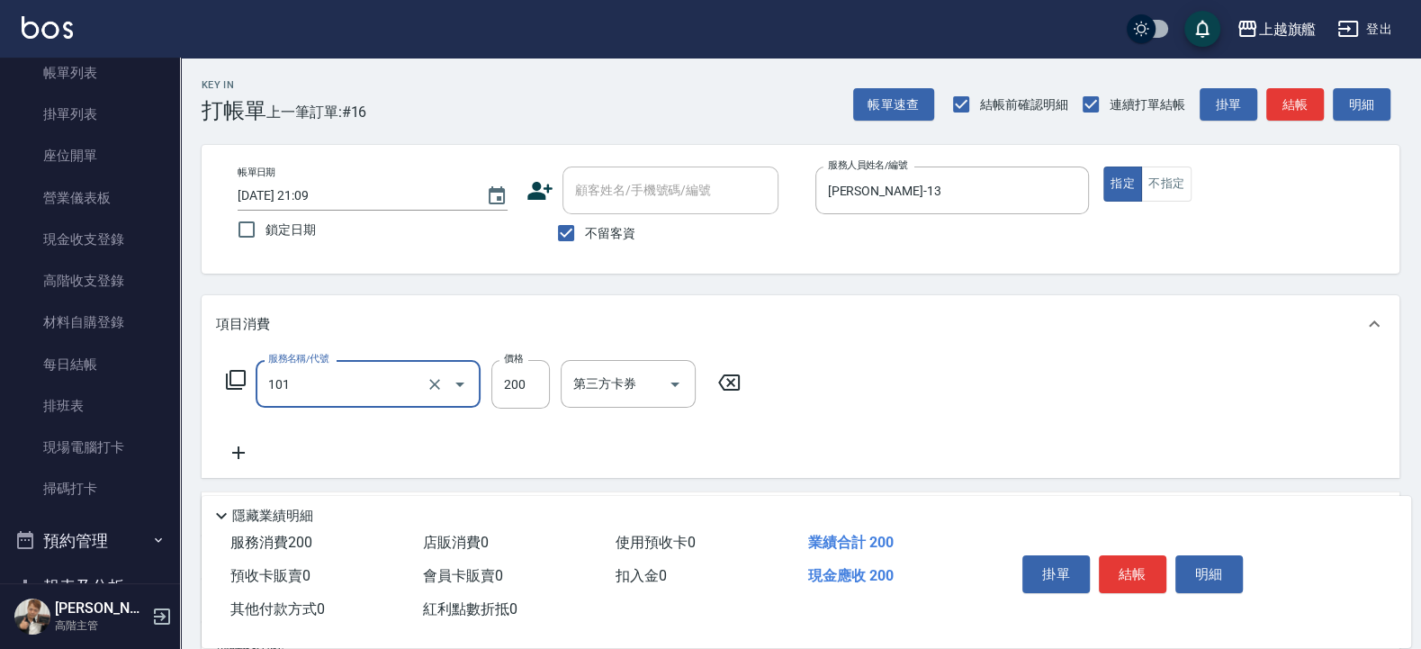
type input "一般洗(101)"
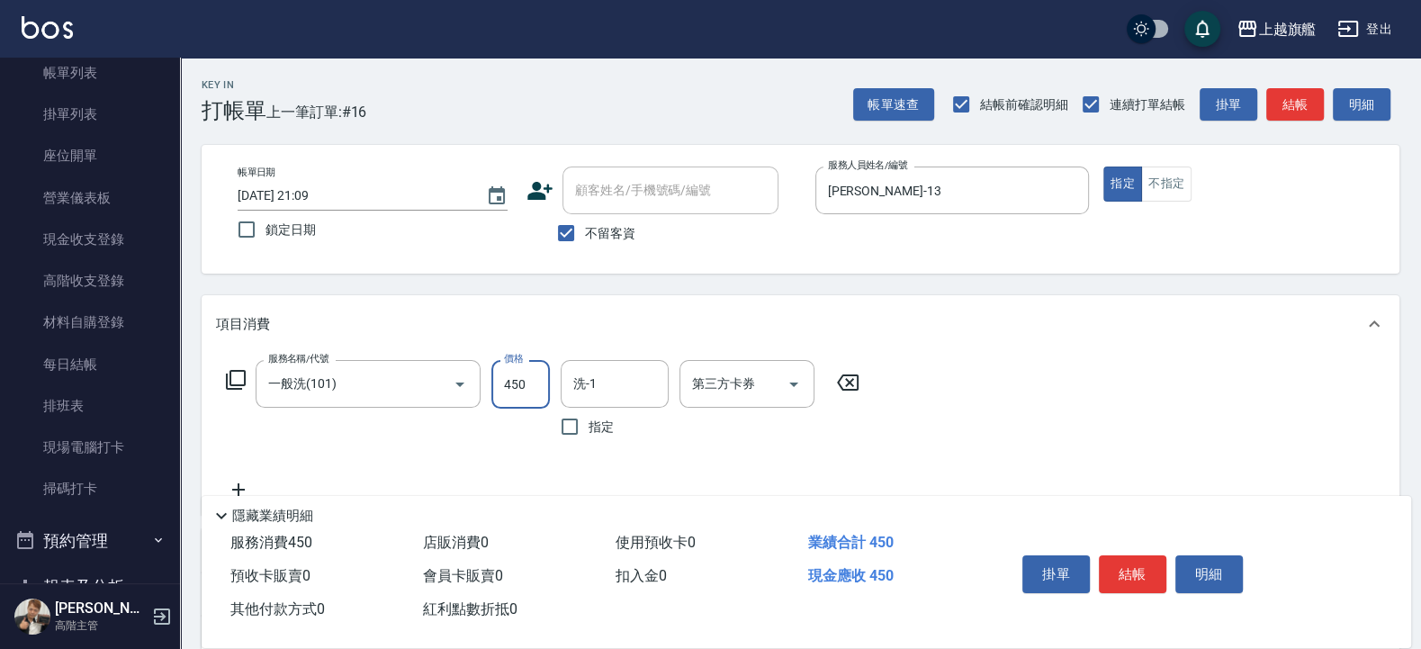
type input "450"
type input "瑜兒-46"
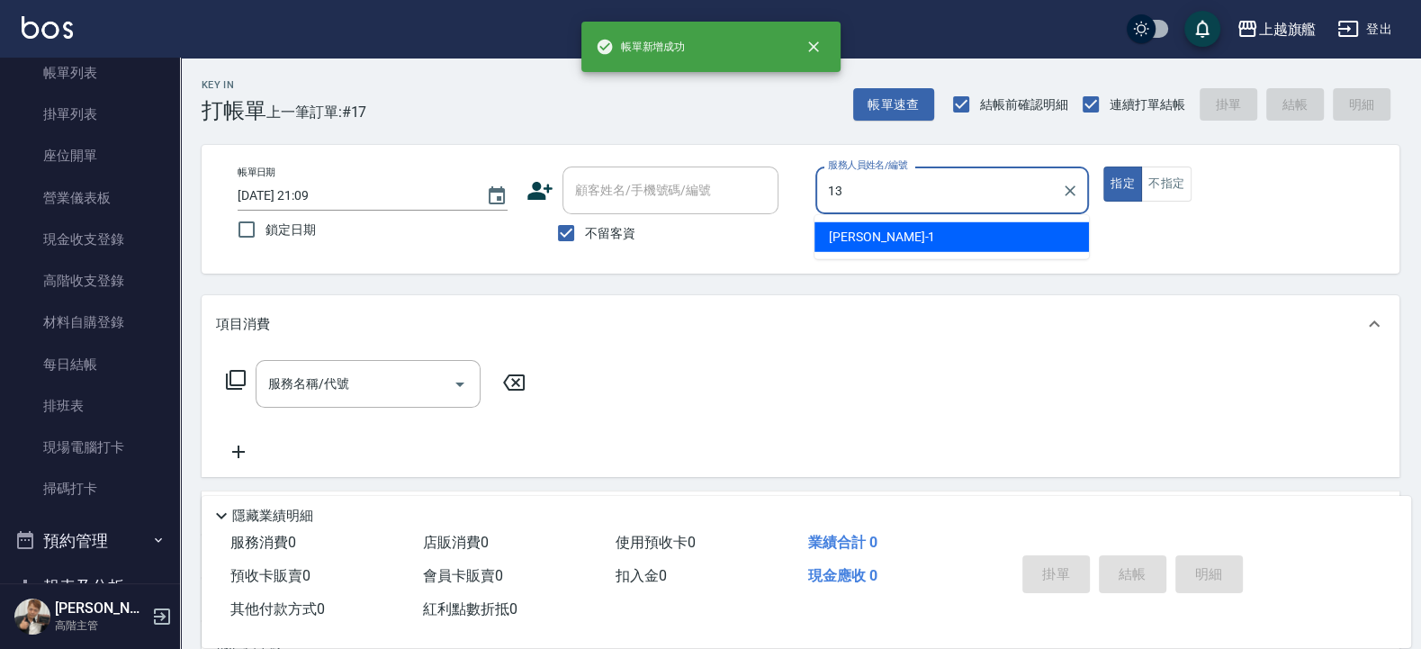
type input "張雅筑-13"
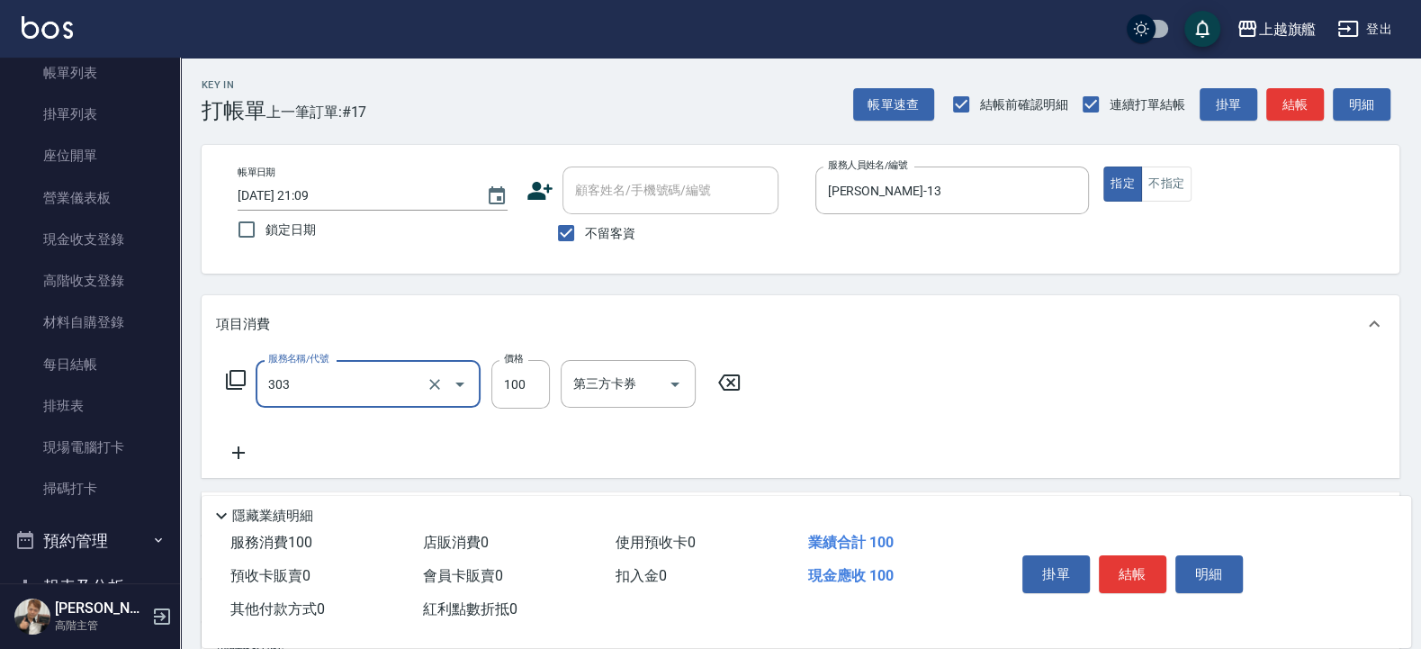
type input "剪髮100(303)"
type input "350"
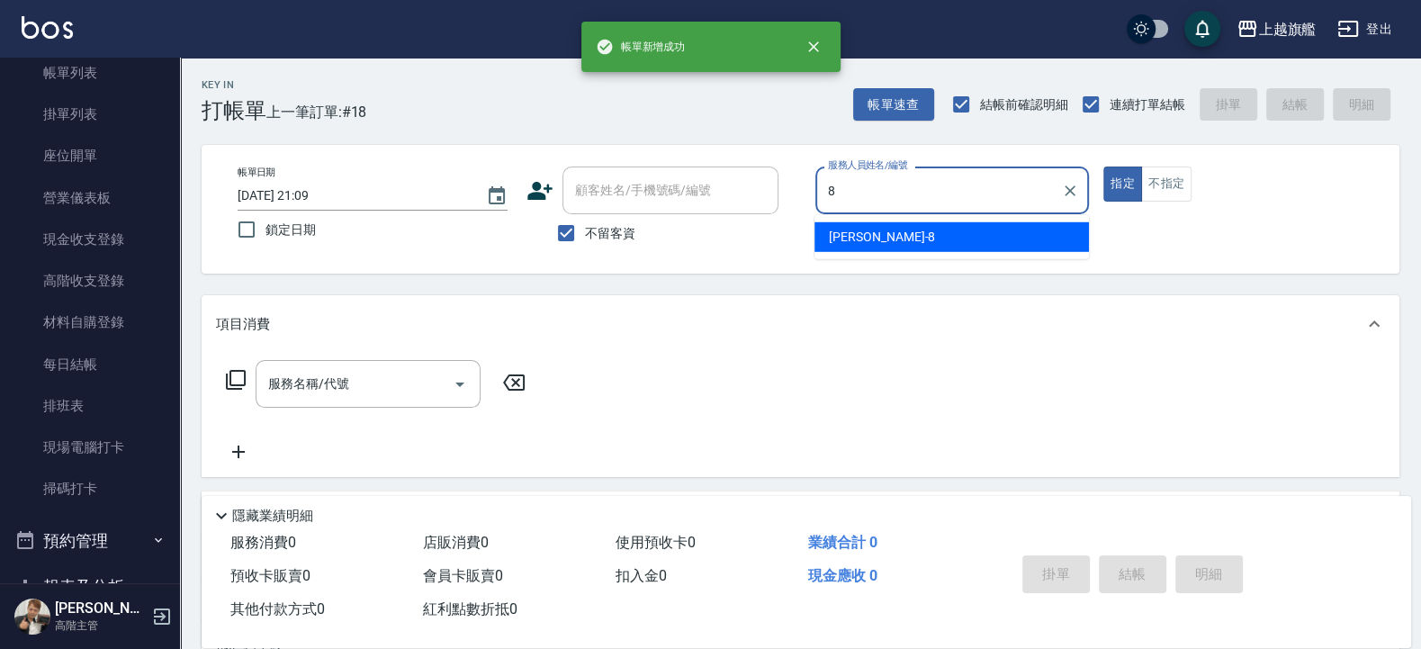
type input "周秀娟-8"
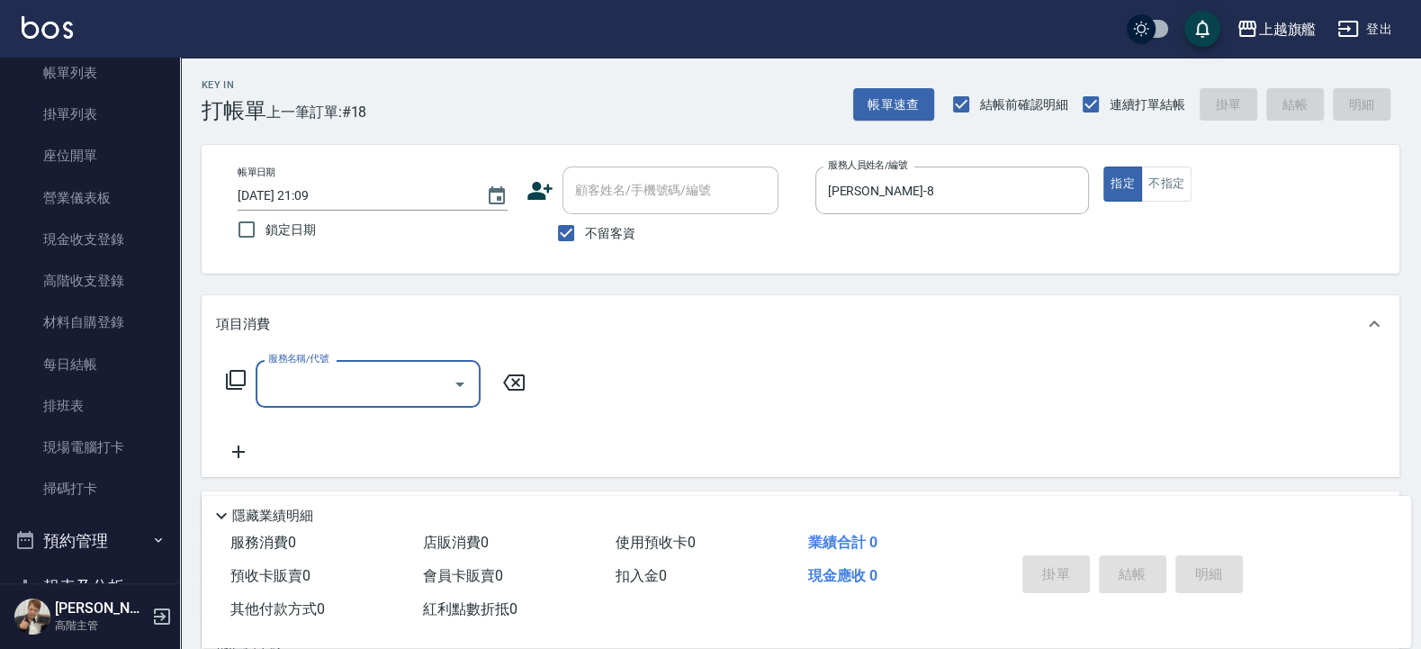
click at [378, 387] on input "服務名稱/代號" at bounding box center [355, 383] width 182 height 31
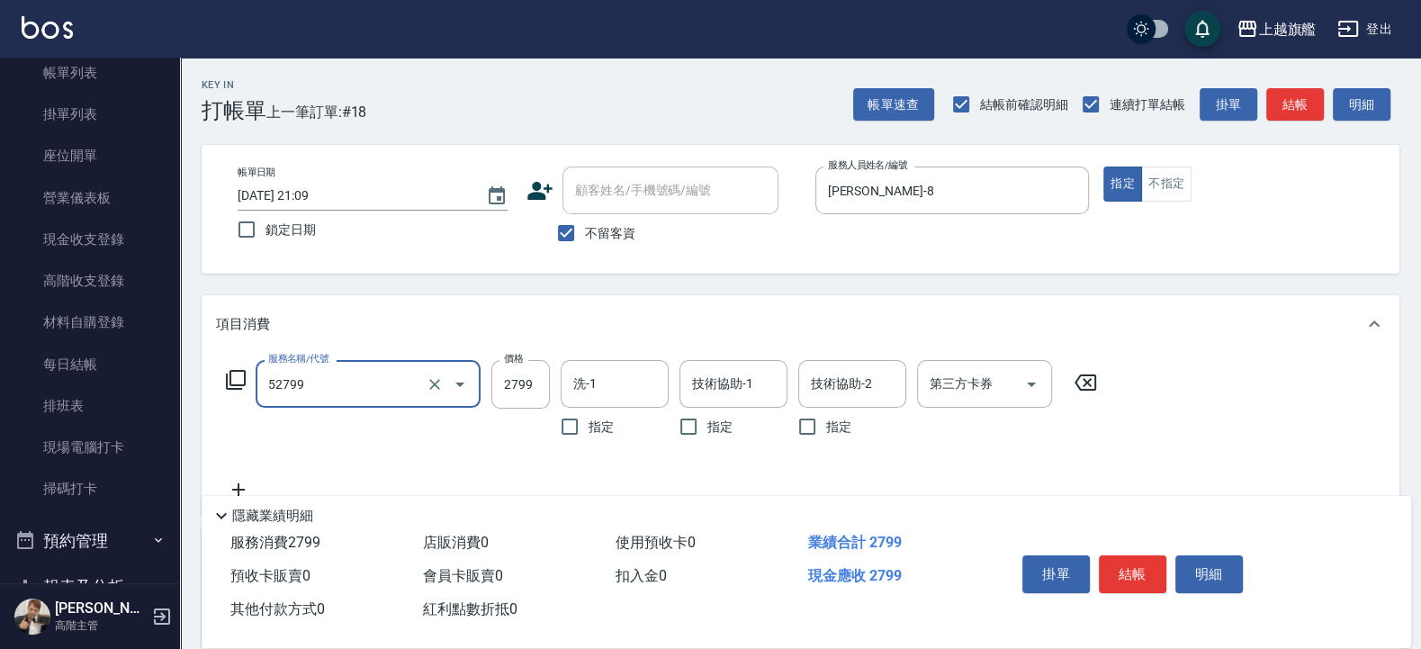
type input "染質感B2799(52799)"
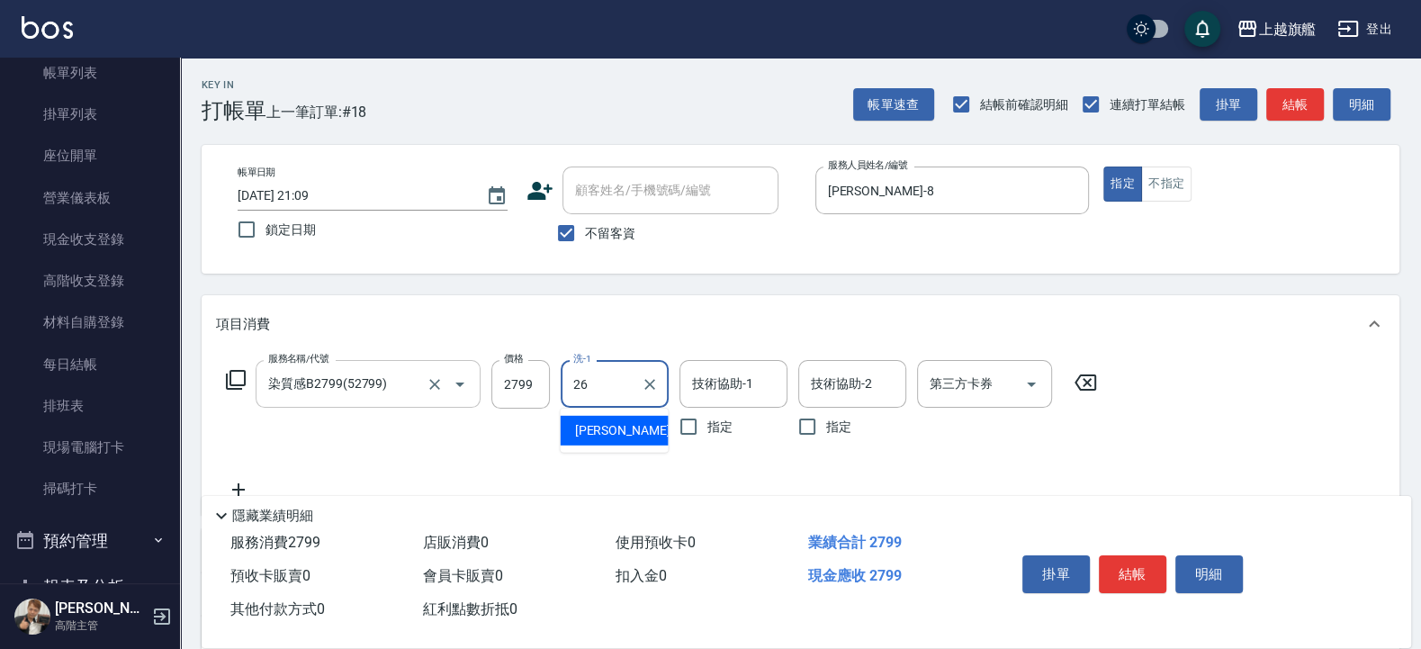
type input "陳祈聿-26"
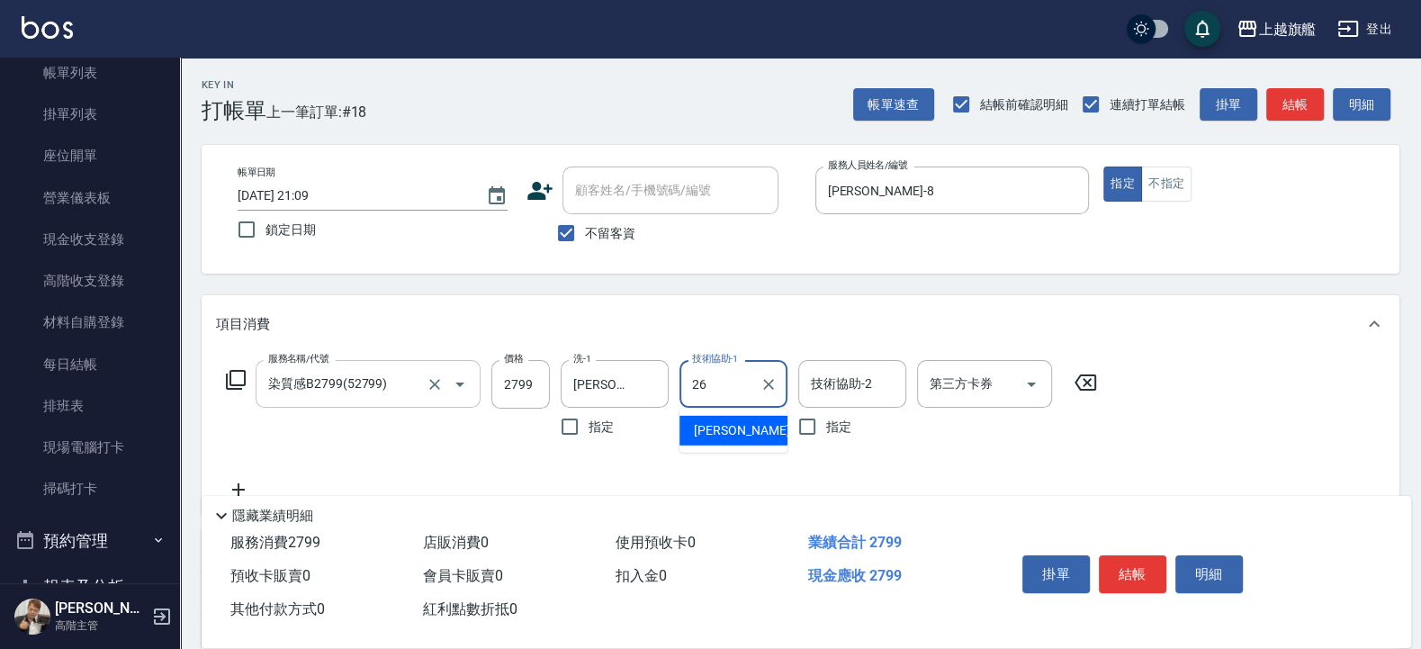
type input "陳祈聿-26"
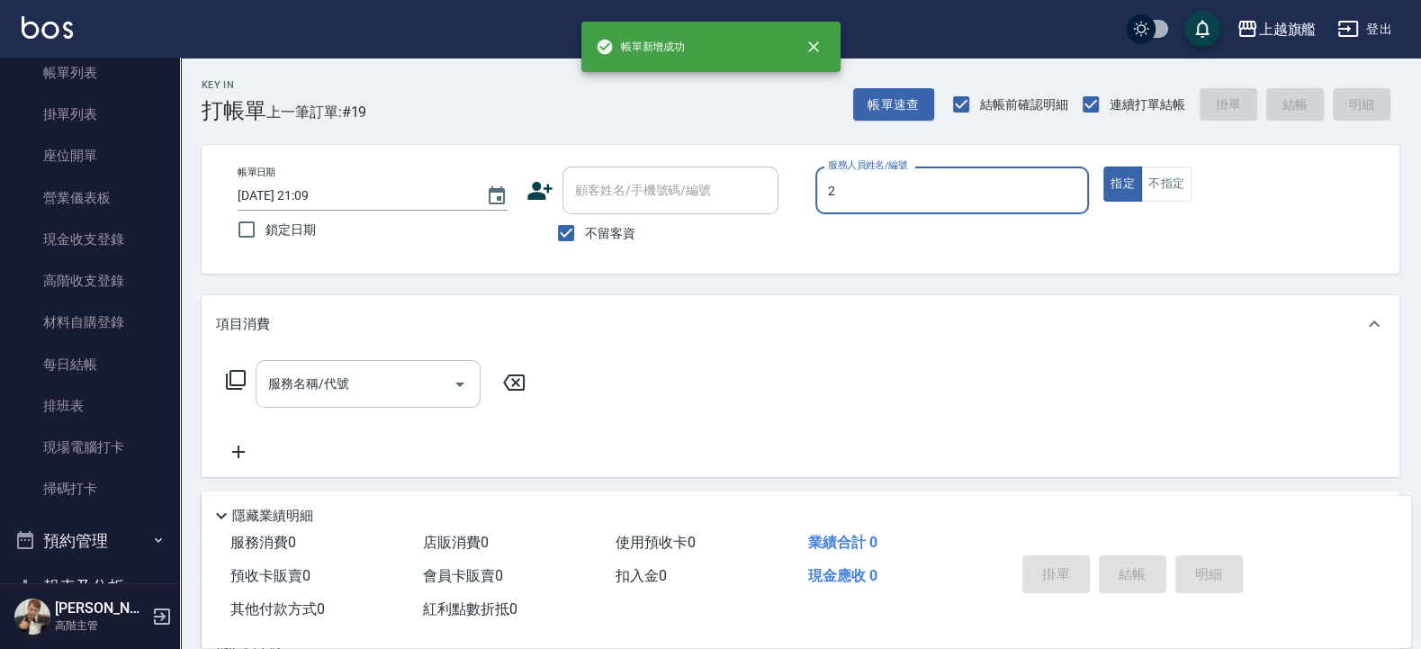
type input "黃瑋琛-2"
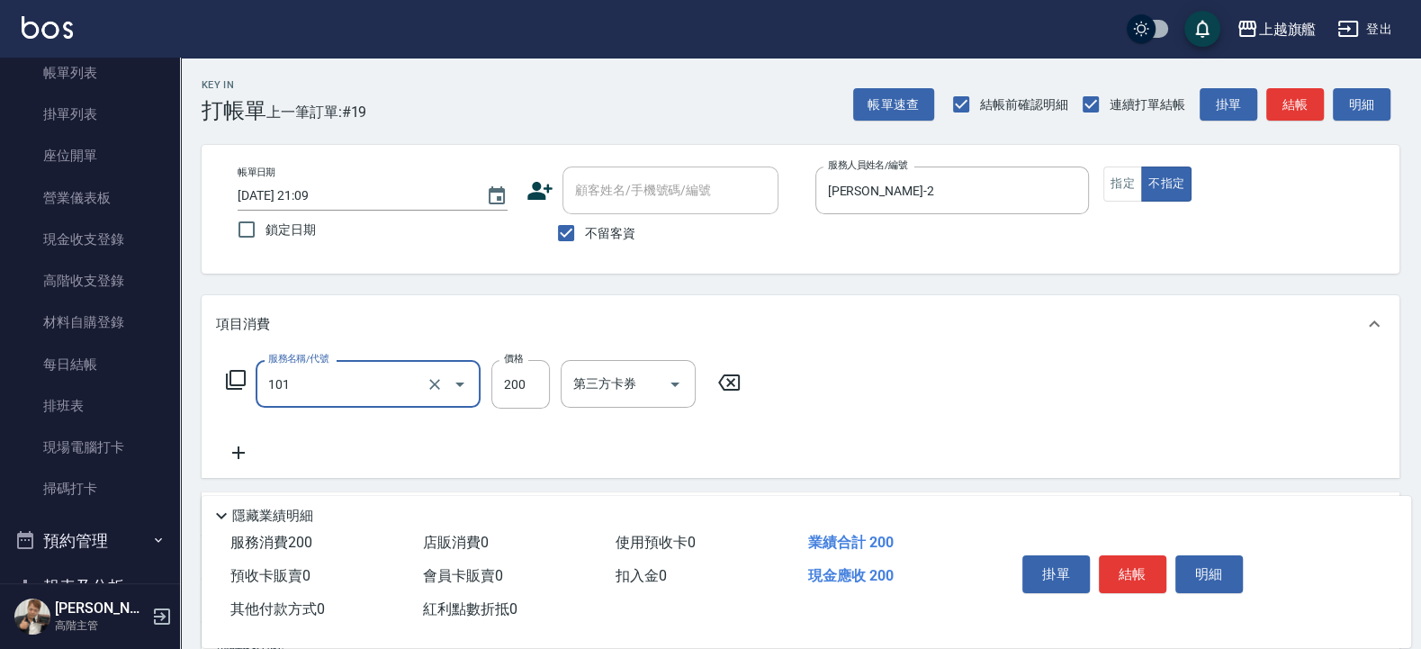
type input "一般洗(101)"
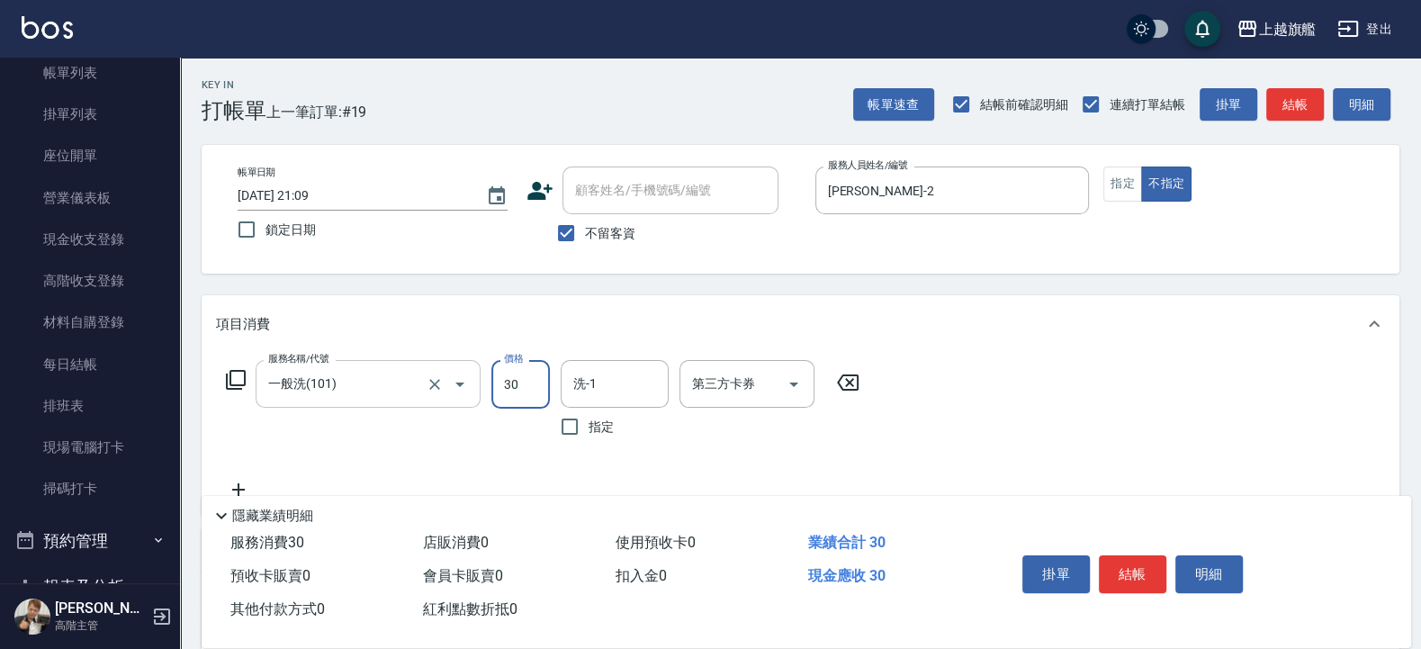
type input "300"
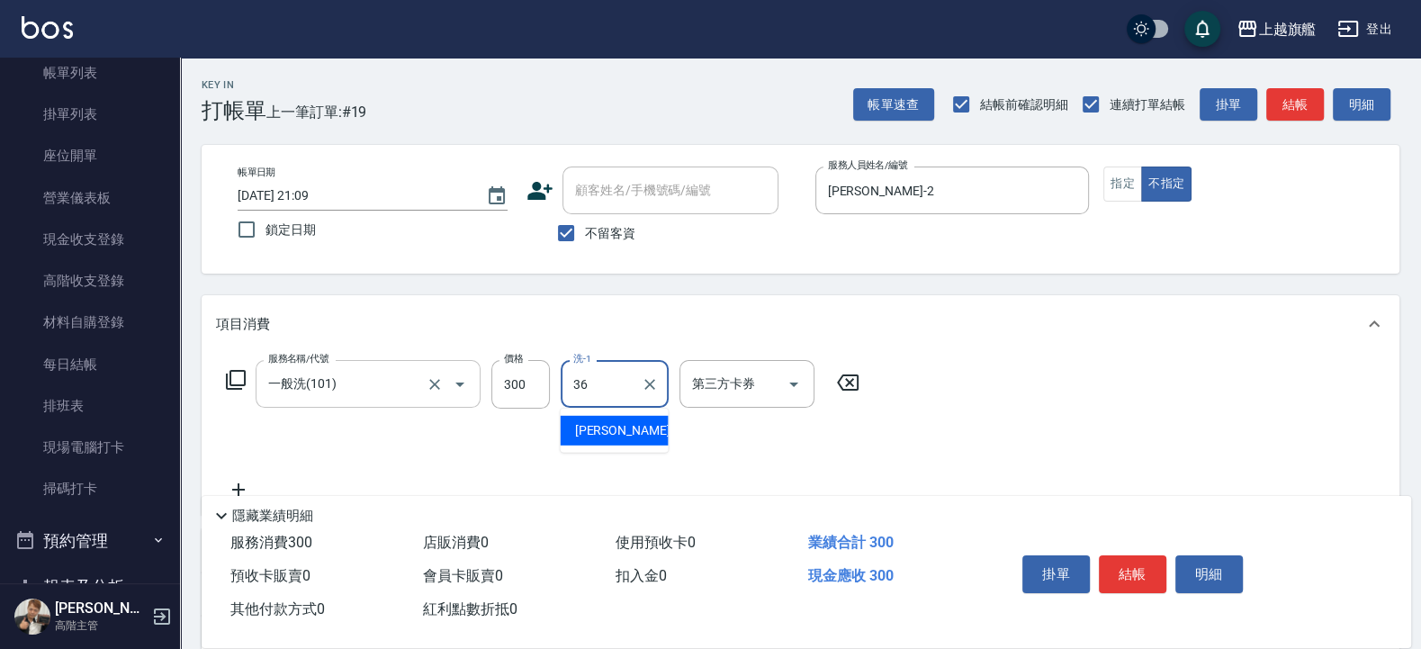
type input "蔡秉諶-36"
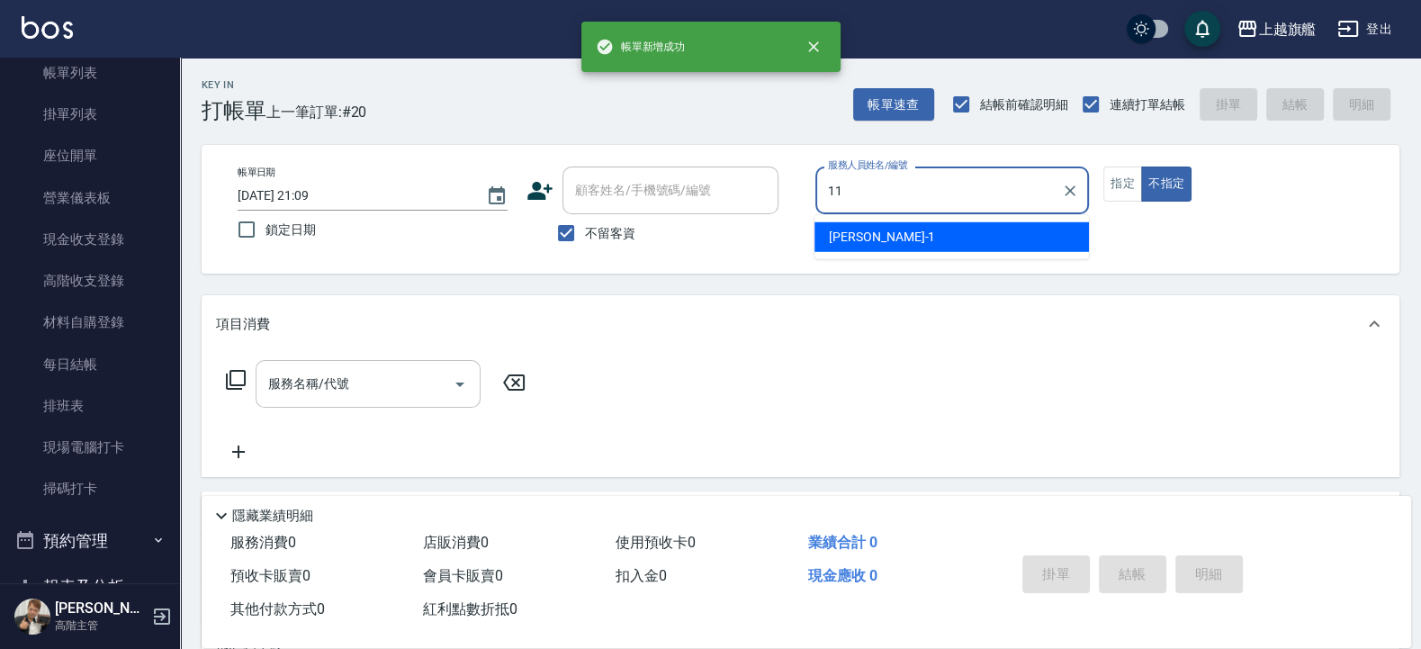
type input "蔡美秀-11"
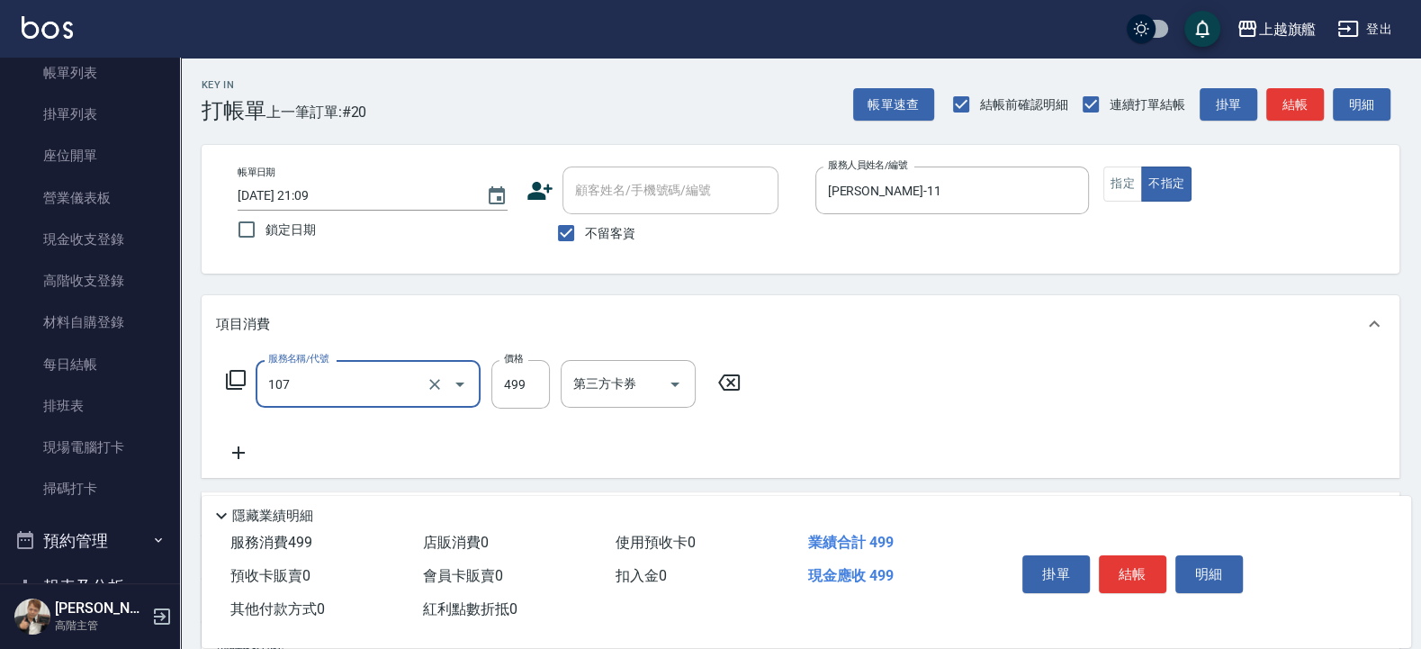
type input "舒活499(107)"
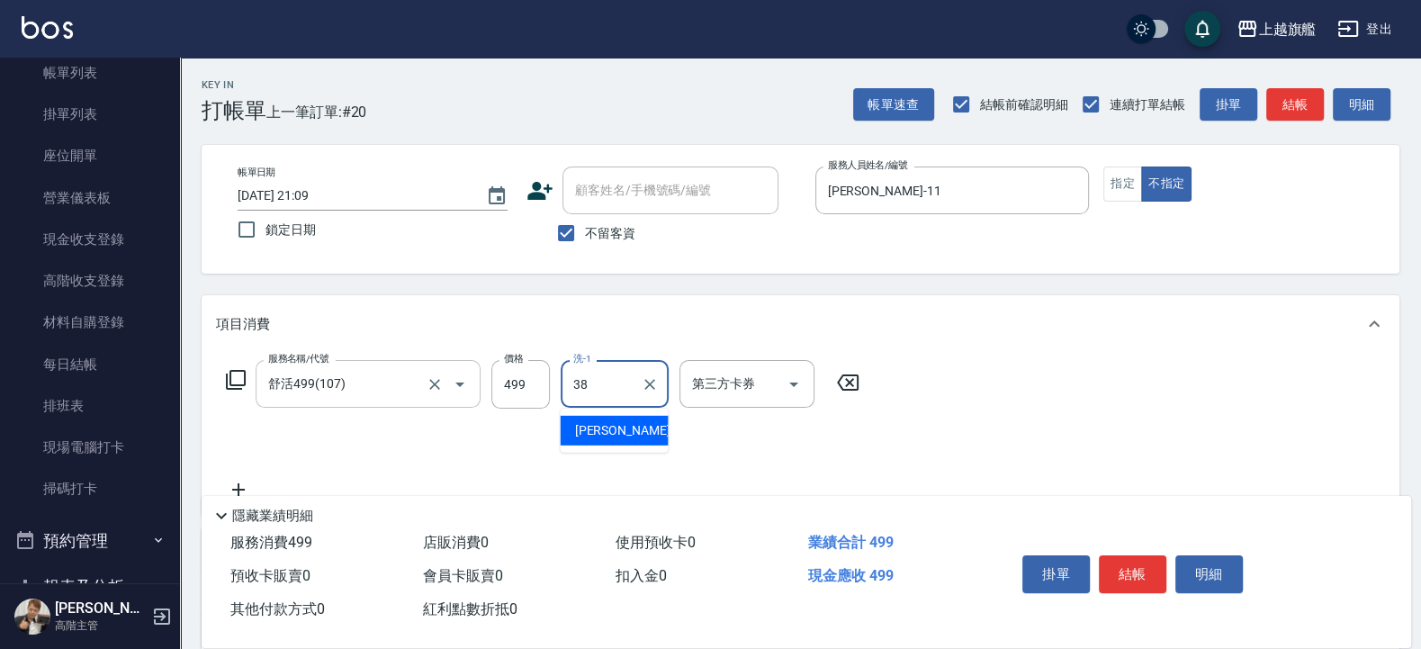
type input "邱靖婷-38"
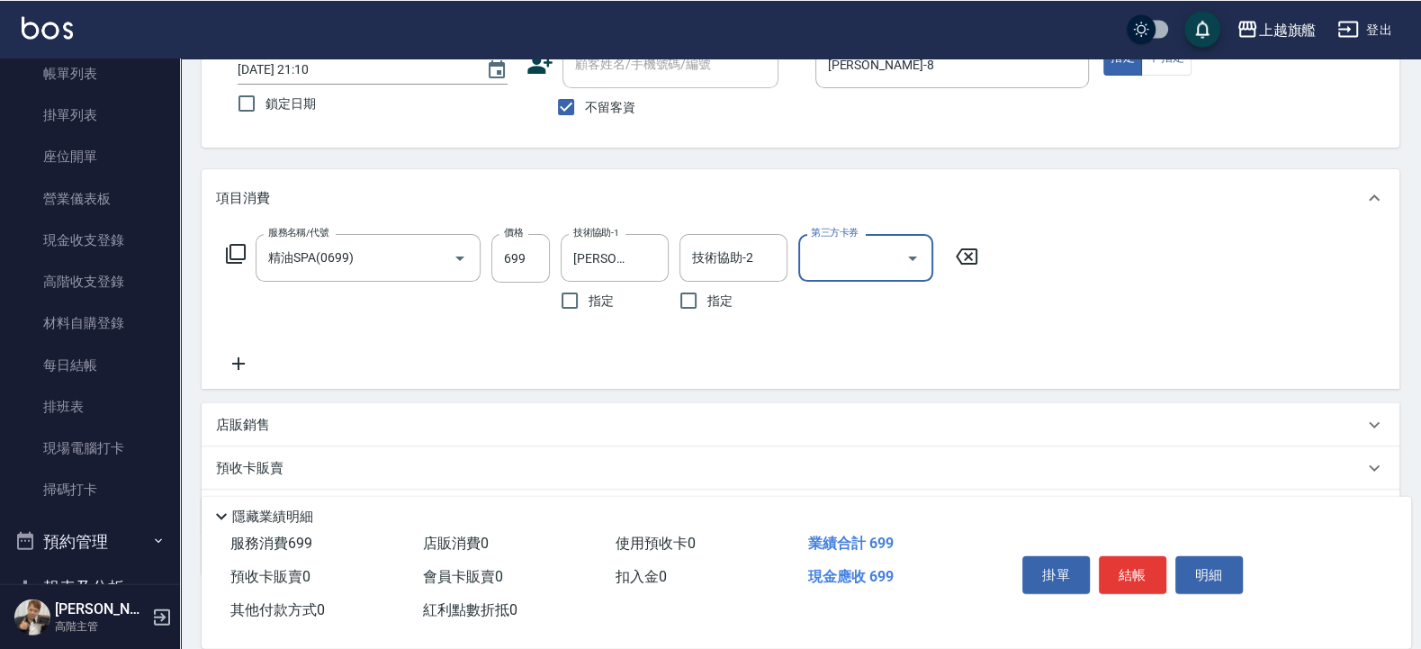
scroll to position [216, 0]
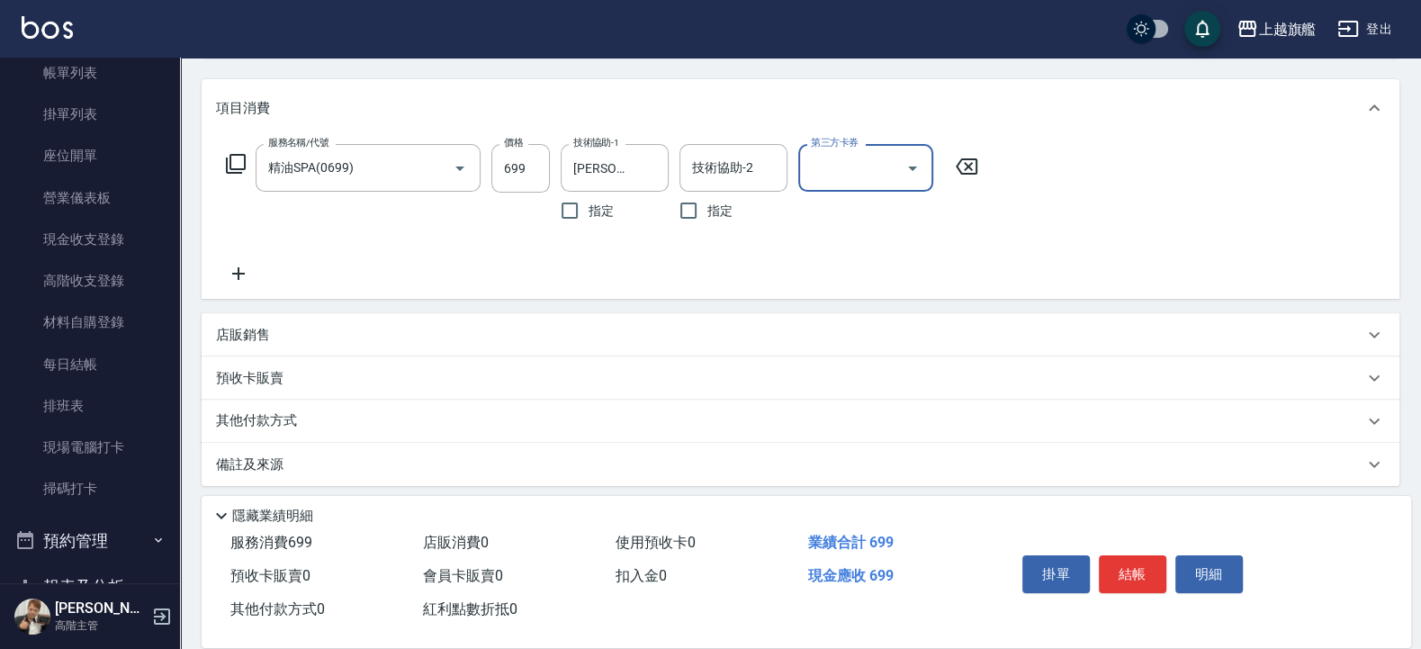
click at [224, 278] on icon at bounding box center [238, 274] width 45 height 22
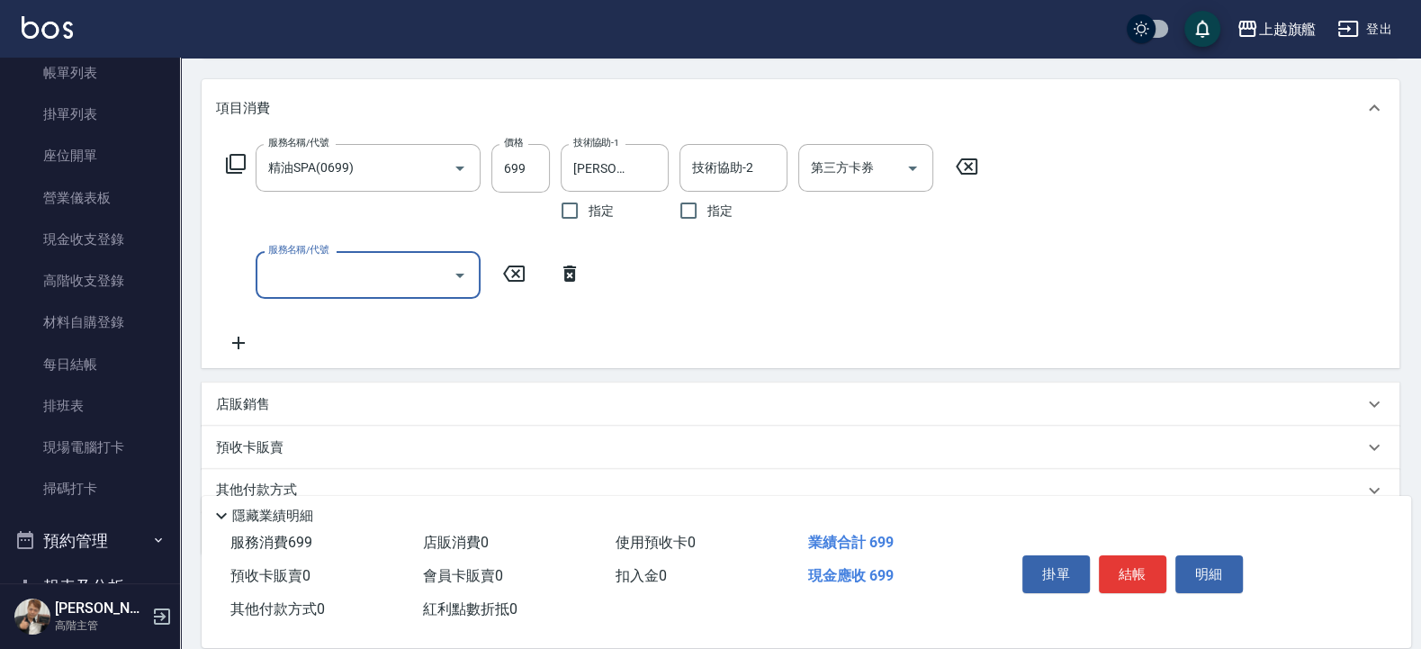
click at [242, 349] on icon at bounding box center [238, 343] width 45 height 22
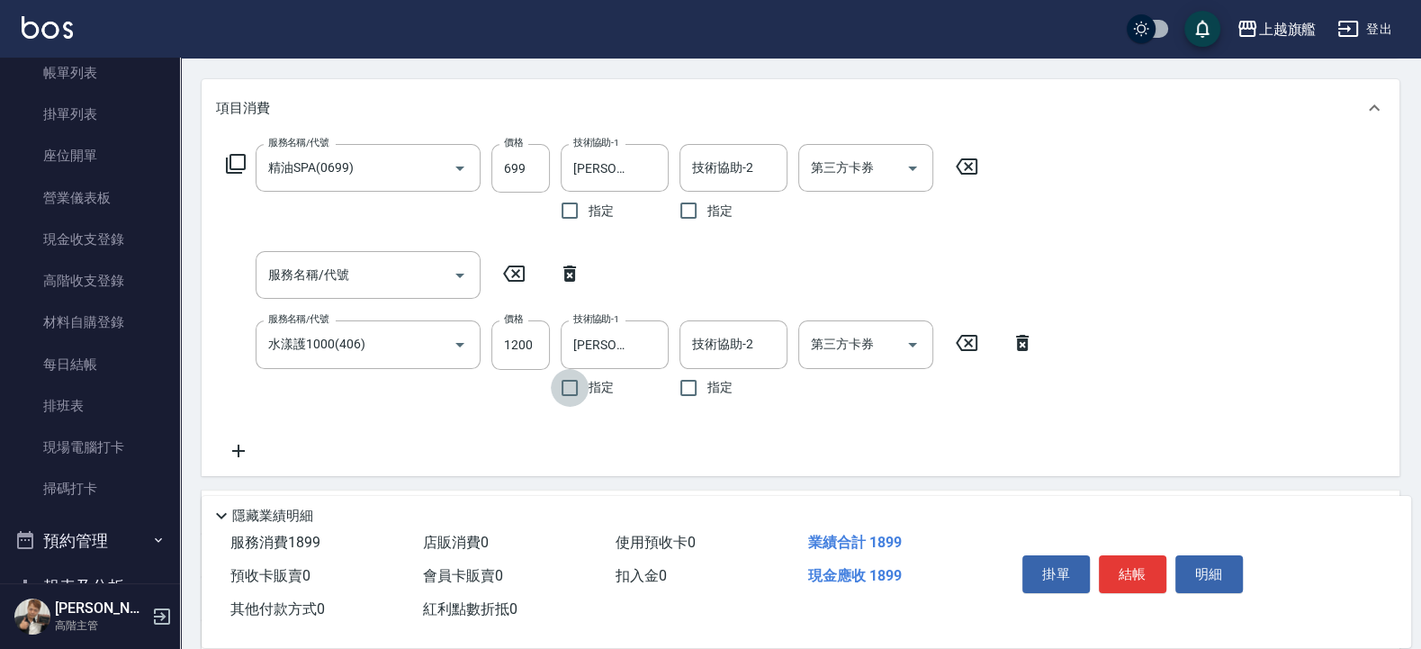
scroll to position [324, 0]
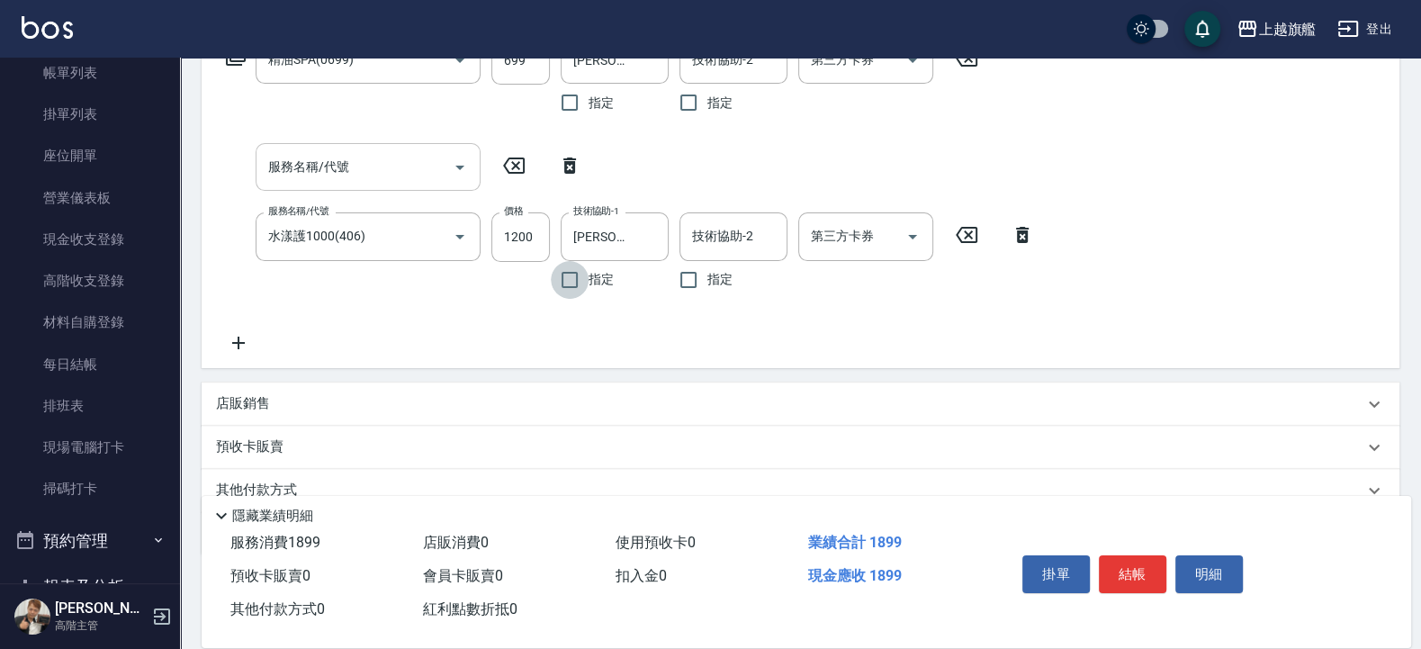
click at [282, 175] on input "服務名稱/代號" at bounding box center [355, 166] width 182 height 31
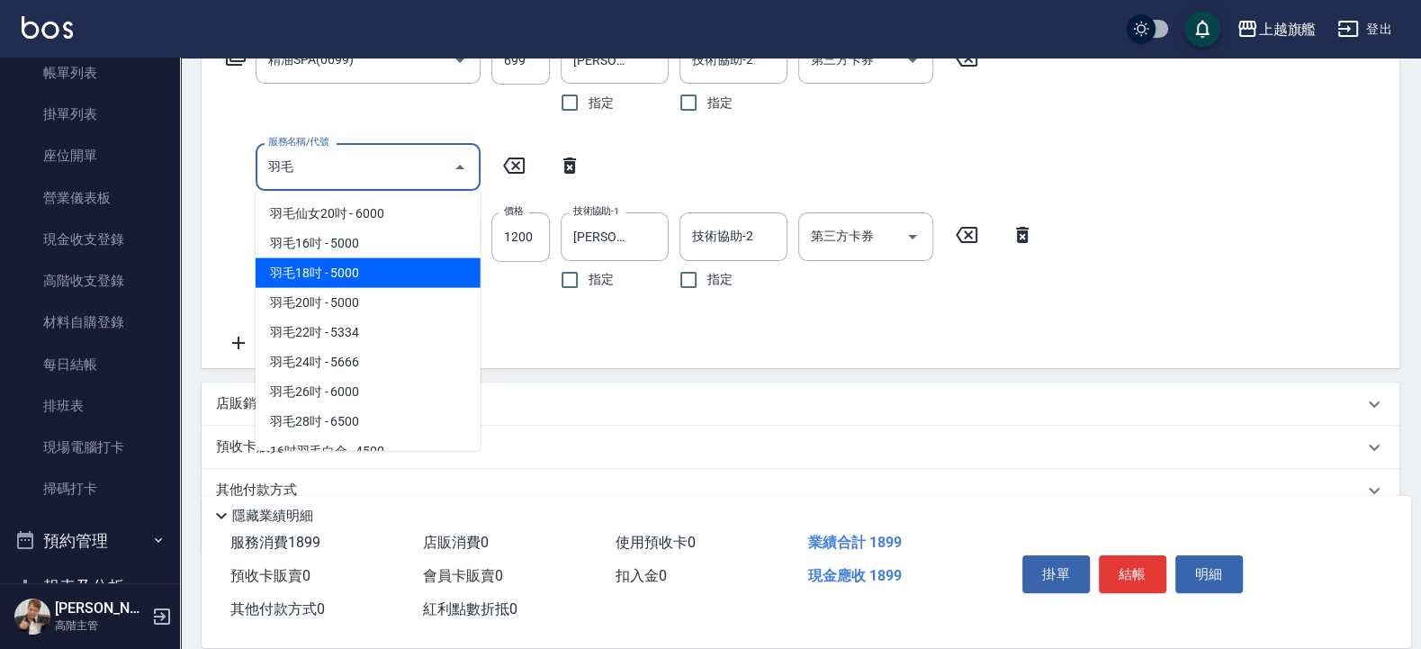
click at [328, 264] on span "羽毛18吋 - 5000" at bounding box center [367, 273] width 225 height 30
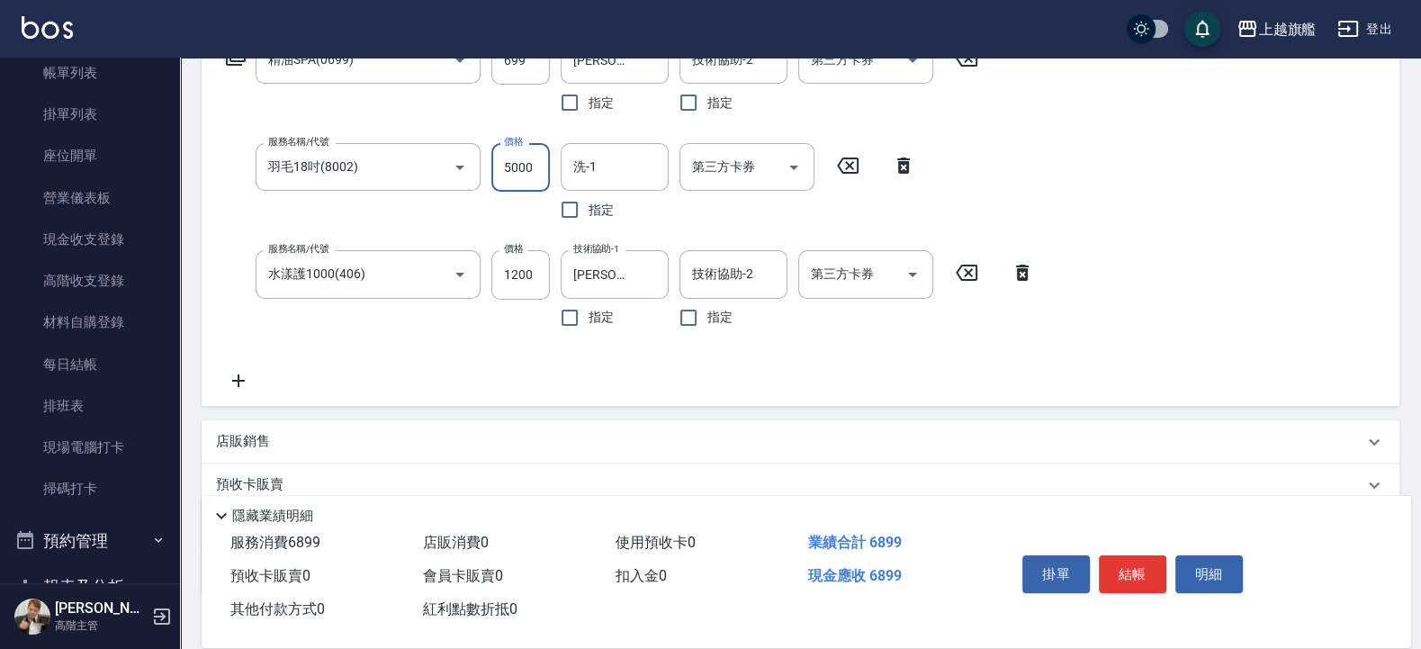
click at [520, 169] on input "5000" at bounding box center [520, 167] width 58 height 49
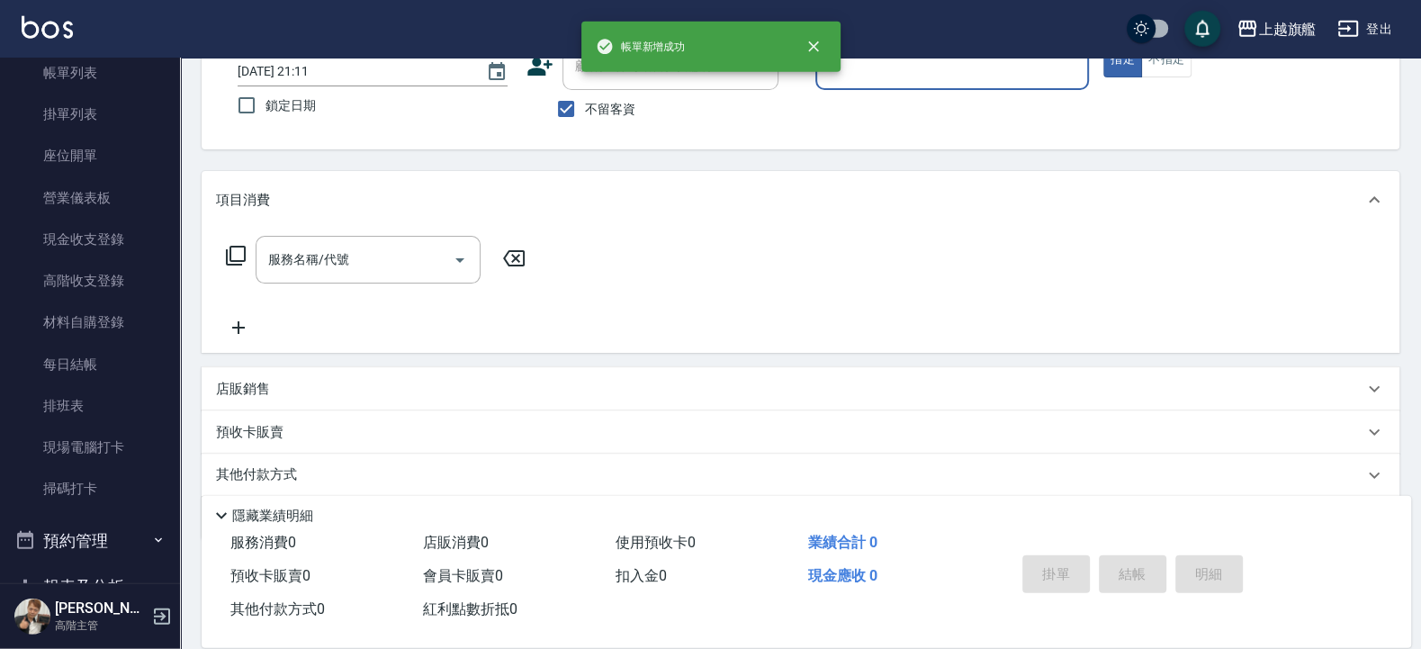
scroll to position [73, 0]
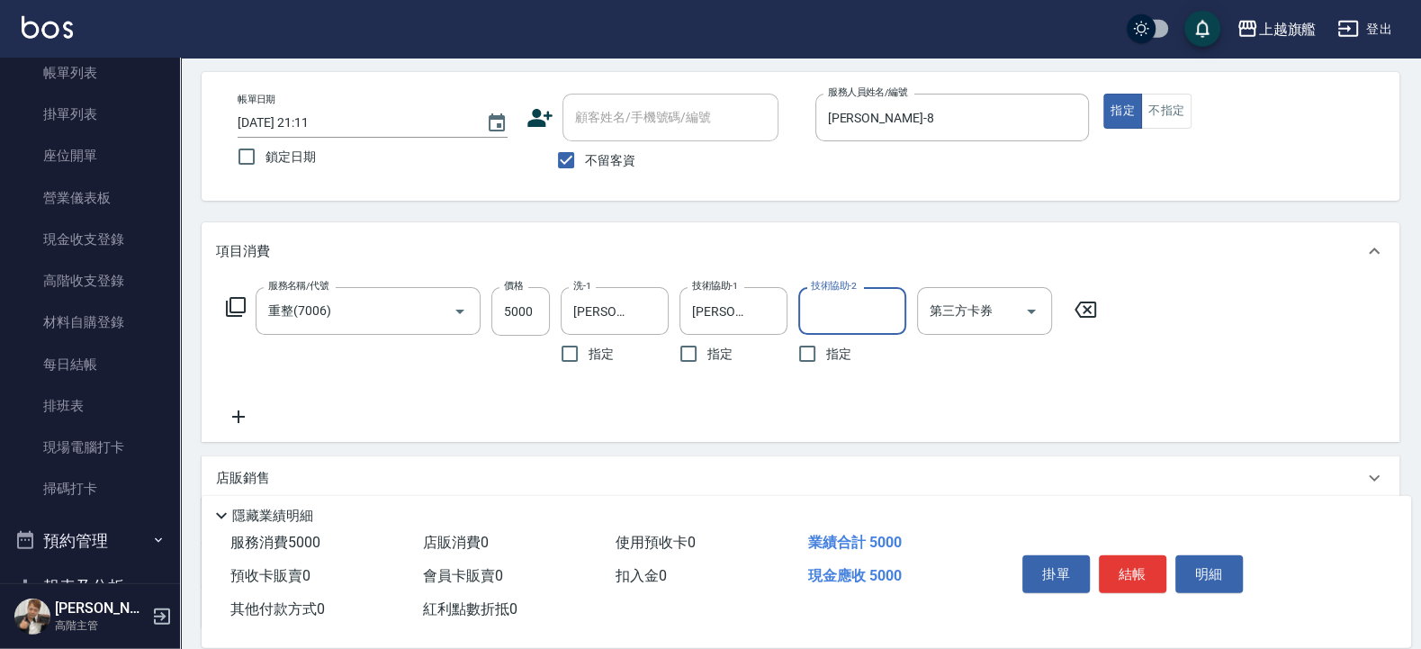
click at [234, 417] on icon at bounding box center [238, 416] width 13 height 13
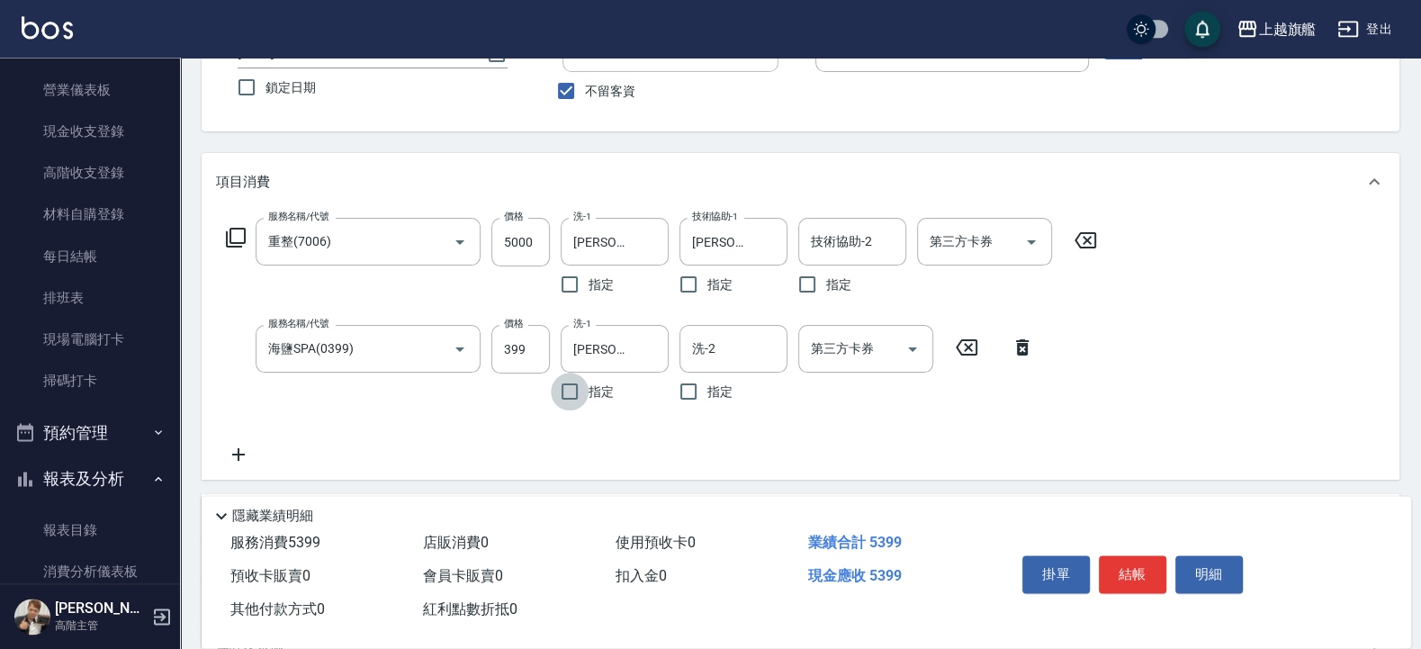
scroll to position [181, 0]
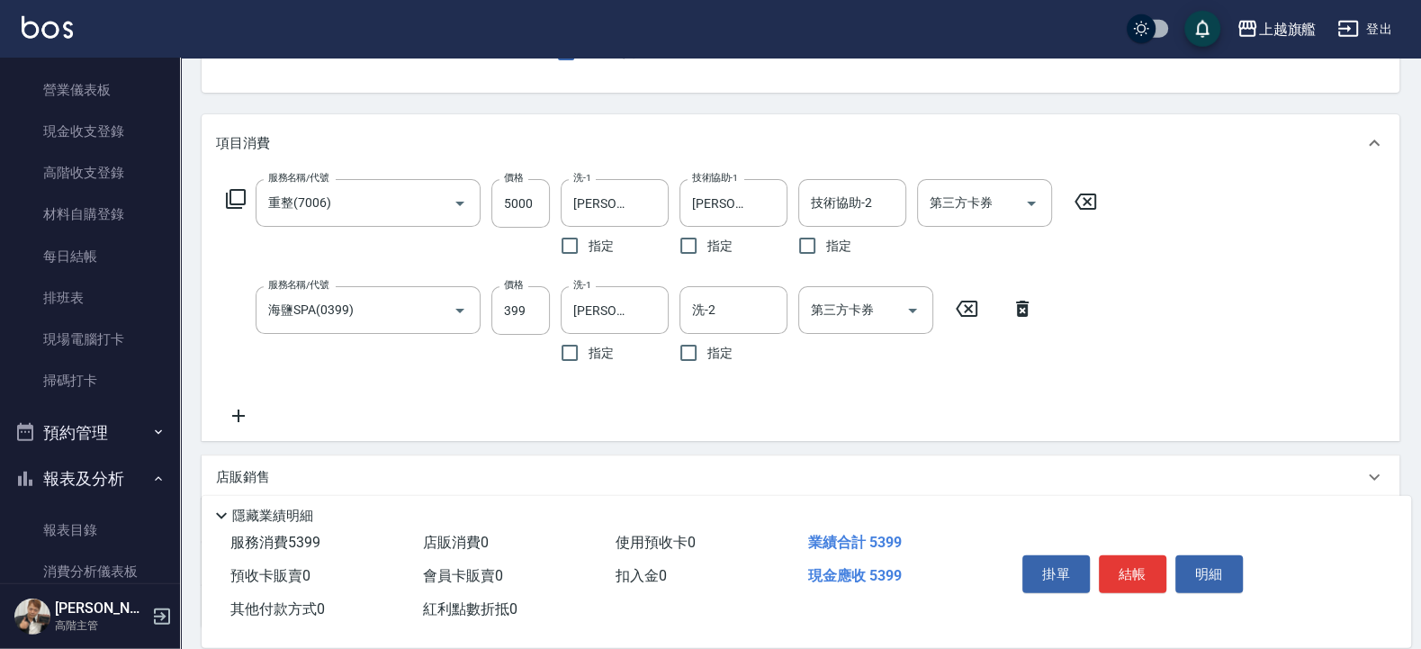
click at [232, 413] on icon at bounding box center [238, 416] width 45 height 22
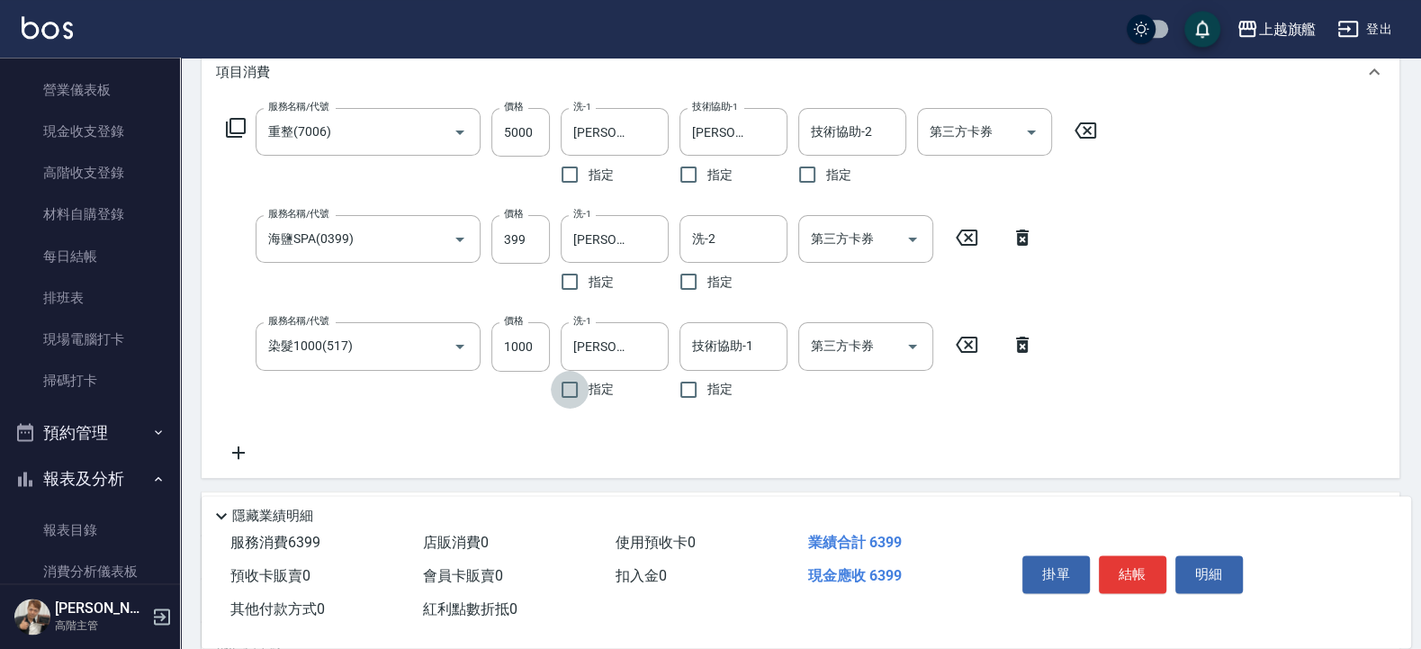
scroll to position [289, 0]
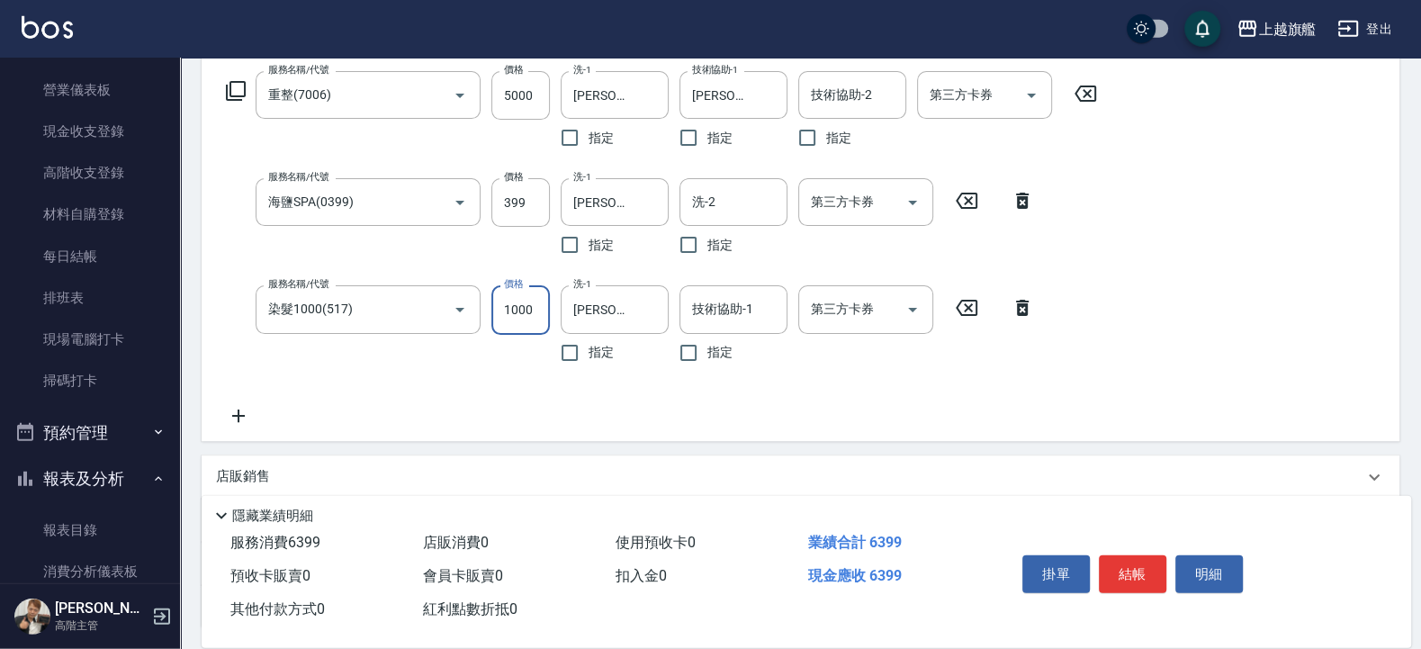
click at [539, 309] on input "1000" at bounding box center [520, 309] width 58 height 49
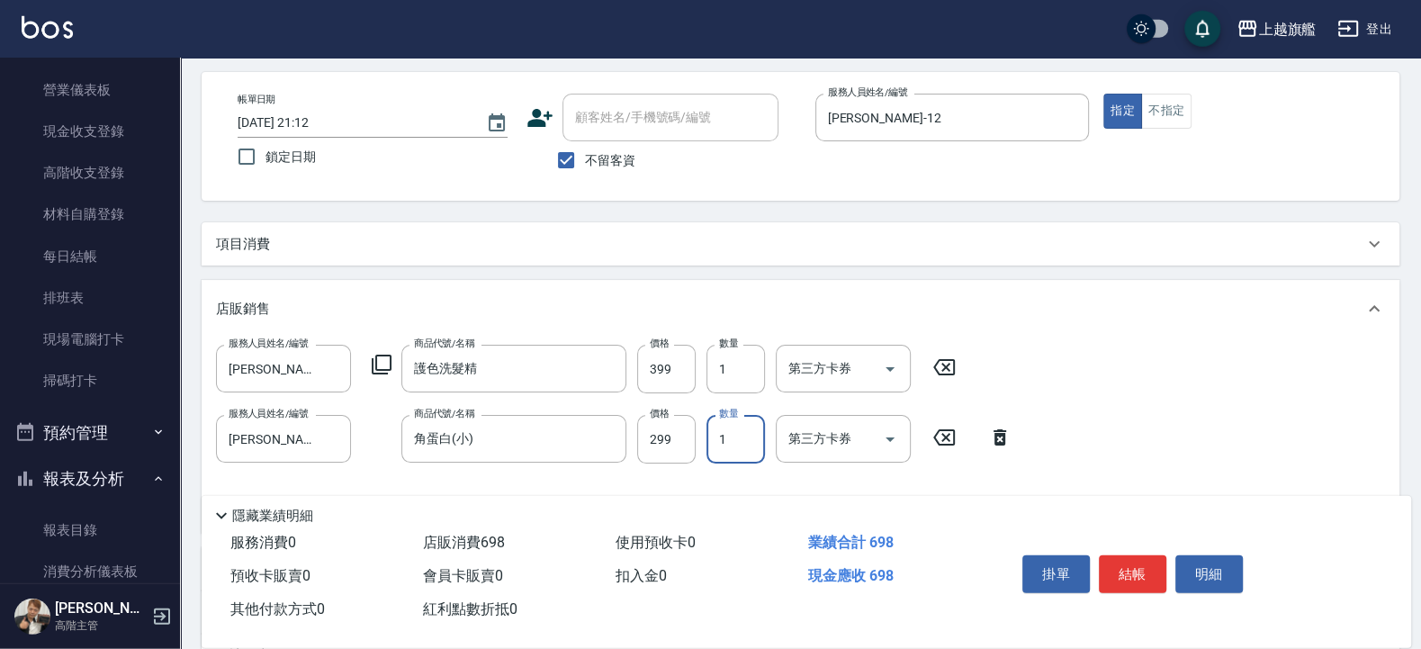
scroll to position [181, 0]
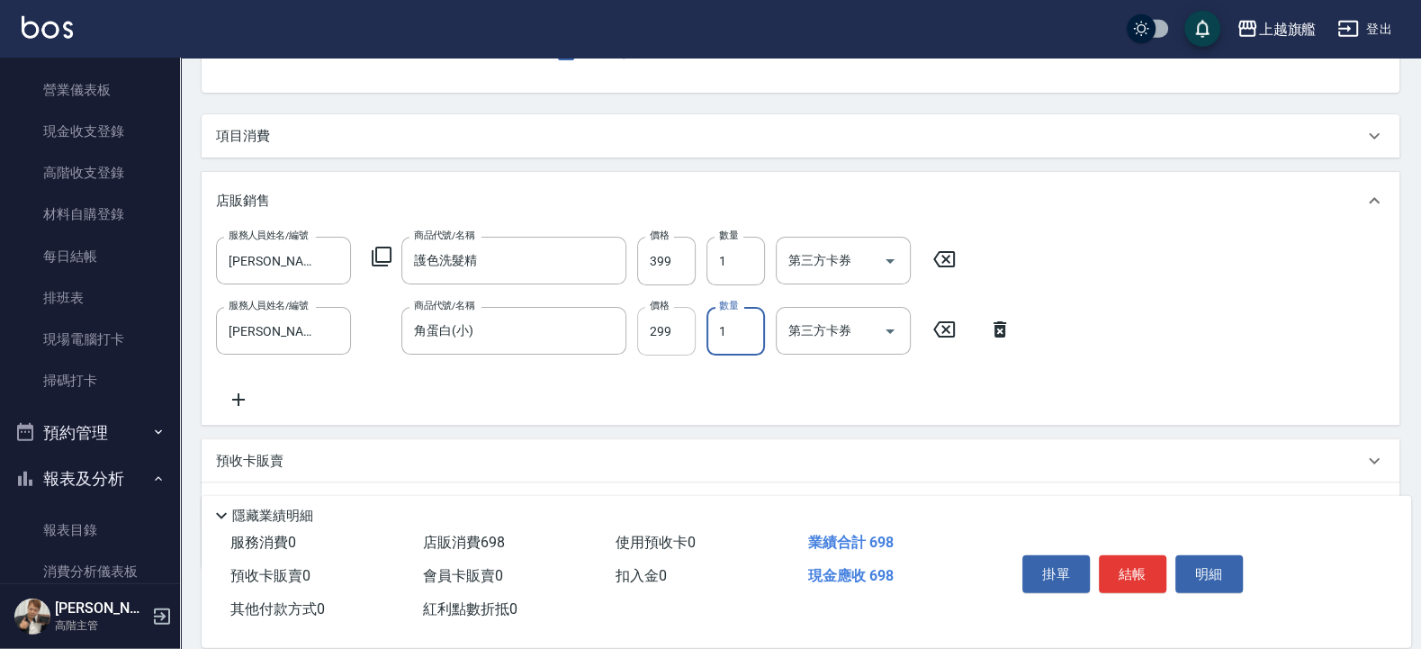
click at [688, 328] on input "299" at bounding box center [666, 331] width 58 height 49
click at [531, 273] on input "護色洗髮精" at bounding box center [500, 260] width 182 height 31
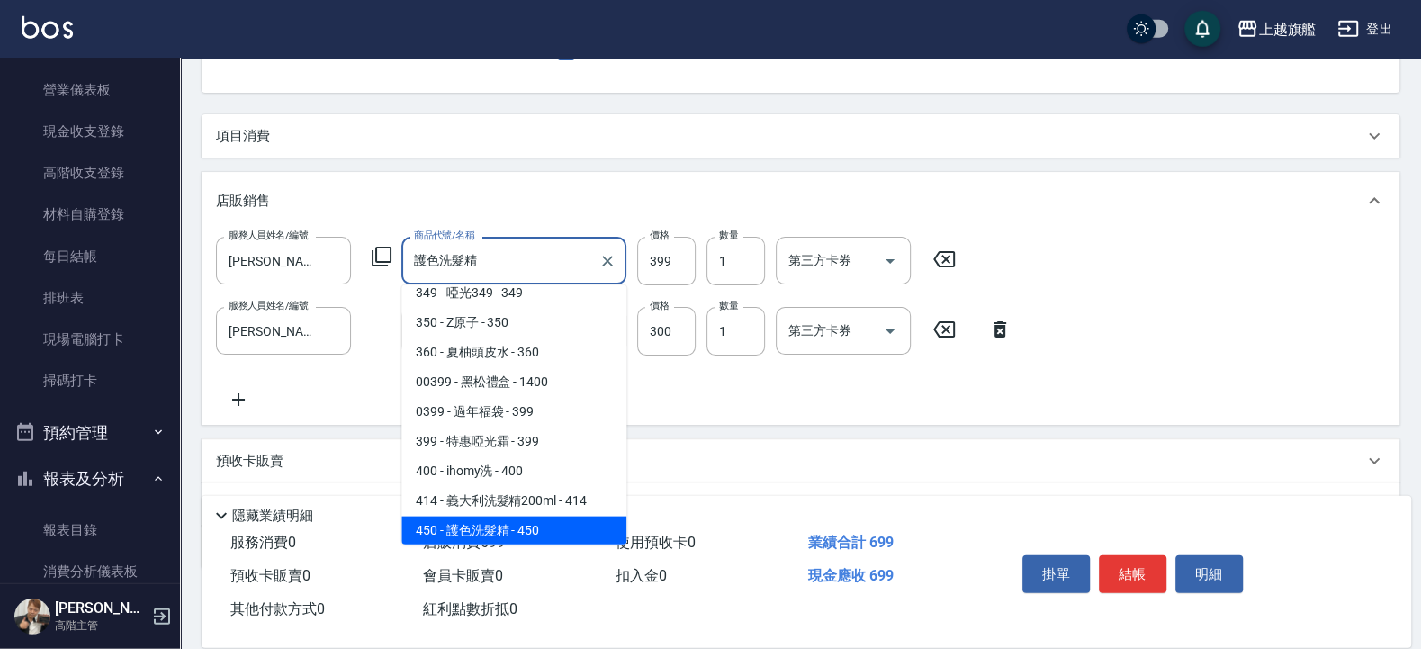
drag, startPoint x: 502, startPoint y: 264, endPoint x: 372, endPoint y: 260, distance: 130.5
click at [409, 260] on input "護色洗髮精" at bounding box center [500, 260] width 182 height 31
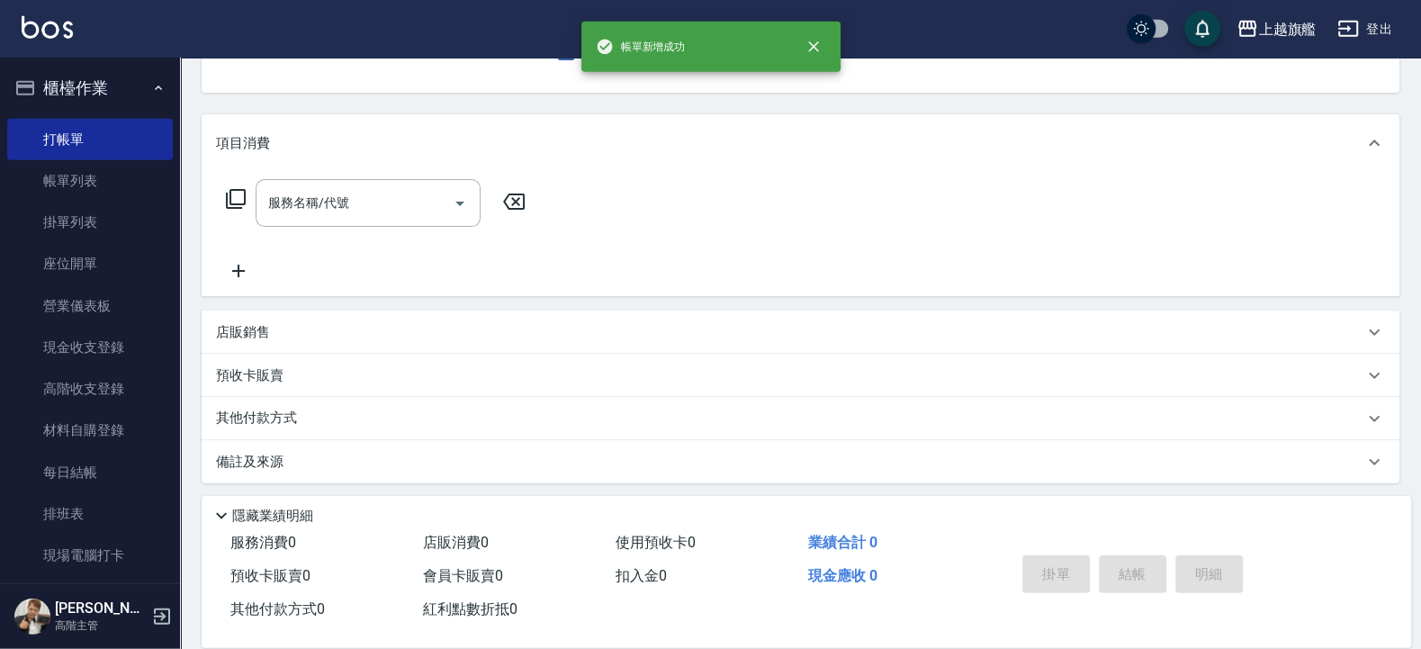
scroll to position [0, 0]
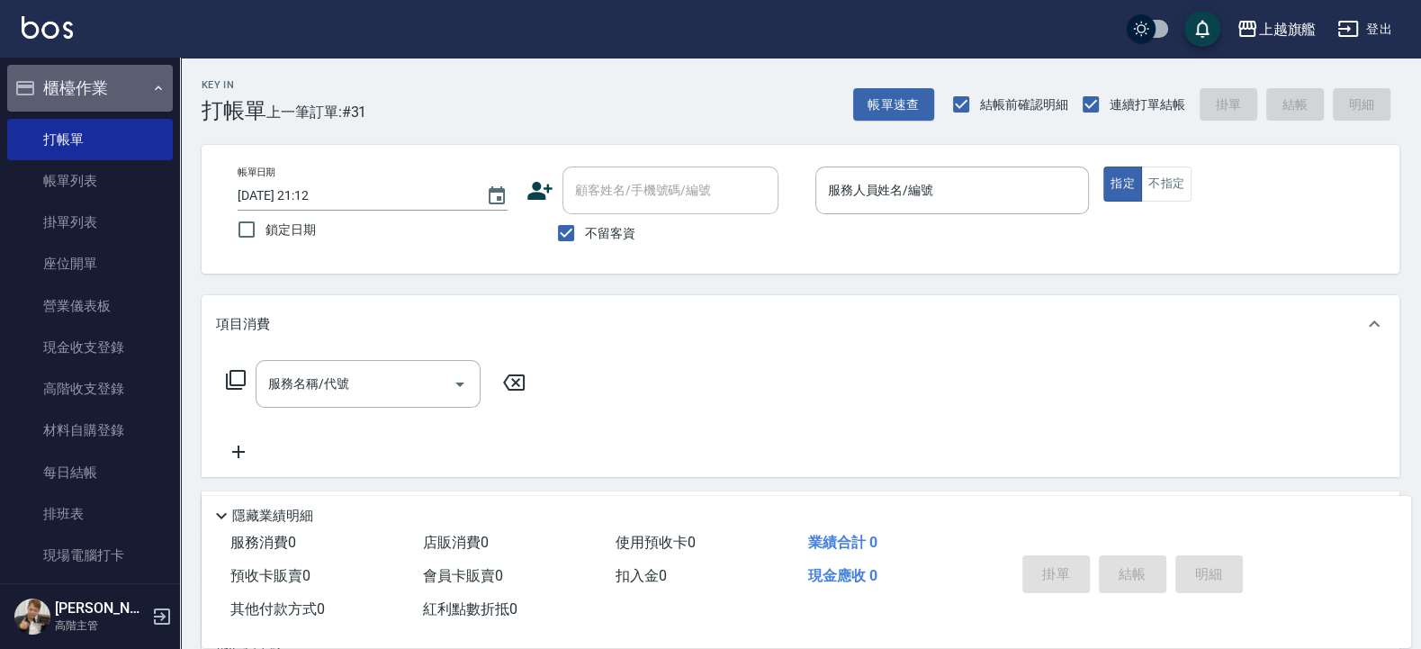
click at [107, 79] on button "櫃檯作業" at bounding box center [90, 88] width 166 height 47
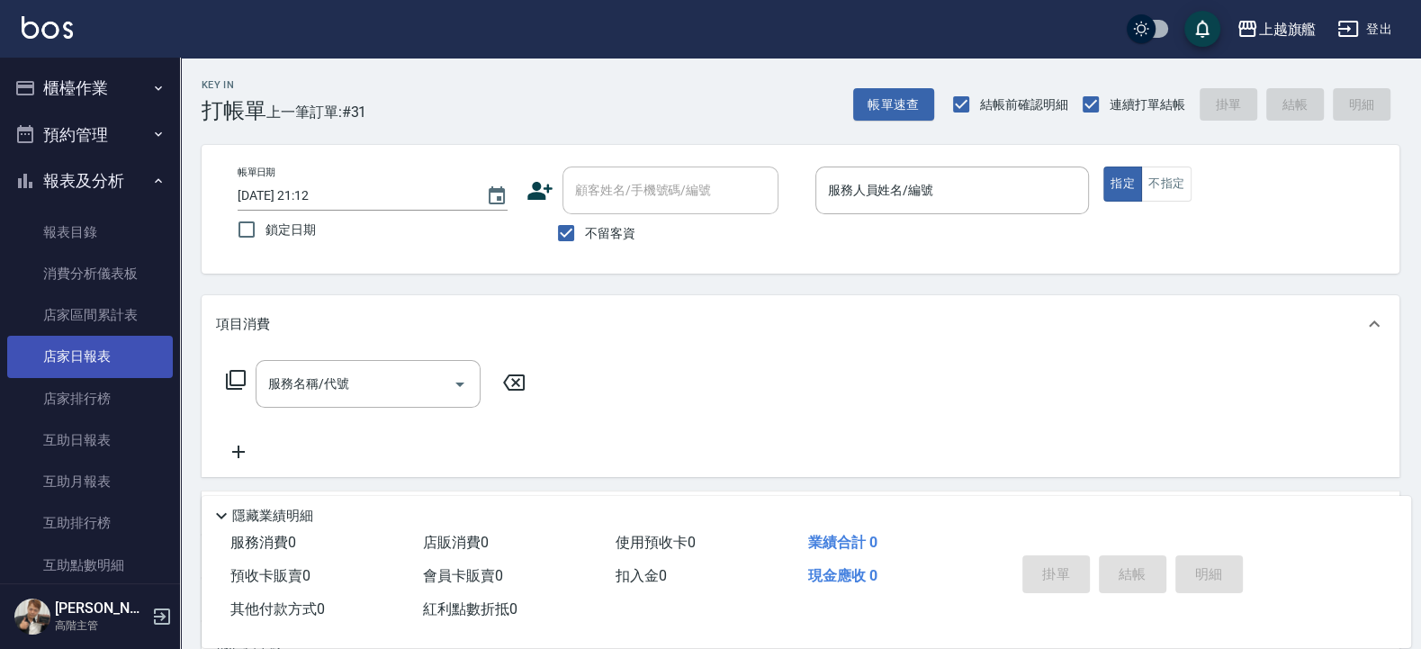
click at [89, 351] on link "店家日報表" at bounding box center [90, 356] width 166 height 41
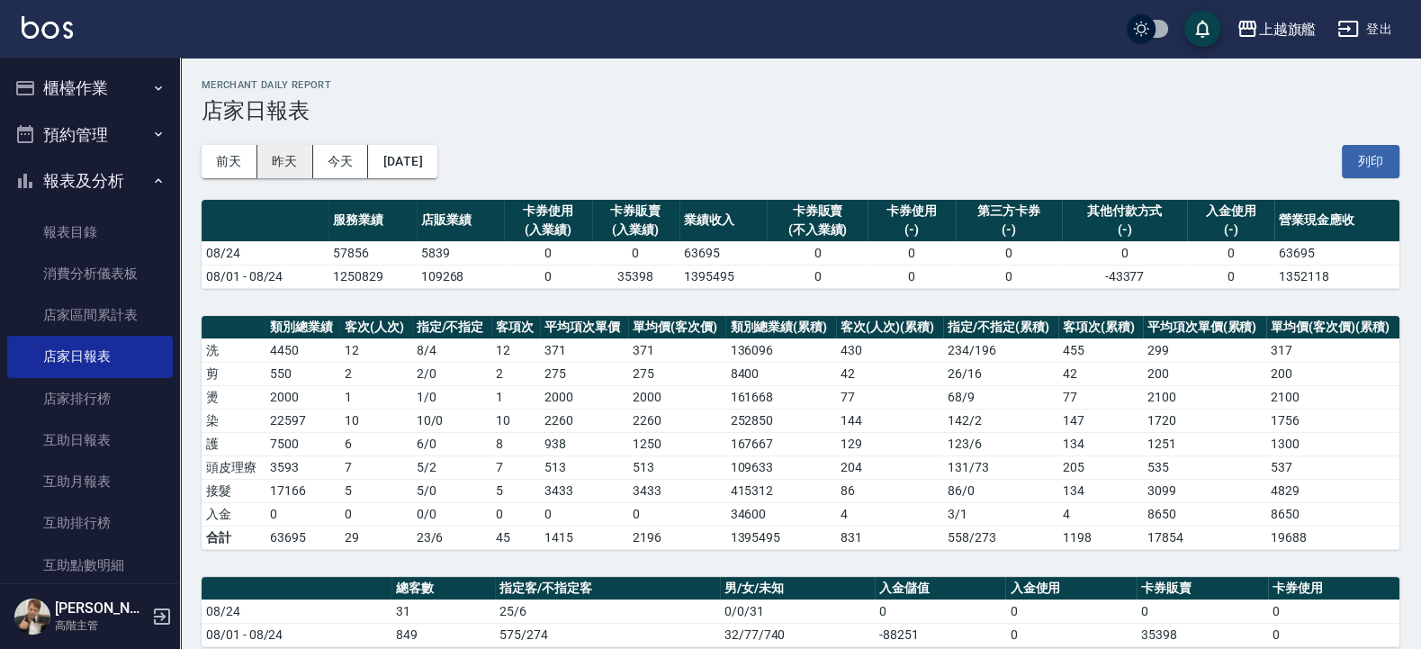
click at [291, 163] on button "昨天" at bounding box center [285, 161] width 56 height 33
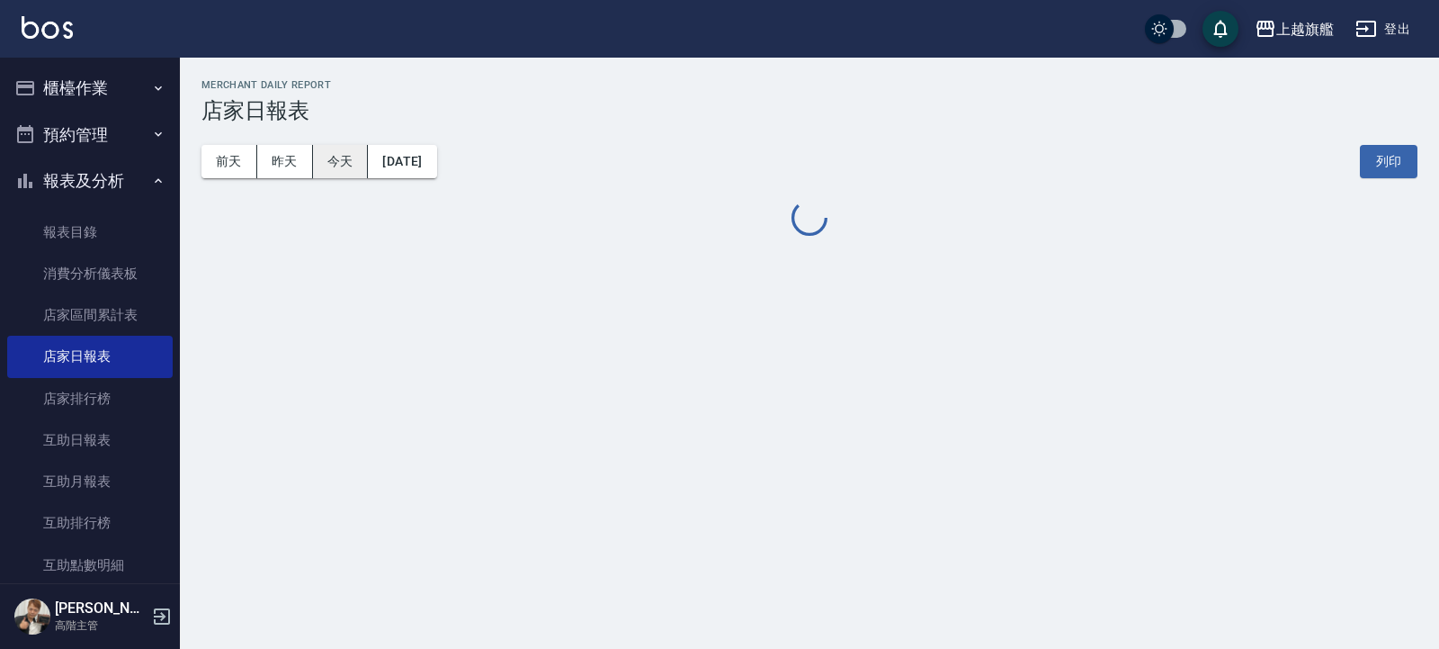
click at [340, 162] on button "今天" at bounding box center [341, 161] width 56 height 33
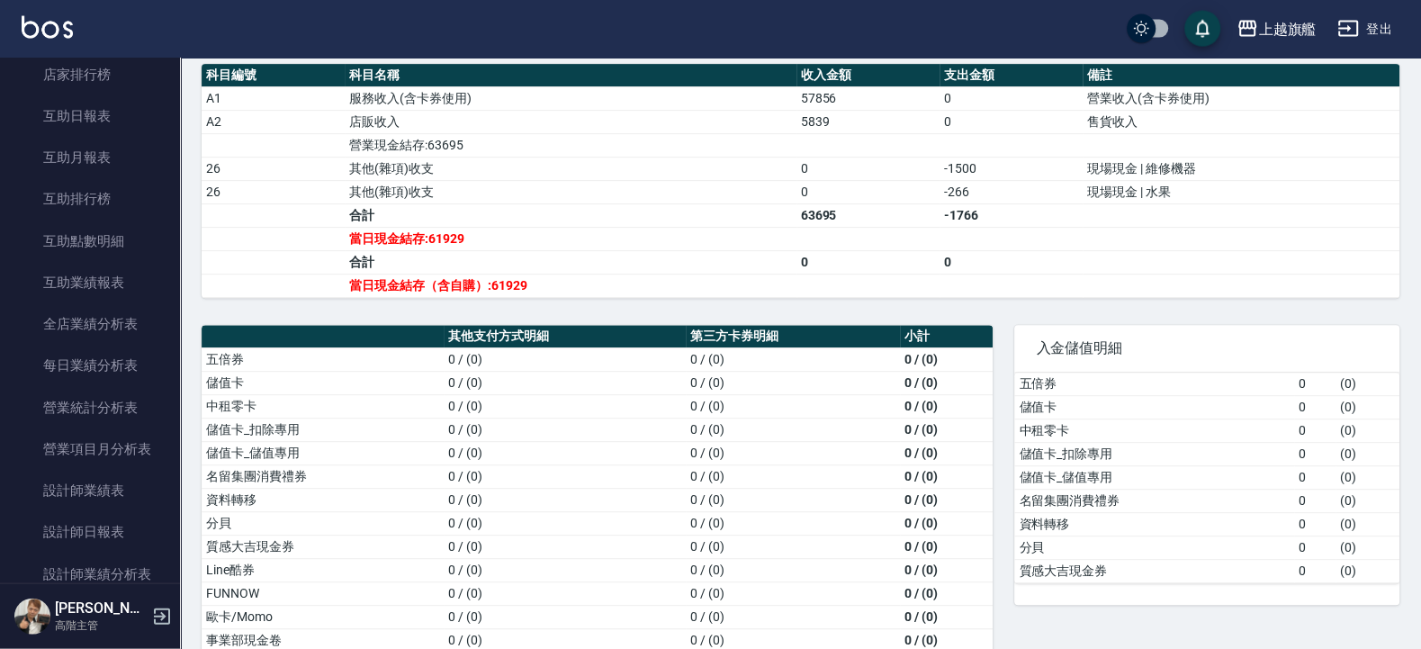
scroll to position [667, 0]
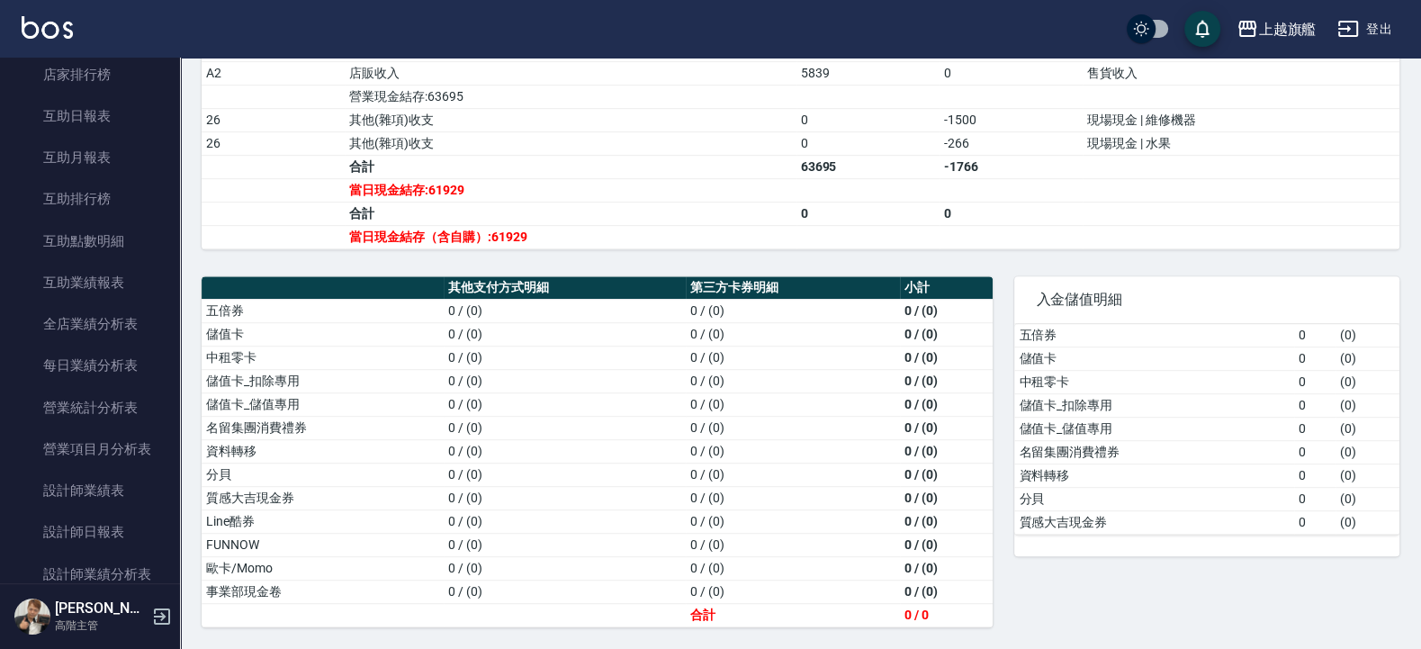
click at [1135, 80] on td "售貨收入" at bounding box center [1240, 72] width 317 height 23
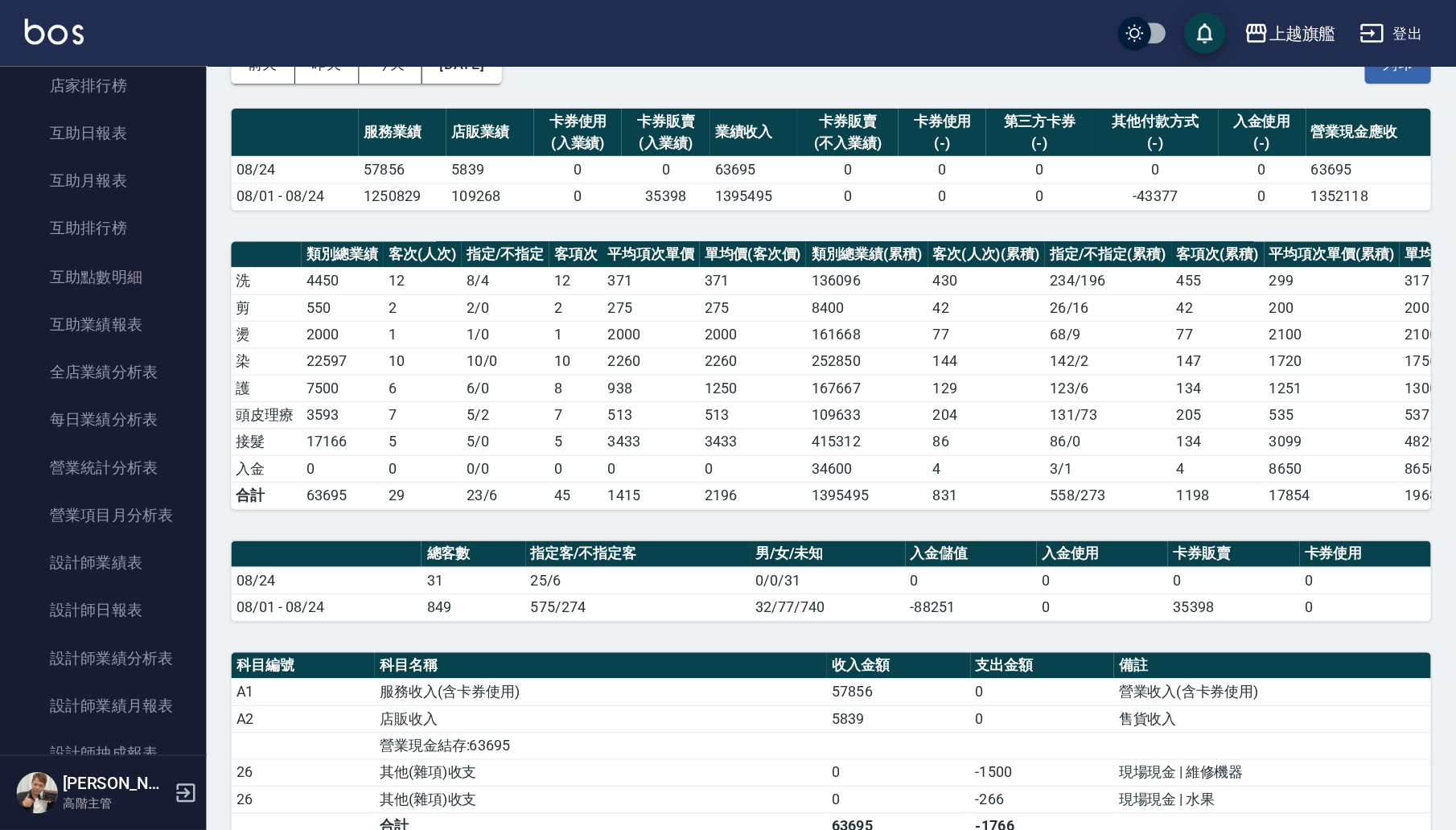
scroll to position [290, 0]
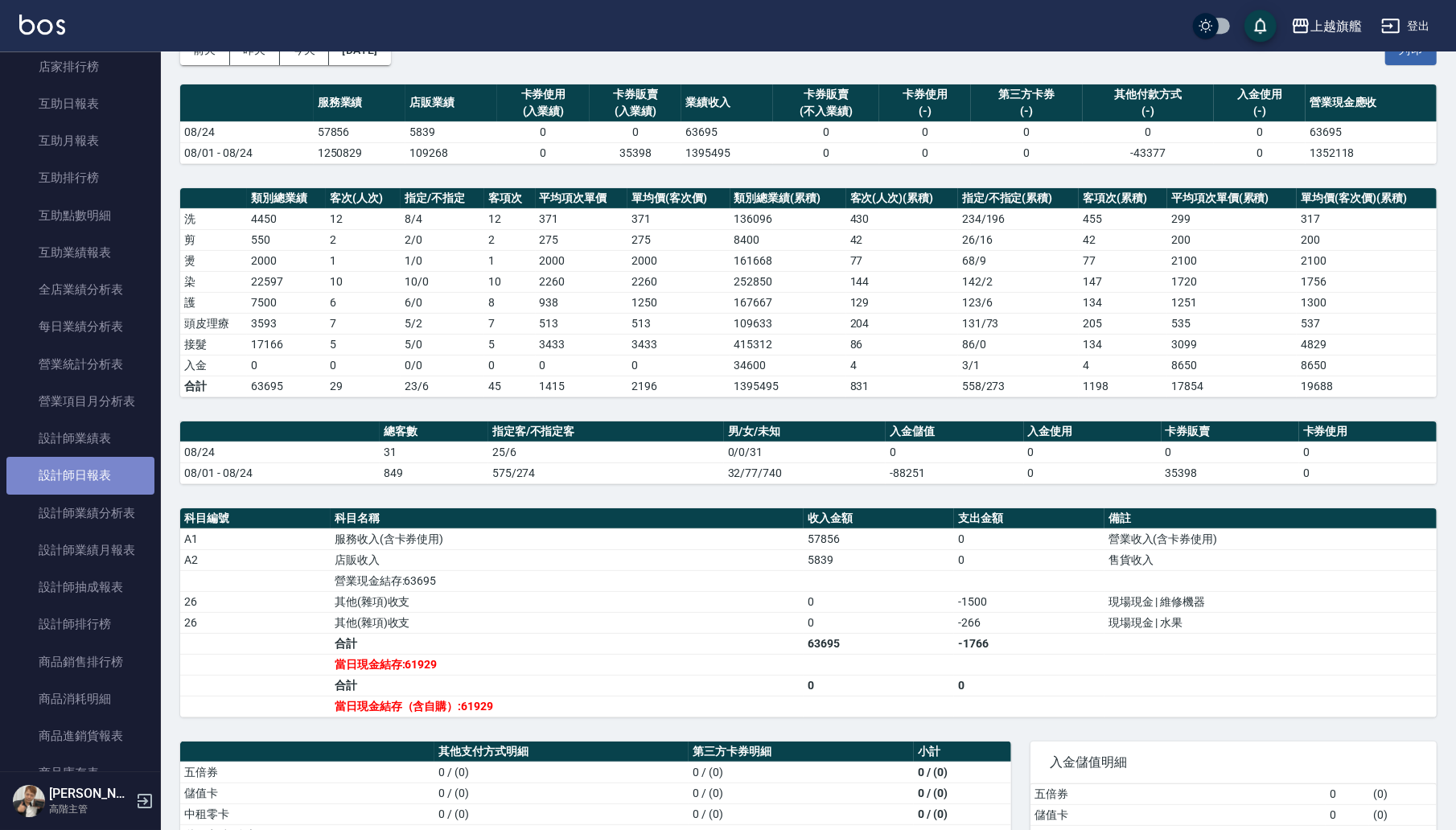
click at [84, 463] on link "設計師日報表" at bounding box center [80, 475] width 148 height 37
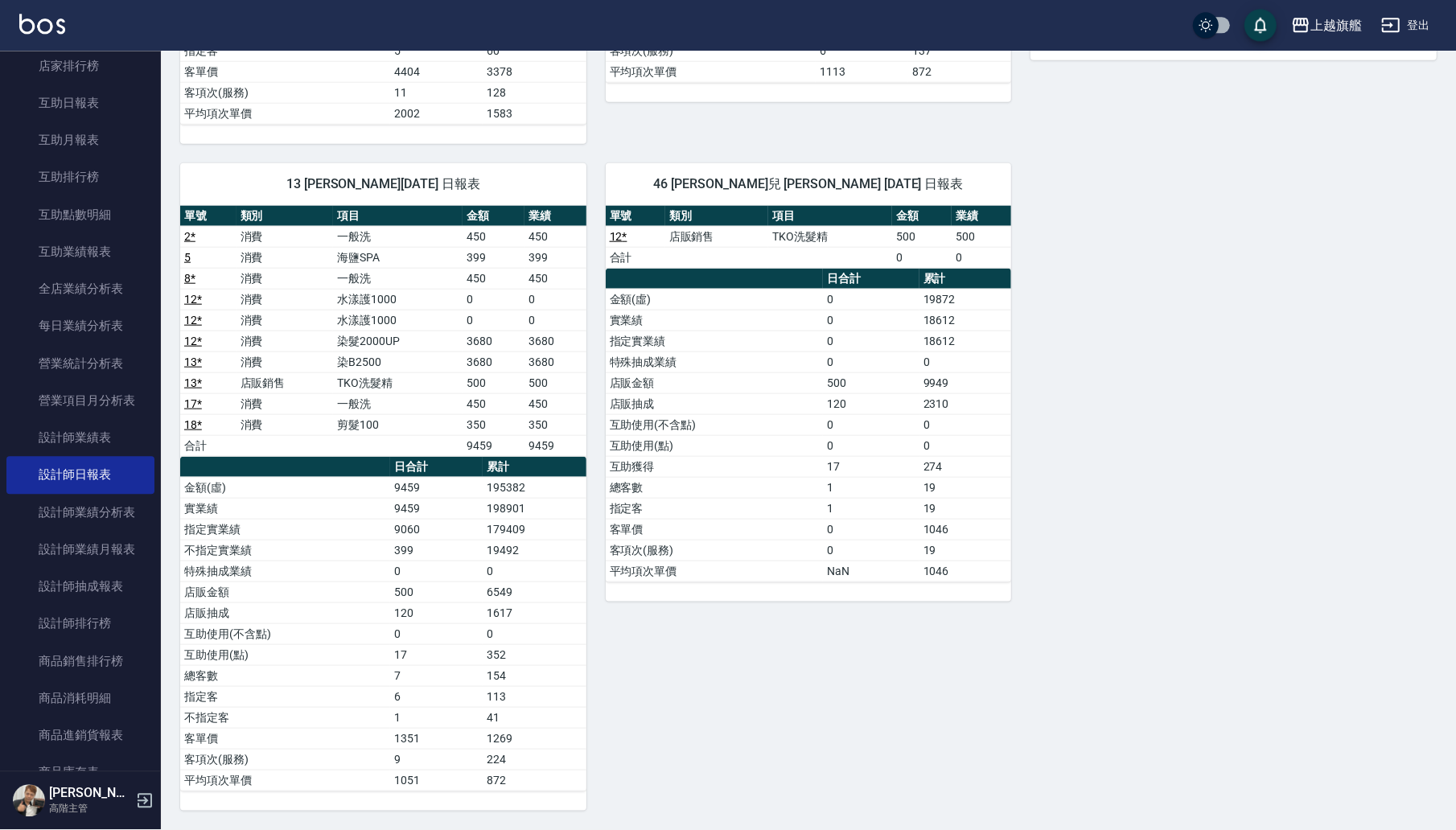
scroll to position [1336, 0]
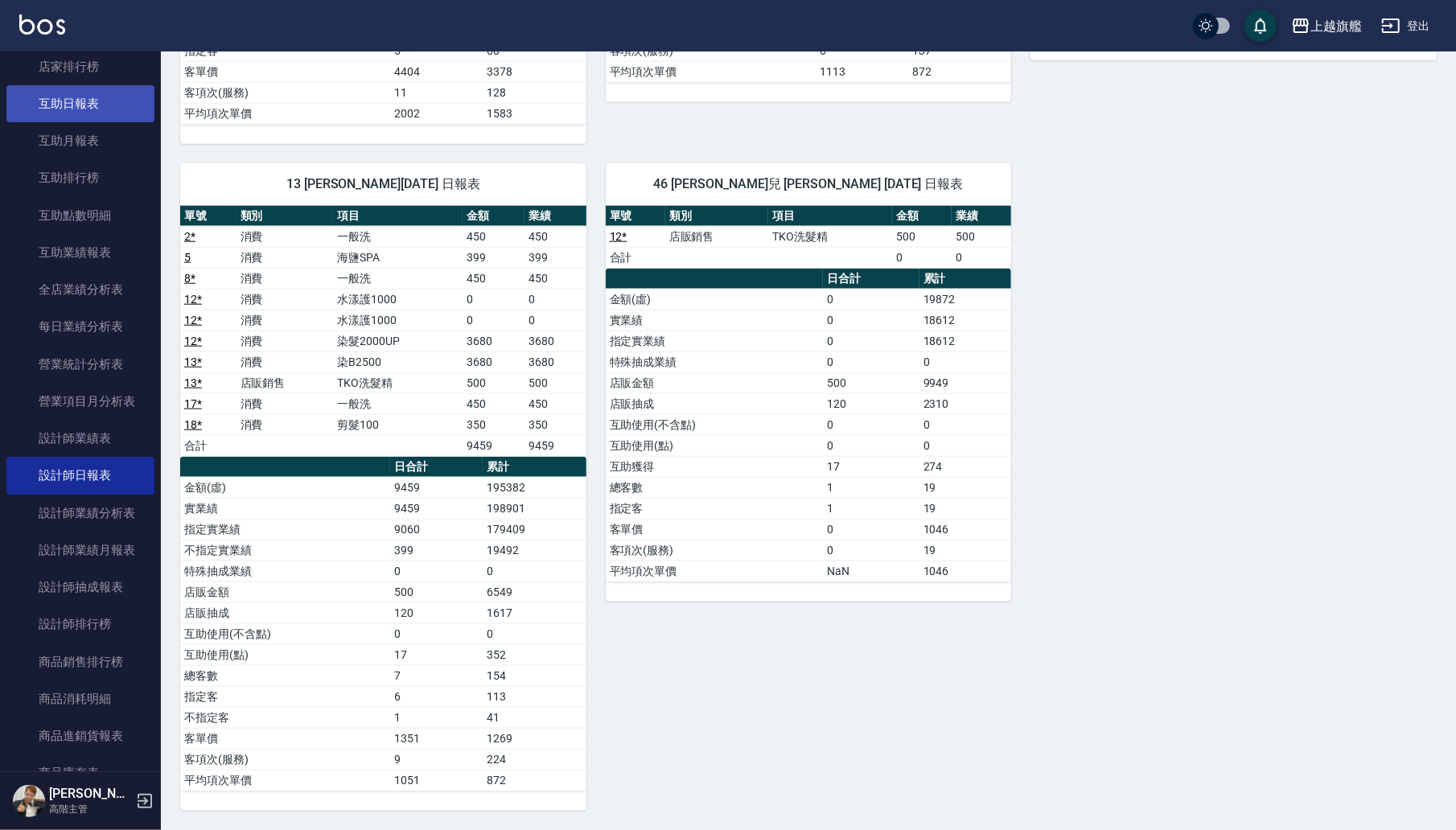
click at [61, 112] on link "互助日報表" at bounding box center [80, 103] width 148 height 37
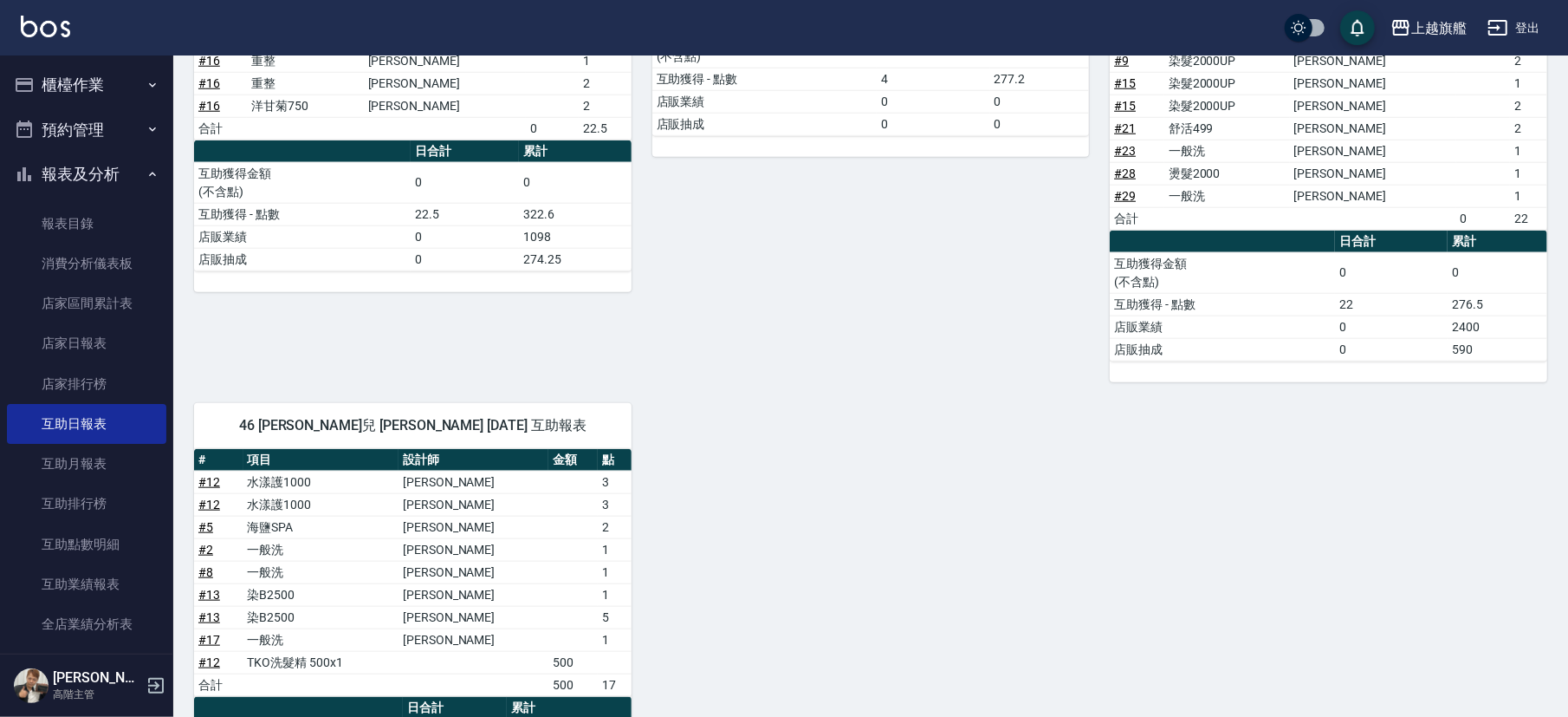
click at [66, 86] on button "櫃檯作業" at bounding box center [87, 85] width 160 height 45
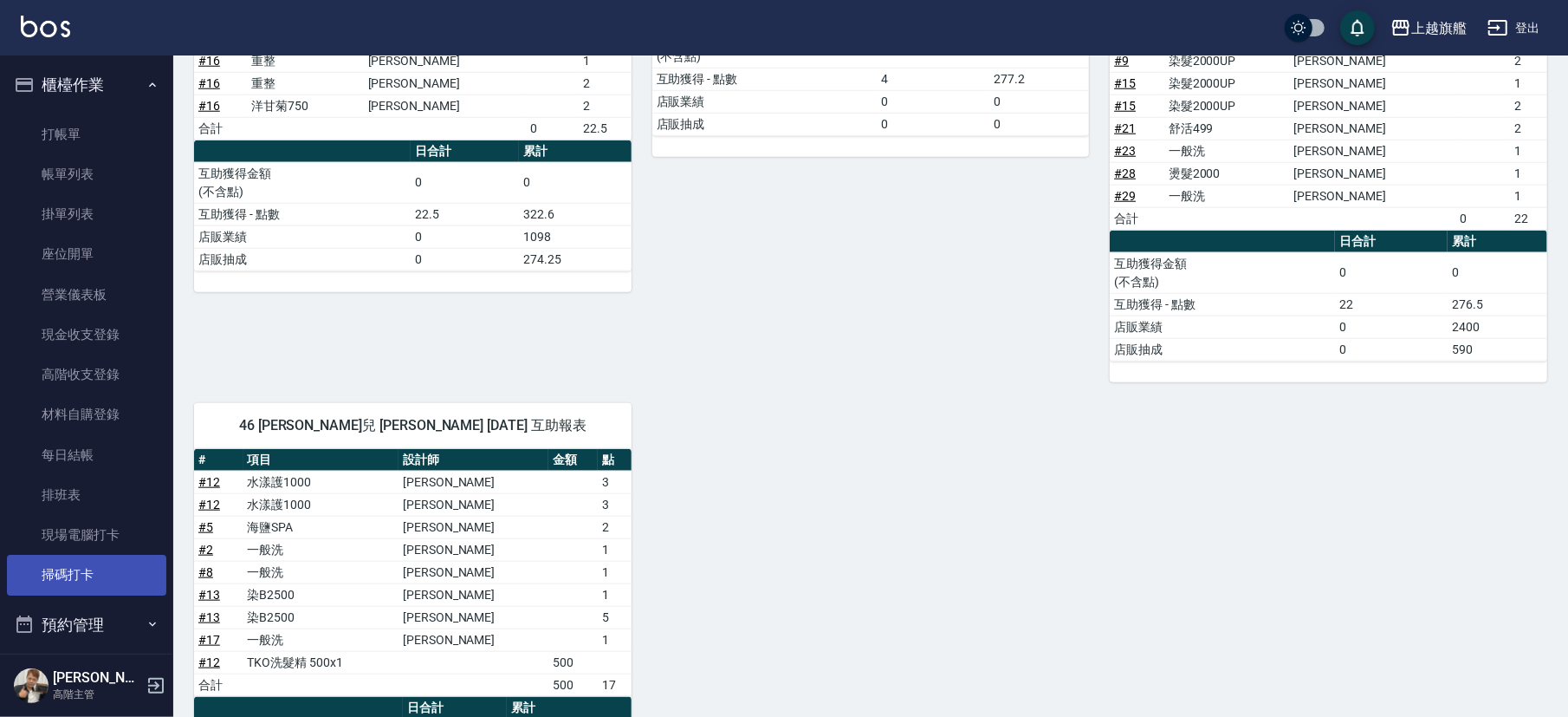
click at [91, 499] on link "掃碼打卡" at bounding box center [87, 574] width 160 height 40
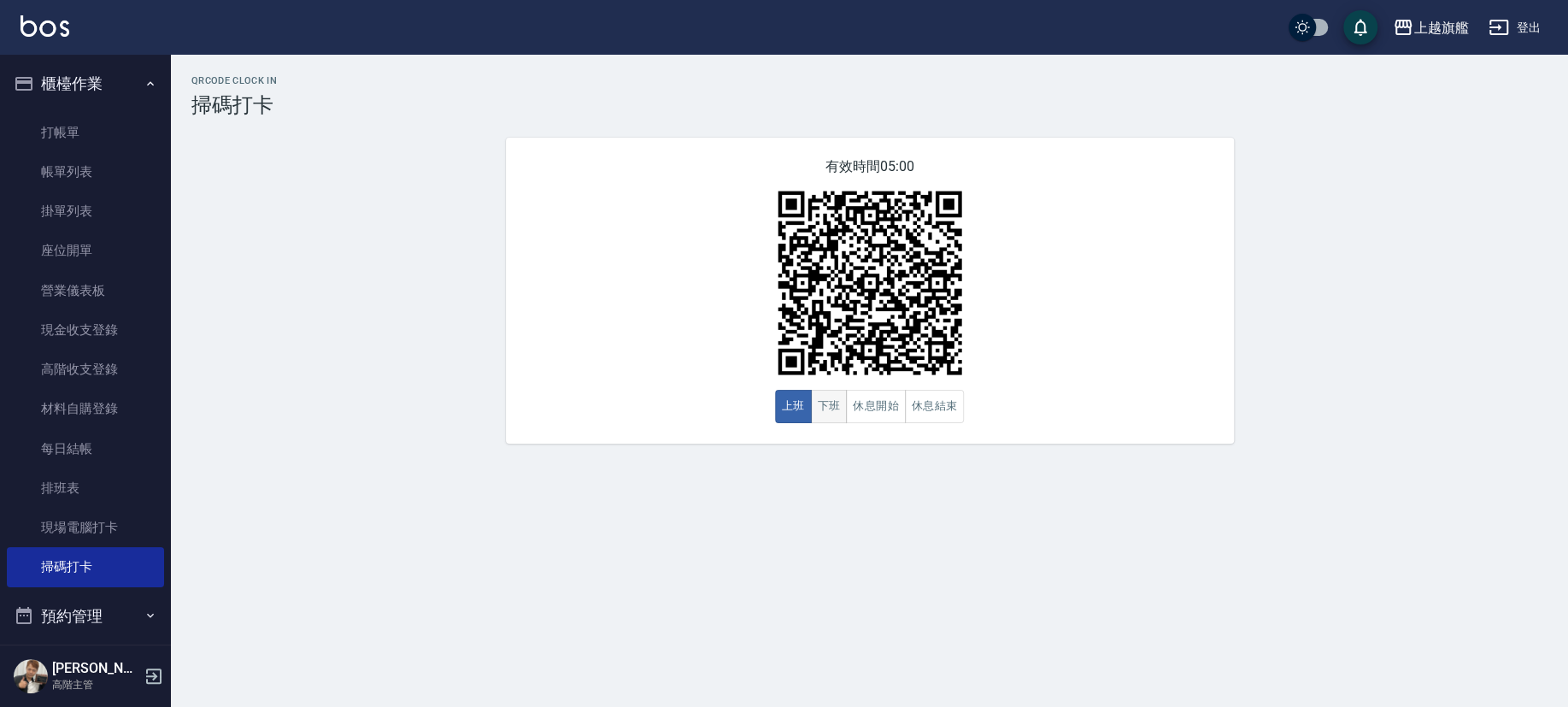
click at [828, 405] on button "下班" at bounding box center [829, 406] width 37 height 33
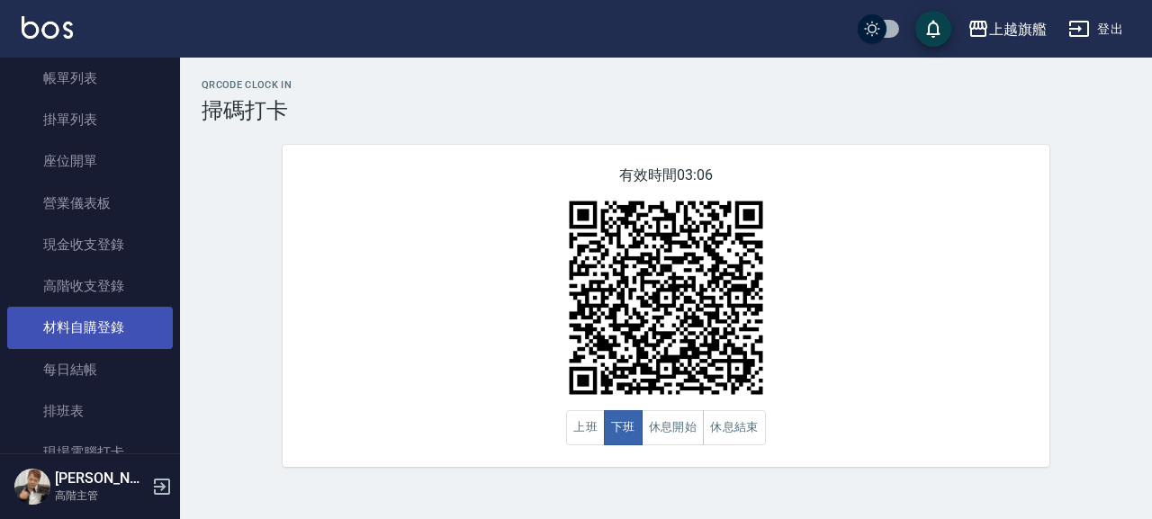
scroll to position [308, 0]
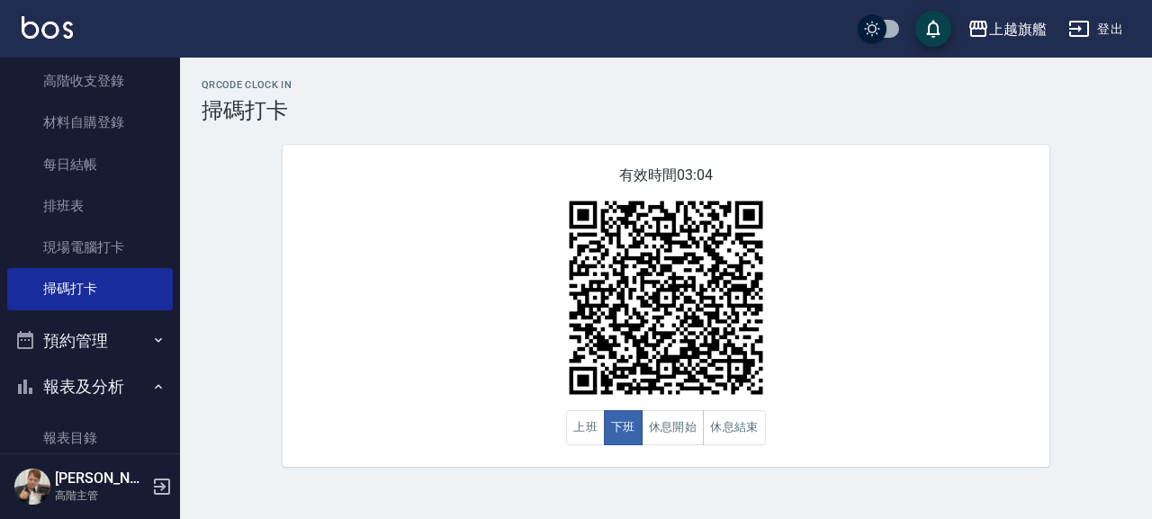
click at [104, 381] on button "報表及分析" at bounding box center [90, 386] width 166 height 47
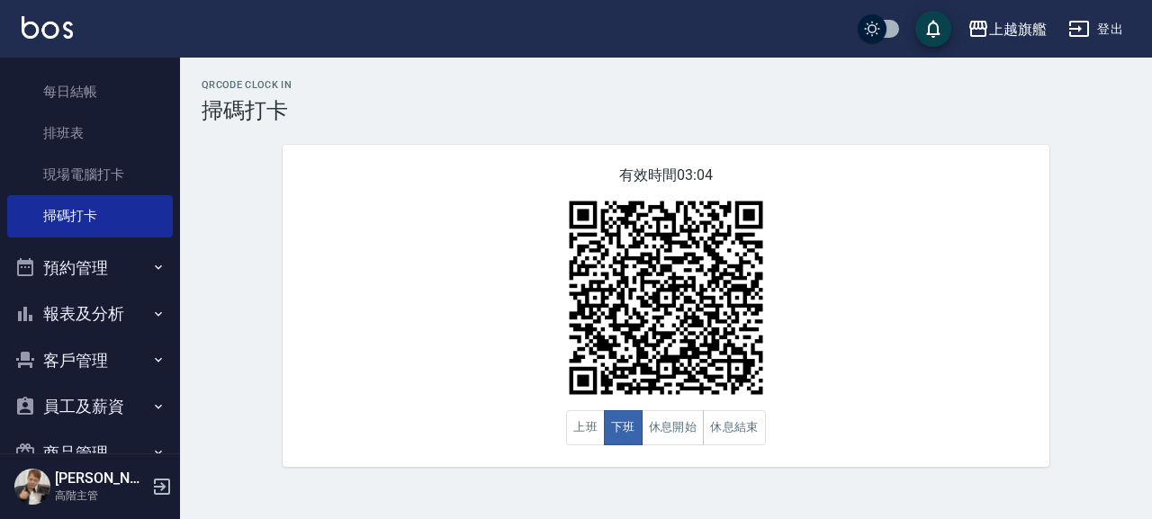
scroll to position [410, 0]
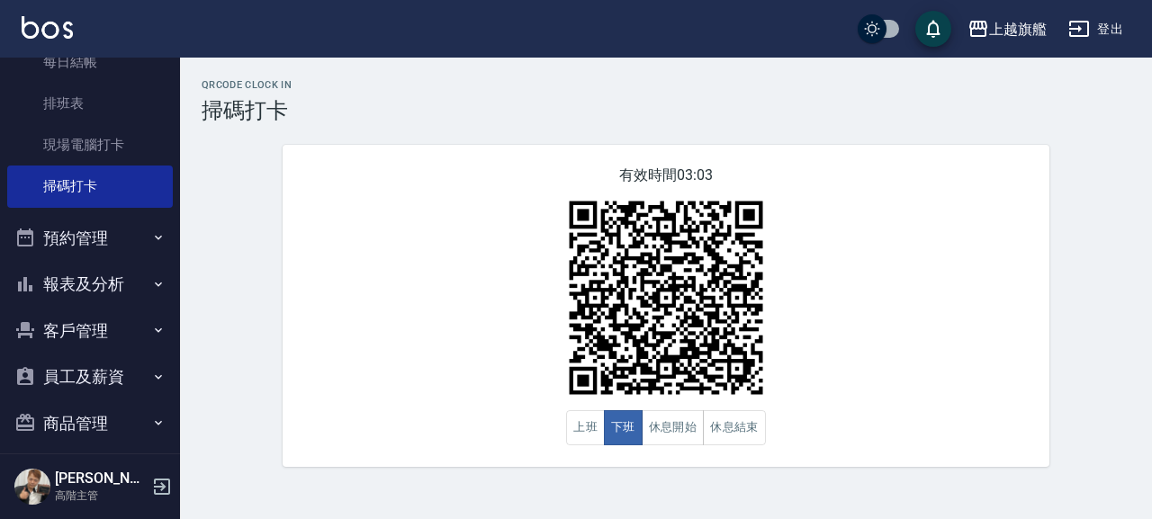
drag, startPoint x: 91, startPoint y: 286, endPoint x: 63, endPoint y: 285, distance: 27.9
click at [63, 285] on button "報表及分析" at bounding box center [90, 284] width 166 height 47
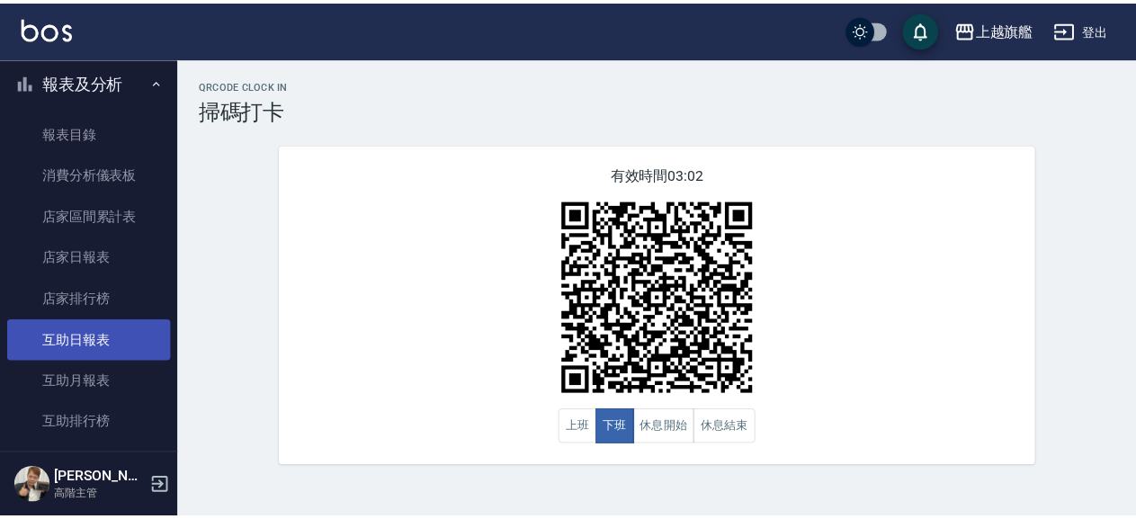
scroll to position [615, 0]
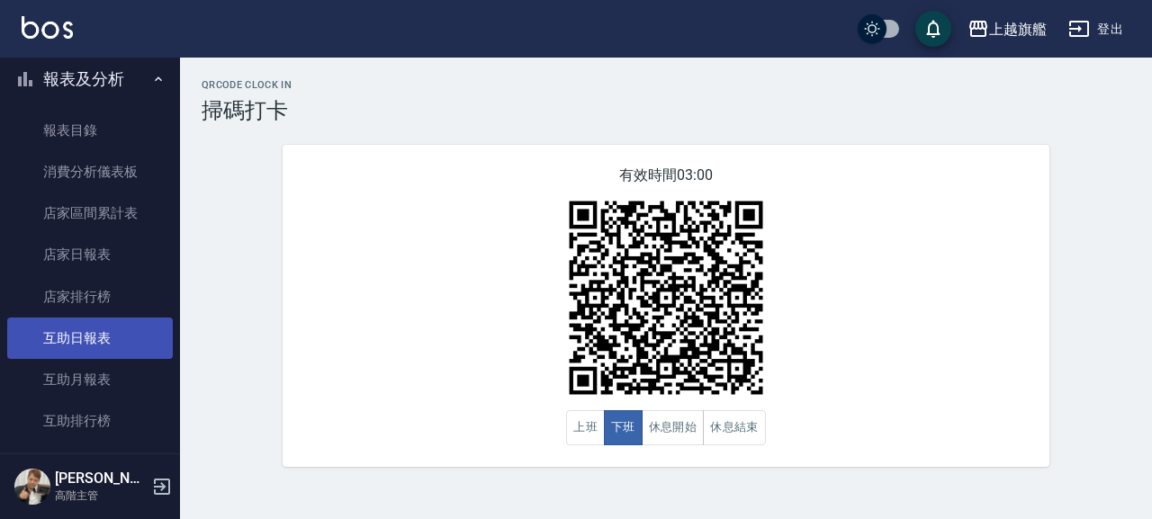
click at [121, 340] on link "互助日報表" at bounding box center [90, 338] width 166 height 41
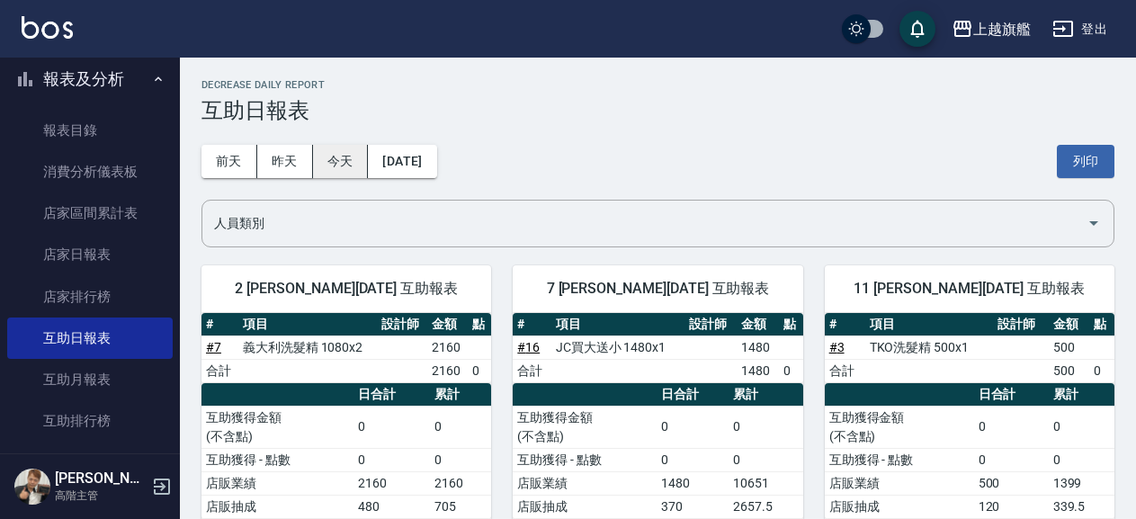
click at [339, 156] on button "今天" at bounding box center [341, 161] width 56 height 33
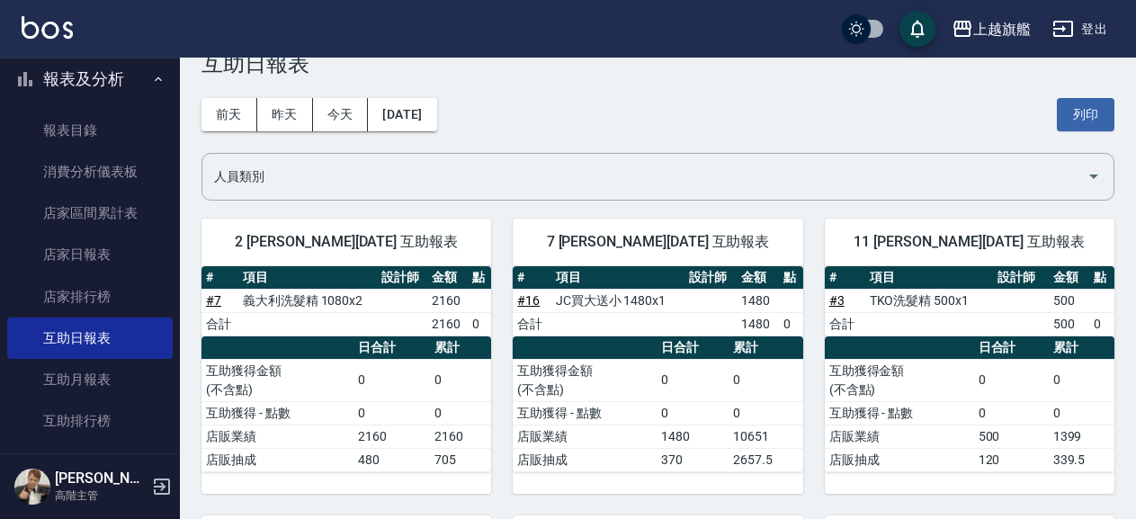
scroll to position [97, 0]
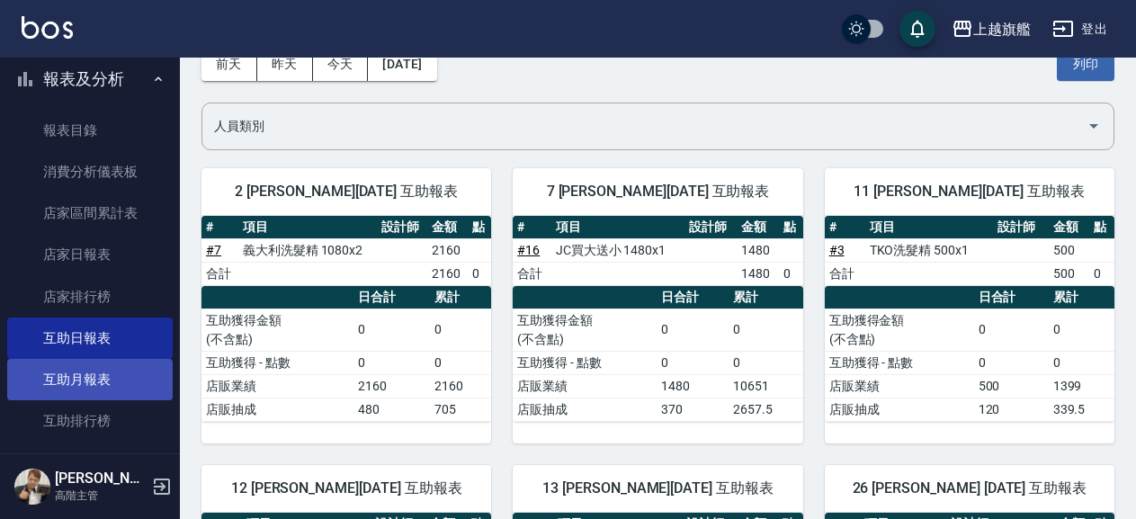
click at [98, 372] on link "互助月報表" at bounding box center [90, 379] width 166 height 41
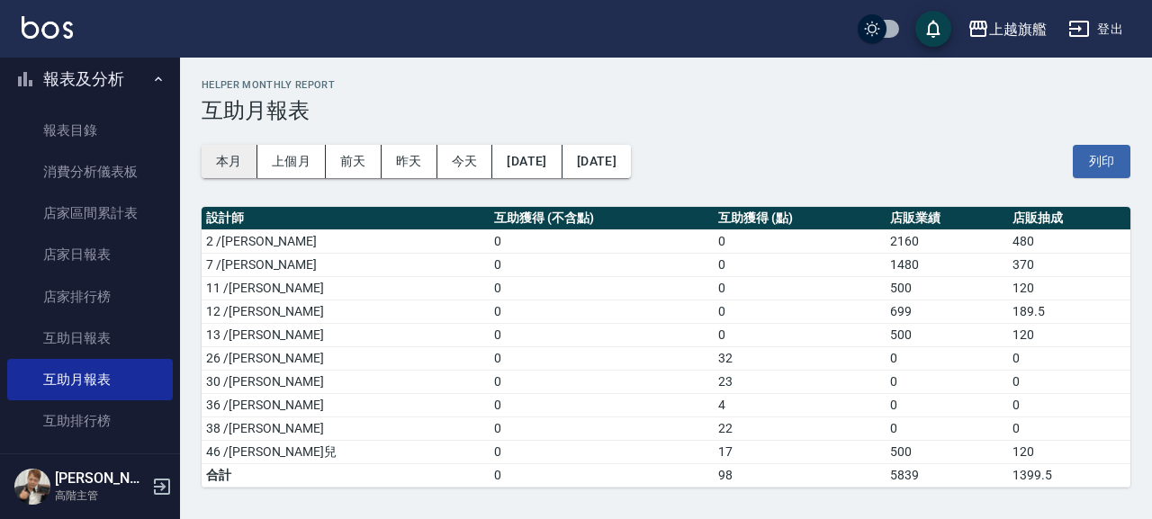
click at [256, 167] on button "本月" at bounding box center [230, 161] width 56 height 33
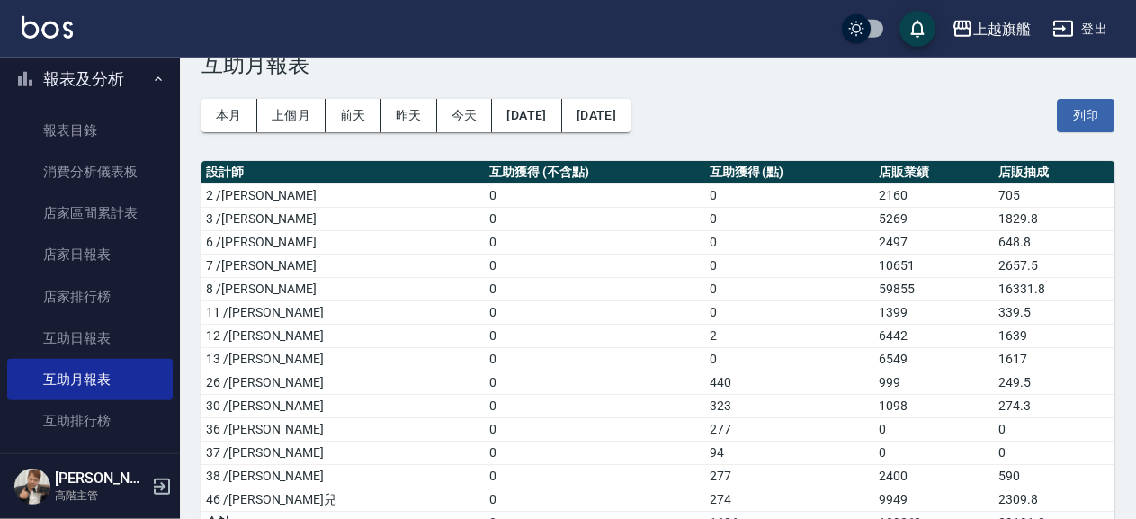
scroll to position [84, 0]
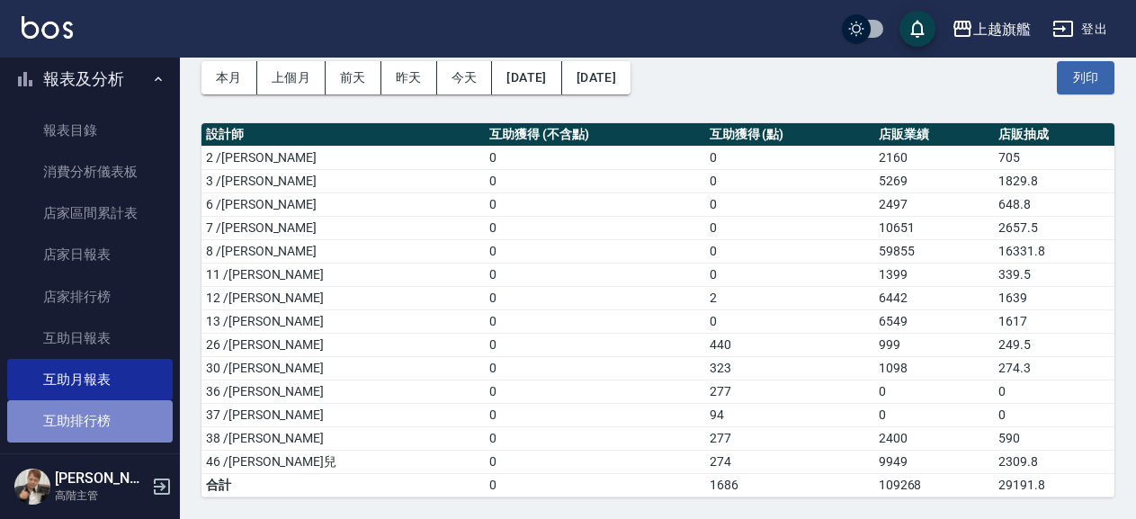
click at [105, 417] on link "互助排行榜" at bounding box center [90, 420] width 166 height 41
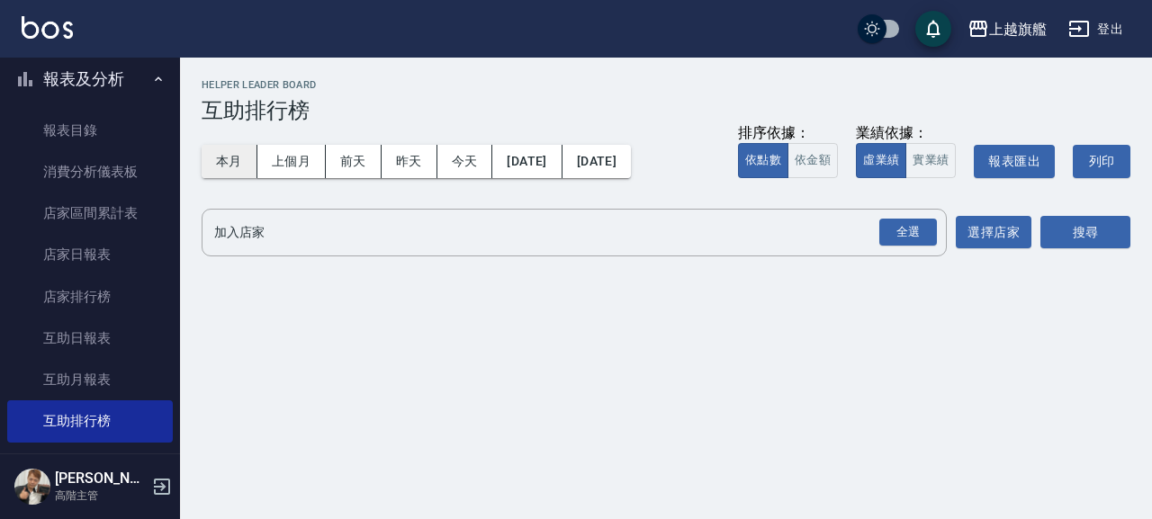
click at [248, 167] on button "本月" at bounding box center [230, 161] width 56 height 33
click at [238, 158] on button "本月" at bounding box center [230, 161] width 56 height 33
click at [317, 165] on button "上個月" at bounding box center [291, 161] width 68 height 33
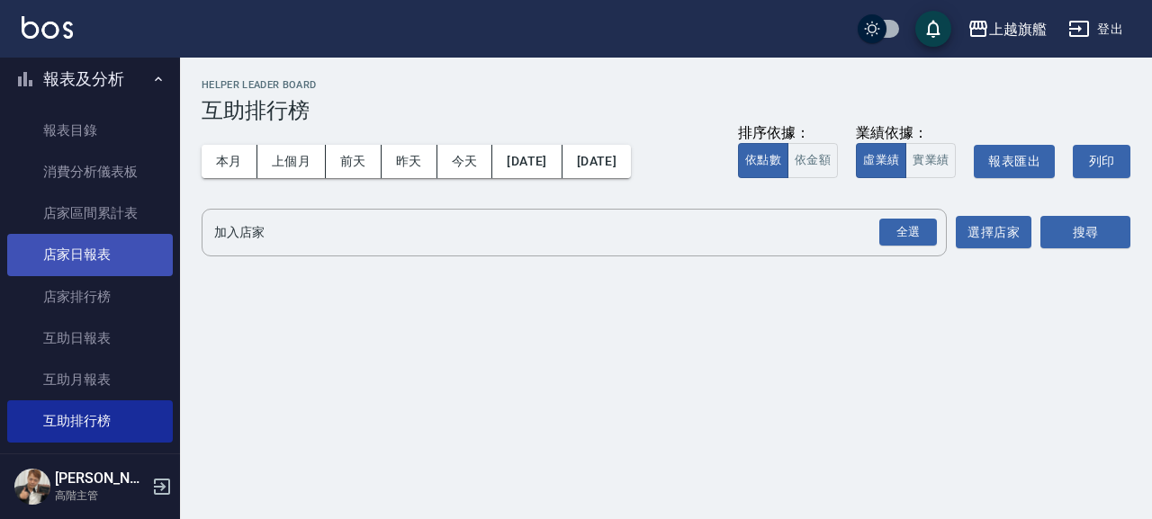
click at [86, 245] on link "店家日報表" at bounding box center [90, 254] width 166 height 41
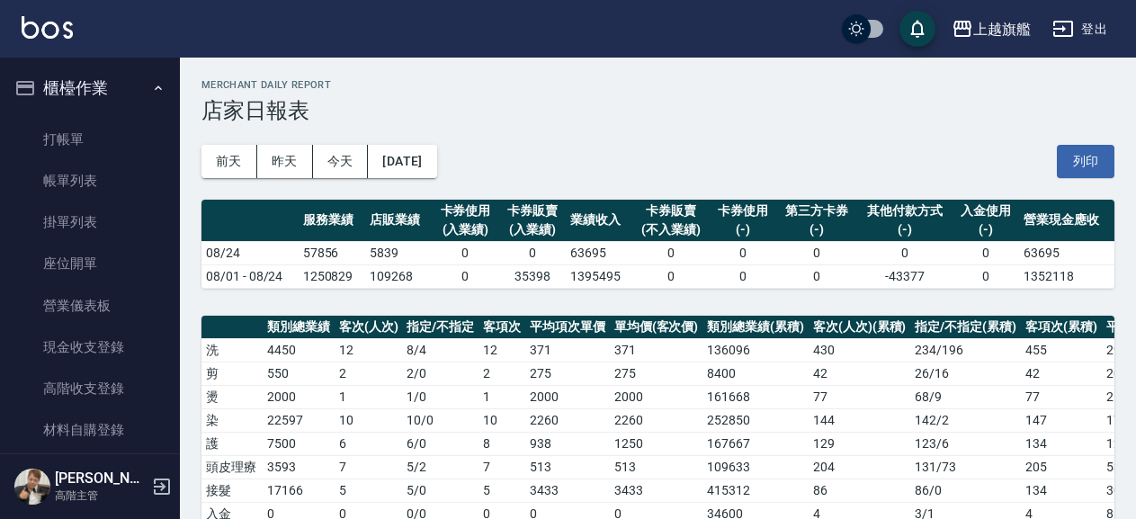
click at [149, 69] on button "櫃檯作業" at bounding box center [90, 88] width 166 height 47
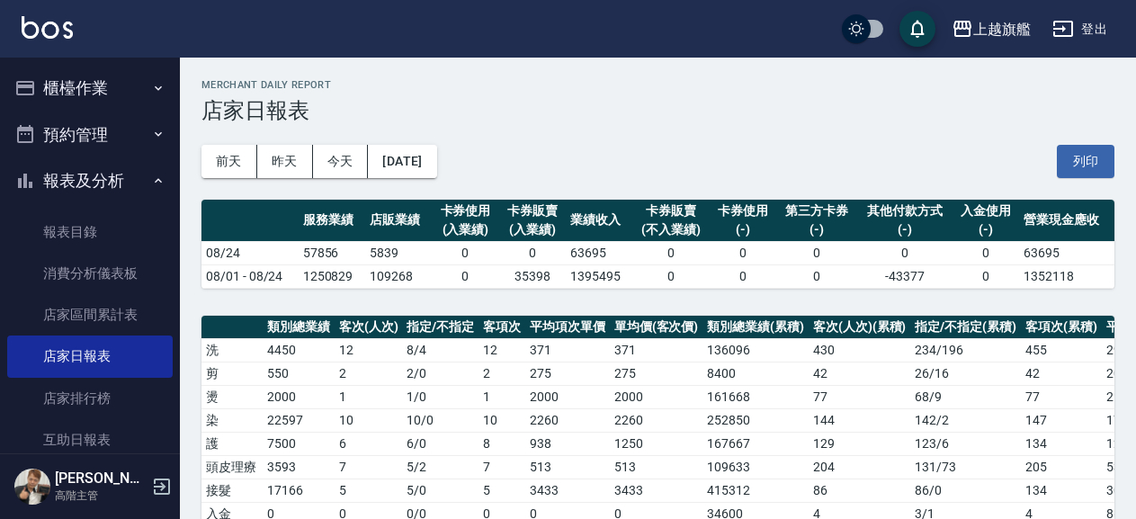
click at [130, 175] on button "報表及分析" at bounding box center [90, 180] width 166 height 47
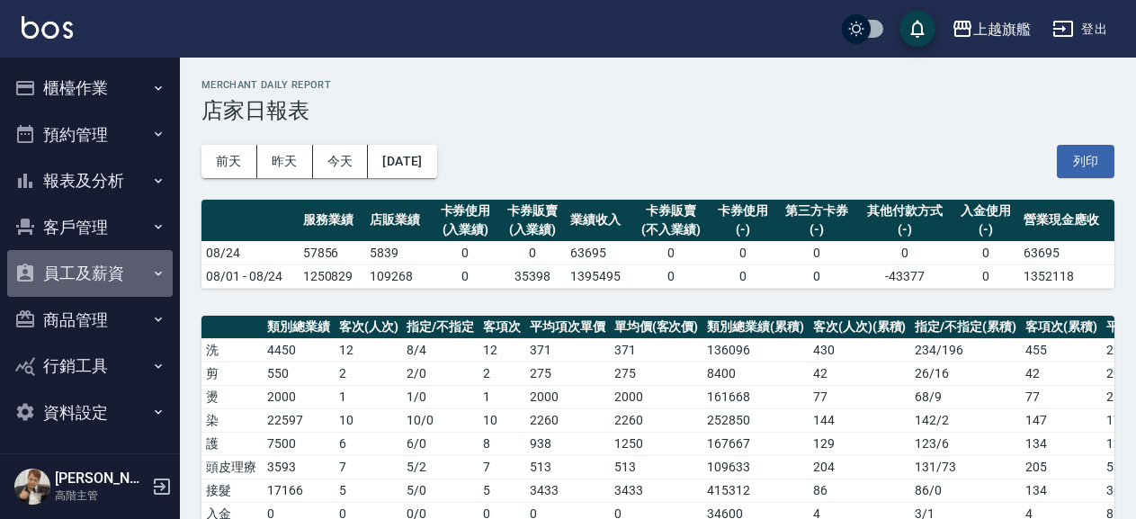
click at [139, 264] on button "員工及薪資" at bounding box center [90, 273] width 166 height 47
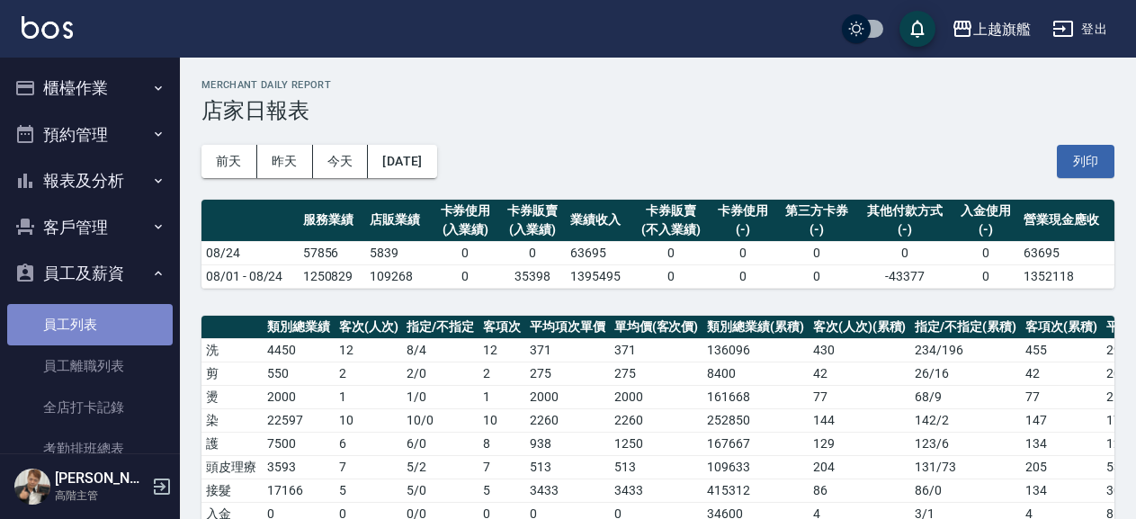
click at [120, 328] on link "員工列表" at bounding box center [90, 324] width 166 height 41
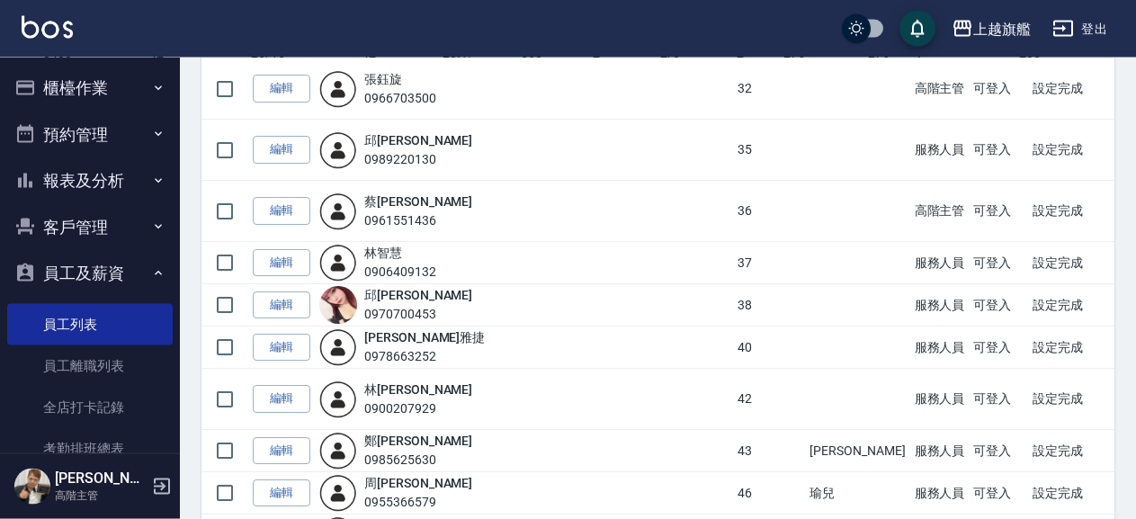
scroll to position [1360, 0]
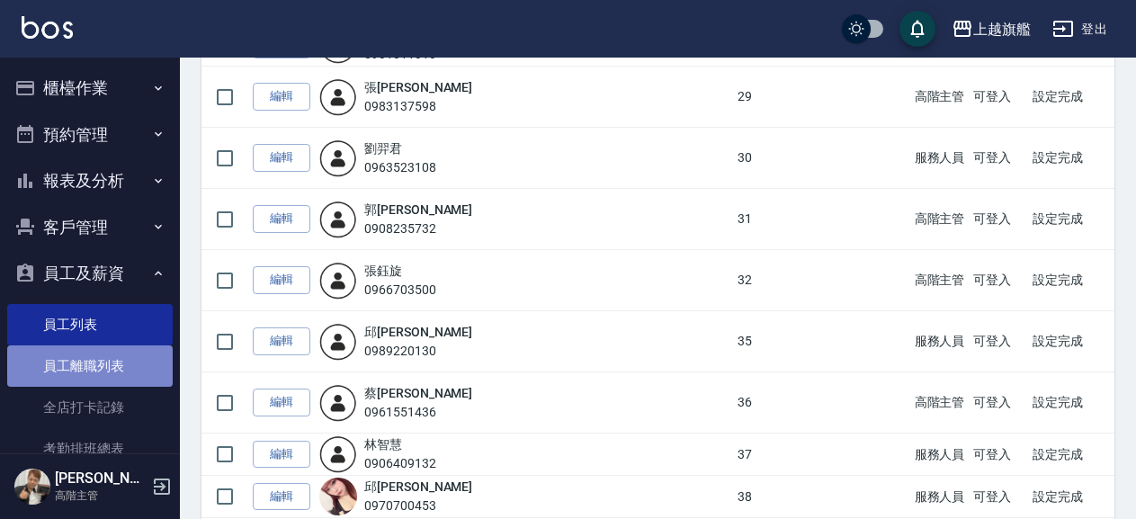
click at [141, 364] on link "員工離職列表" at bounding box center [90, 365] width 166 height 41
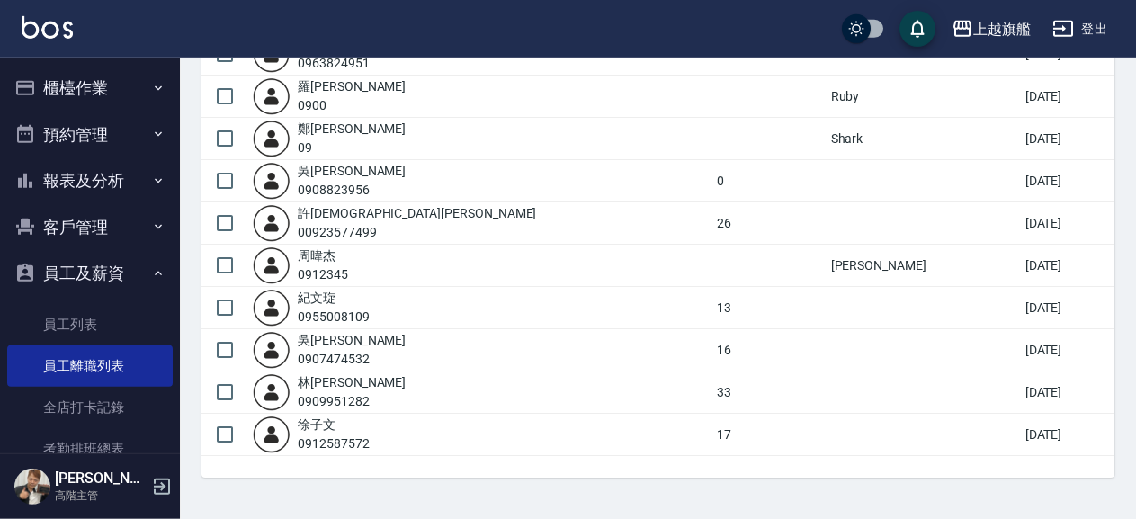
scroll to position [2045, 0]
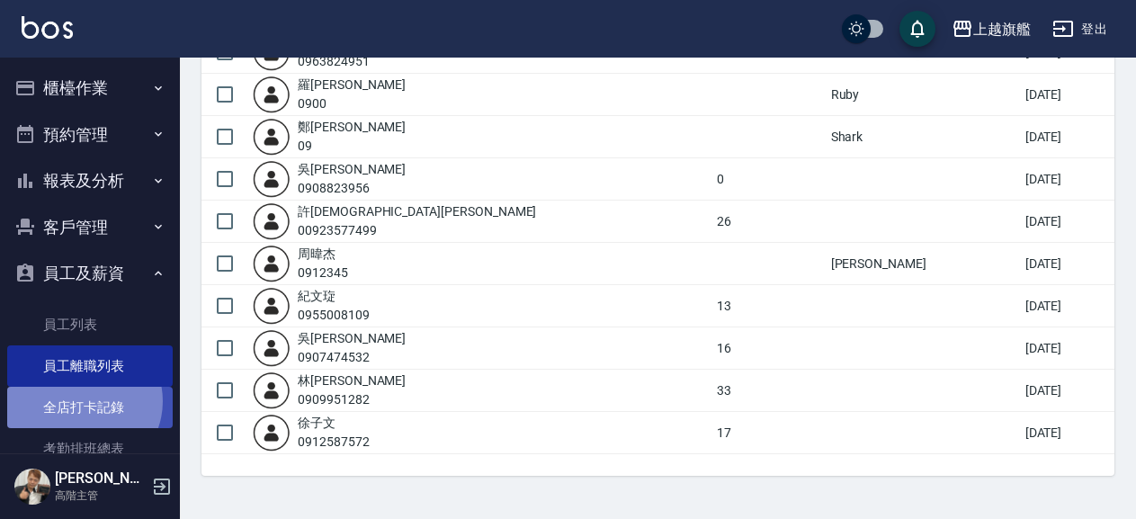
click at [81, 401] on link "全店打卡記錄" at bounding box center [90, 407] width 166 height 41
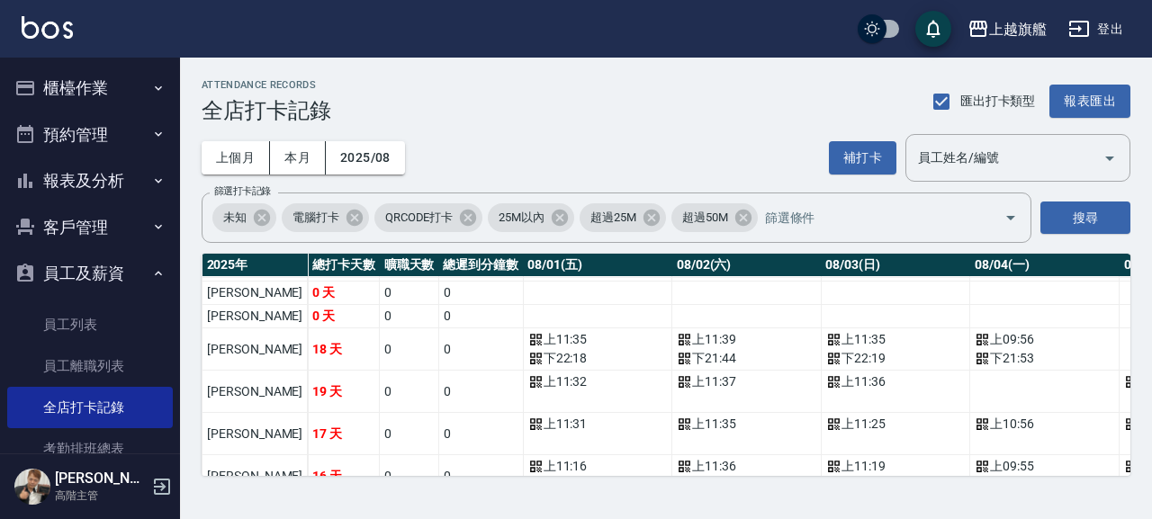
scroll to position [530, 0]
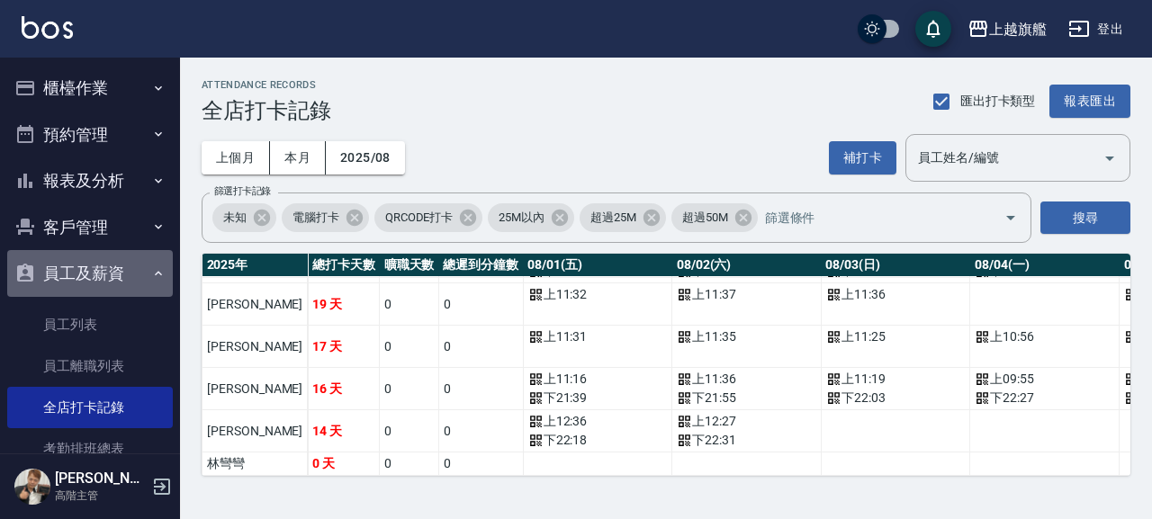
click at [151, 278] on icon "button" at bounding box center [158, 273] width 14 height 14
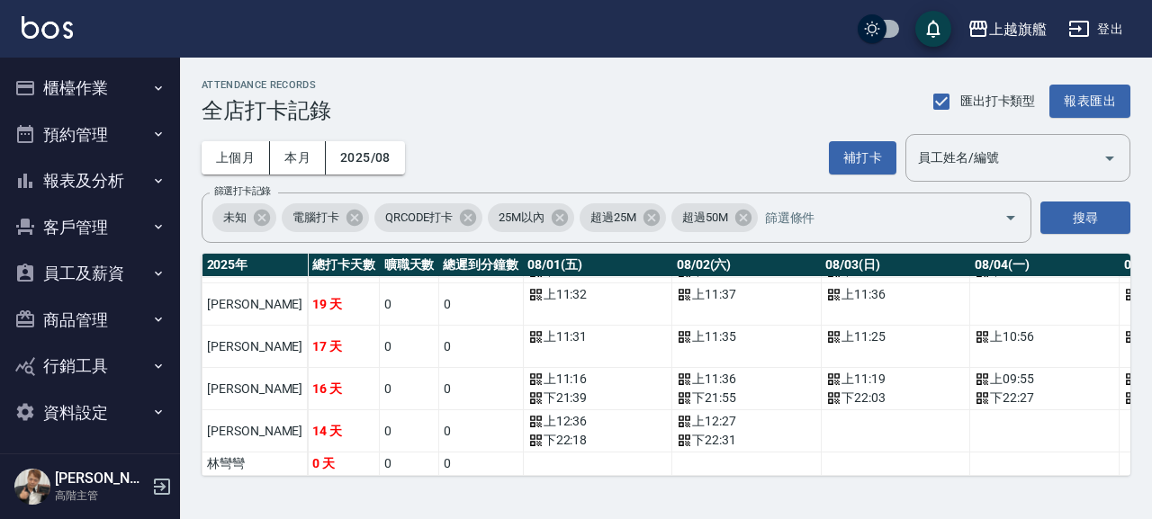
click at [121, 83] on button "櫃檯作業" at bounding box center [90, 88] width 166 height 47
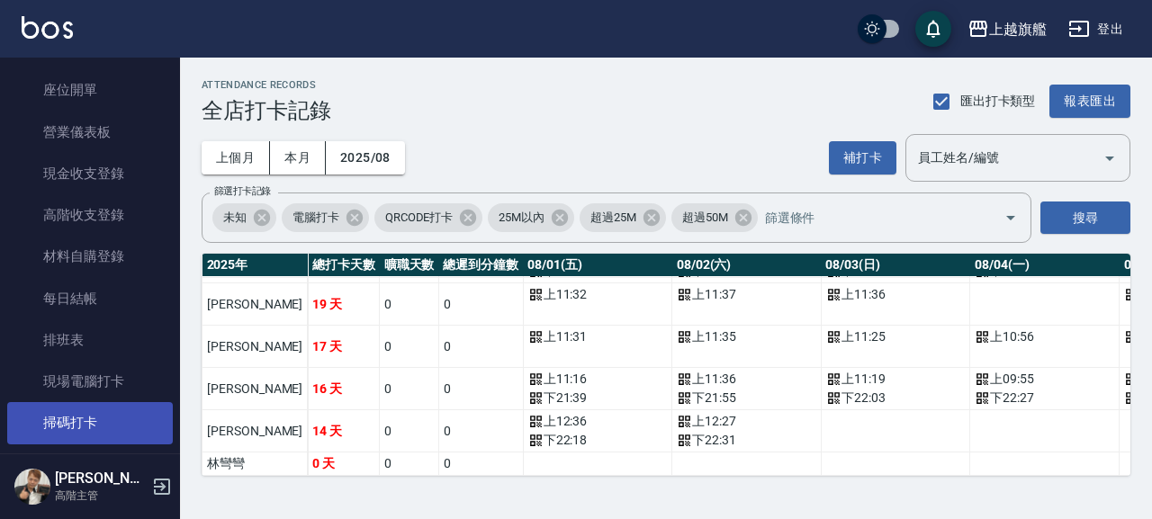
scroll to position [205, 0]
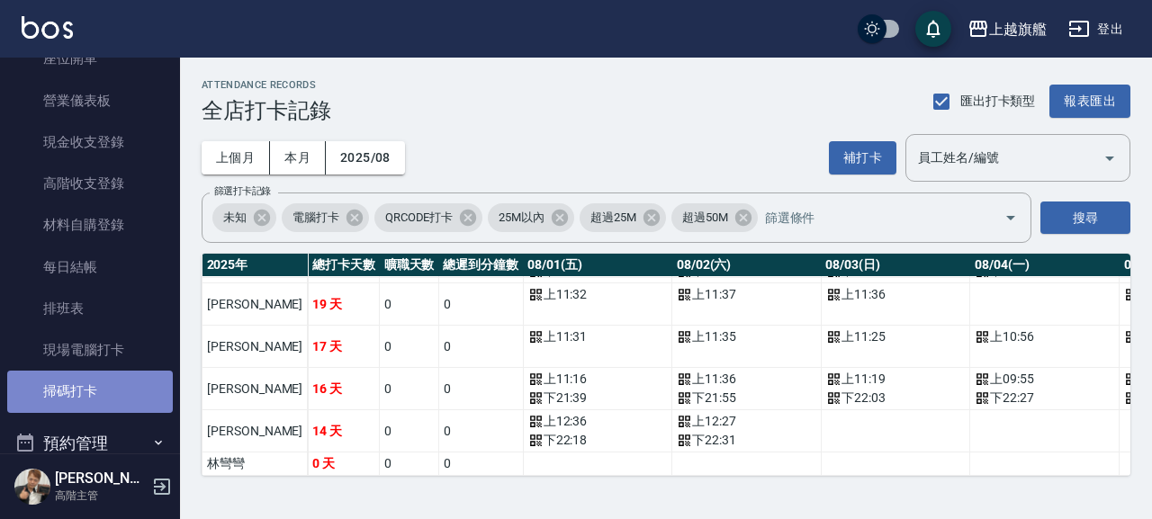
click at [95, 390] on link "掃碼打卡" at bounding box center [90, 391] width 166 height 41
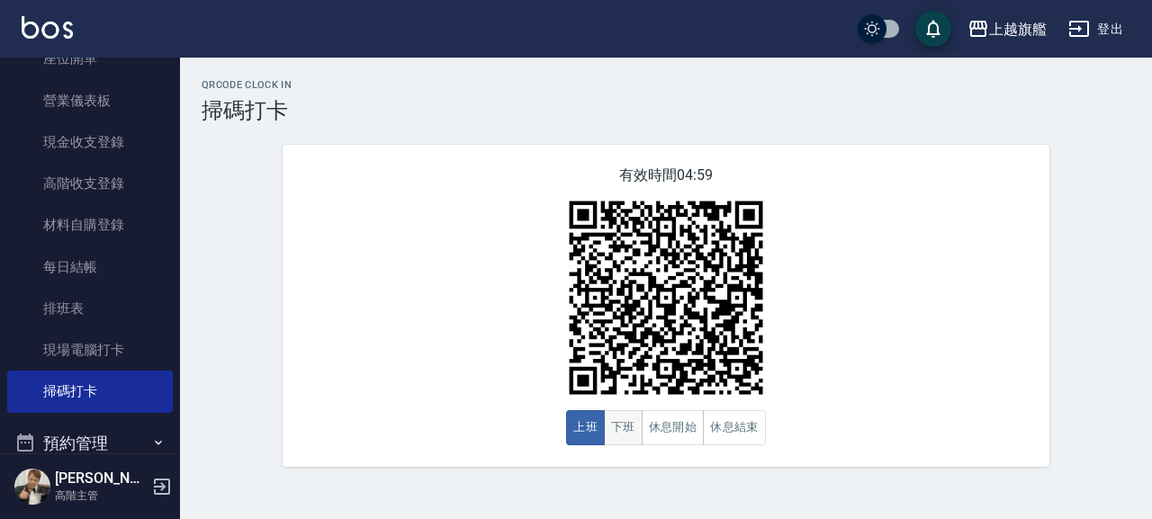
click at [608, 418] on button "下班" at bounding box center [623, 427] width 39 height 35
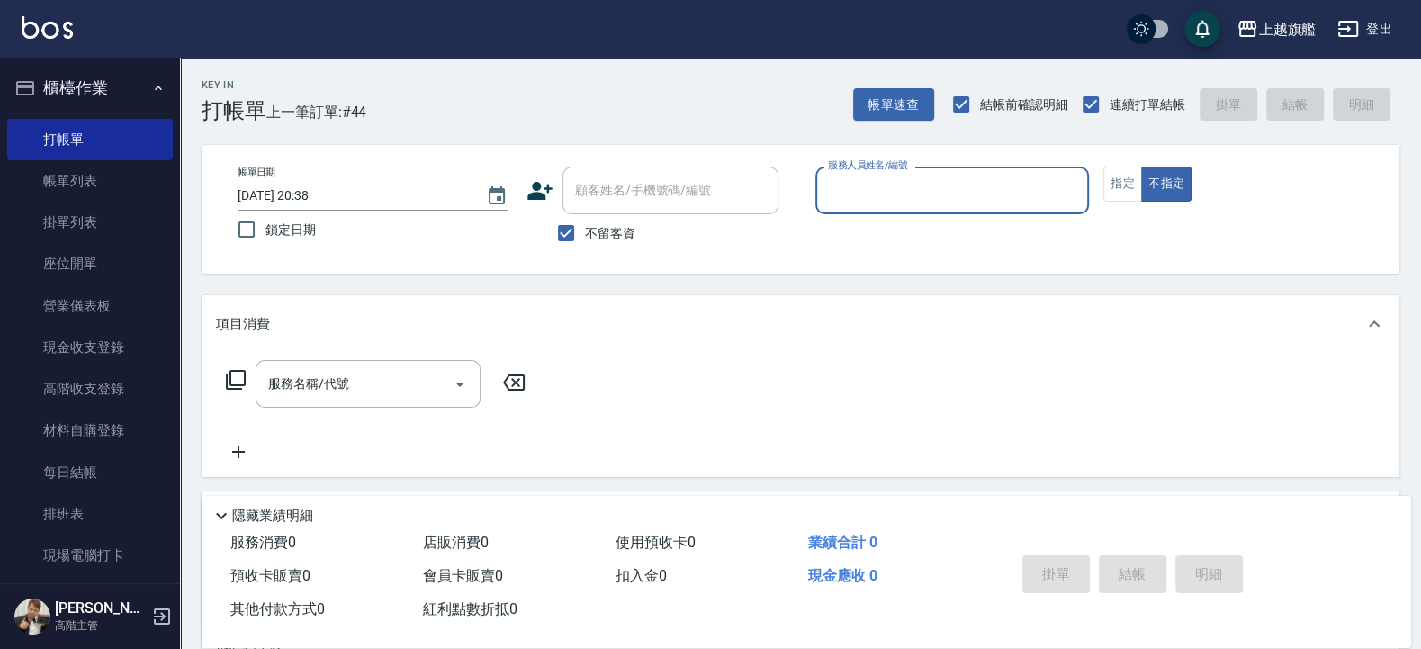
click at [77, 98] on button "櫃檯作業" at bounding box center [90, 88] width 166 height 47
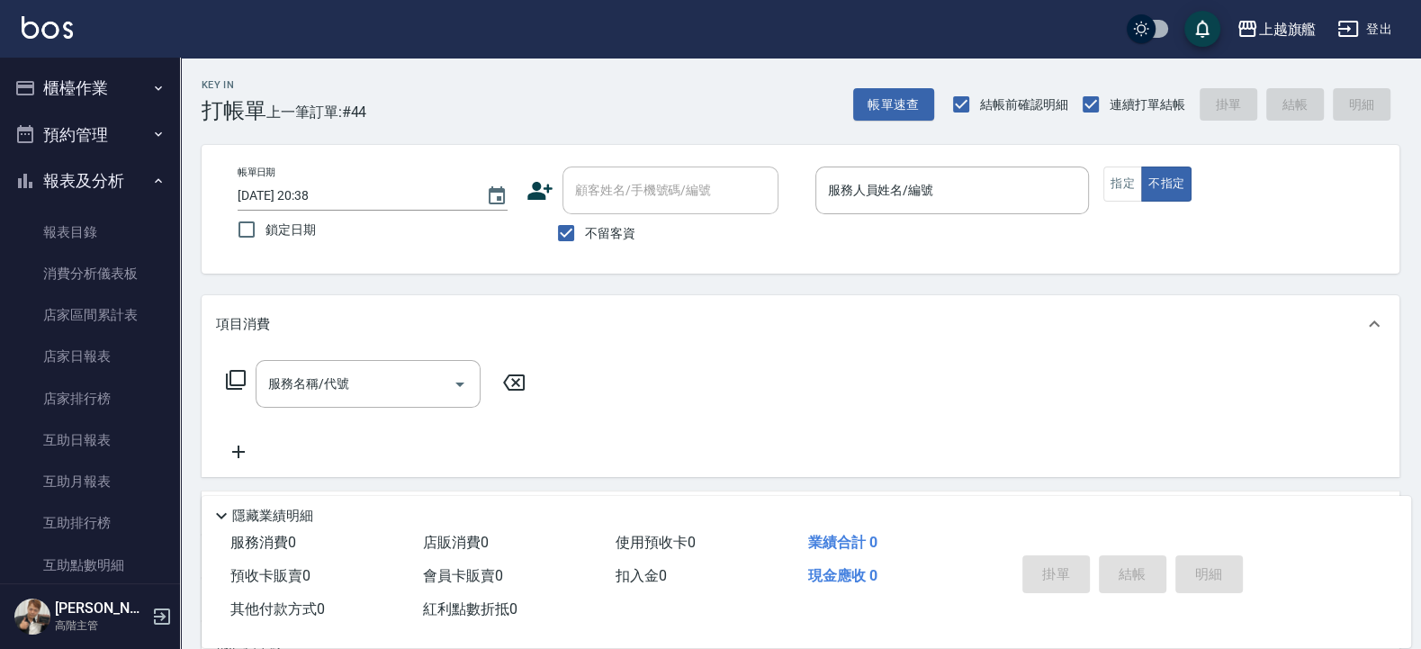
click at [95, 171] on button "報表及分析" at bounding box center [90, 180] width 166 height 47
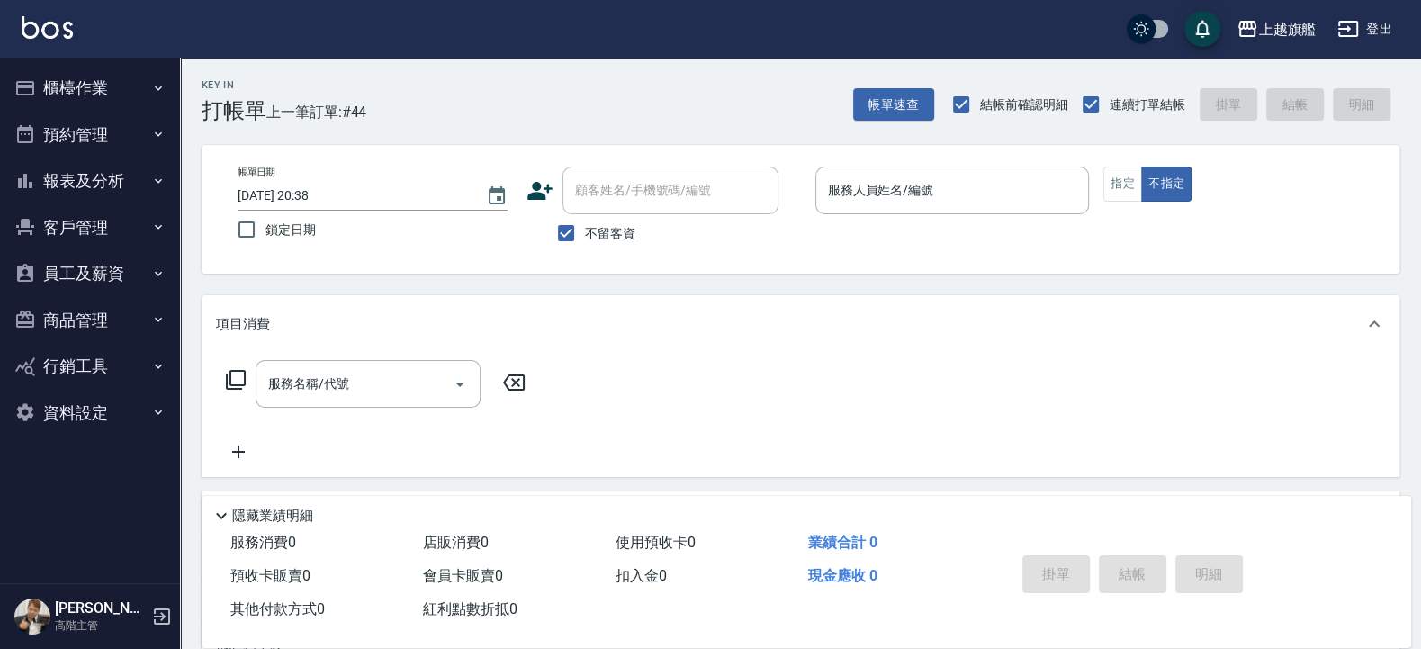
click at [67, 322] on button "商品管理" at bounding box center [90, 320] width 166 height 47
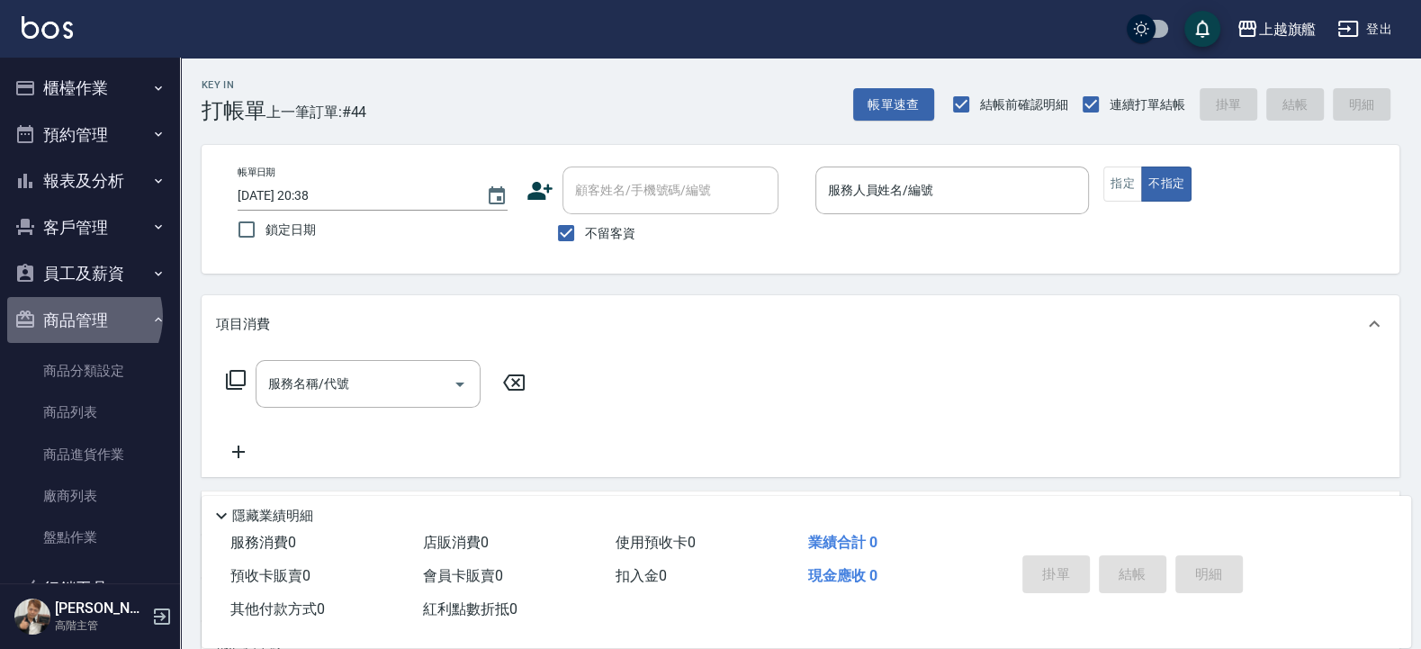
click at [82, 316] on button "商品管理" at bounding box center [90, 320] width 166 height 47
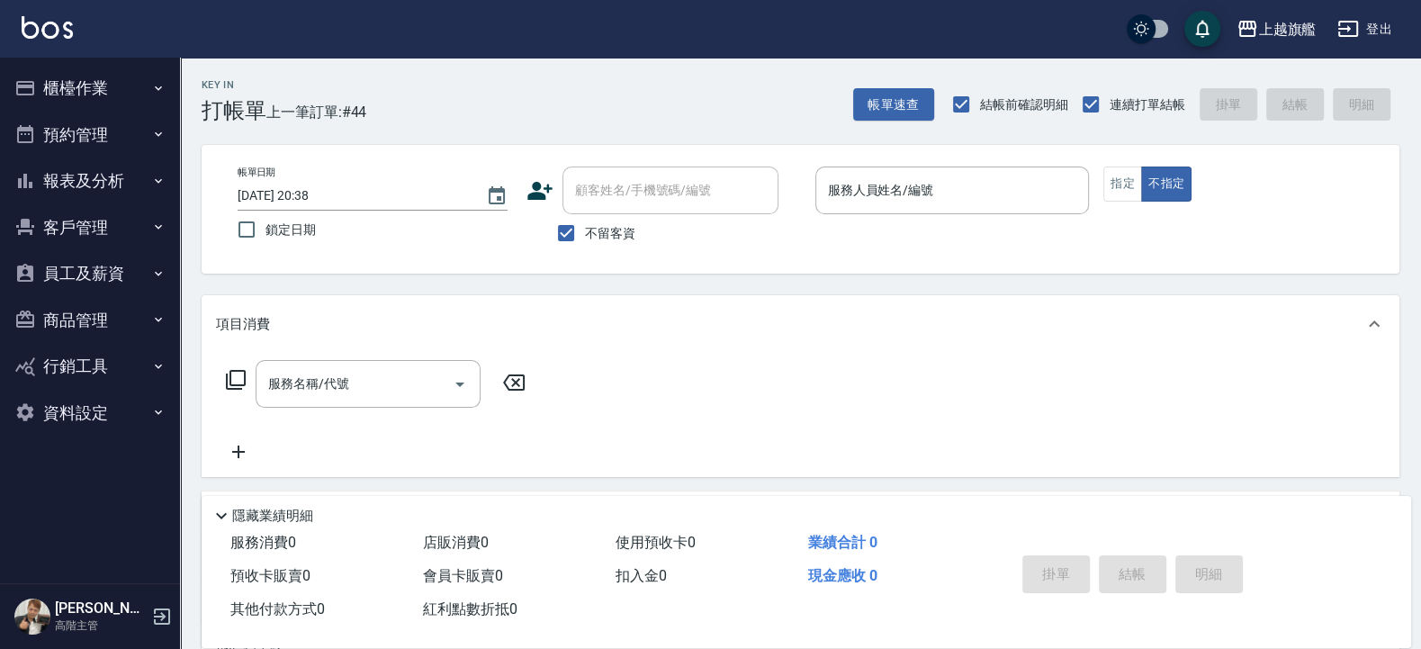
click at [103, 418] on button "資料設定" at bounding box center [90, 413] width 166 height 47
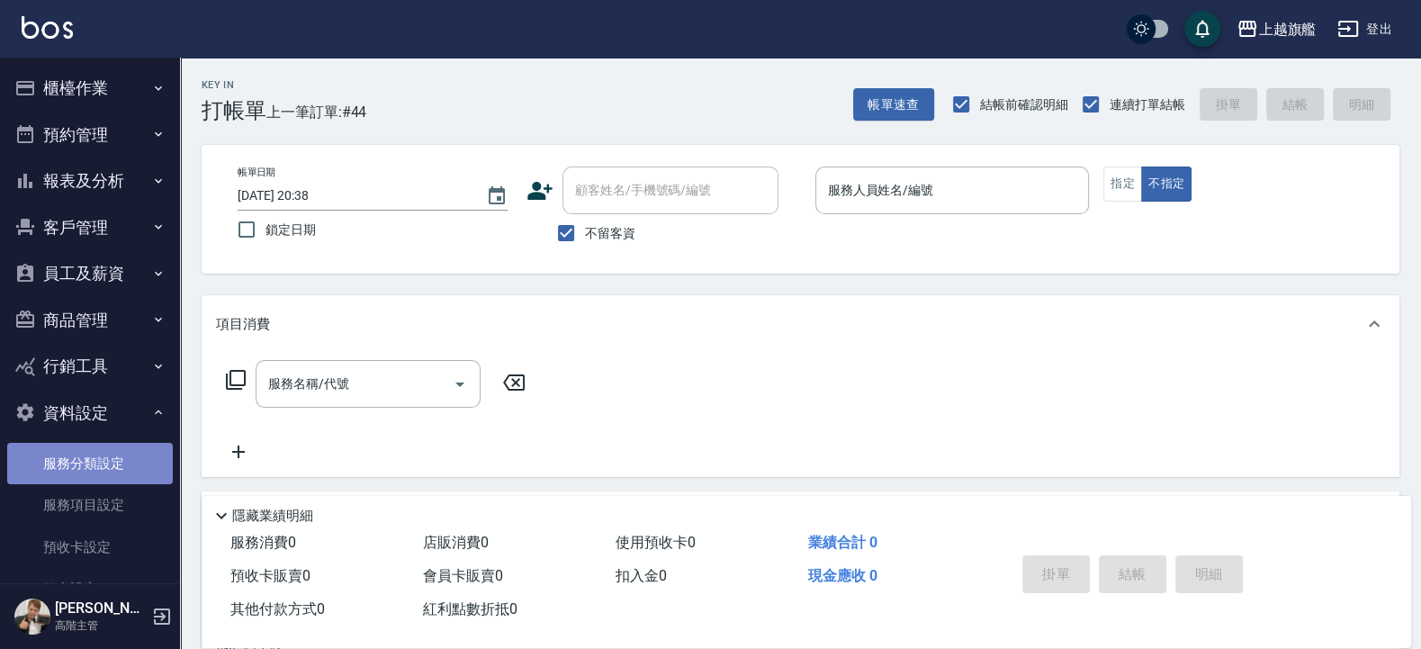
click at [97, 473] on link "服務分類設定" at bounding box center [90, 463] width 166 height 41
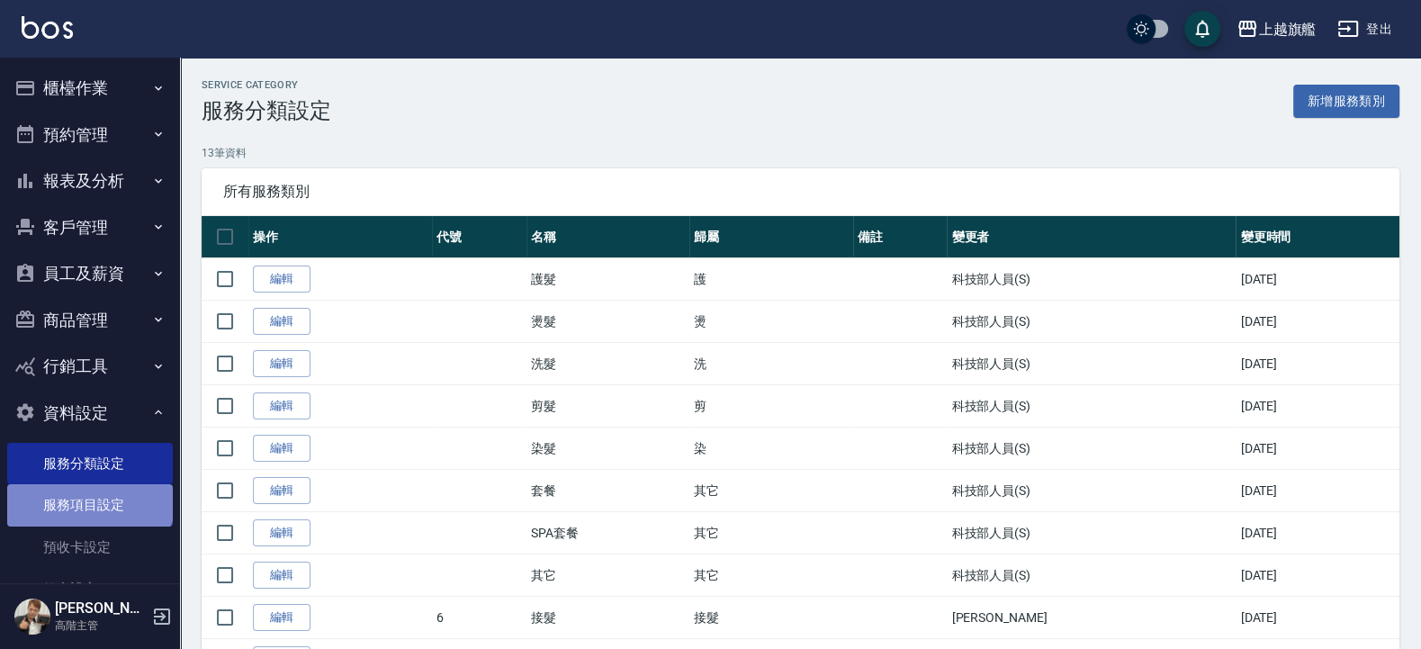
click at [88, 489] on link "服務項目設定" at bounding box center [90, 504] width 166 height 41
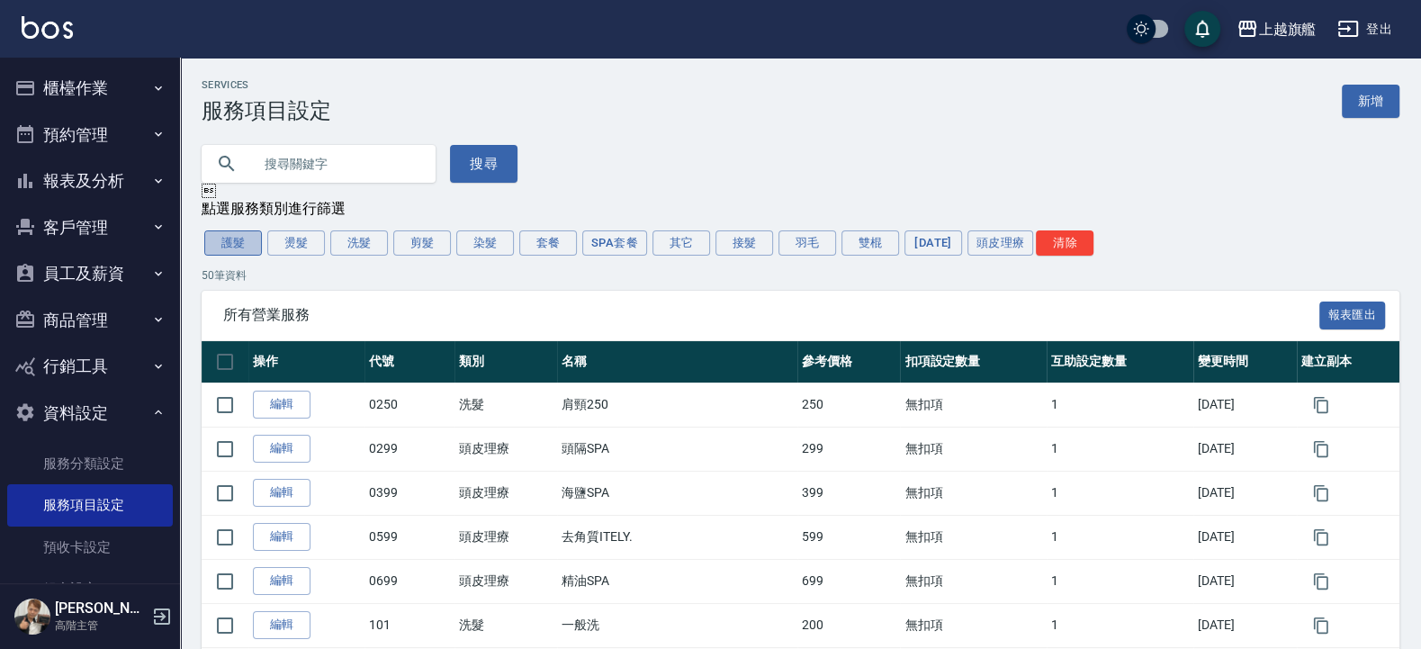
click at [242, 237] on button "護髮" at bounding box center [233, 242] width 58 height 25
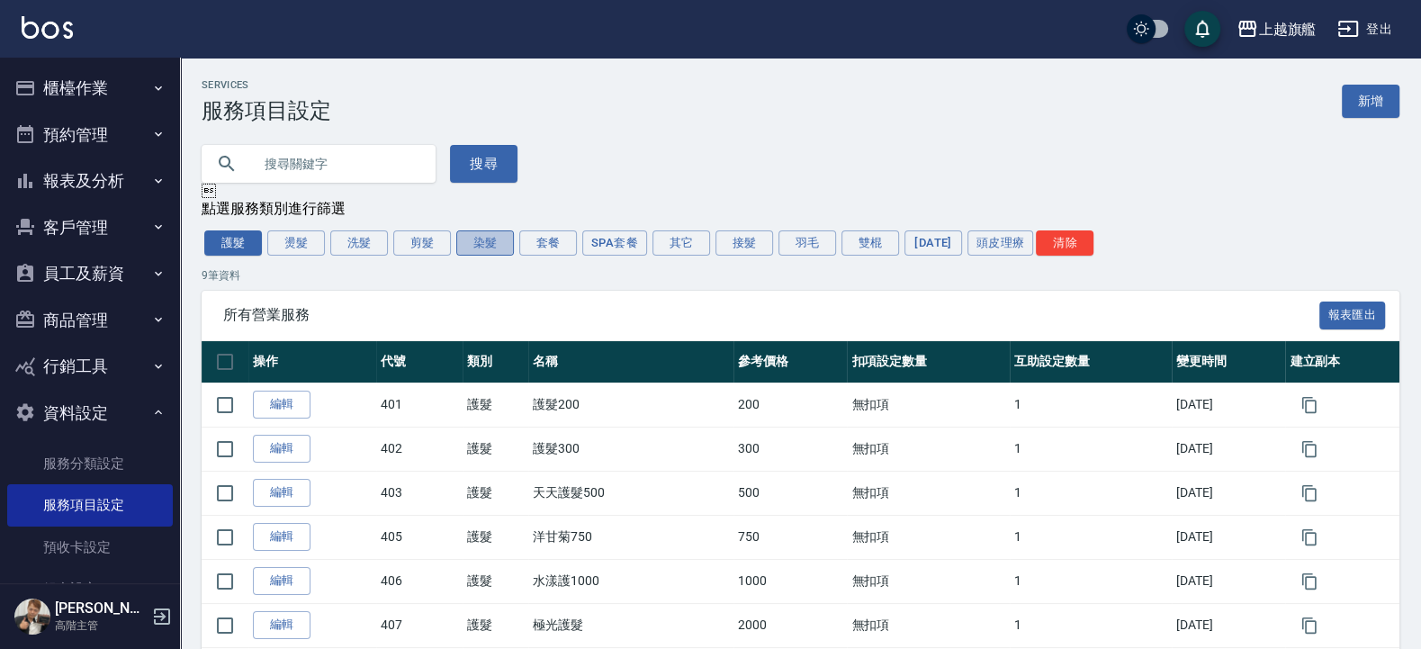
click at [503, 251] on button "染髮" at bounding box center [485, 242] width 58 height 25
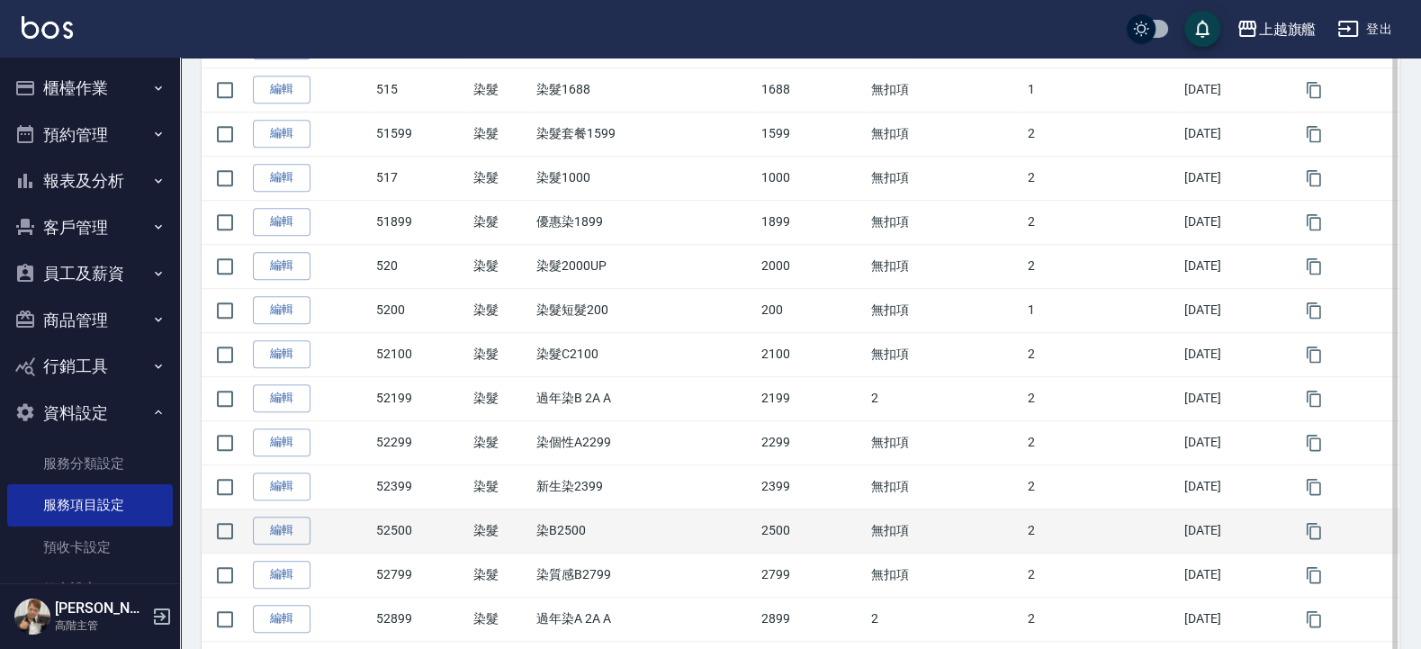
scroll to position [864, 0]
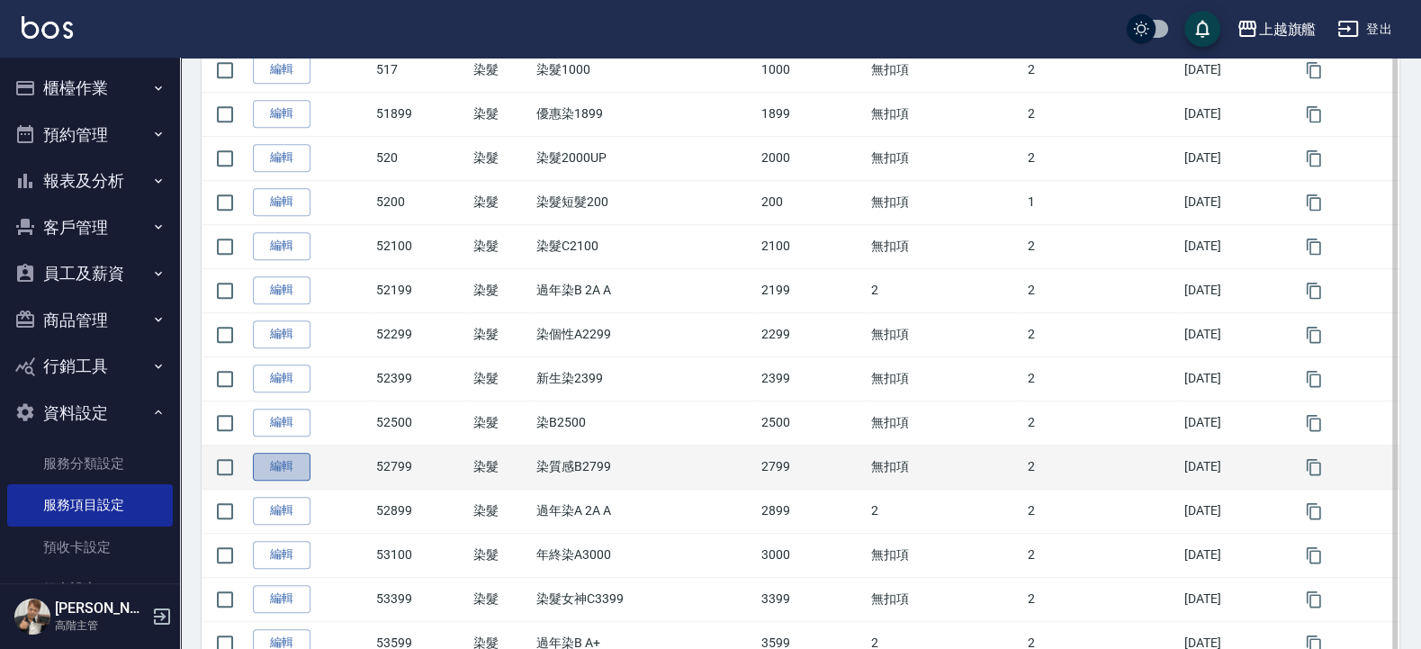
click at [282, 472] on link "編輯" at bounding box center [282, 467] width 58 height 28
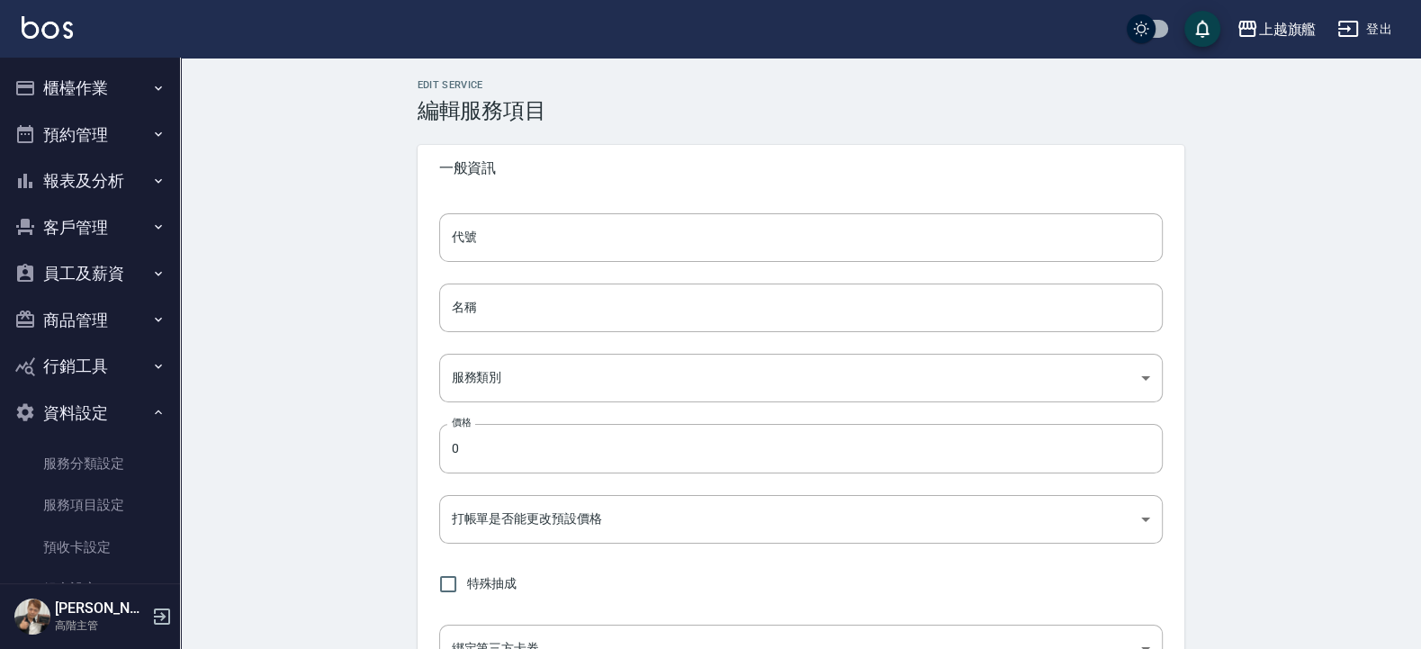
type input "52799"
type input "染質感B2799"
type input "0e919eb5-a651-422c-8513-dd034eaaafe7"
type input "2799"
type input "FALSE"
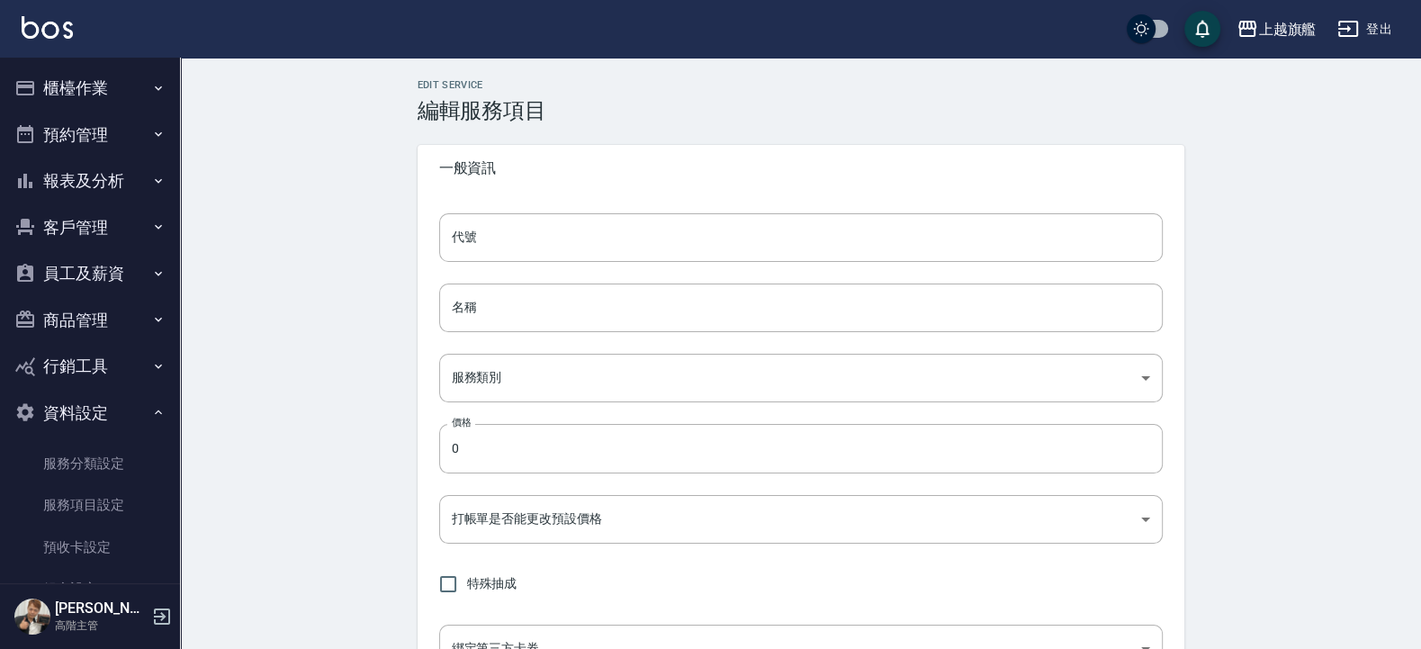
type input "none"
type input "UNSET"
type input "onSalary"
type input "洗"
type input "1"
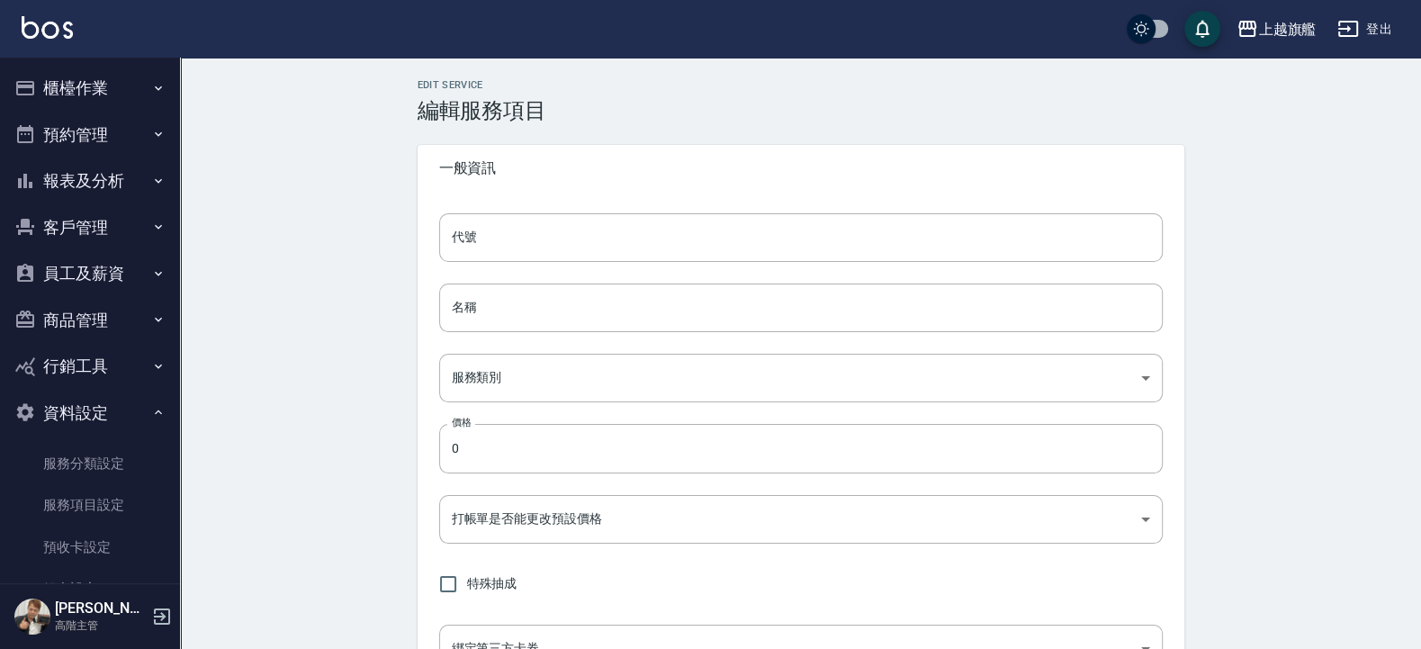
type input "點數"
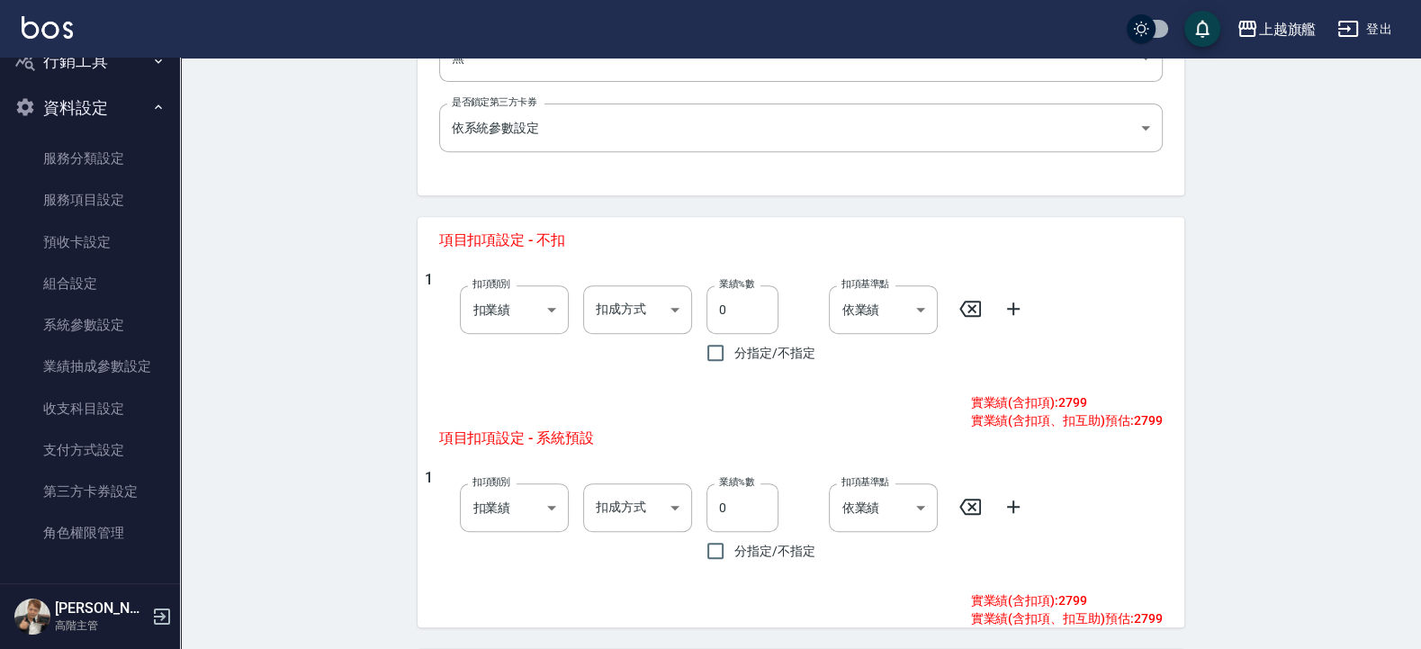
scroll to position [112, 0]
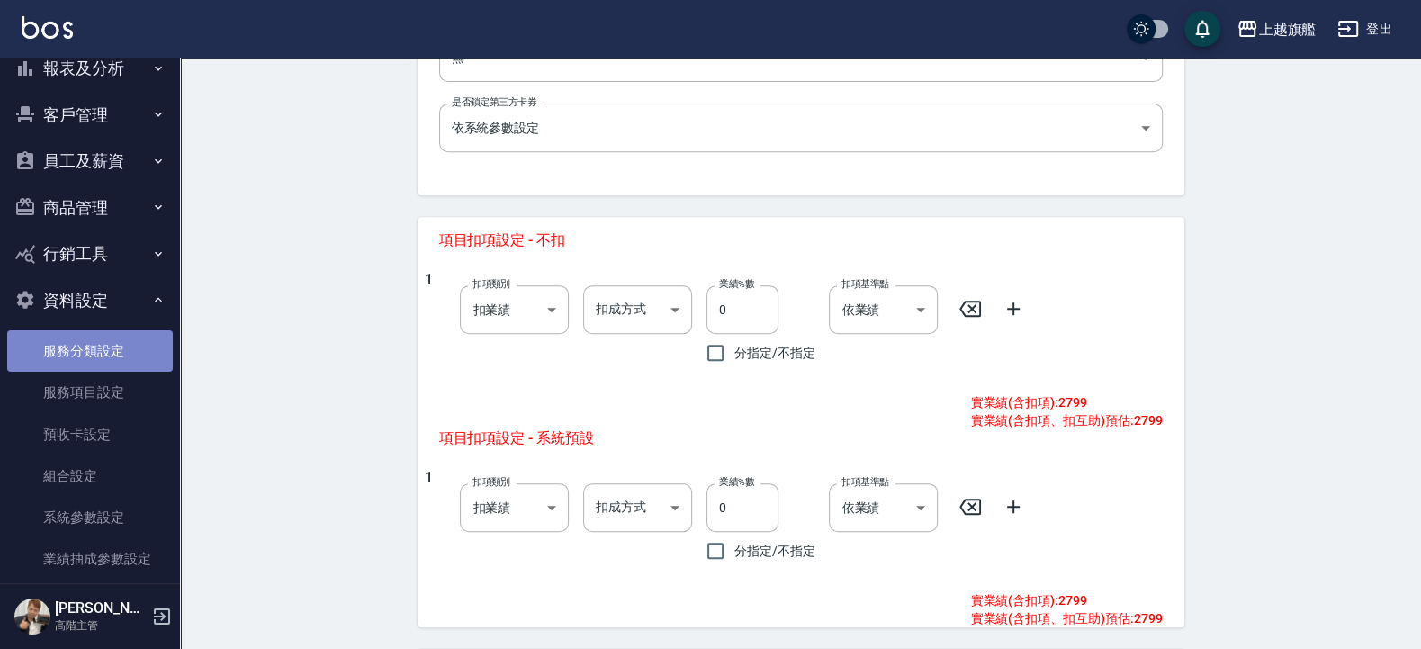
click at [95, 345] on link "服務分類設定" at bounding box center [90, 350] width 166 height 41
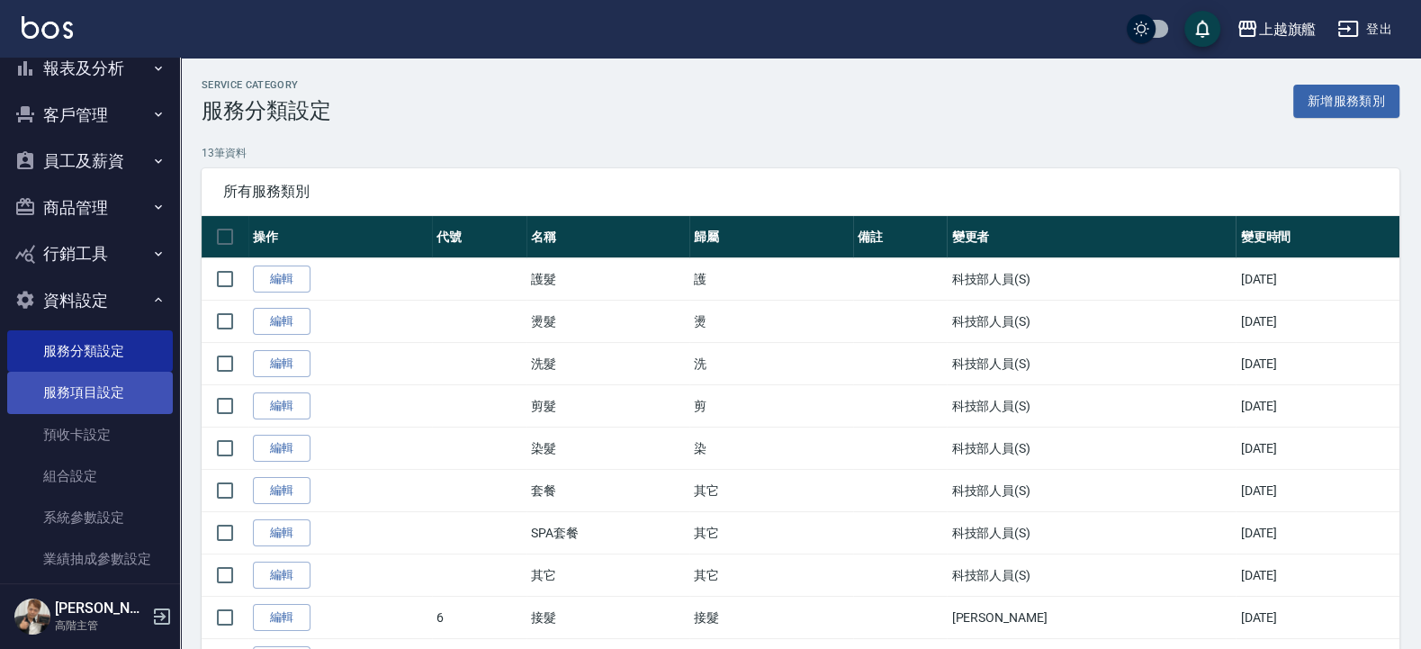
click at [95, 383] on link "服務項目設定" at bounding box center [90, 392] width 166 height 41
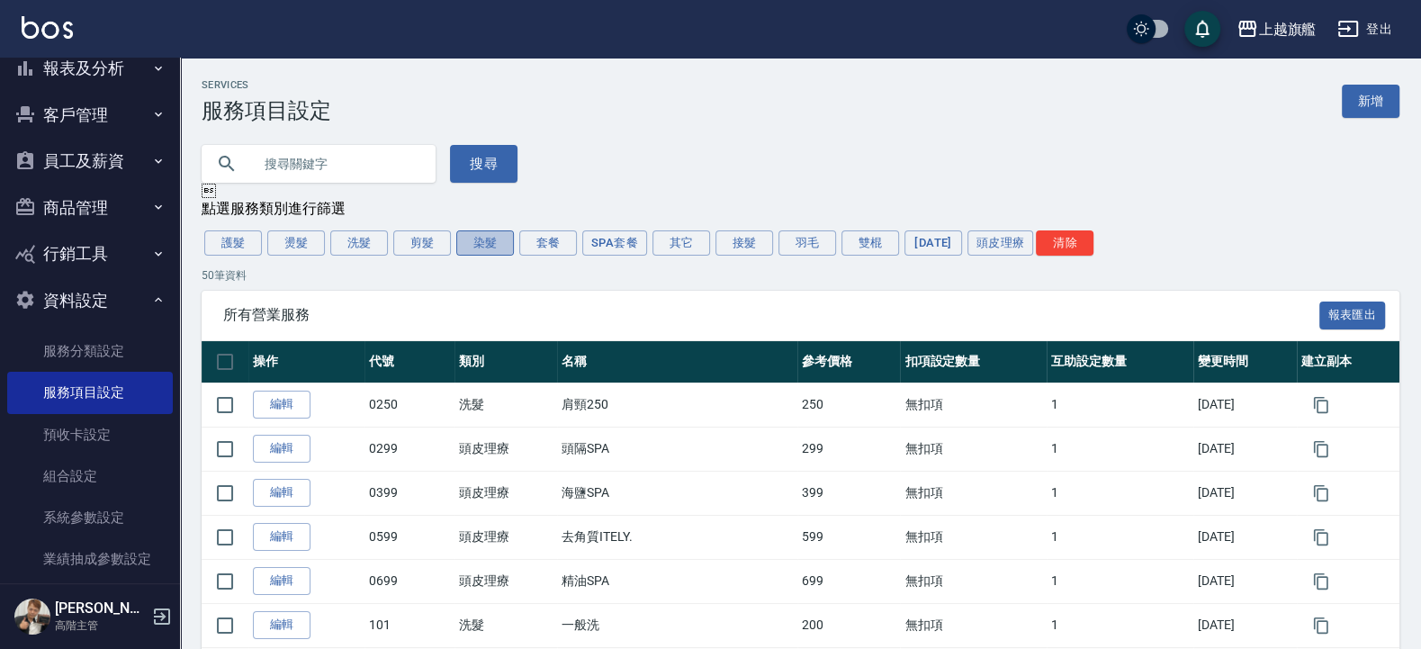
click at [512, 246] on button "染髮" at bounding box center [485, 242] width 58 height 25
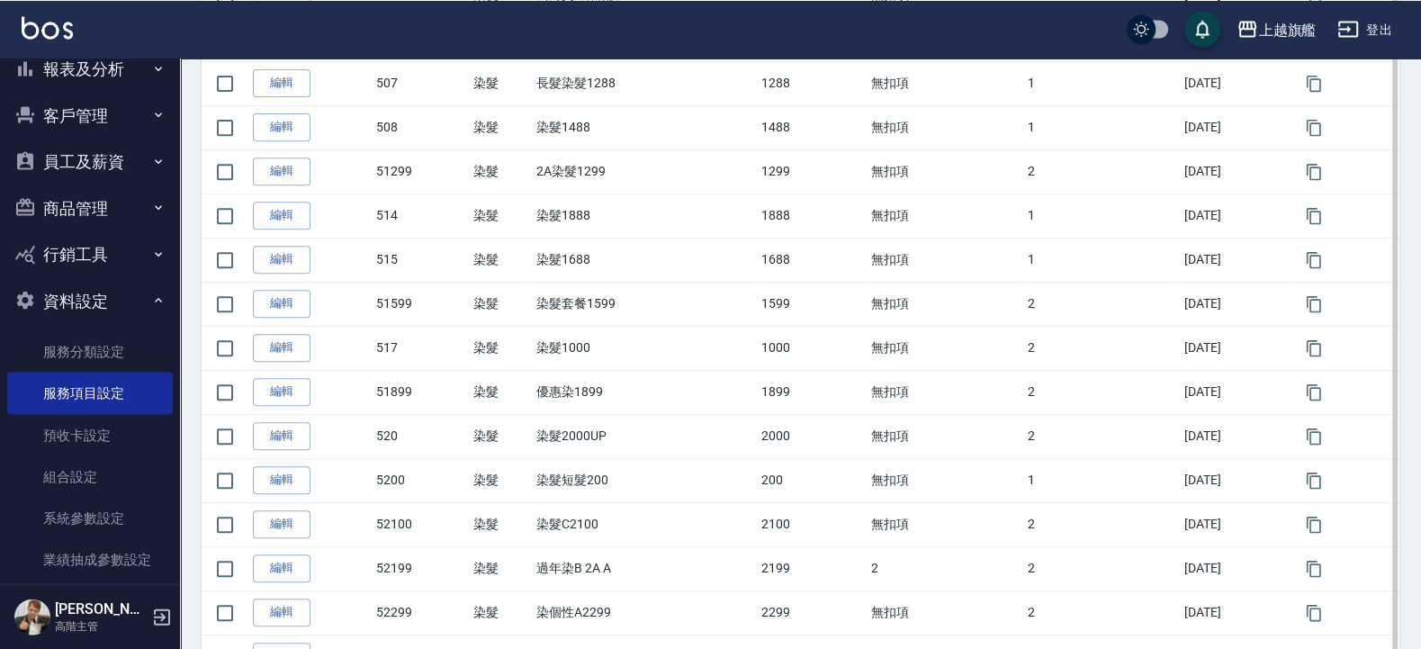
scroll to position [540, 0]
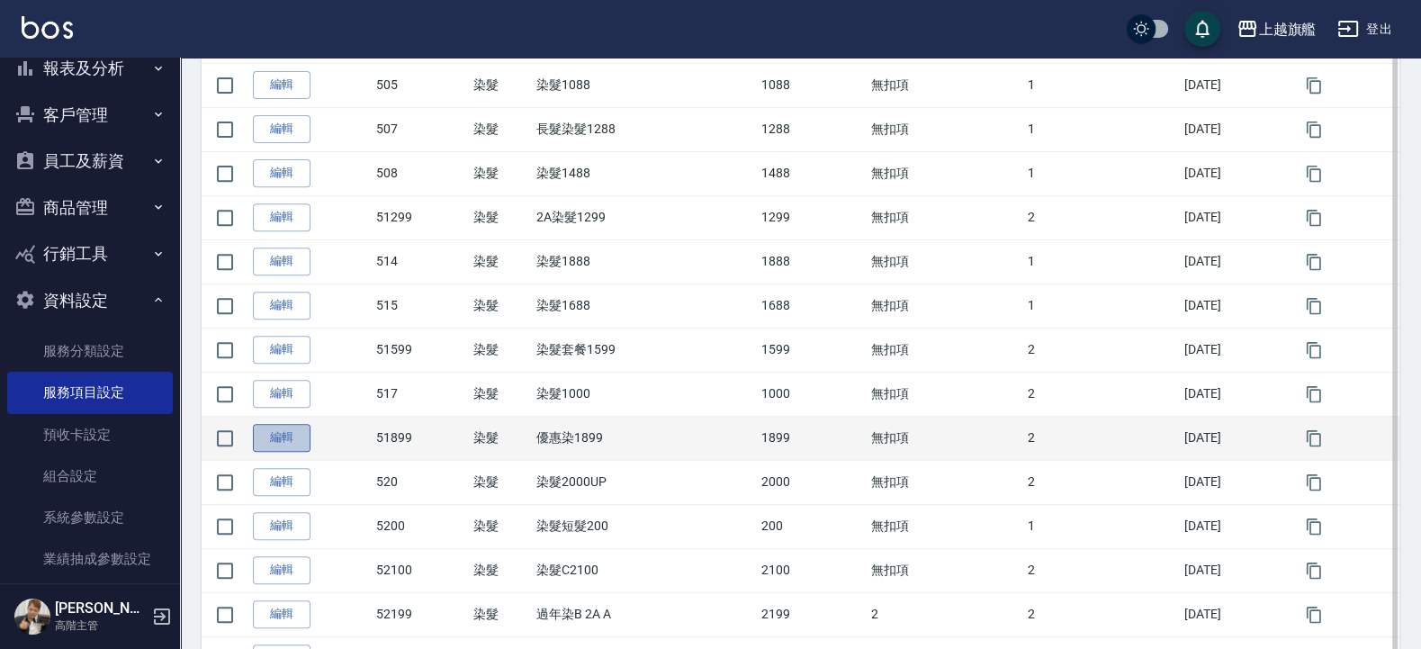
click at [269, 446] on link "編輯" at bounding box center [282, 438] width 58 height 28
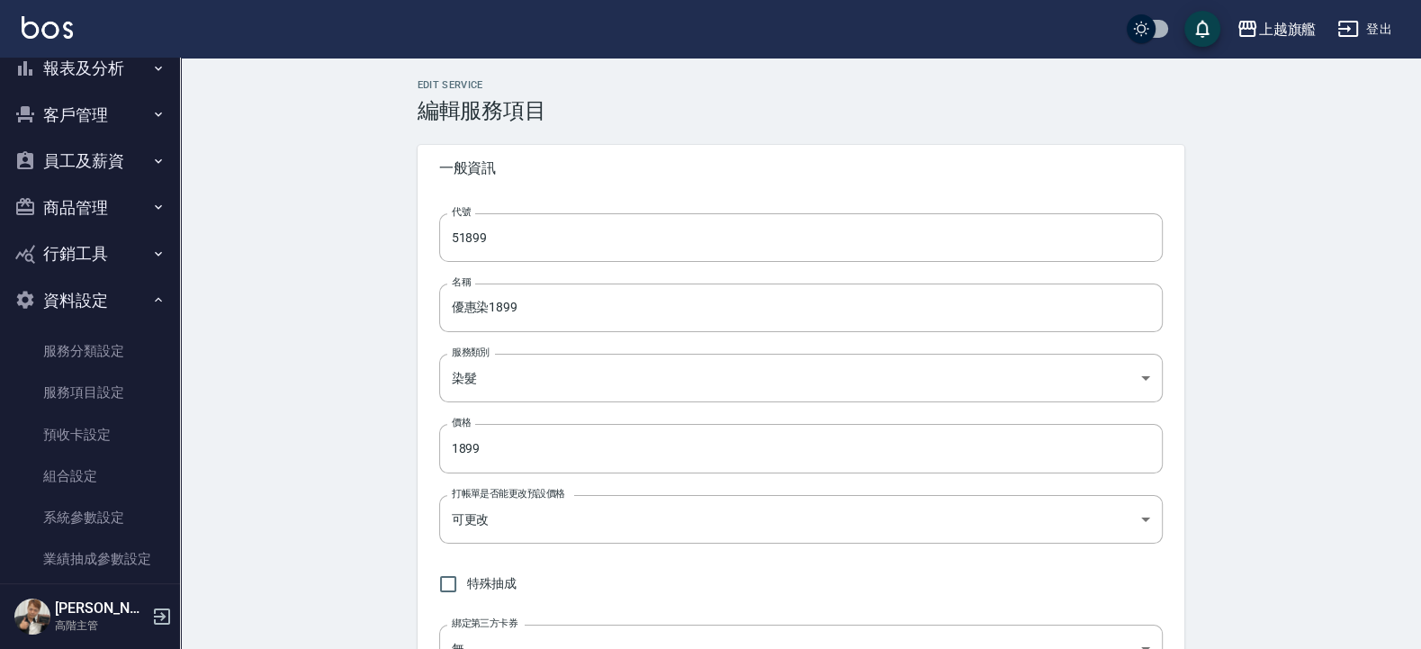
type input "51899"
type input "優惠染1899"
type input "0e919eb5-a651-422c-8513-dd034eaaafe7"
type input "1899"
type input "FALSE"
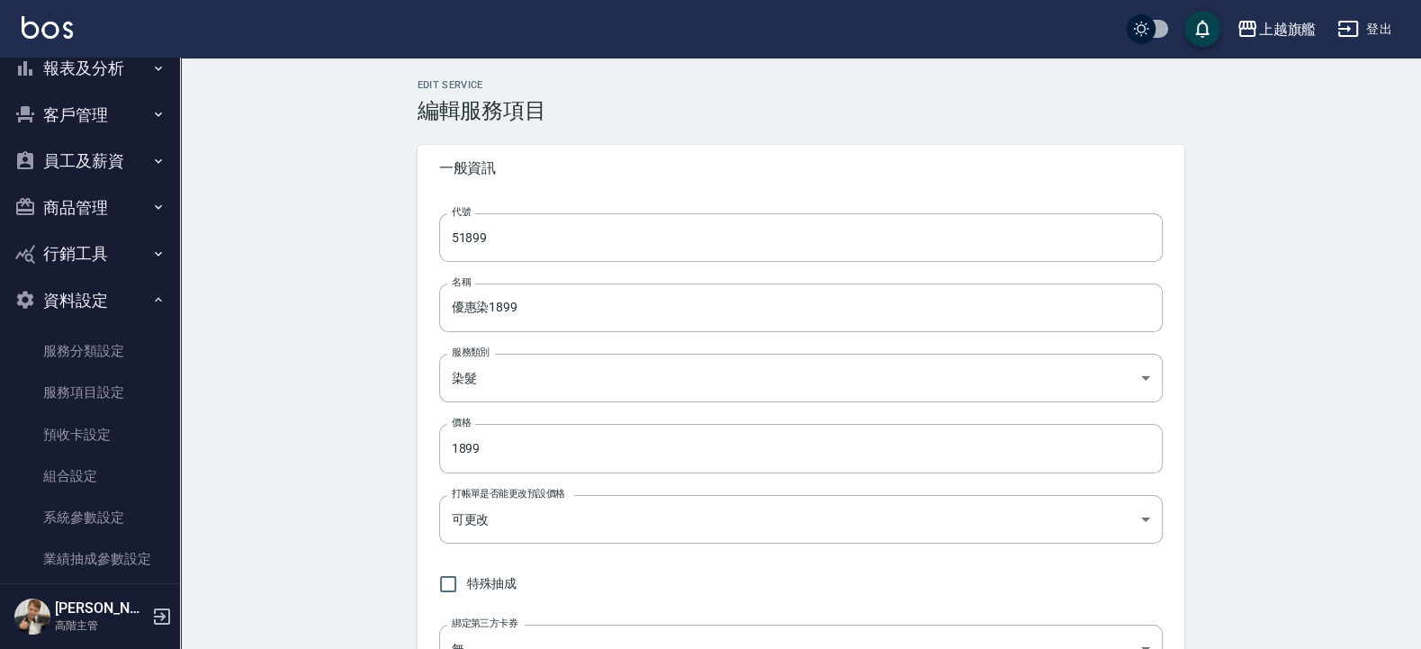
type input "none"
type input "UNSET"
type input "onSalary"
type input "洗"
type input "1"
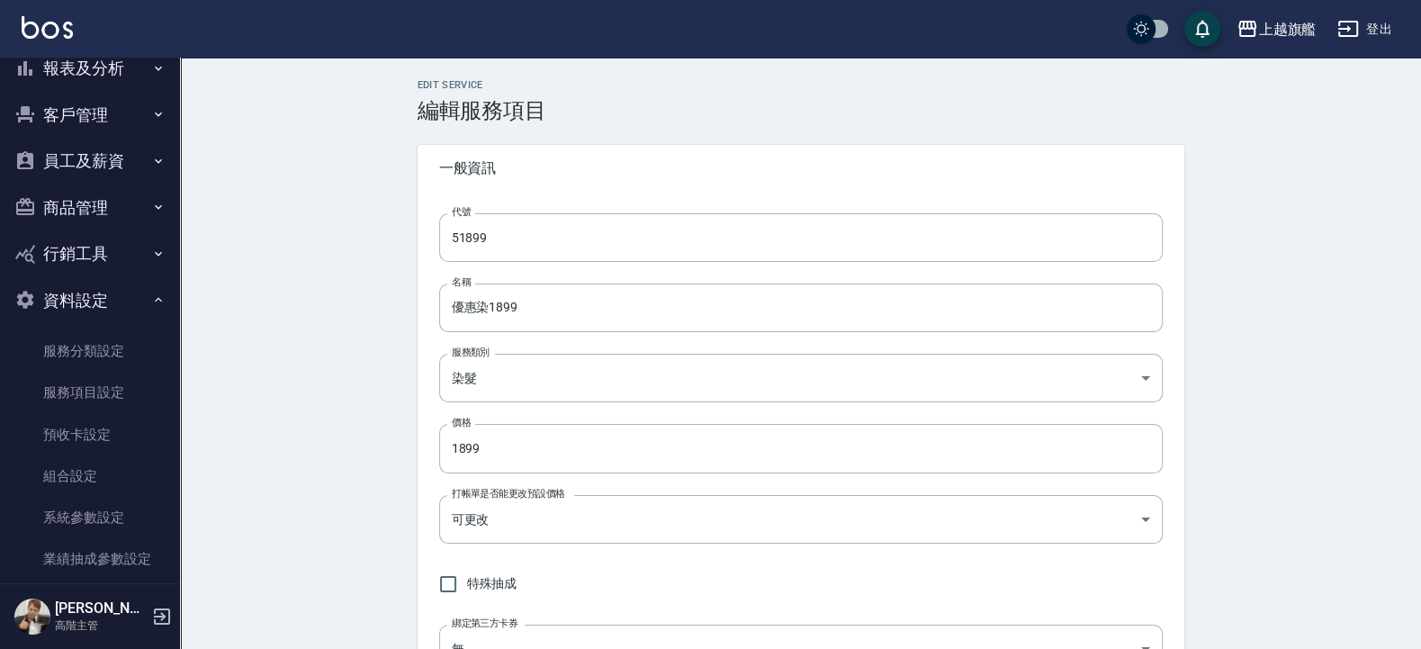
type input "點數"
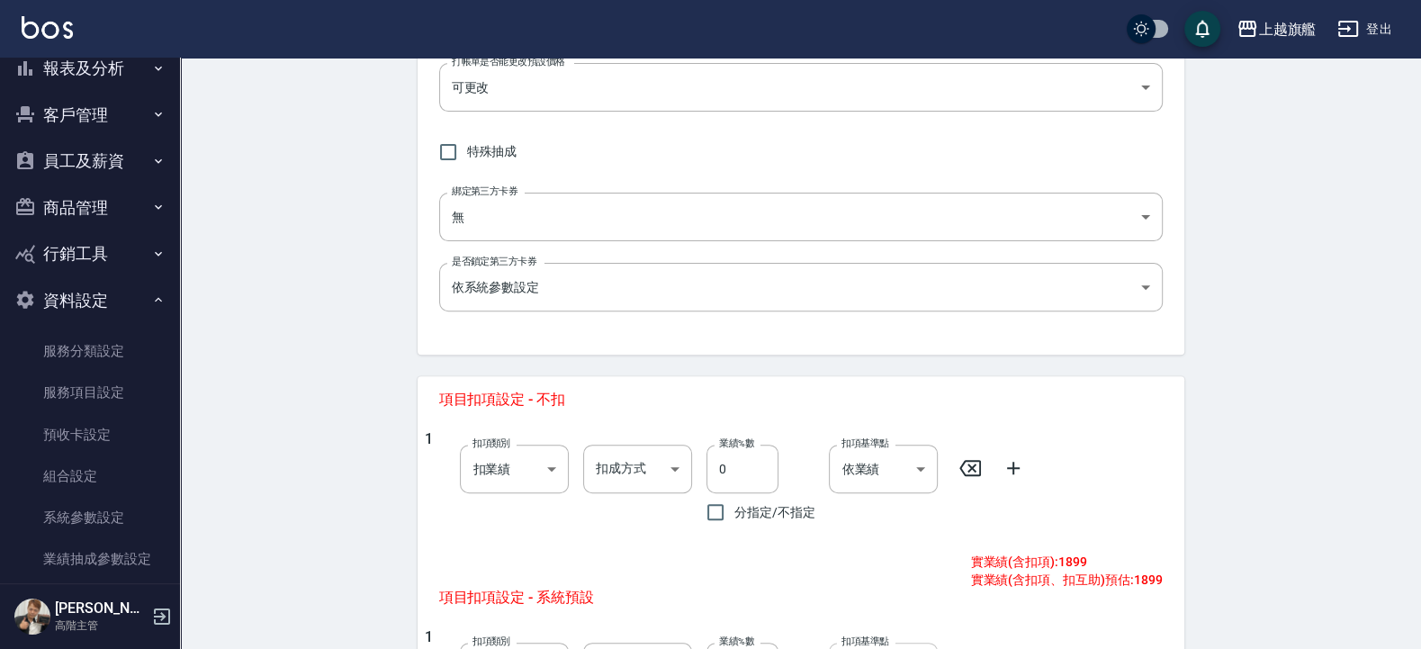
scroll to position [972, 0]
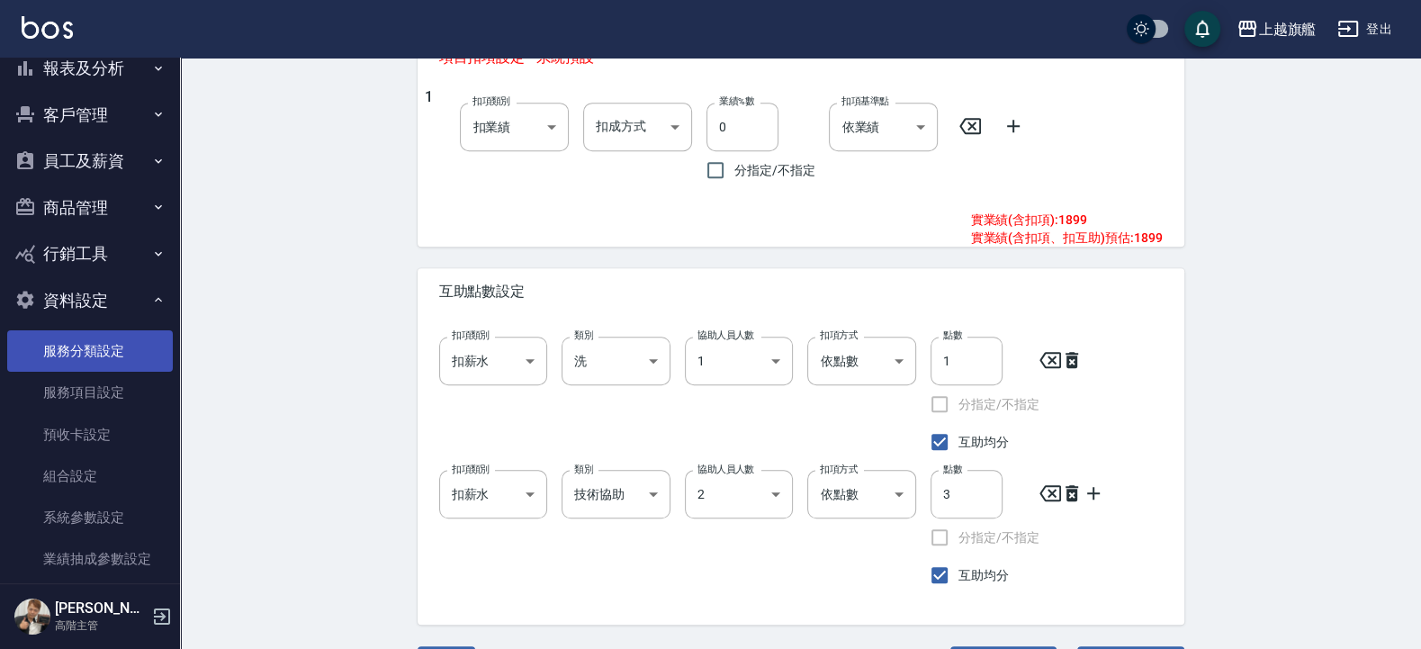
click at [91, 354] on link "服務分類設定" at bounding box center [90, 350] width 166 height 41
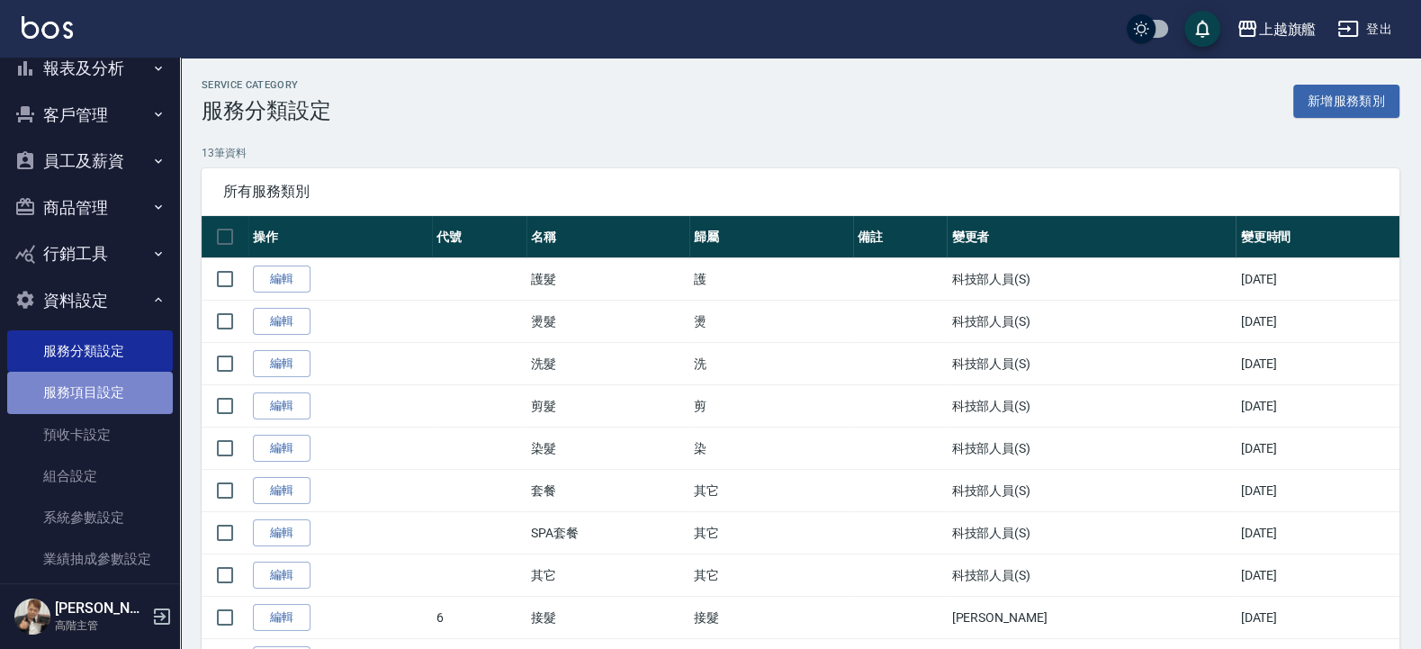
click at [113, 397] on link "服務項目設定" at bounding box center [90, 392] width 166 height 41
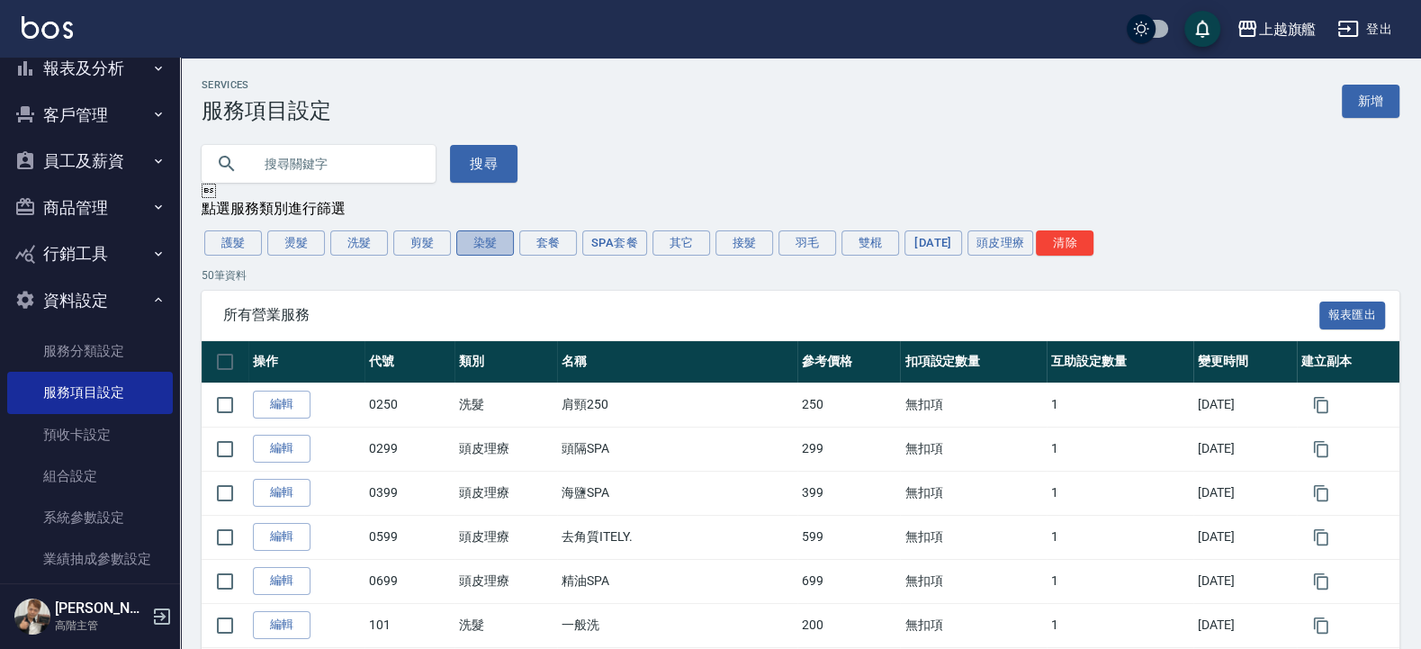
click at [477, 251] on button "染髮" at bounding box center [485, 242] width 58 height 25
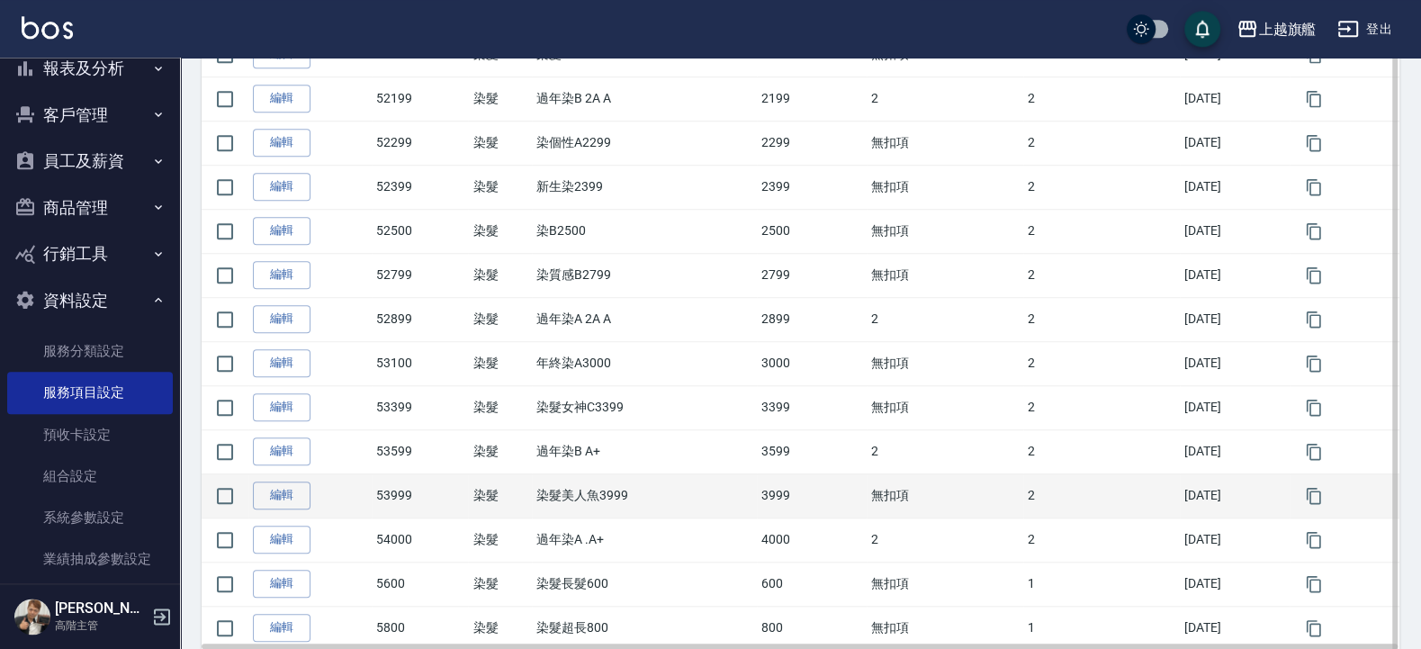
scroll to position [1080, 0]
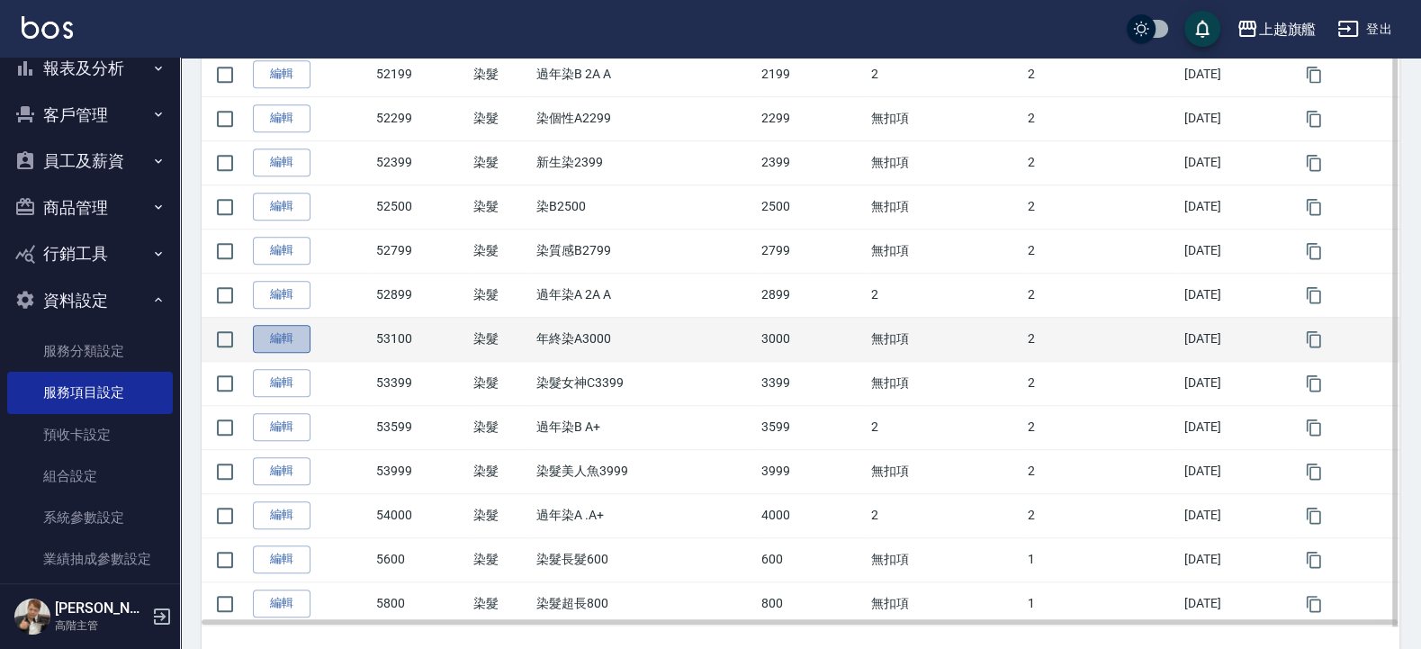
click at [284, 345] on link "編輯" at bounding box center [282, 339] width 58 height 28
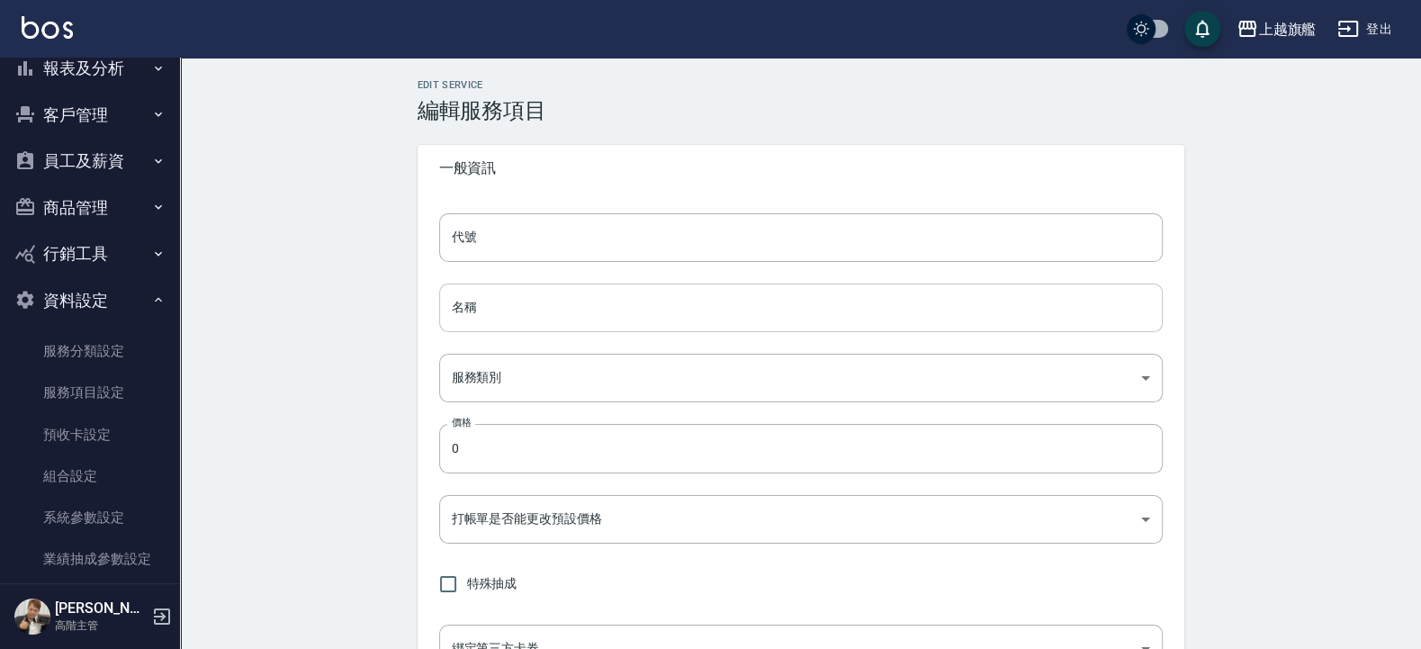
type input "53100"
type input "年終染A3000"
type input "0e919eb5-a651-422c-8513-dd034eaaafe7"
type input "3000"
type input "FALSE"
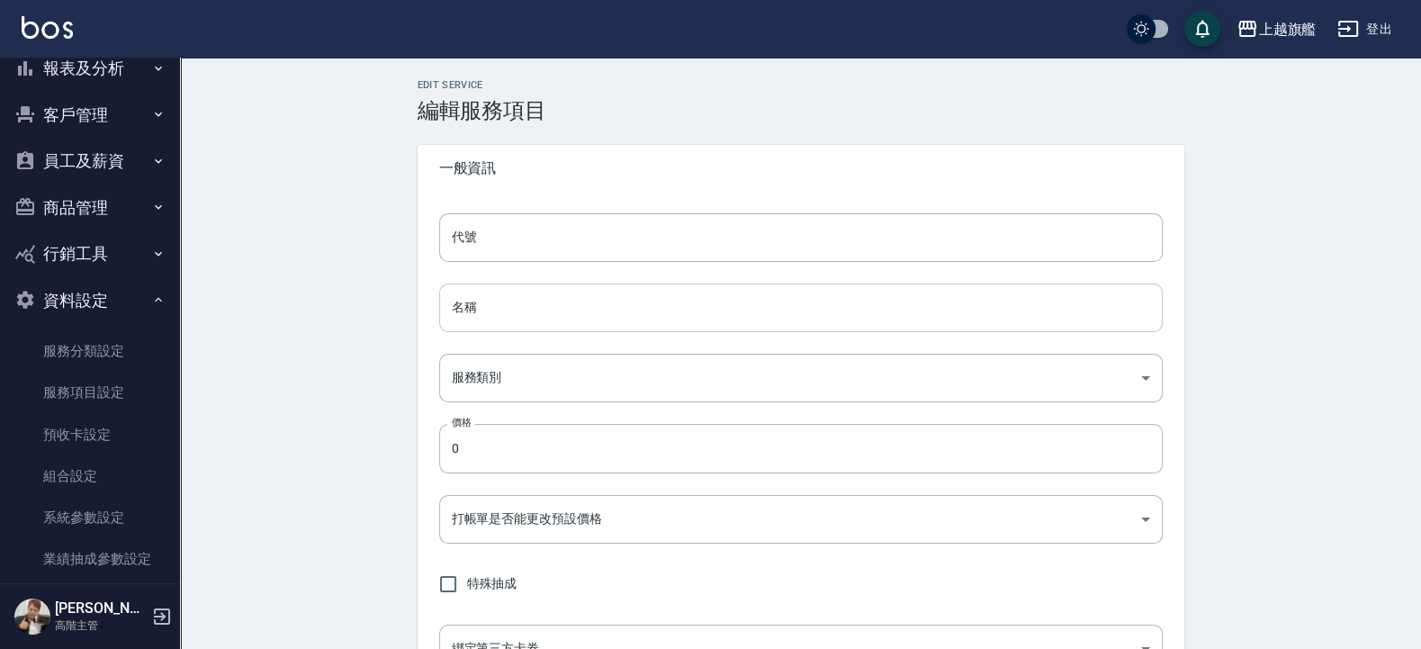
type input "none"
type input "UNSET"
type input "onSalary"
type input "洗"
type input "1"
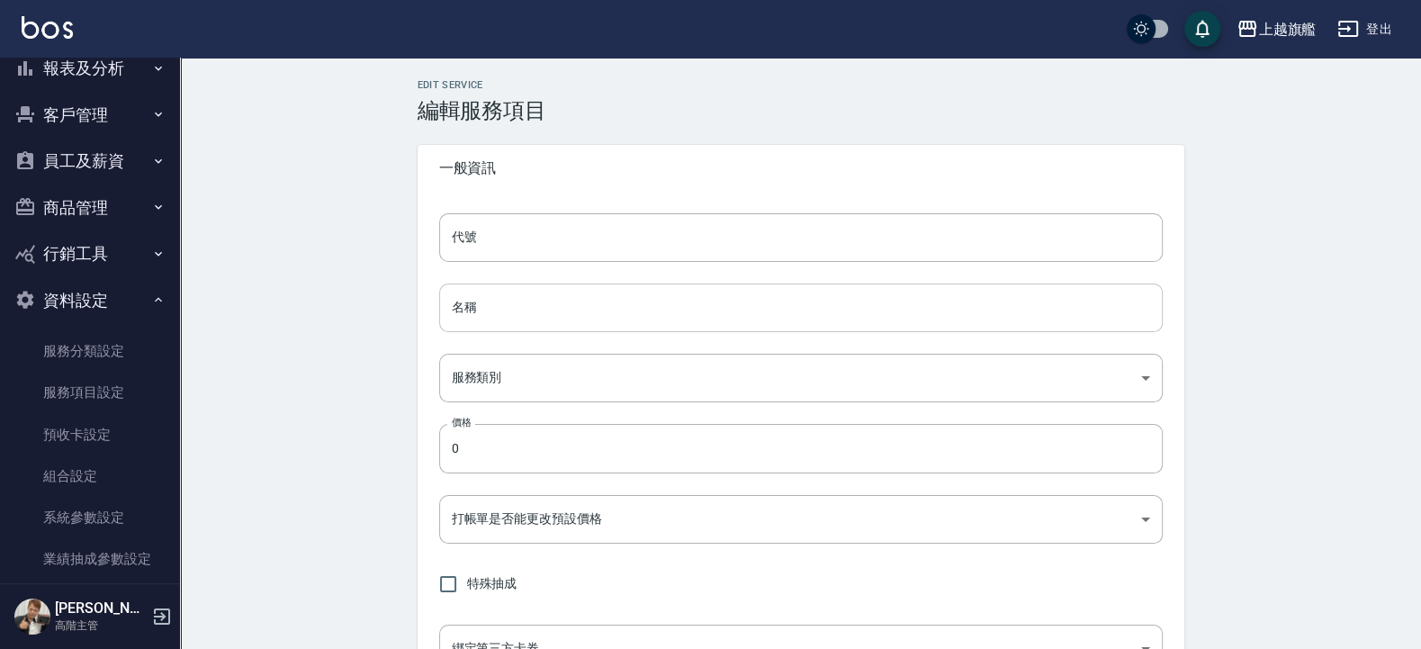
type input "點數"
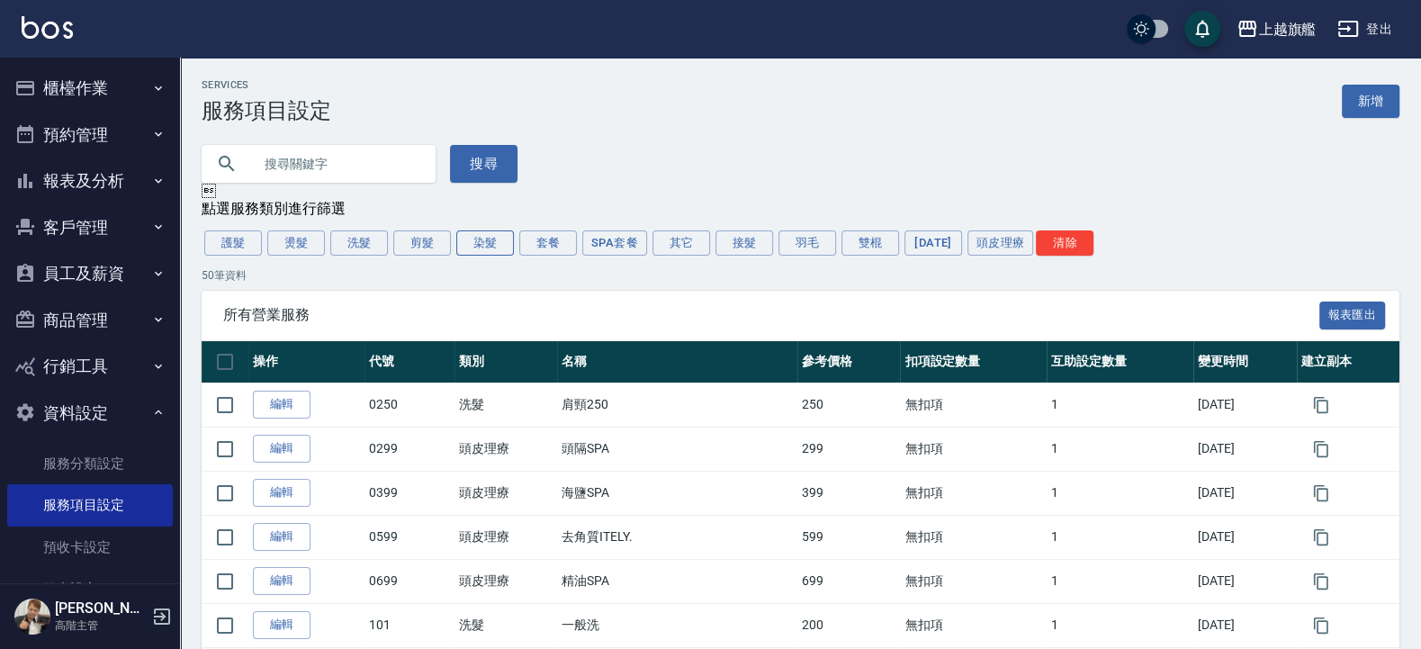
click at [484, 239] on button "染髮" at bounding box center [485, 242] width 58 height 25
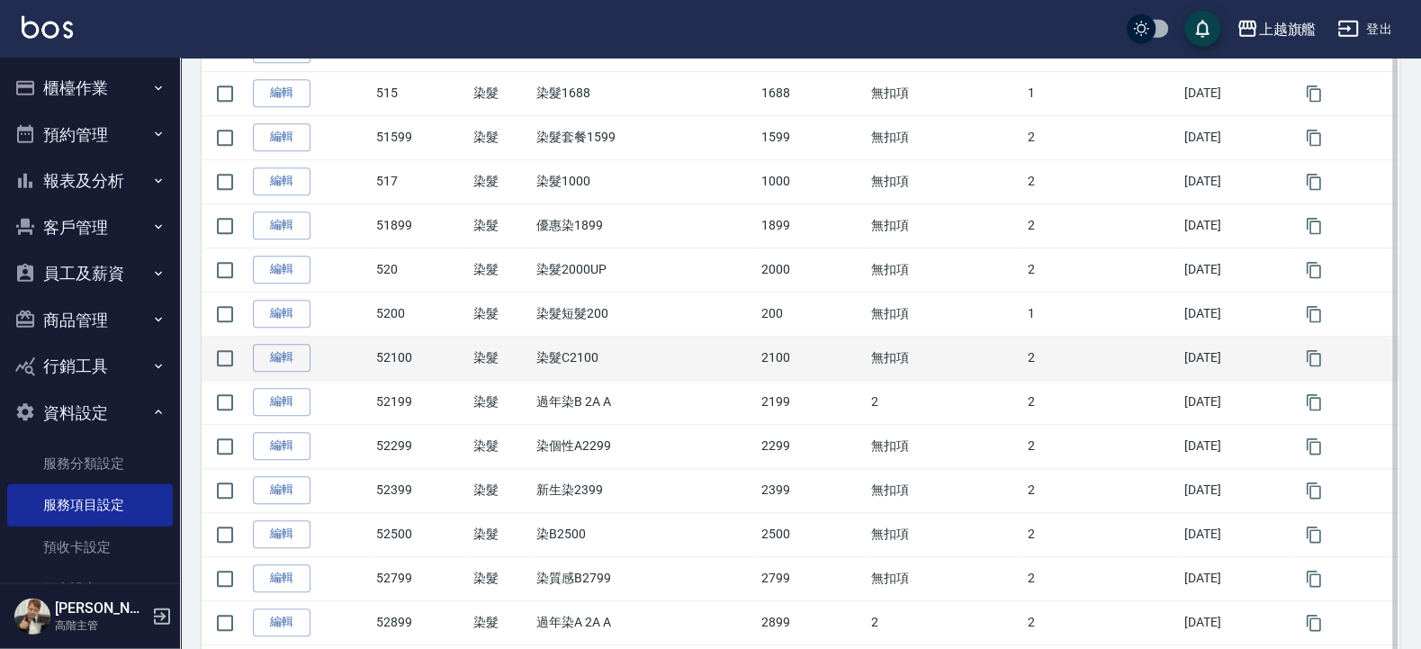
scroll to position [756, 0]
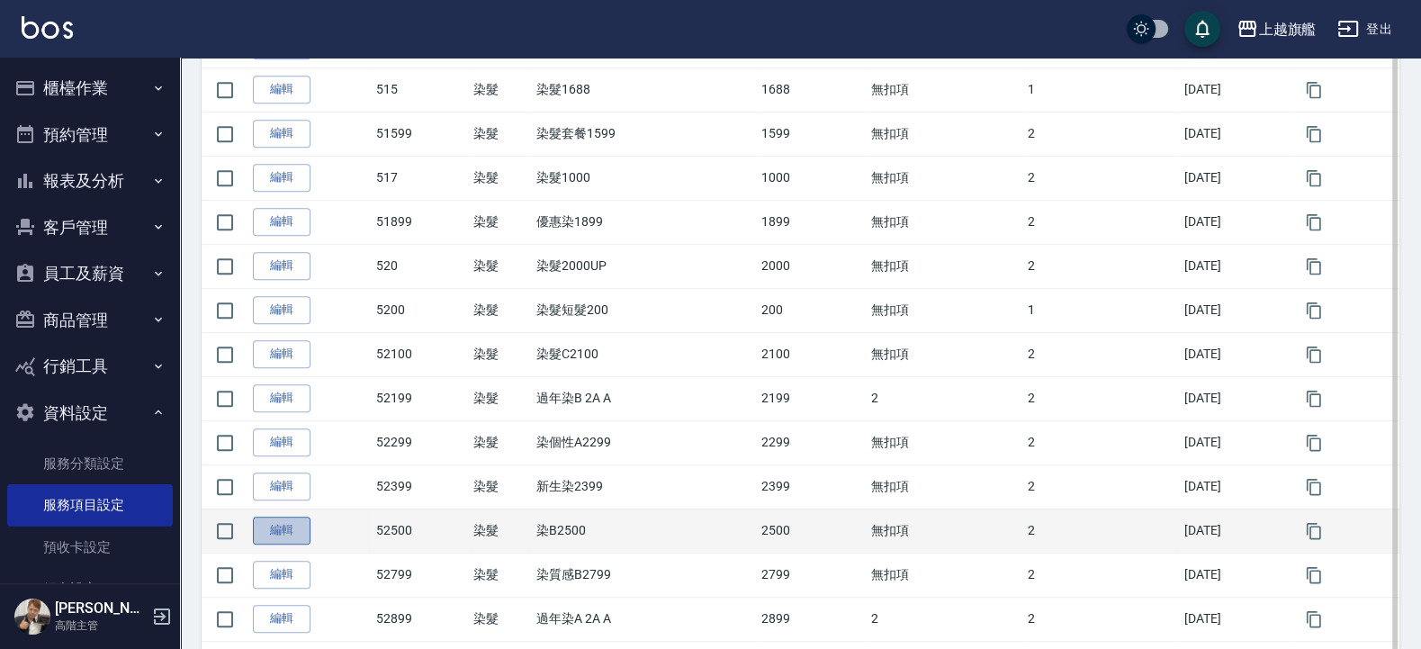
click at [279, 541] on link "編輯" at bounding box center [282, 530] width 58 height 28
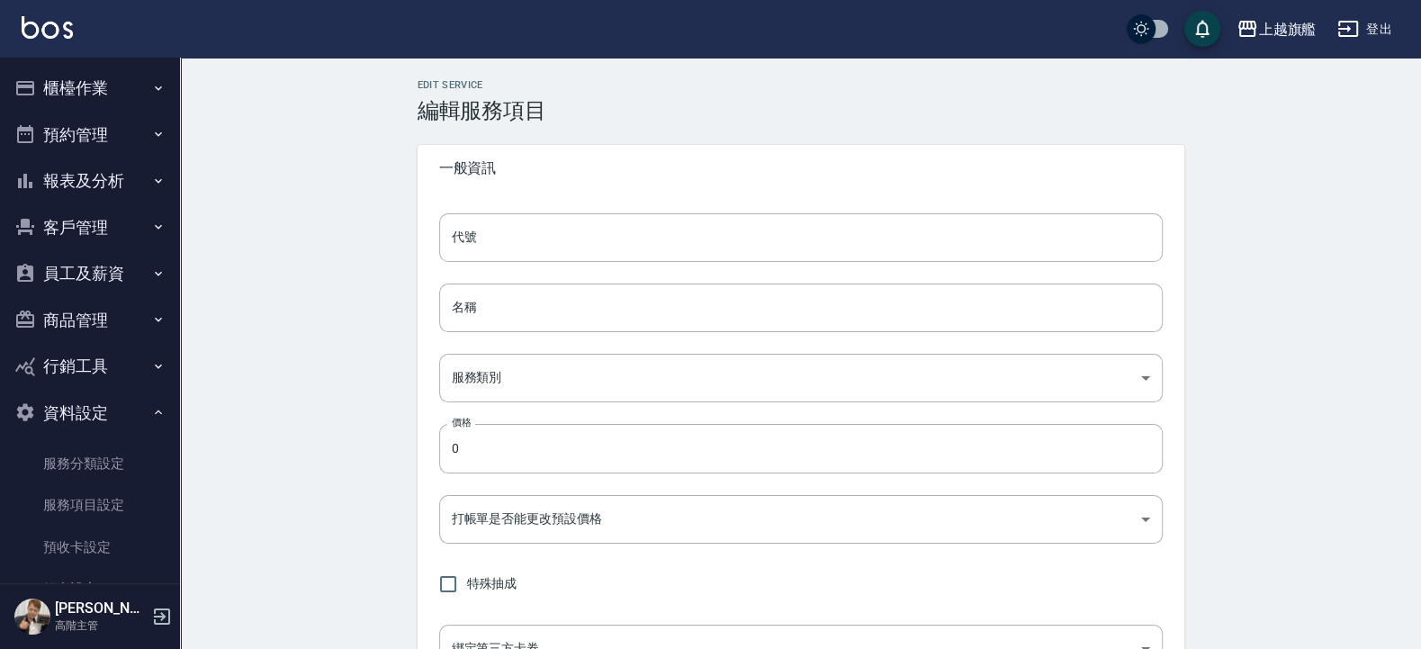
type input "52500"
type input "染B2500"
type input "0e919eb5-a651-422c-8513-dd034eaaafe7"
type input "2500"
type input "FALSE"
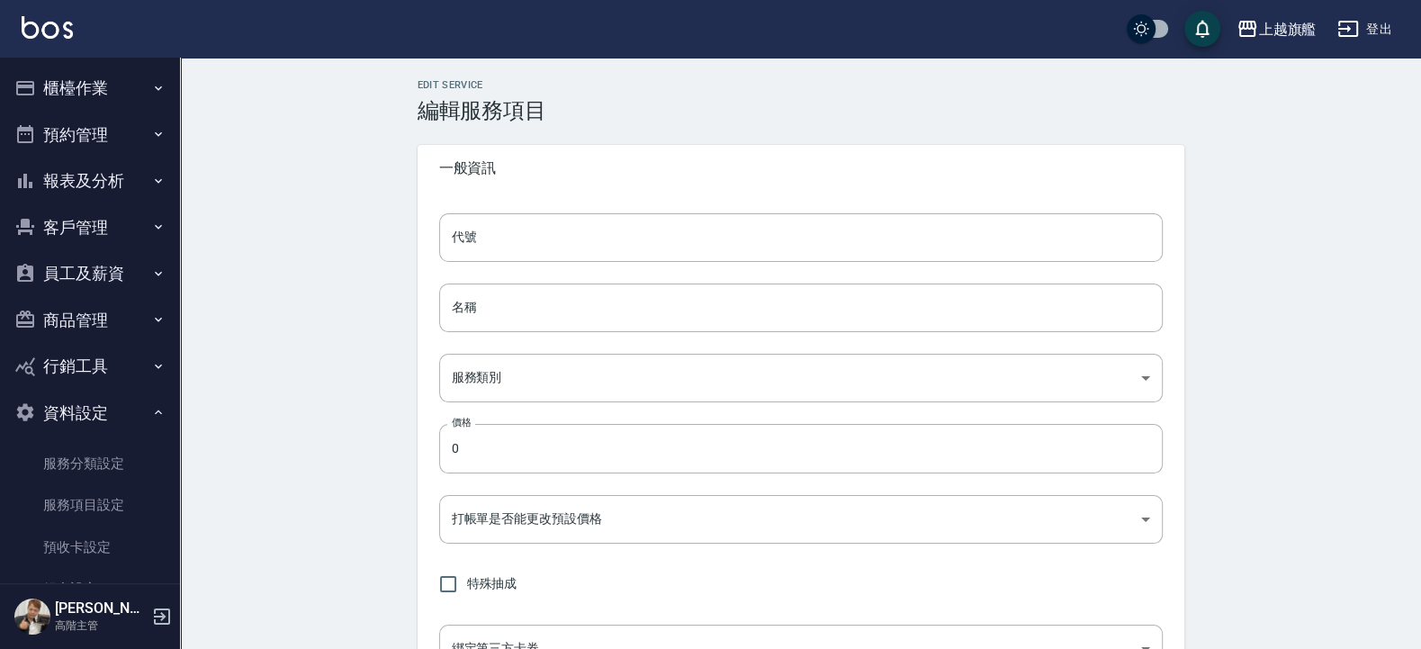
type input "none"
type input "UNSET"
type input "onSalary"
type input "洗"
type input "1"
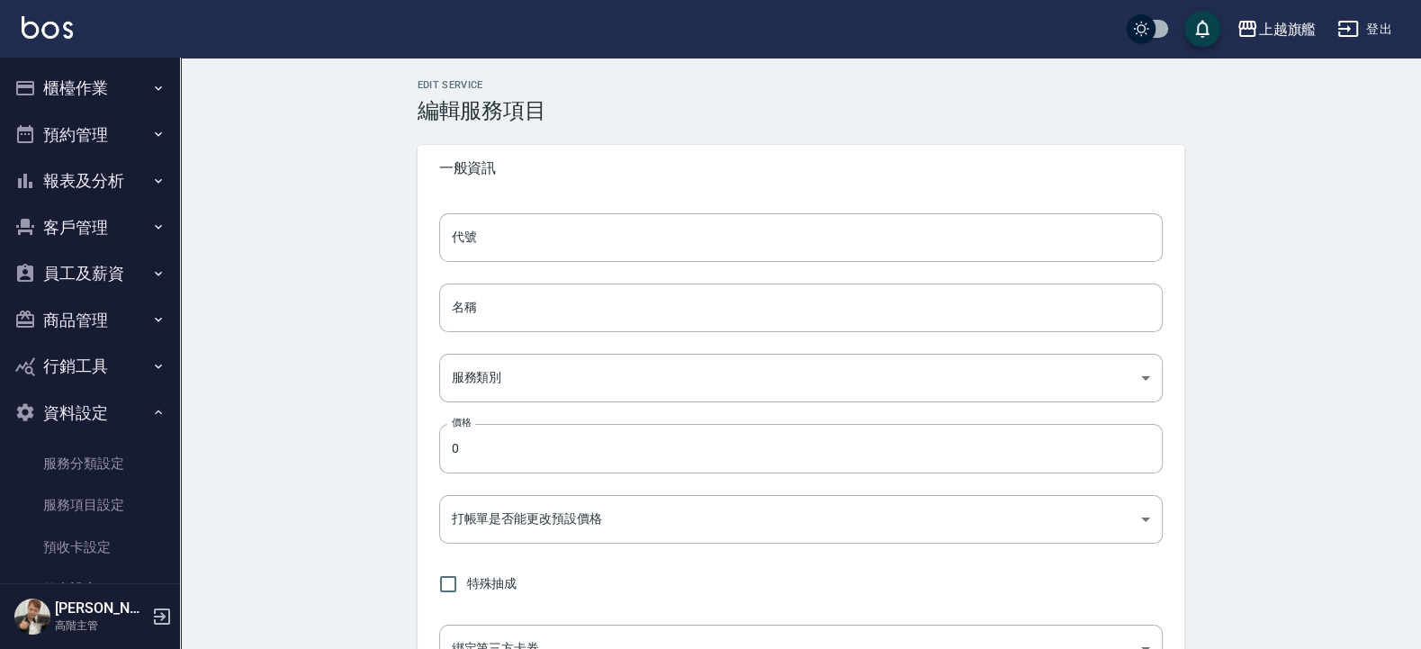
type input "點數"
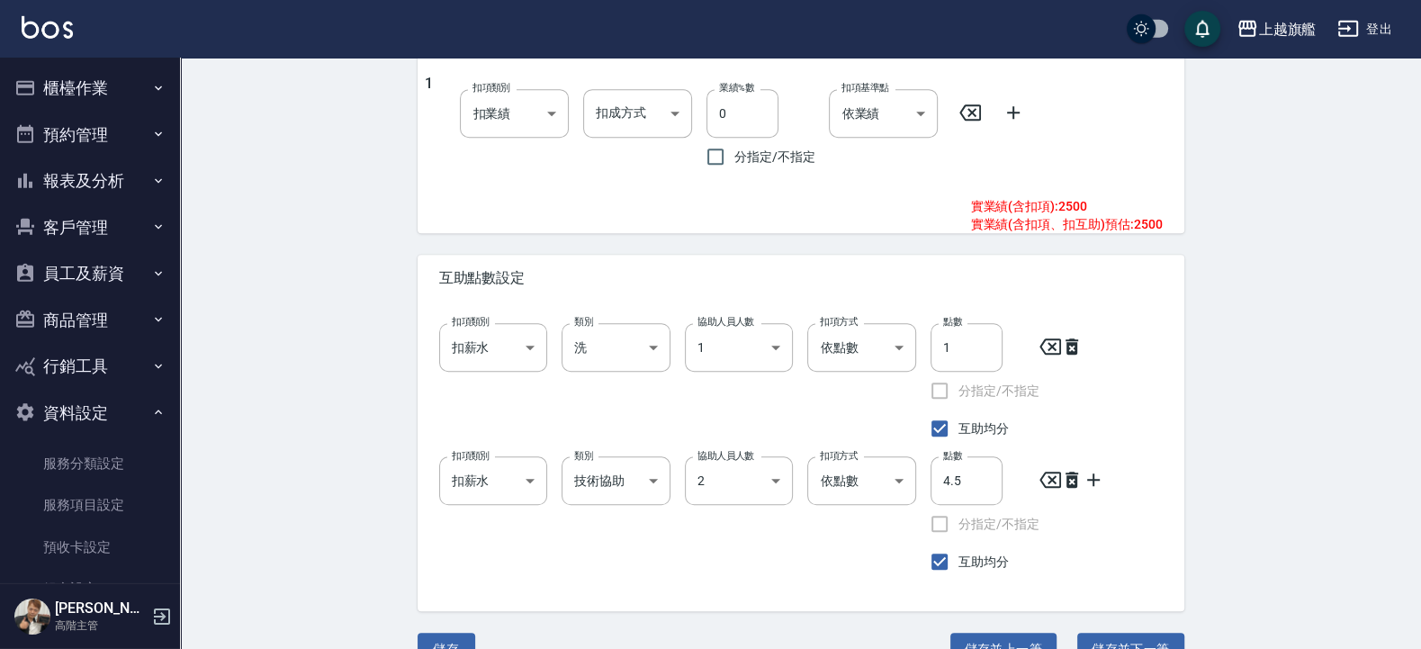
scroll to position [1023, 0]
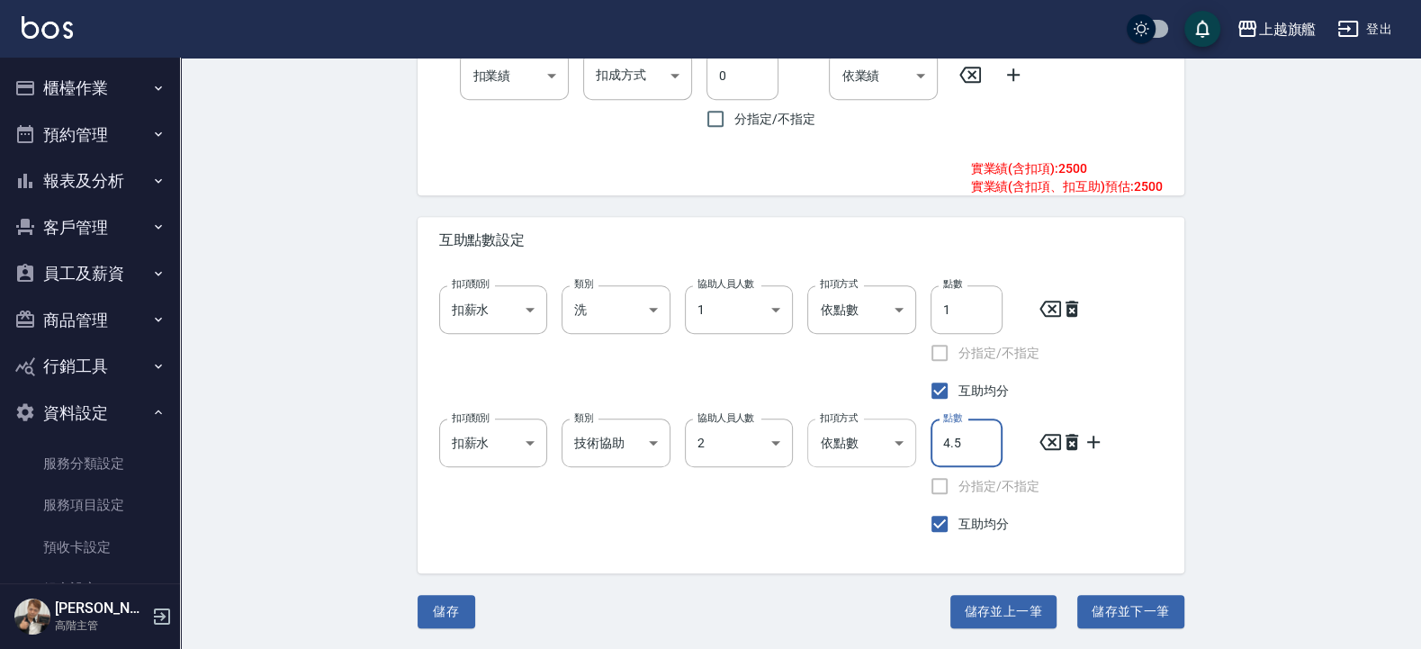
drag, startPoint x: 958, startPoint y: 440, endPoint x: 851, endPoint y: 459, distance: 108.7
click at [930, 458] on input "4.5" at bounding box center [966, 442] width 72 height 49
type input "5"
click at [451, 602] on button "儲存" at bounding box center [446, 611] width 58 height 33
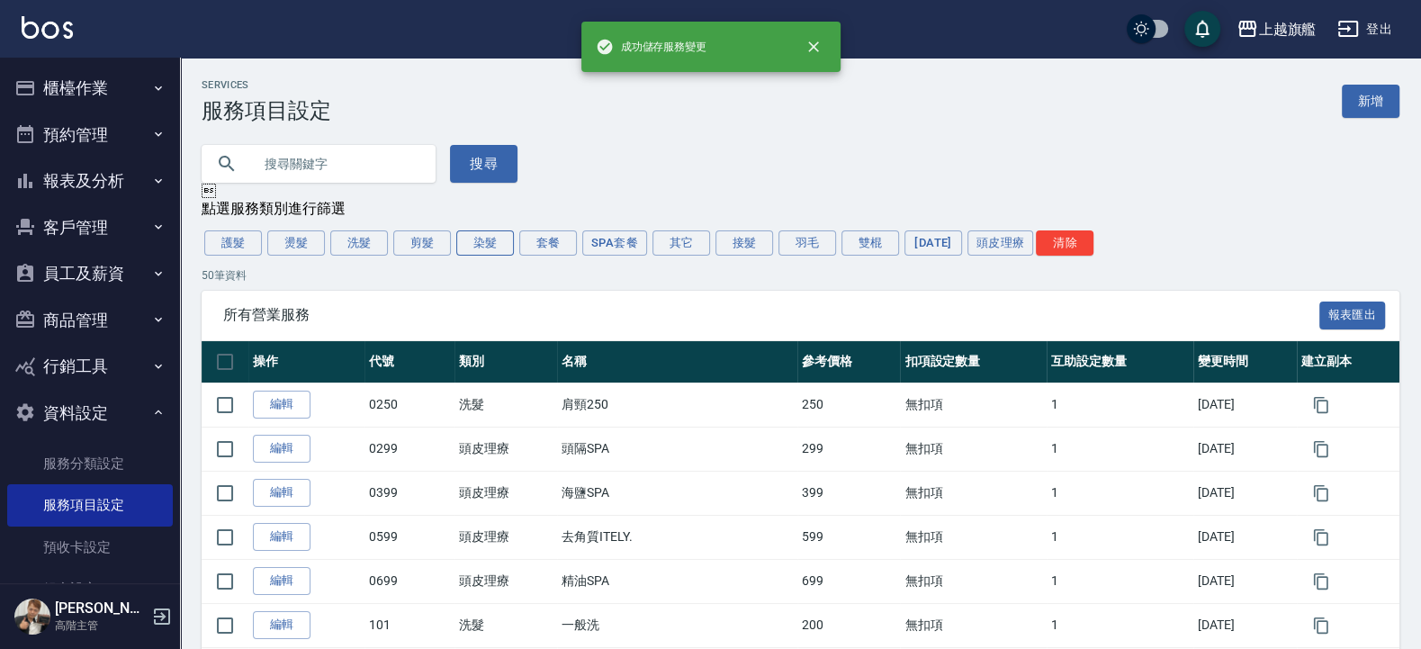
click at [476, 242] on button "染髮" at bounding box center [485, 242] width 58 height 25
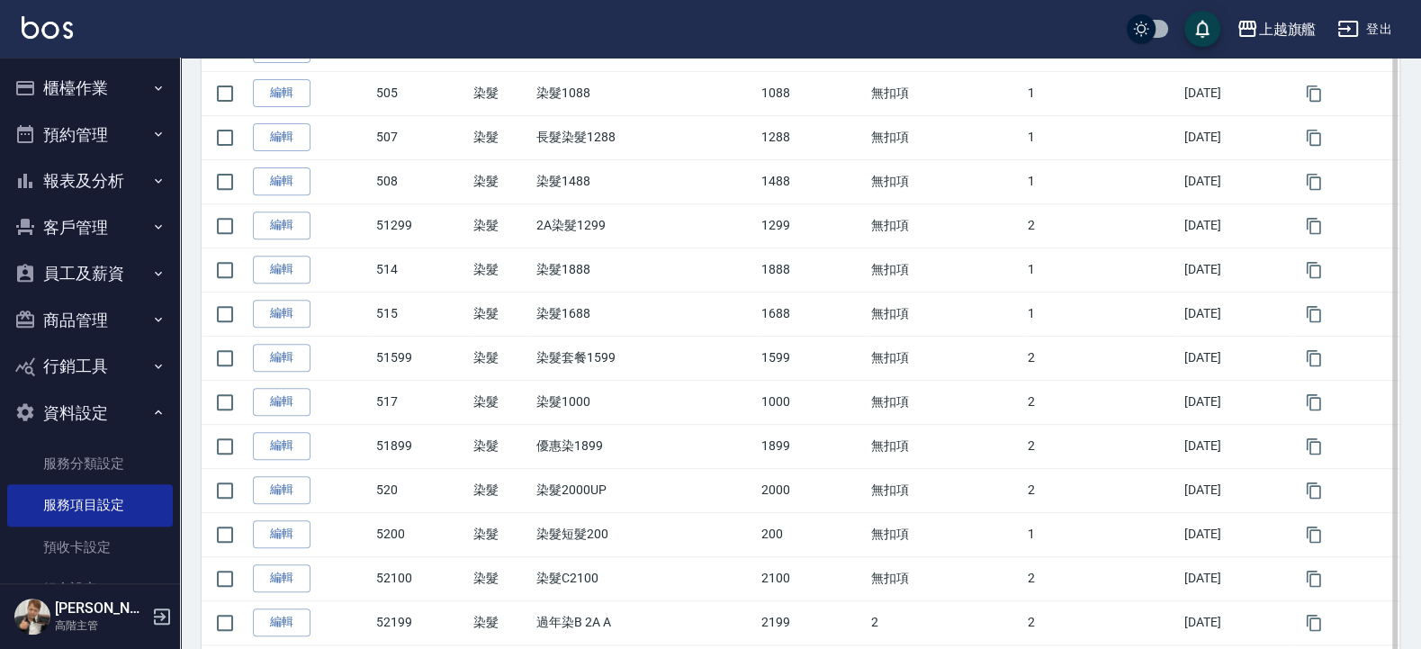
scroll to position [756, 0]
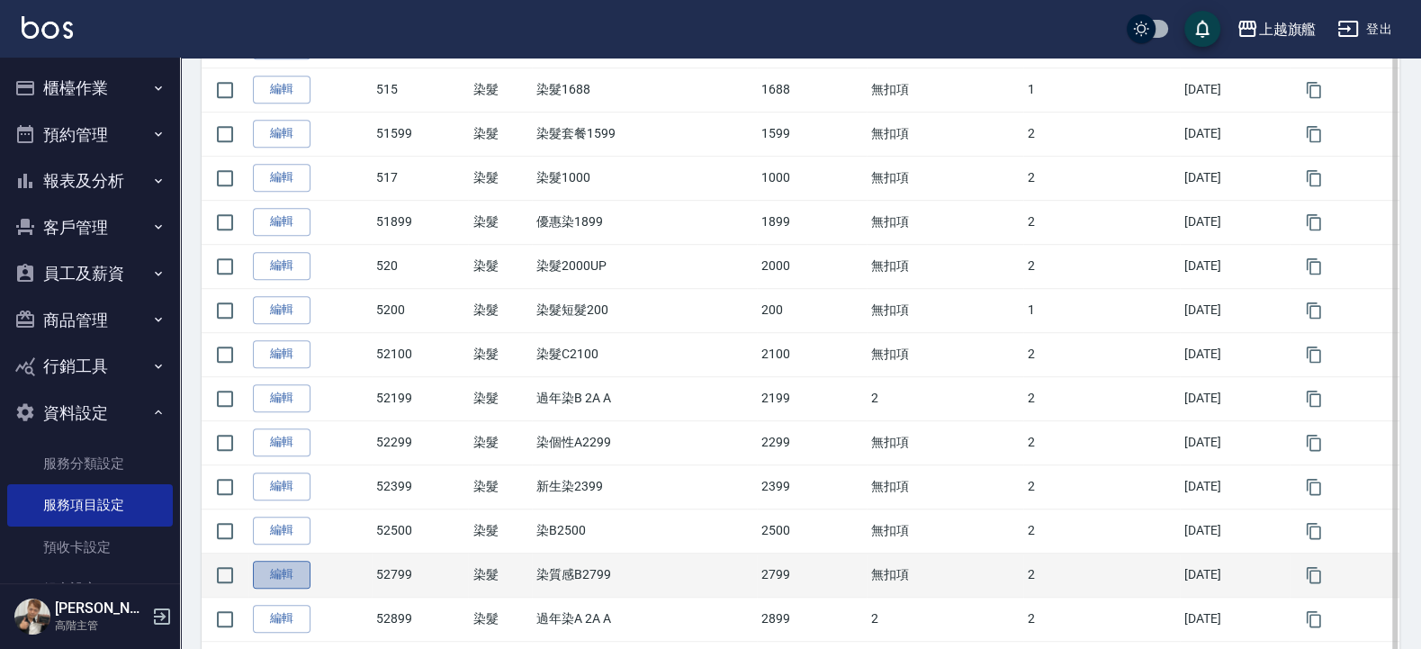
click at [270, 583] on link "編輯" at bounding box center [282, 574] width 58 height 28
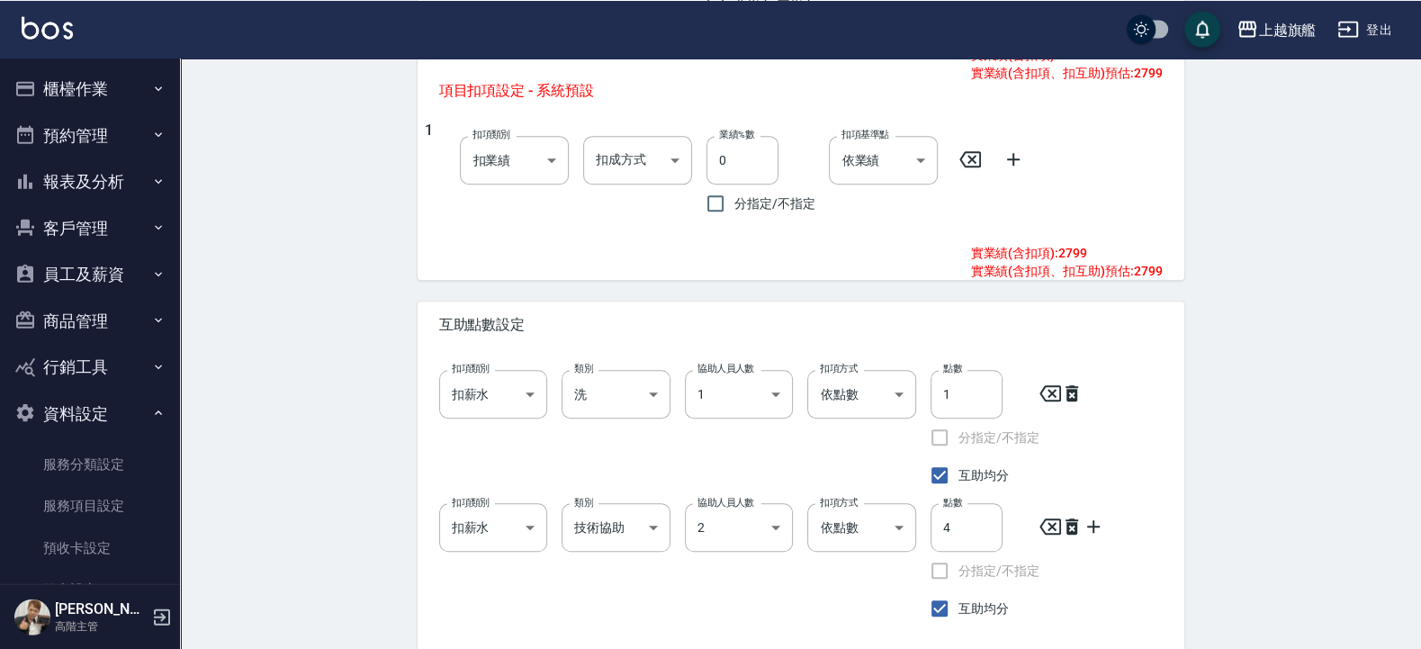
scroll to position [915, 0]
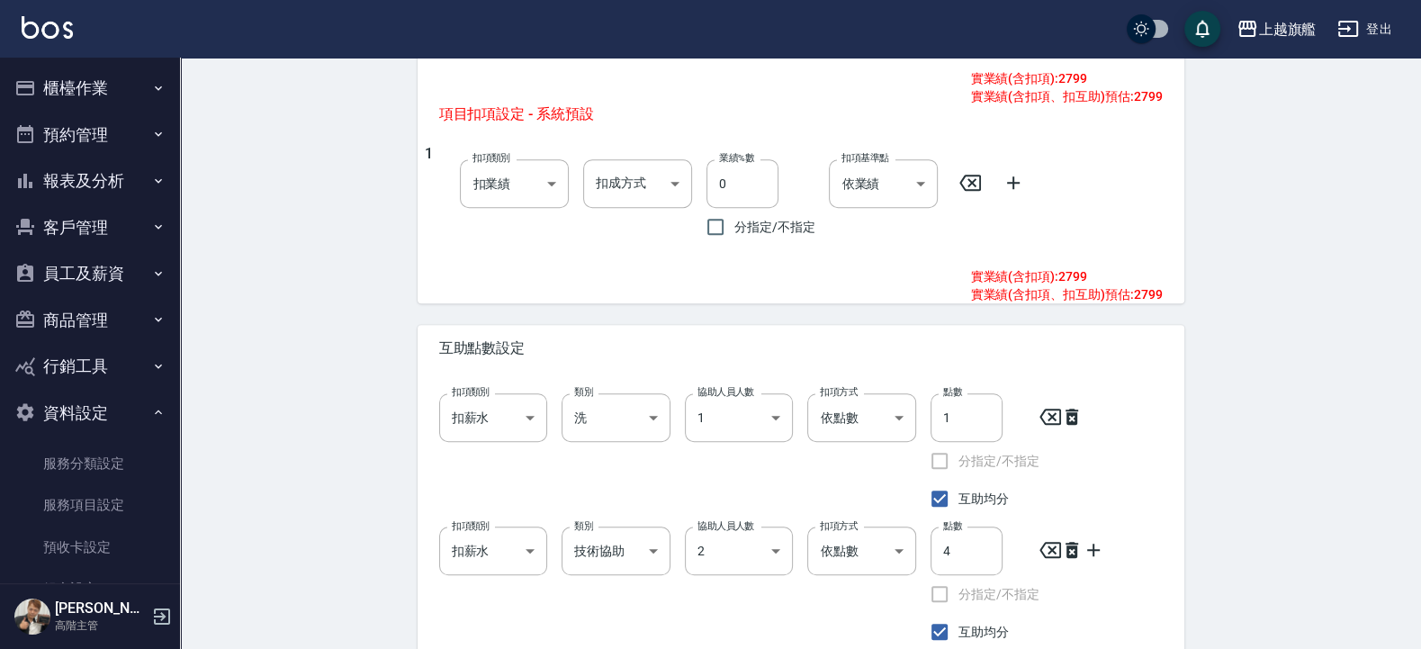
click at [104, 176] on button "報表及分析" at bounding box center [90, 180] width 166 height 47
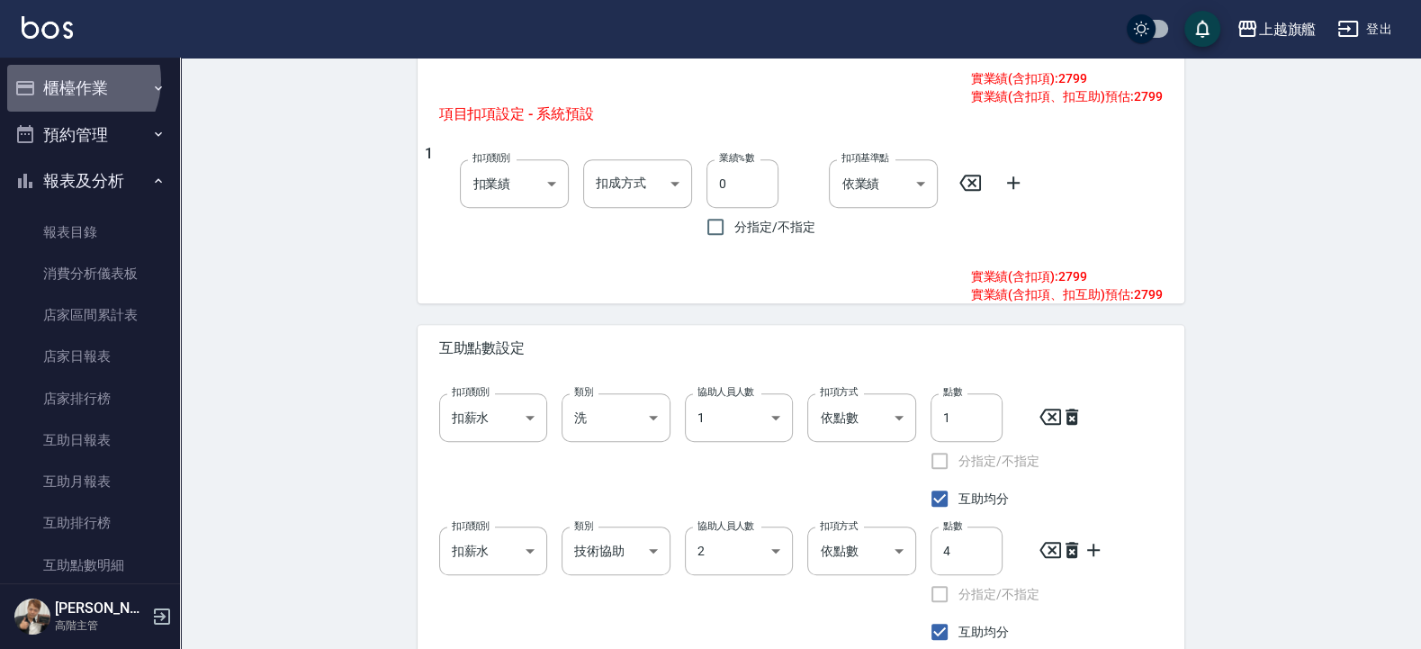
click at [75, 80] on button "櫃檯作業" at bounding box center [90, 88] width 166 height 47
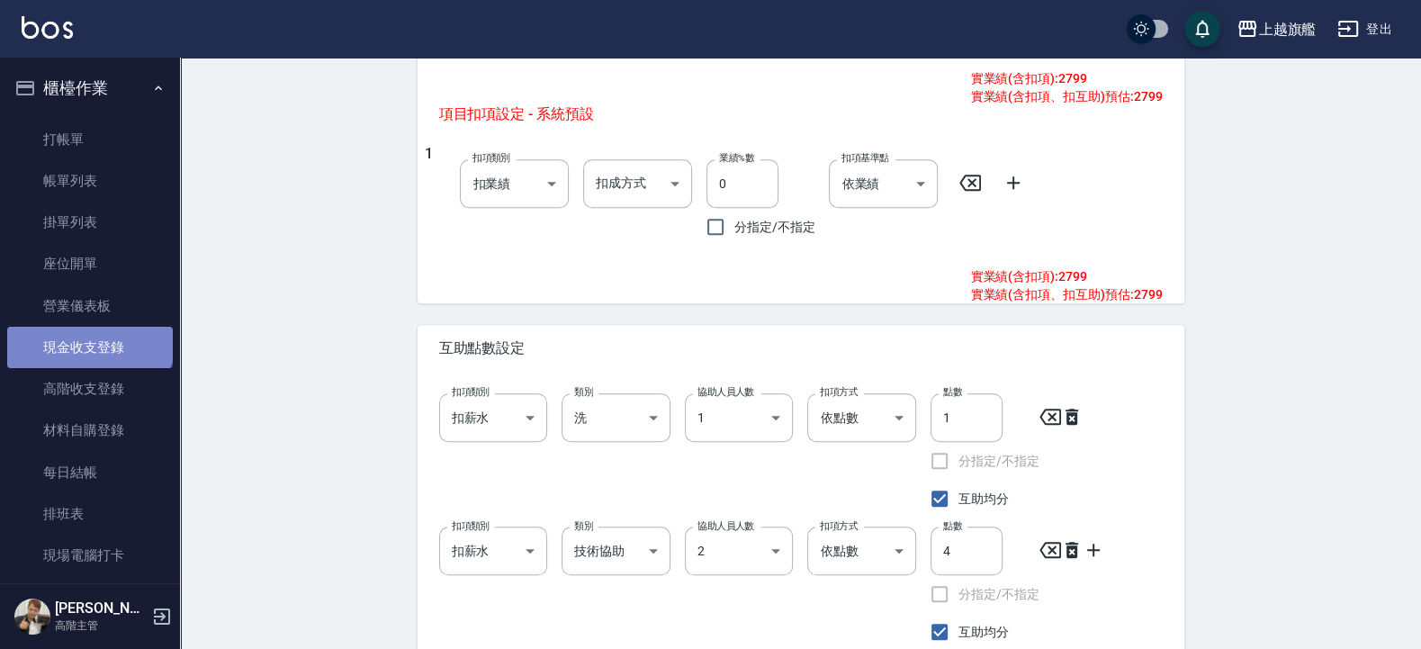
click at [88, 336] on link "現金收支登錄" at bounding box center [90, 347] width 166 height 41
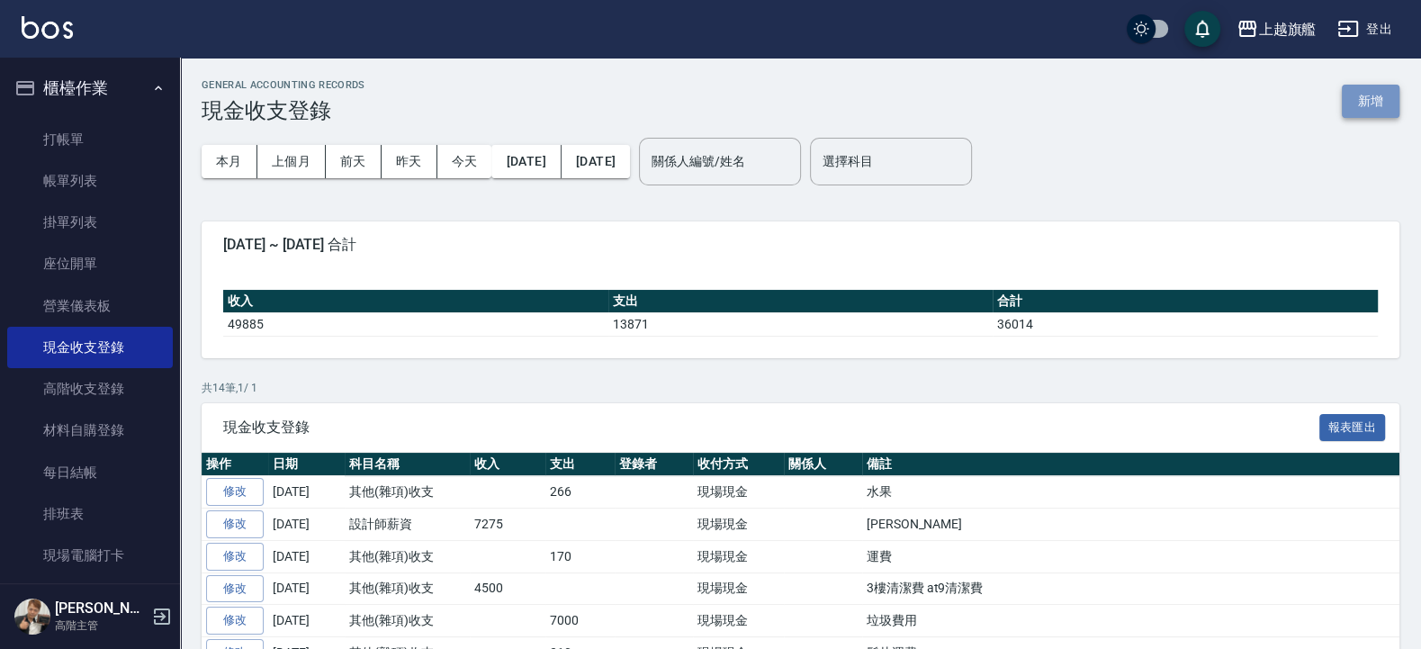
click at [1366, 103] on button "新增" at bounding box center [1370, 101] width 58 height 33
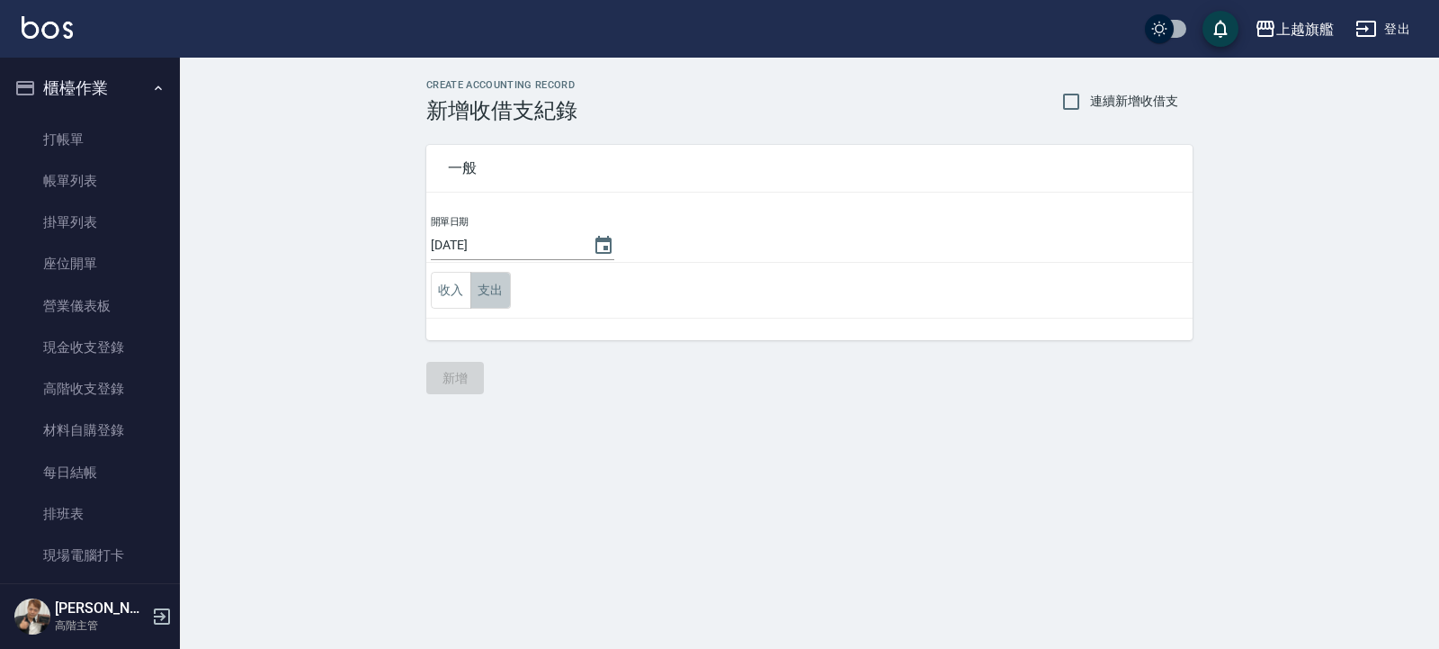
click at [509, 296] on button "支出" at bounding box center [491, 290] width 40 height 37
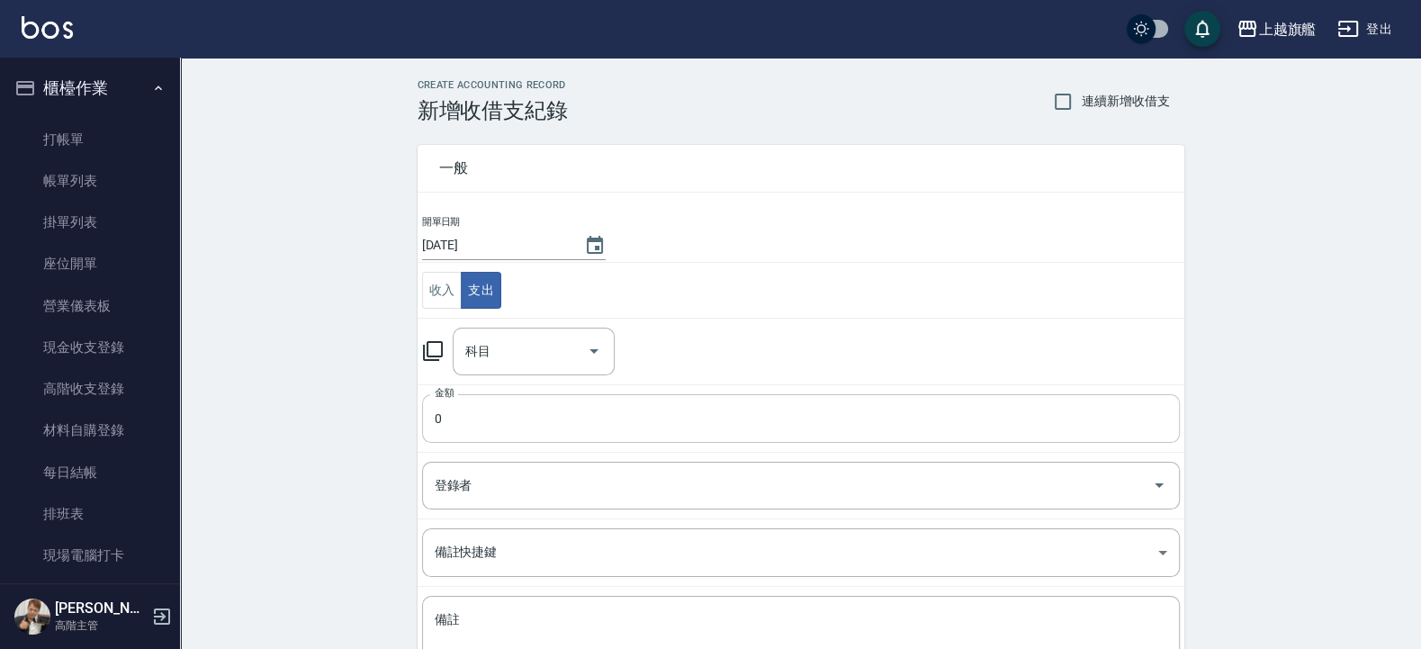
click at [517, 428] on input "0" at bounding box center [800, 418] width 757 height 49
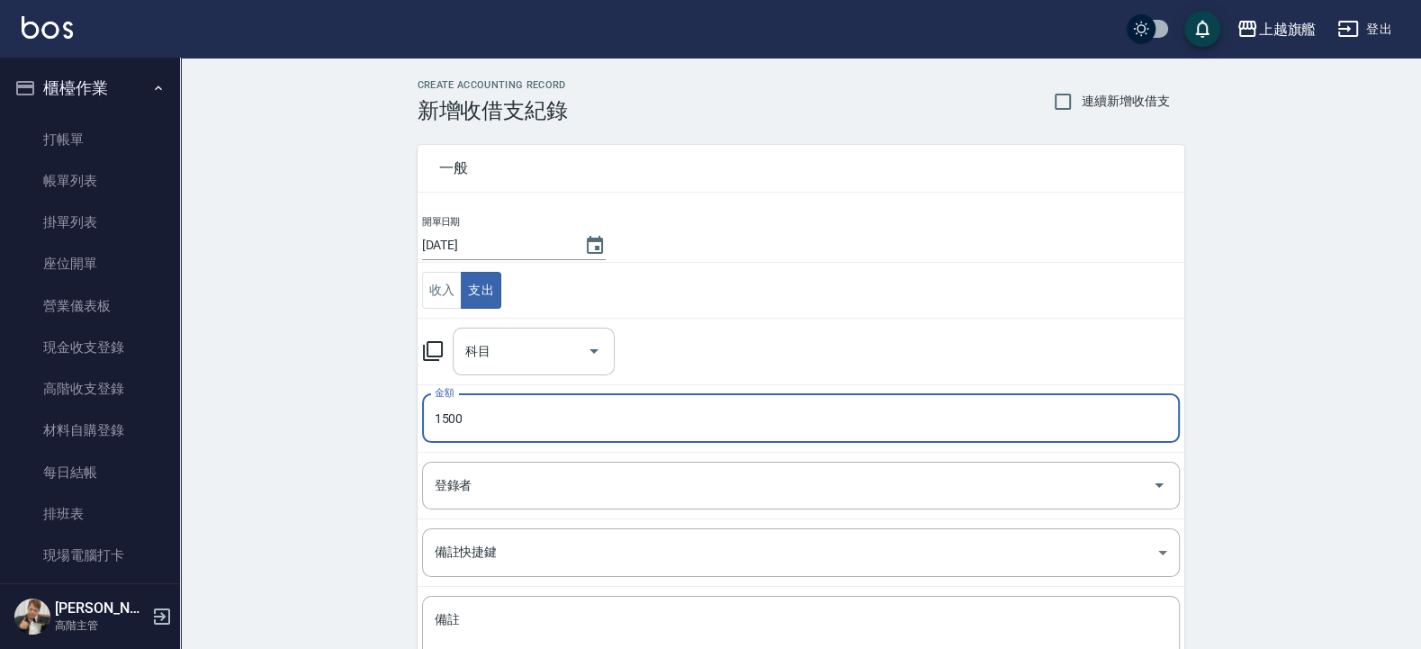
type input "1500"
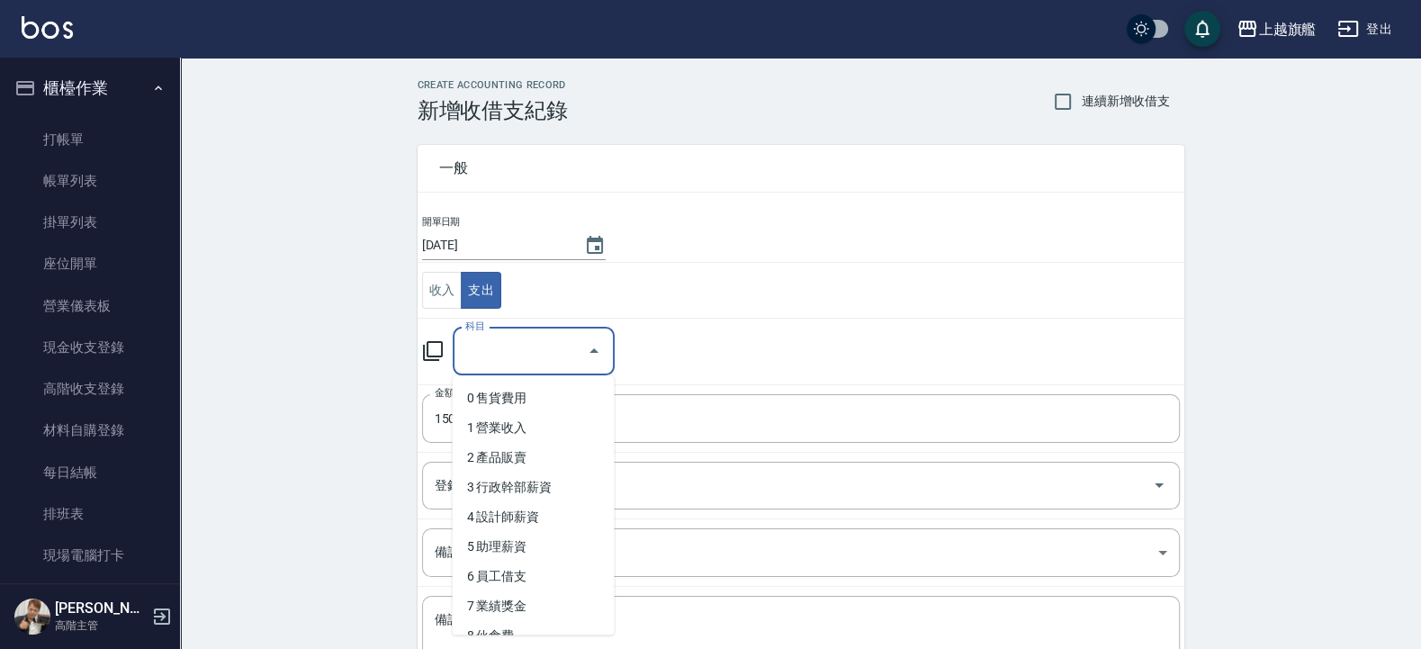
click at [572, 346] on input "科目" at bounding box center [520, 351] width 119 height 31
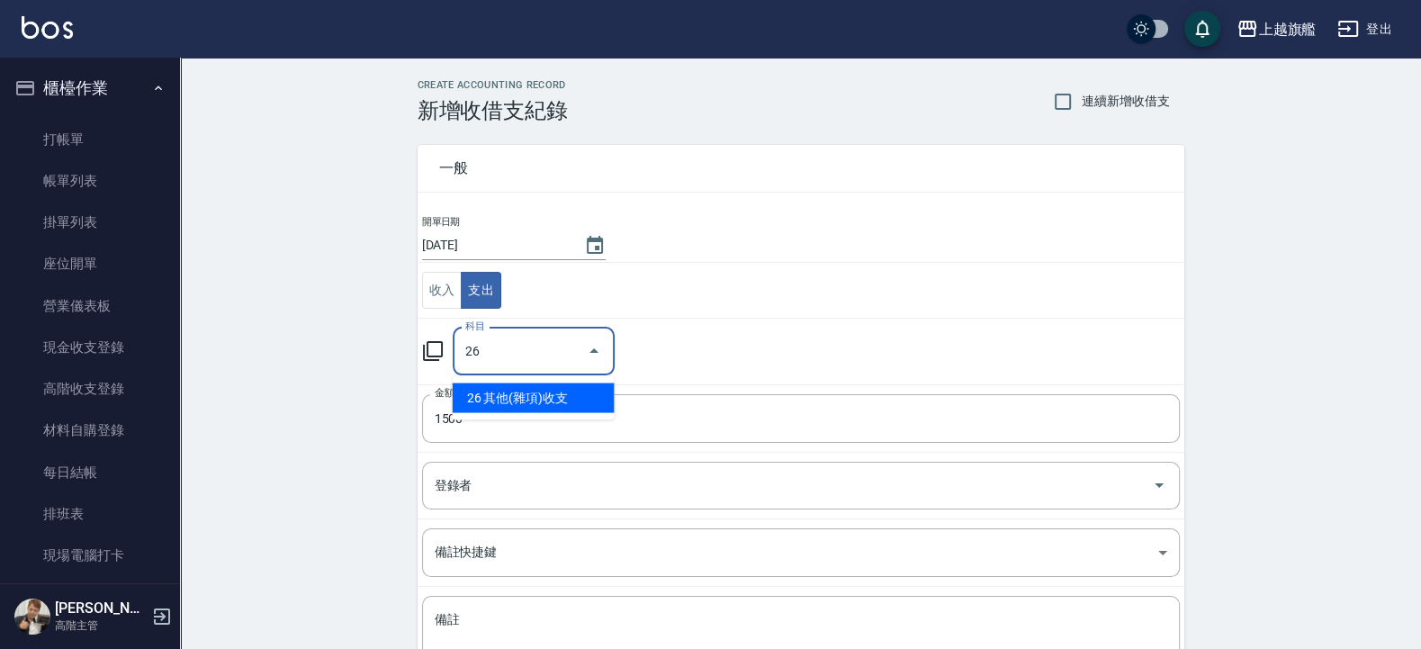
click at [506, 399] on li "26 其他(雜項)收支" at bounding box center [534, 398] width 162 height 30
type input "26 其他(雜項)收支"
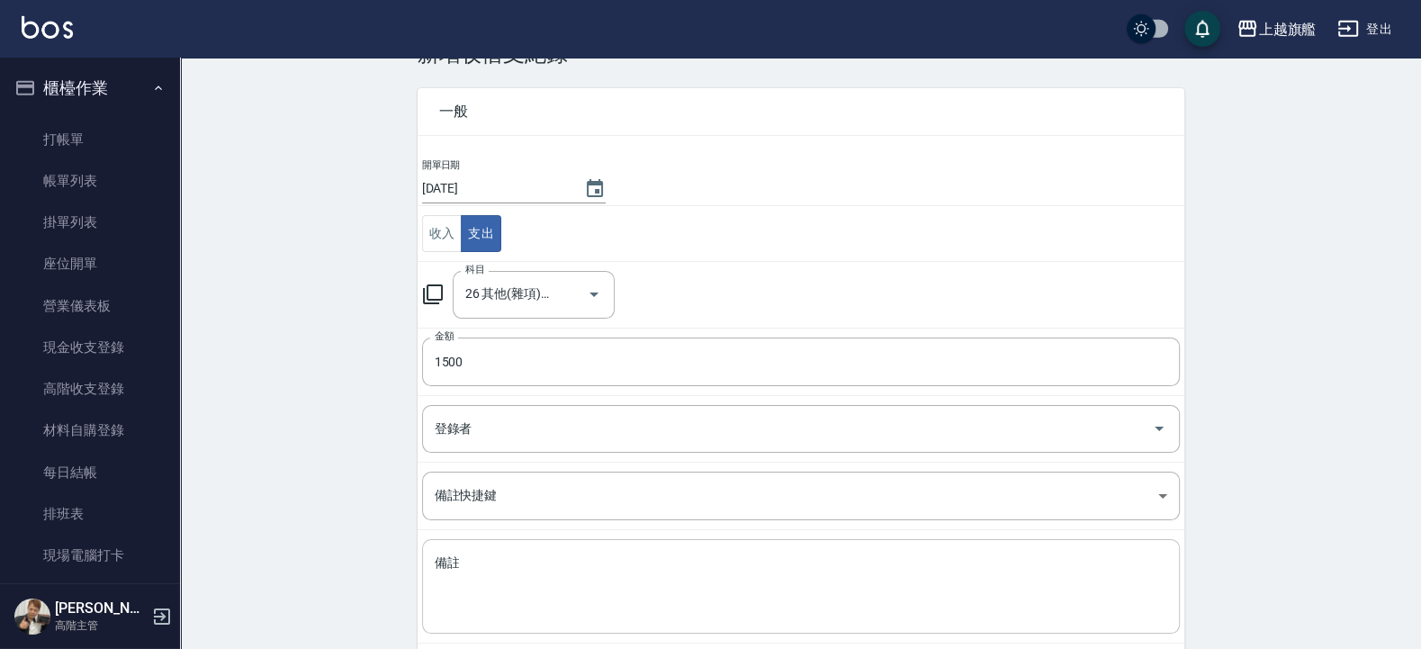
scroll to position [150, 0]
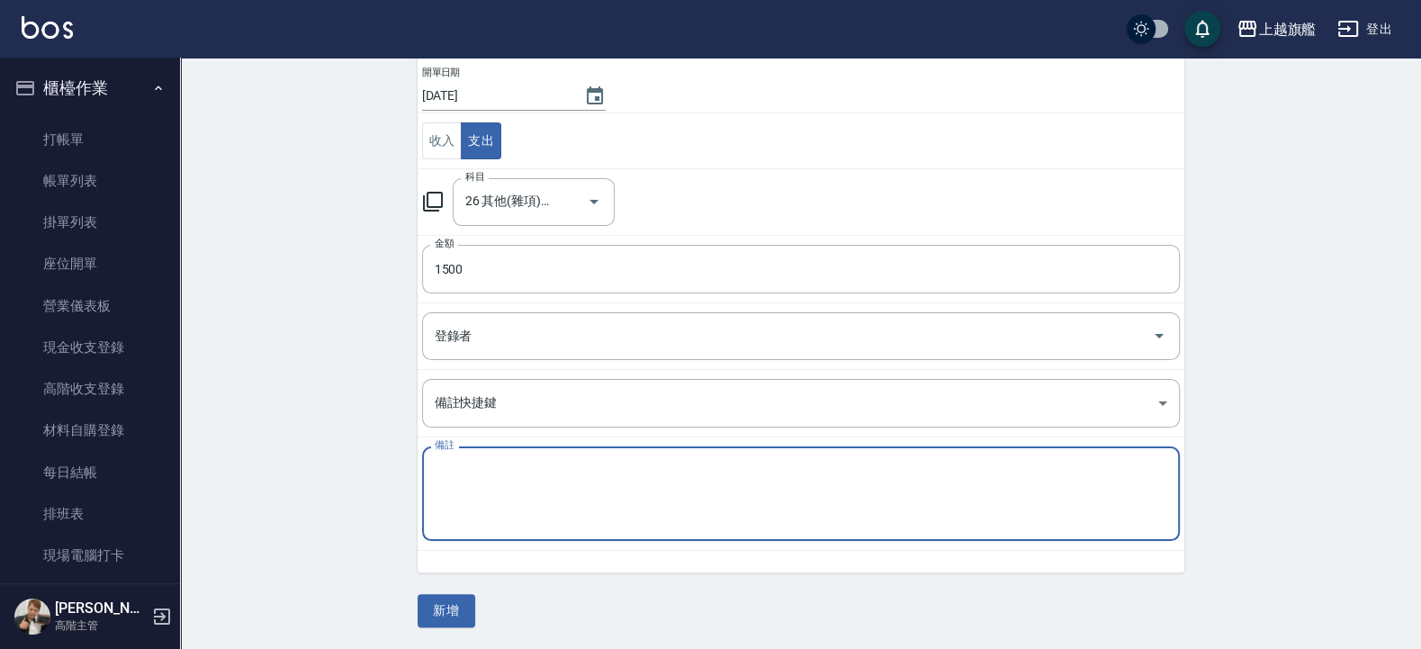
click at [568, 485] on textarea "備註" at bounding box center [801, 494] width 732 height 65
type textarea "j"
type textarea "維修機器"
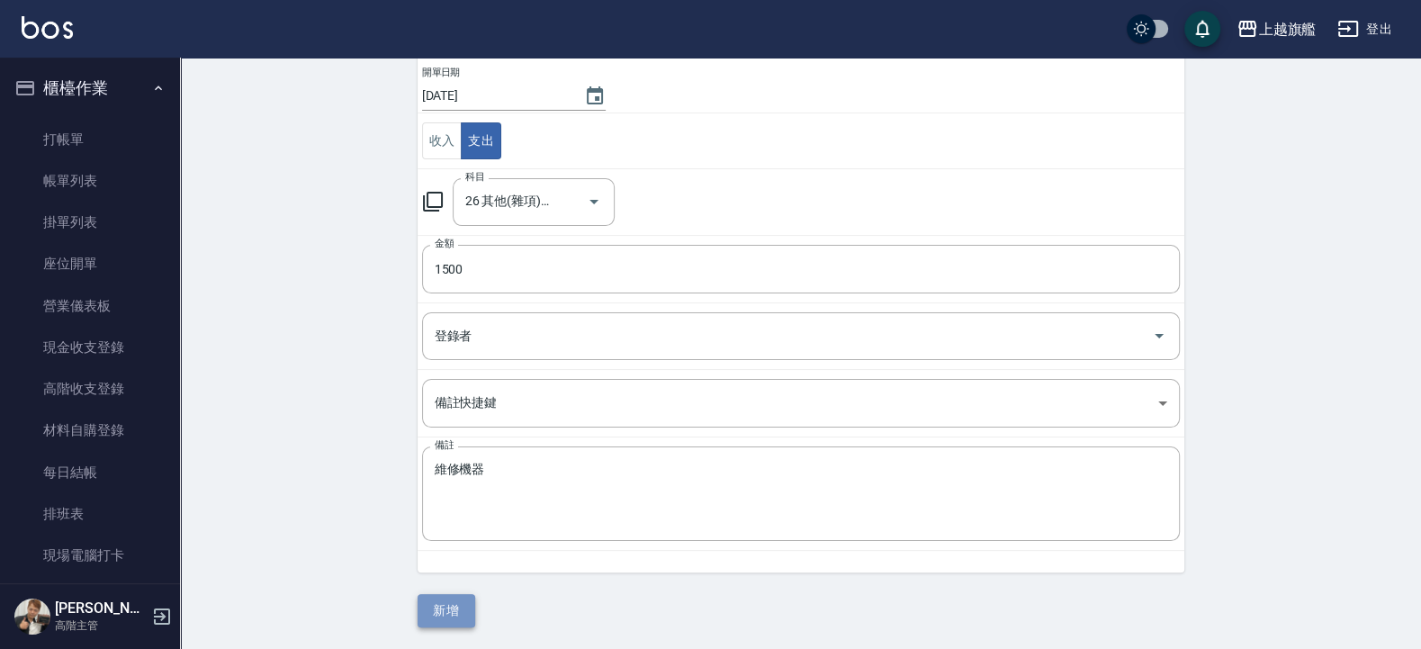
click at [445, 607] on button "新增" at bounding box center [446, 610] width 58 height 33
